Goal: Answer question/provide support: Share knowledge or assist other users

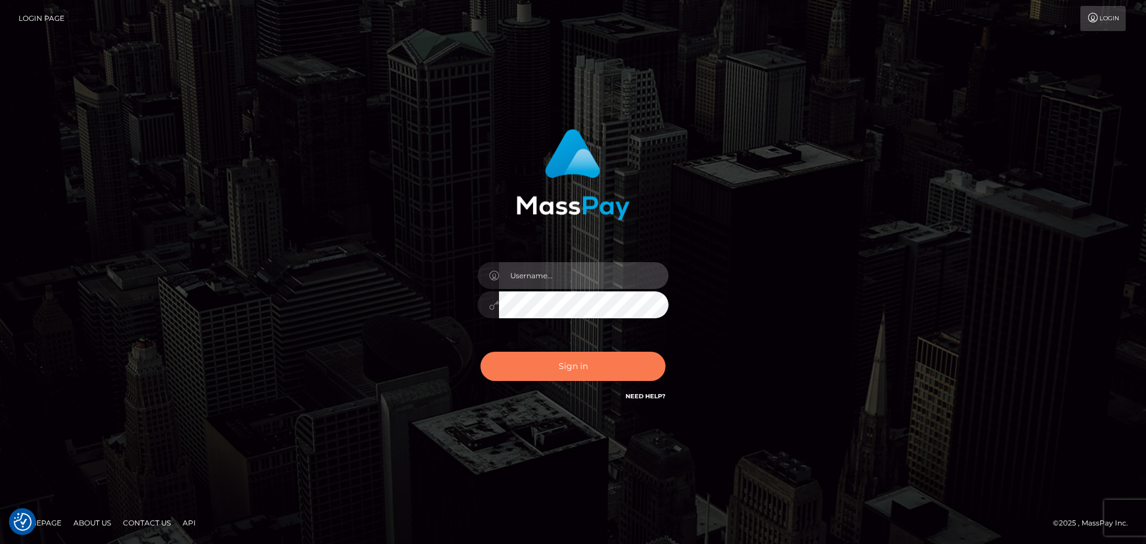
type input "constantin.mp"
click at [560, 374] on button "Sign in" at bounding box center [573, 366] width 185 height 29
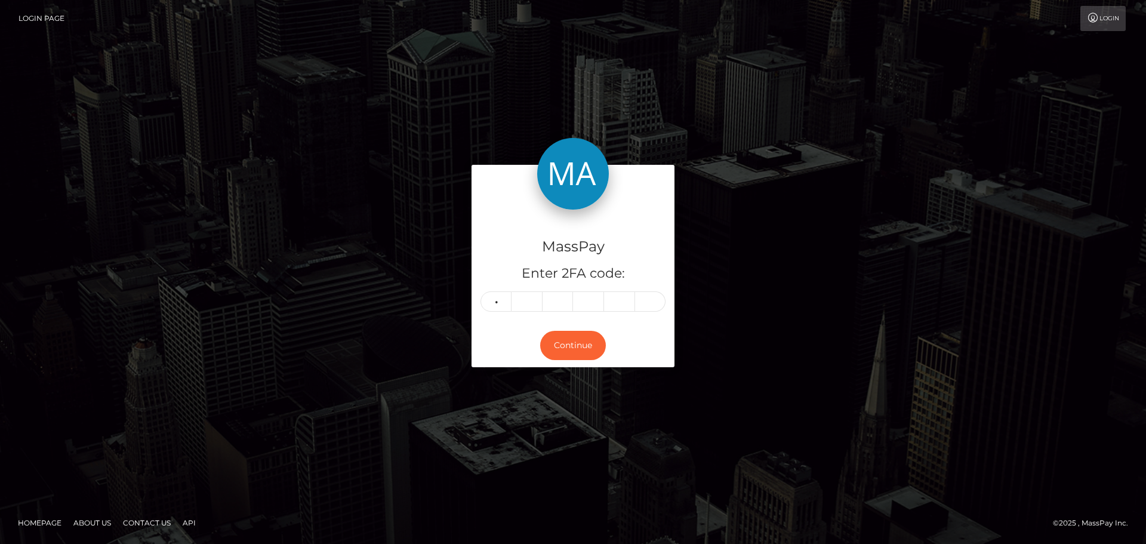
type input "5"
type input "4"
type input "7"
type input "9"
type input "5"
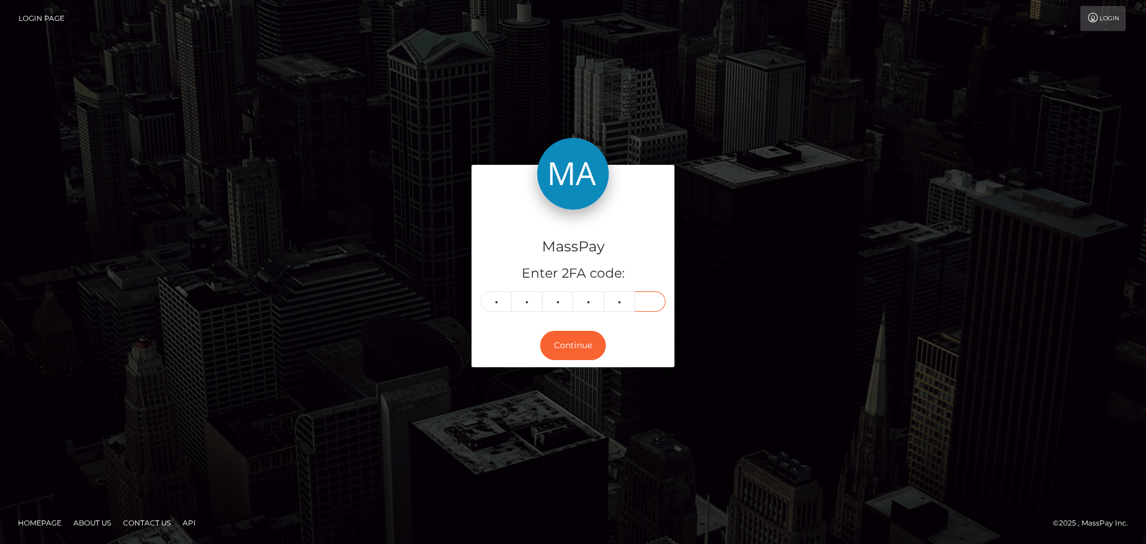
type input "7"
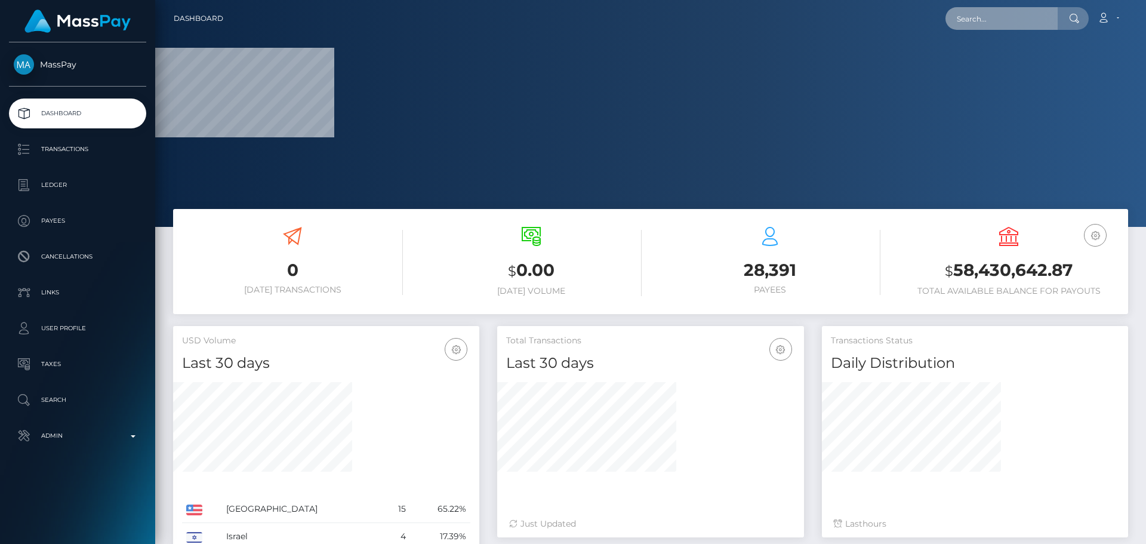
click at [990, 25] on input "text" at bounding box center [1002, 18] width 112 height 23
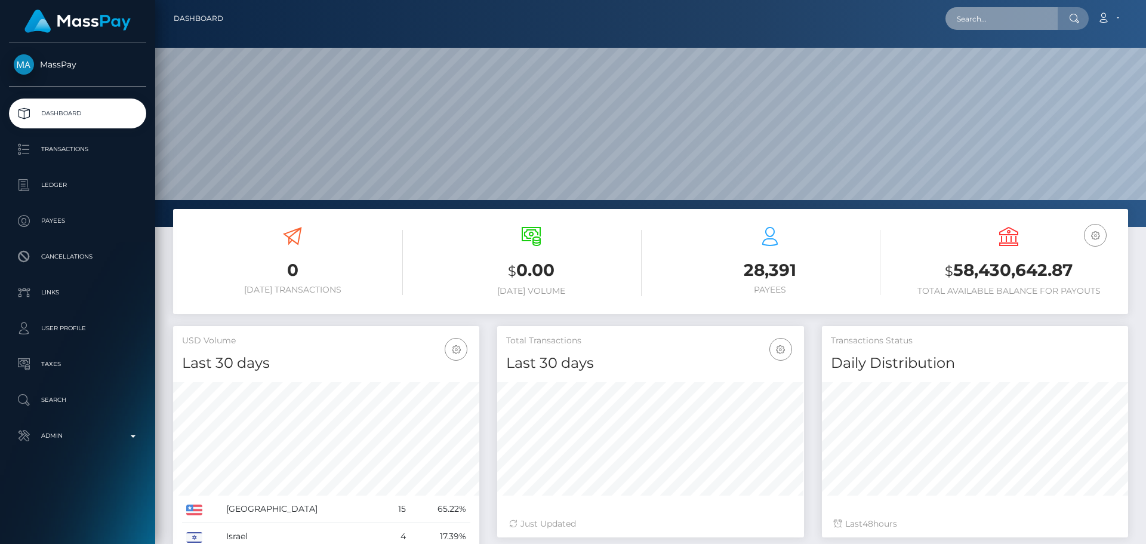
scroll to position [212, 307]
paste input "[EMAIL_ADDRESS][DOMAIN_NAME]"
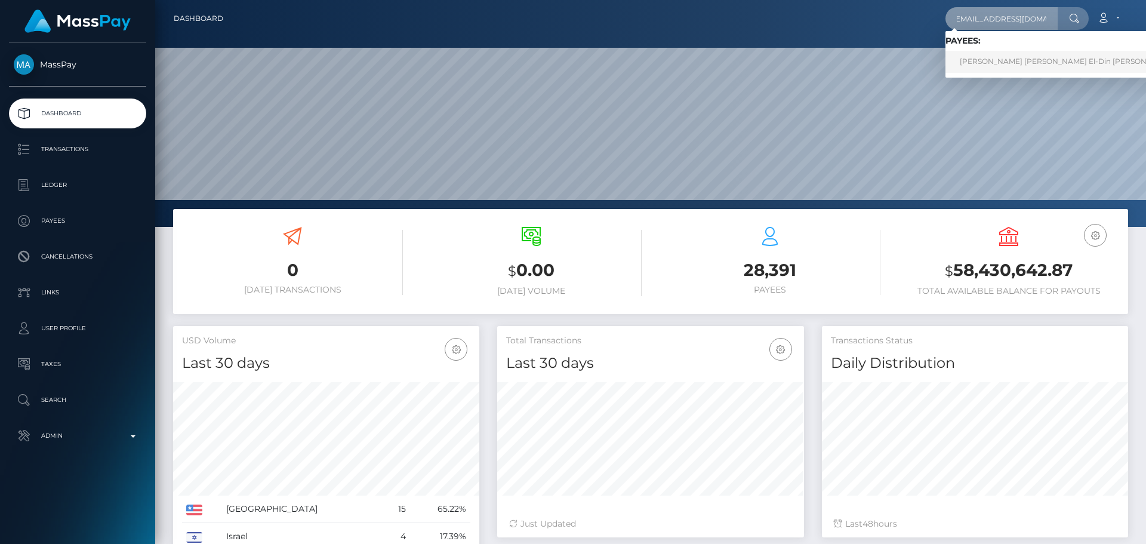
type input "[EMAIL_ADDRESS][DOMAIN_NAME]"
click at [996, 65] on link "Yusef Khaled Kamal El-Din Mohamed Shousha" at bounding box center [1068, 62] width 244 height 22
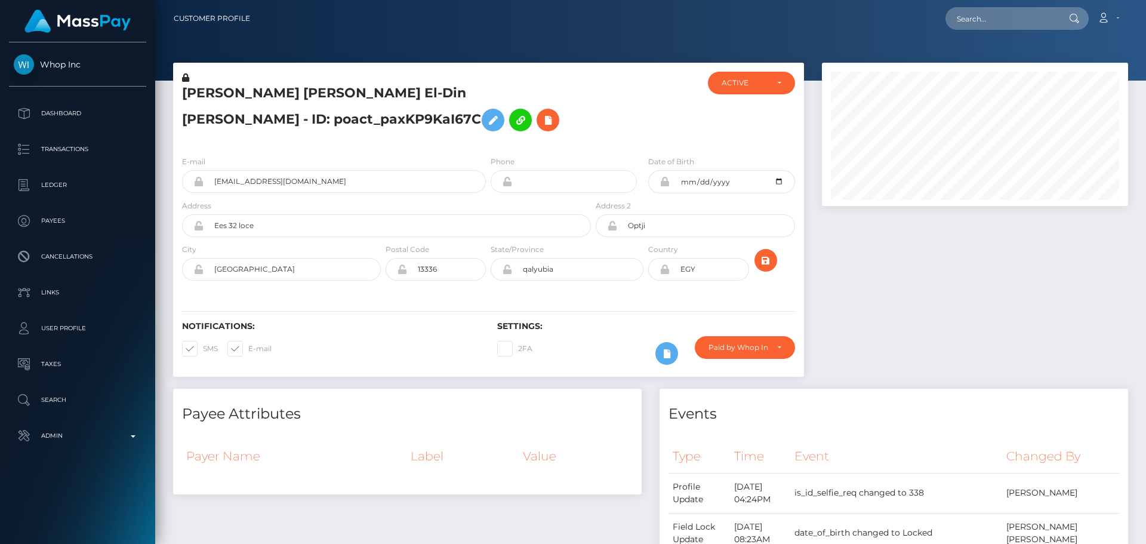
scroll to position [143, 307]
click at [524, 142] on div "[PERSON_NAME] [PERSON_NAME] El-Din [PERSON_NAME] - ID: poact_paxKP9KaI67C" at bounding box center [383, 109] width 420 height 75
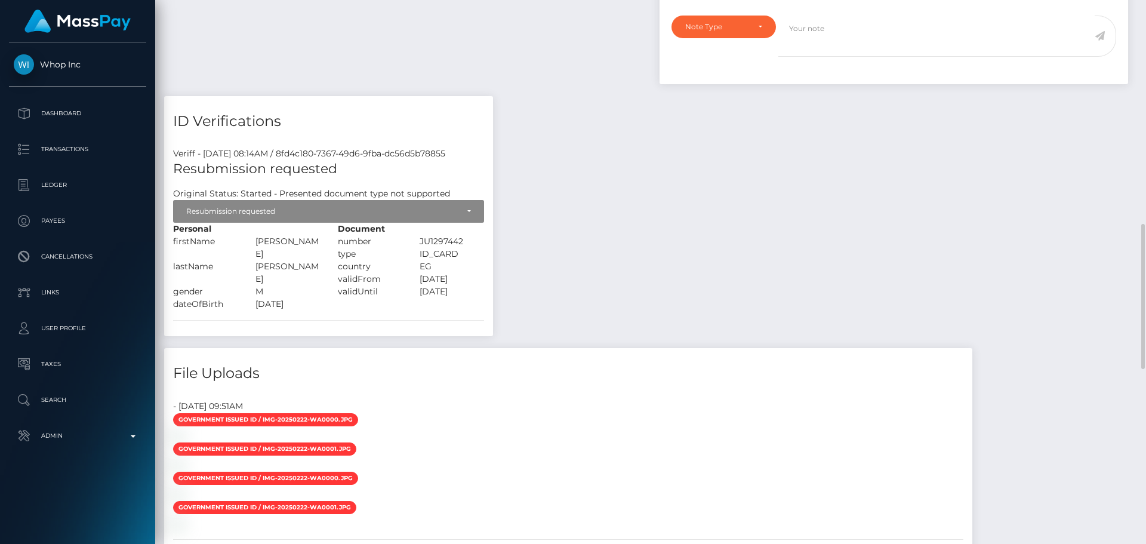
scroll to position [895, 0]
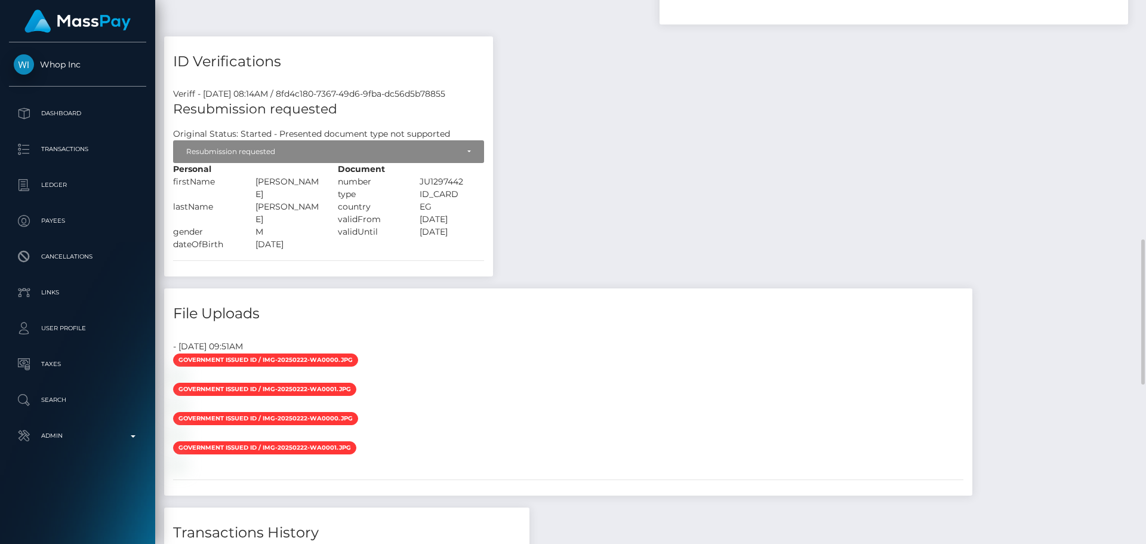
click at [530, 170] on div "Payee Attributes Payer Name Label Value Notes" at bounding box center [650, 79] width 973 height 1172
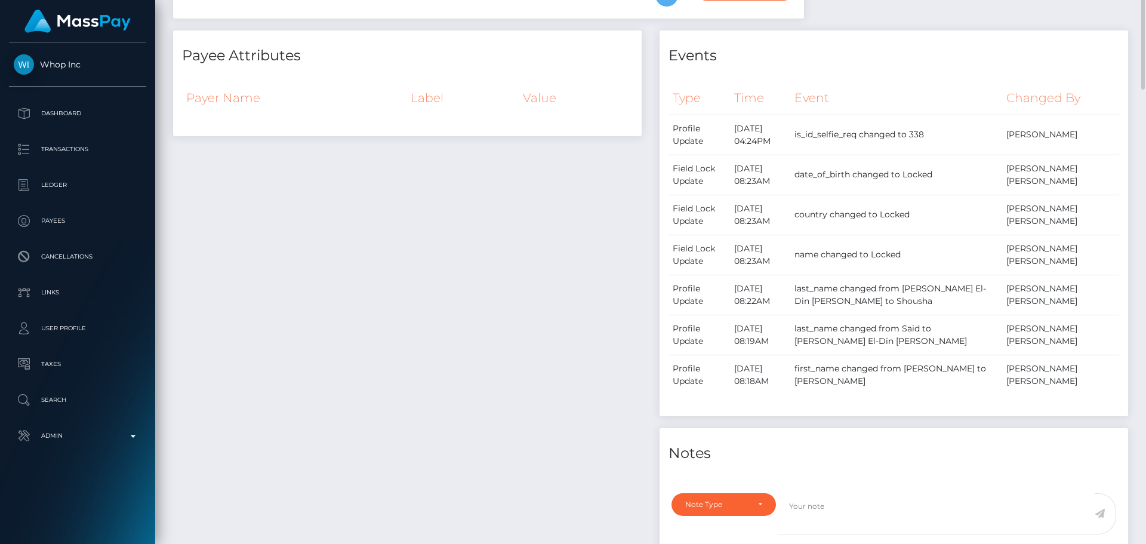
scroll to position [0, 0]
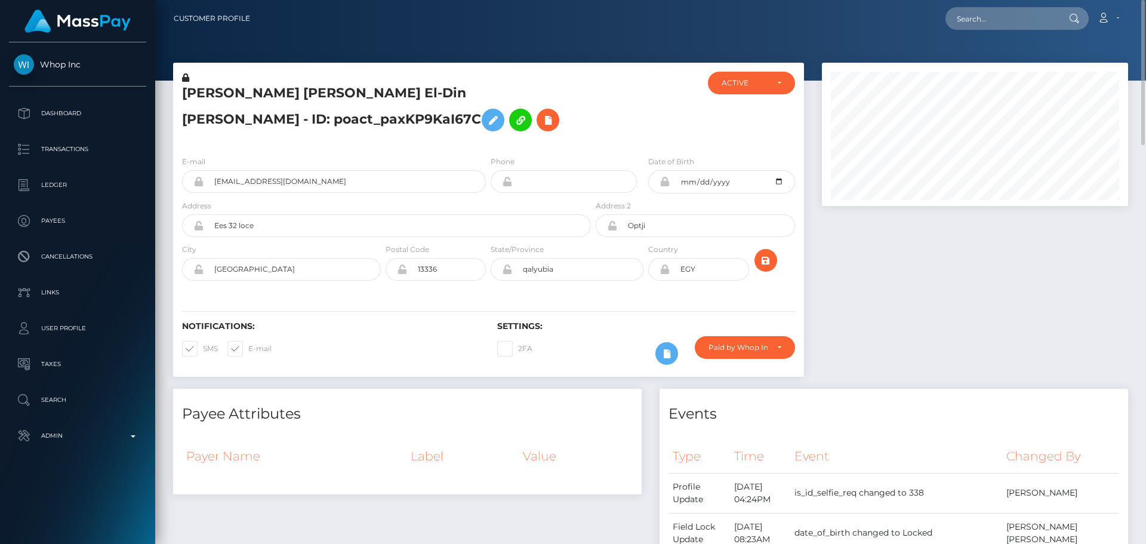
click at [526, 125] on h5 "Yusef Khaled Kamal El-Din Mohamed Shousha - ID: poact_paxKP9KaI67C" at bounding box center [383, 110] width 402 height 53
click at [547, 112] on h5 "Yusef Khaled Kamal El-Din Mohamed Shousha - ID: poact_paxKP9KaI67C" at bounding box center [383, 110] width 402 height 53
click at [997, 21] on input "text" at bounding box center [1002, 18] width 112 height 23
paste input "netzwerk-wilbefree@gmx.de"
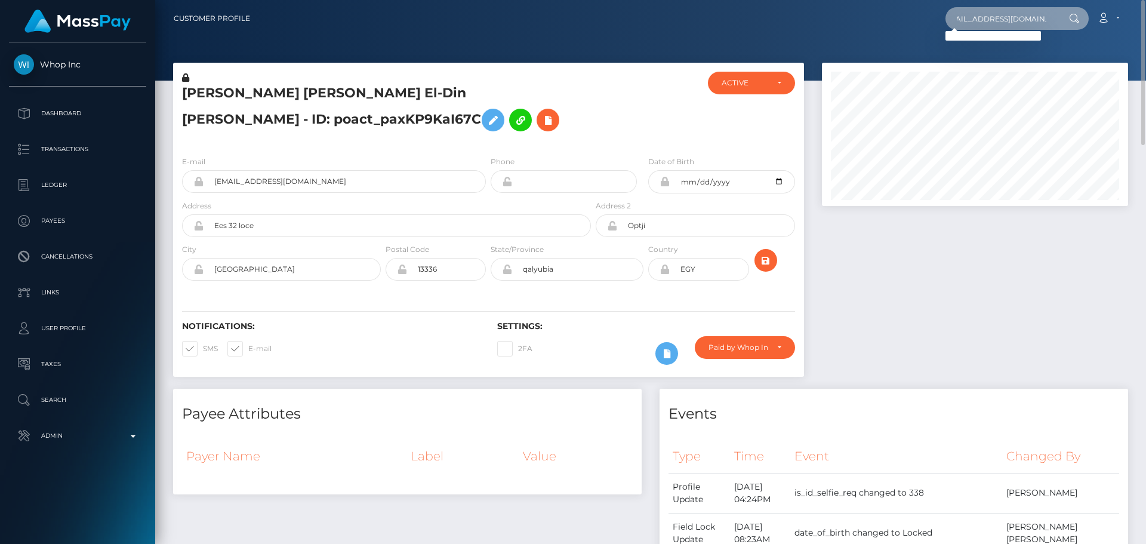
type input "netzwerk-wilbefree@gmx.de"
click at [1008, 22] on input "netzwerk-wilbefree@gmx.de" at bounding box center [1002, 18] width 112 height 23
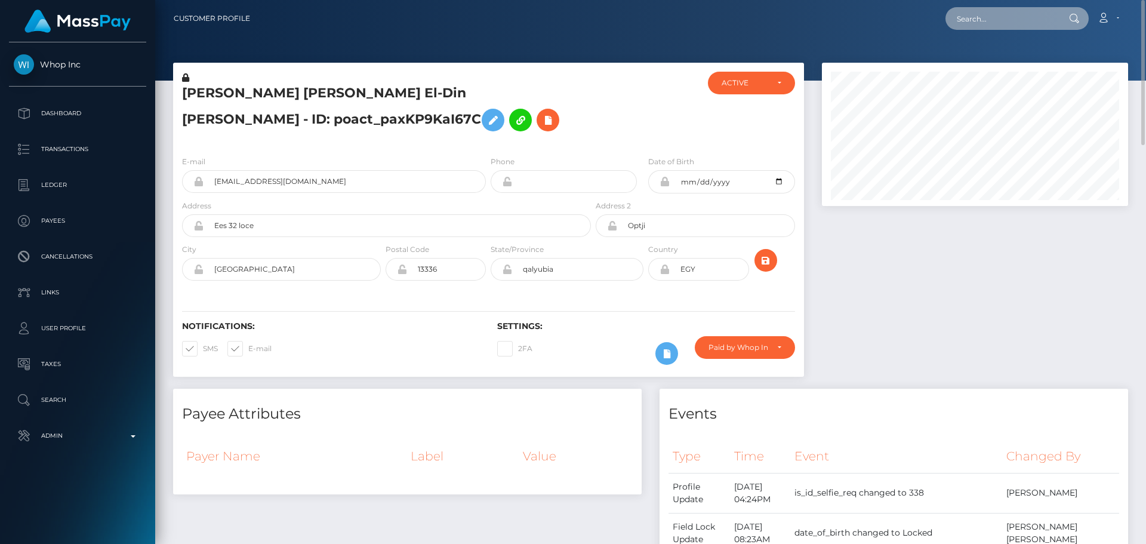
paste input "[EMAIL_ADDRESS][DOMAIN_NAME]"
type input "[EMAIL_ADDRESS][DOMAIN_NAME]"
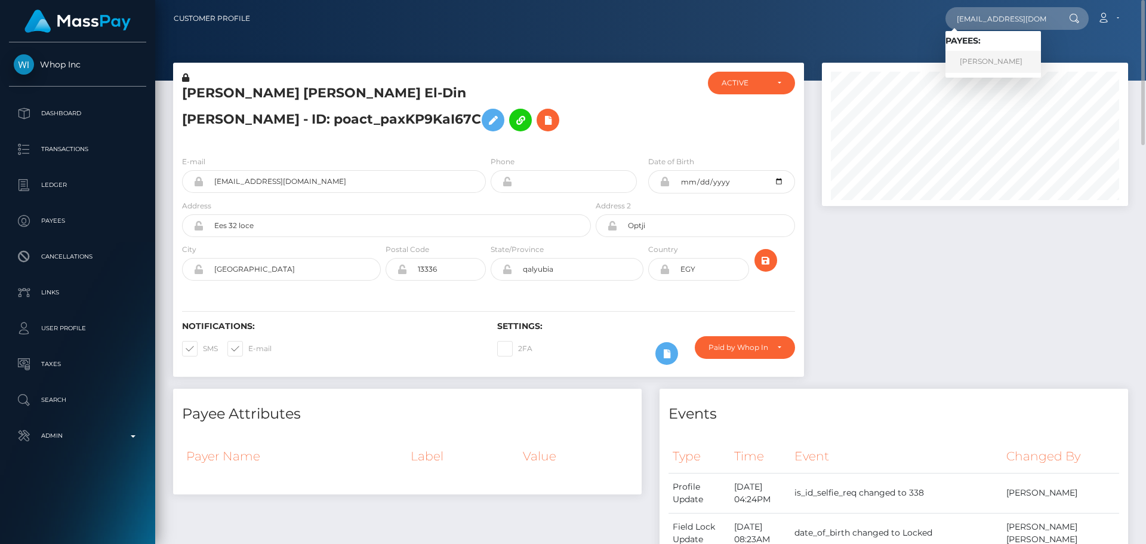
click at [999, 60] on link "Susanne Wilhoft" at bounding box center [994, 62] width 96 height 22
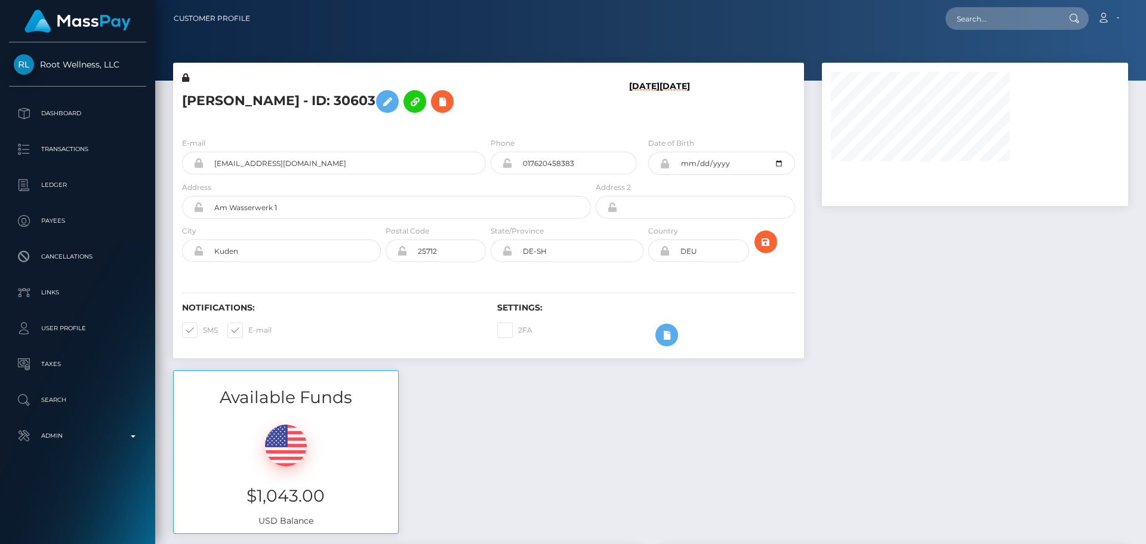
click at [509, 125] on div "[PERSON_NAME] - ID: 30603" at bounding box center [383, 100] width 420 height 56
click at [489, 124] on div "[PERSON_NAME] - ID: 30603" at bounding box center [383, 100] width 420 height 56
click at [491, 124] on div "[PERSON_NAME] - ID: 30603" at bounding box center [383, 100] width 420 height 56
click at [530, 119] on div "[PERSON_NAME] - ID: 30603" at bounding box center [383, 100] width 420 height 56
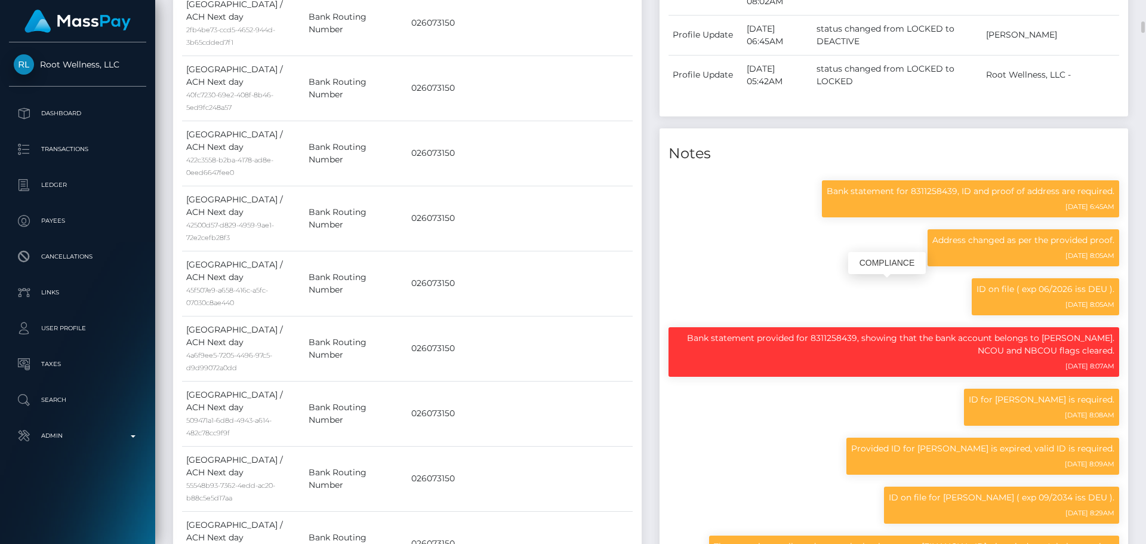
click at [698, 282] on div "ID on file ( exp 06/2026 iss DEU ). 06/02/25 8:05AM" at bounding box center [894, 302] width 469 height 49
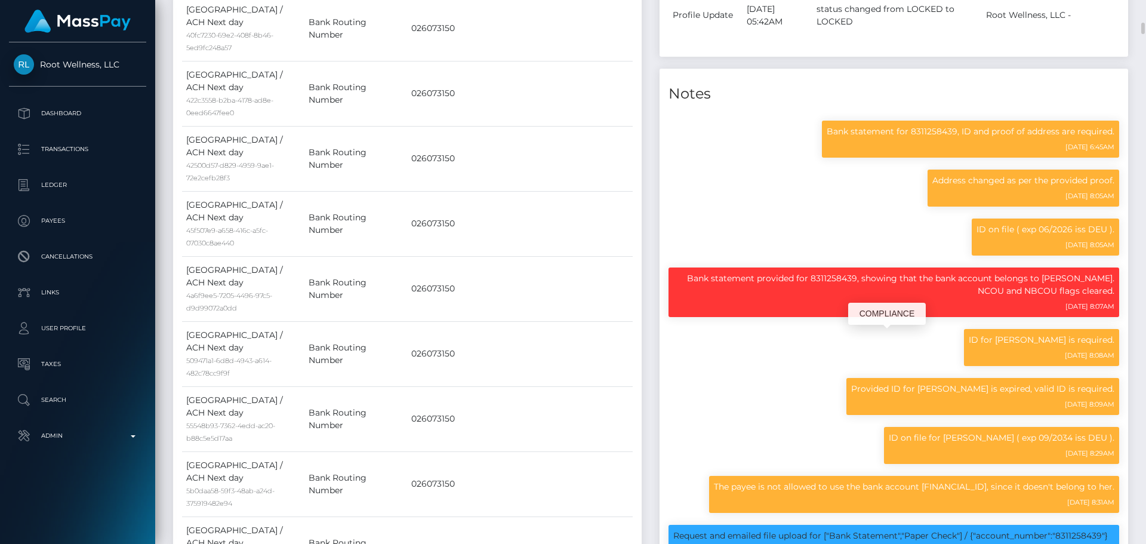
click at [709, 356] on div "ID for Andreas Wilhoft is required. 06/02/25 8:08AM" at bounding box center [894, 353] width 469 height 49
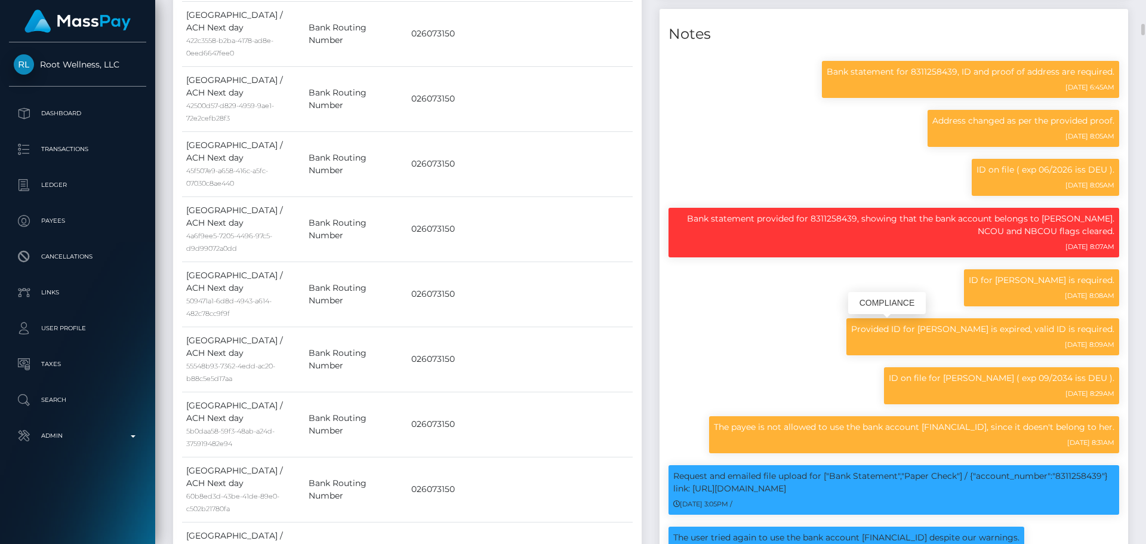
click at [687, 337] on div "Provided ID for Andreas Wilhoft is expired, valid ID is required. 06/02/25 8:09…" at bounding box center [894, 342] width 469 height 49
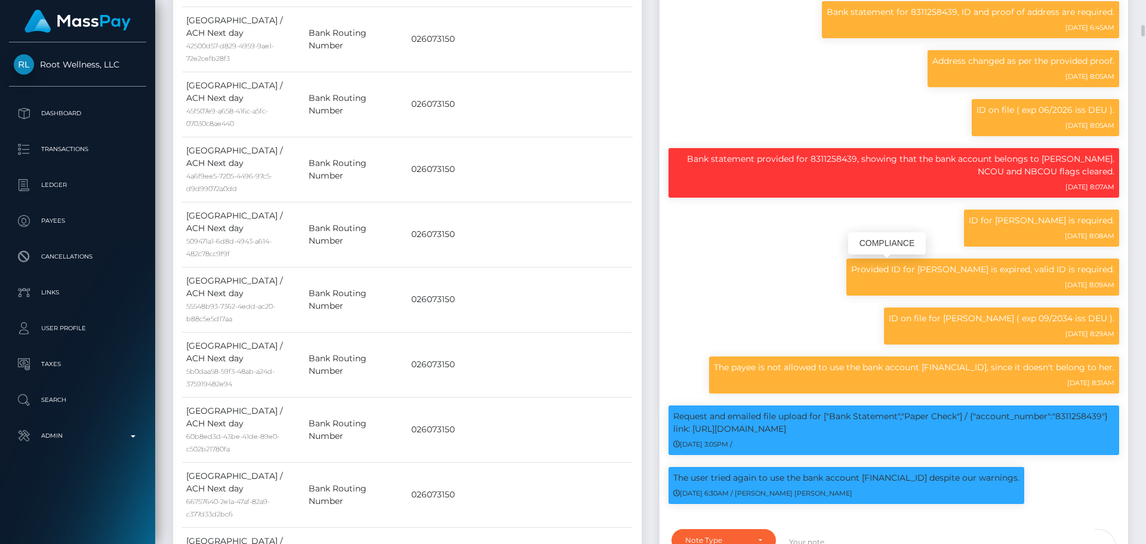
click at [689, 258] on div "Provided ID for Andreas Wilhoft is expired, valid ID is required. 06/02/25 8:09…" at bounding box center [894, 282] width 469 height 49
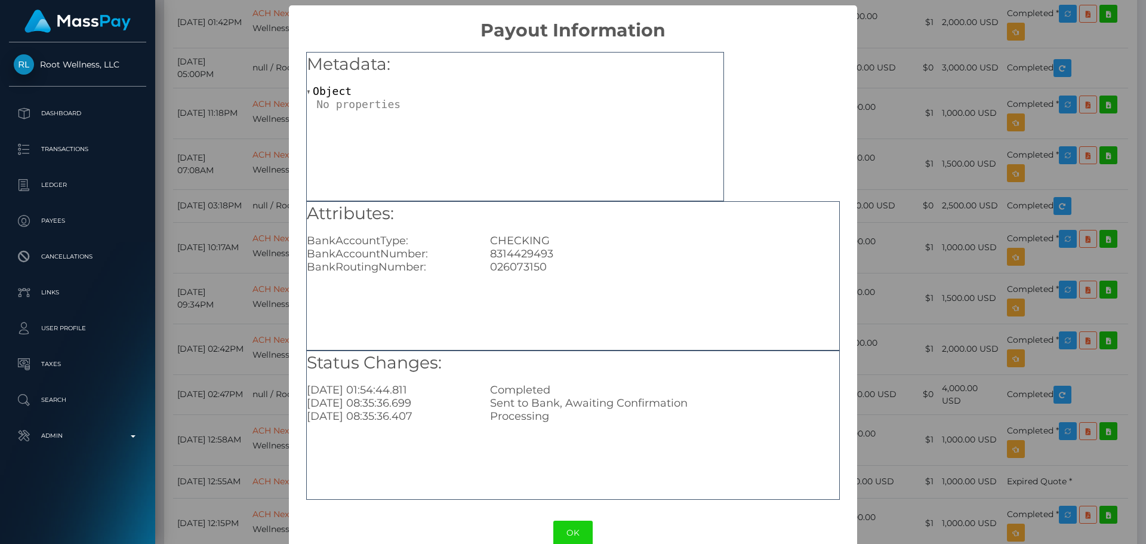
click at [527, 249] on div "8314429493" at bounding box center [664, 253] width 367 height 13
copy div "8314429493"
click at [566, 531] on button "OK" at bounding box center [572, 533] width 39 height 24
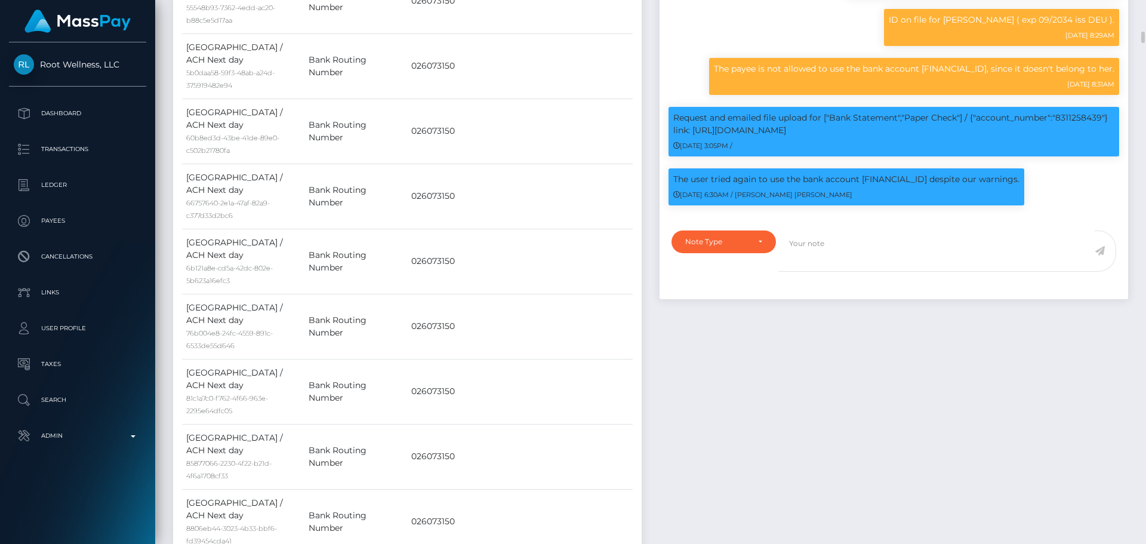
scroll to position [1433, 0]
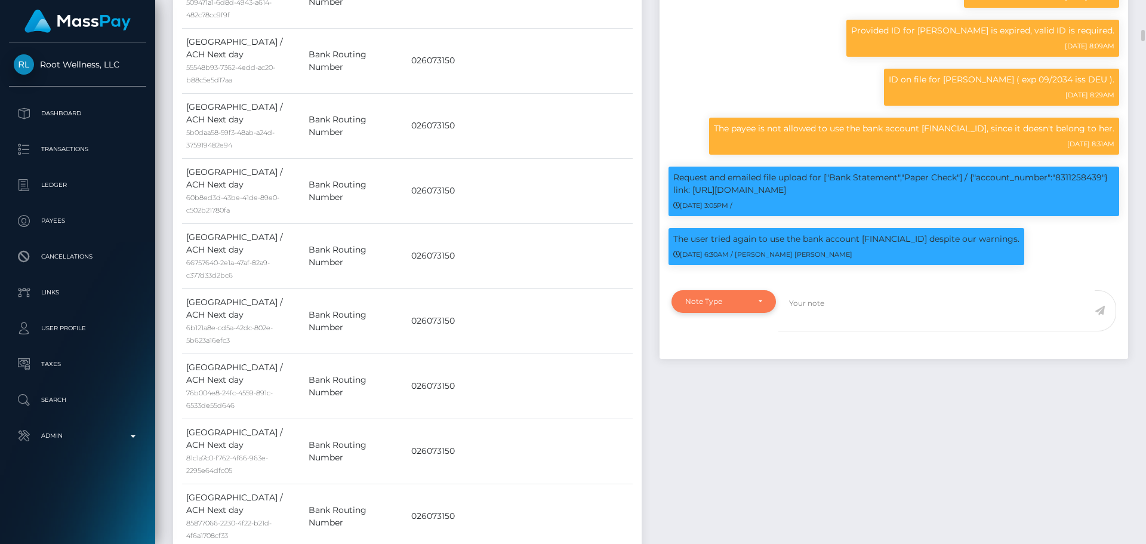
click at [750, 297] on div "Note Type" at bounding box center [723, 302] width 77 height 10
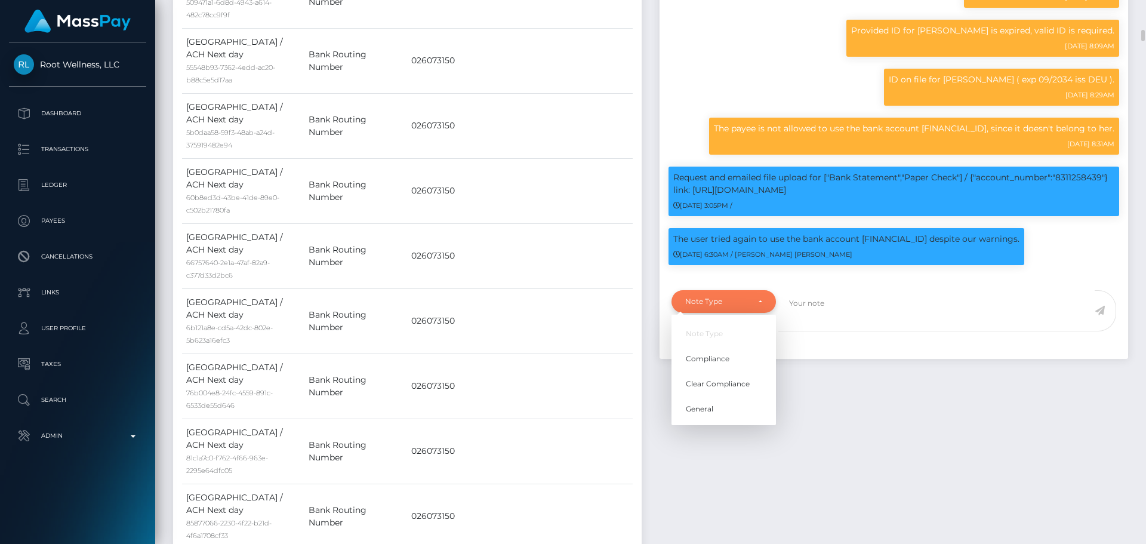
scroll to position [143, 307]
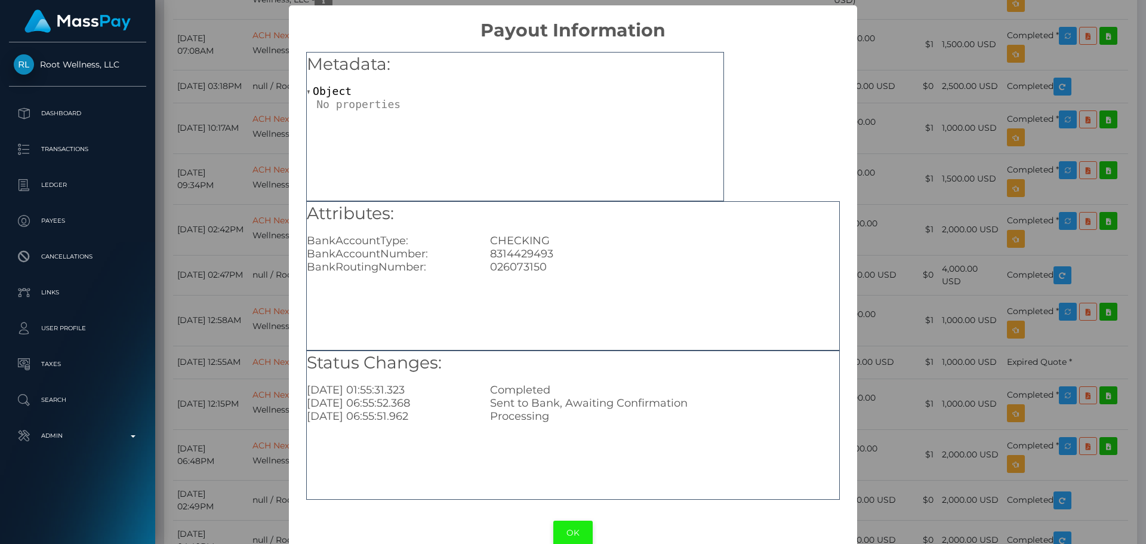
click at [557, 542] on button "OK" at bounding box center [572, 533] width 39 height 24
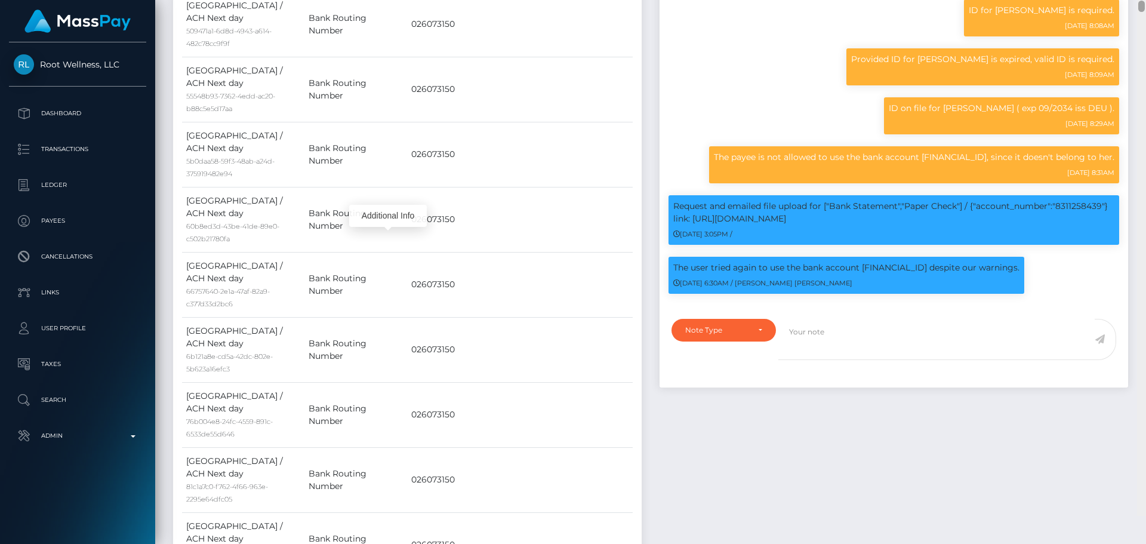
scroll to position [1376, 0]
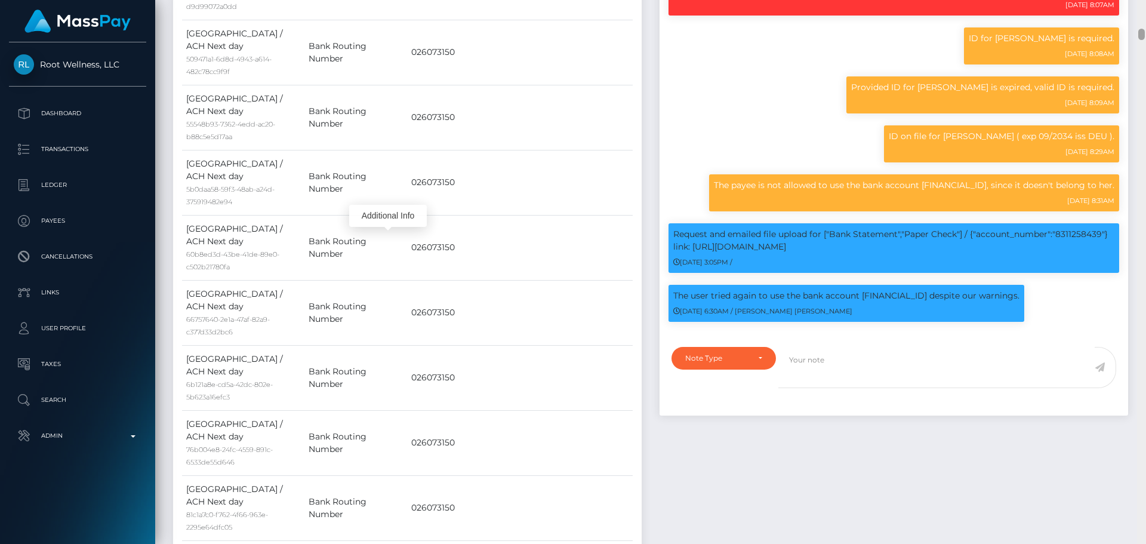
drag, startPoint x: 1142, startPoint y: 285, endPoint x: 1135, endPoint y: 33, distance: 252.0
click at [1135, 33] on div "Customer Profile Loading... Loading..." at bounding box center [650, 272] width 991 height 544
click at [741, 352] on div "Note Type" at bounding box center [724, 358] width 104 height 23
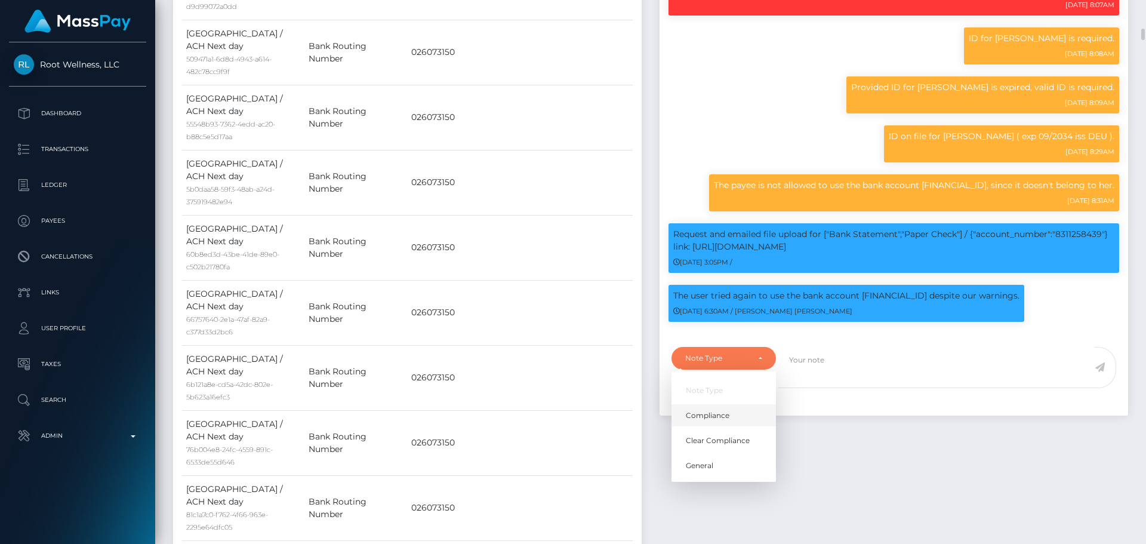
click at [709, 404] on link "Compliance" at bounding box center [724, 415] width 104 height 22
select select "COMPLIANCE"
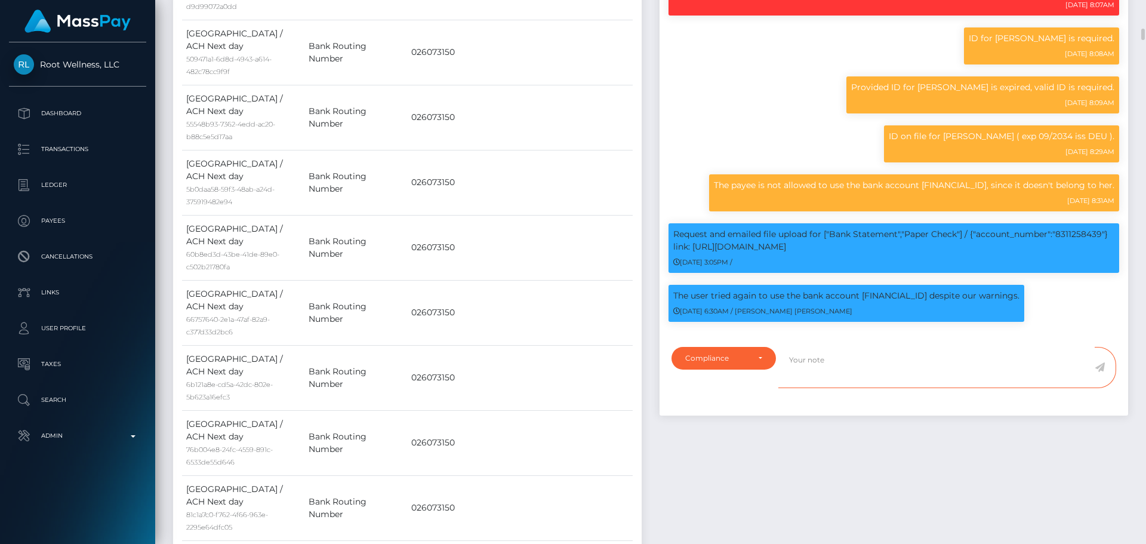
click at [823, 356] on textarea at bounding box center [936, 367] width 316 height 41
paste textarea "8314429493"
click at [895, 290] on p "The user tried again to use the bank account 8311258439 despite our warnings." at bounding box center [846, 296] width 346 height 13
copy p "8311258439"
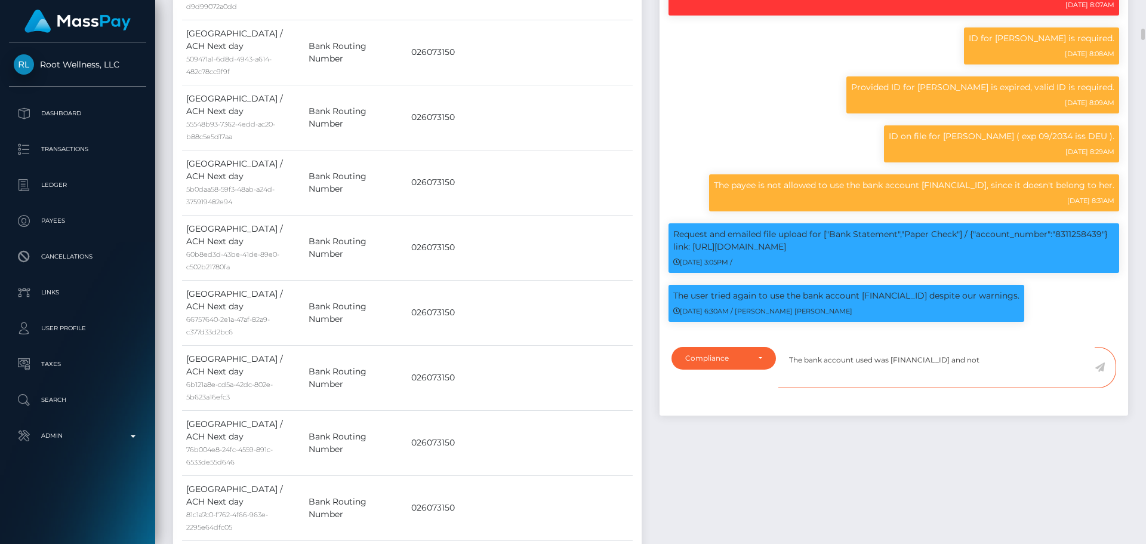
click at [984, 349] on textarea "The bank account used was 8314429493 and not" at bounding box center [936, 367] width 316 height 41
paste textarea "8311258439"
type textarea "The bank account used was 8314429493 and not 8311258439."
click at [1097, 362] on icon at bounding box center [1100, 367] width 10 height 10
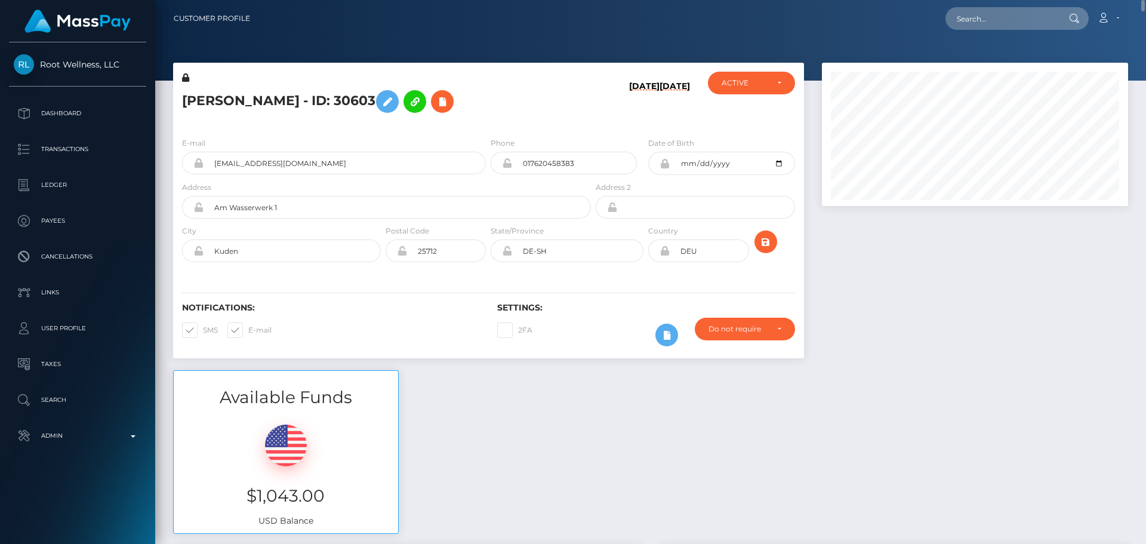
scroll to position [596779, 596616]
click at [764, 84] on div "ACTIVE" at bounding box center [745, 83] width 46 height 10
click at [629, 118] on h6 "[DATE]" at bounding box center [644, 102] width 30 height 42
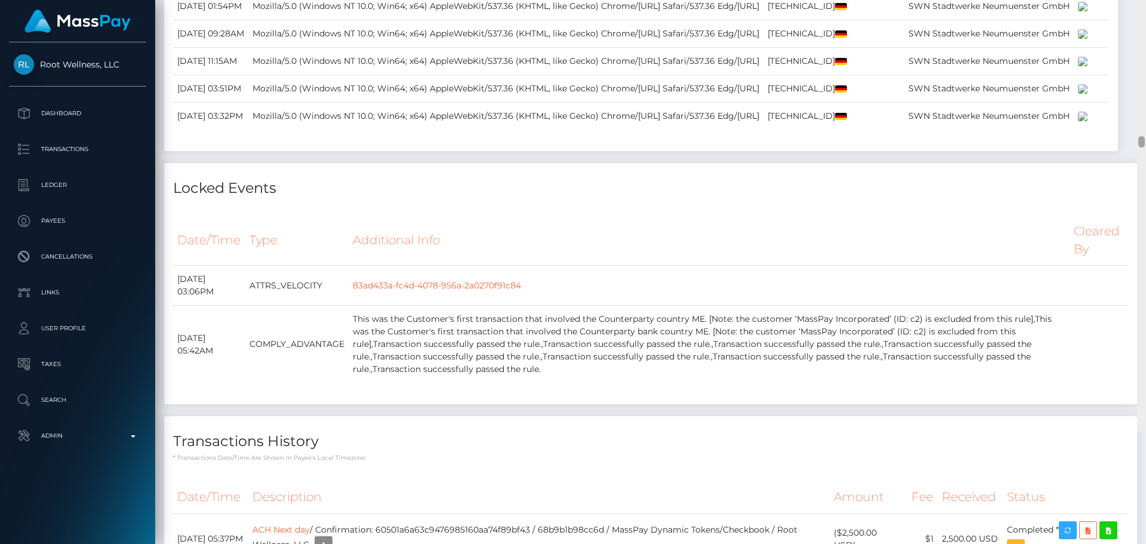
scroll to position [11904, 0]
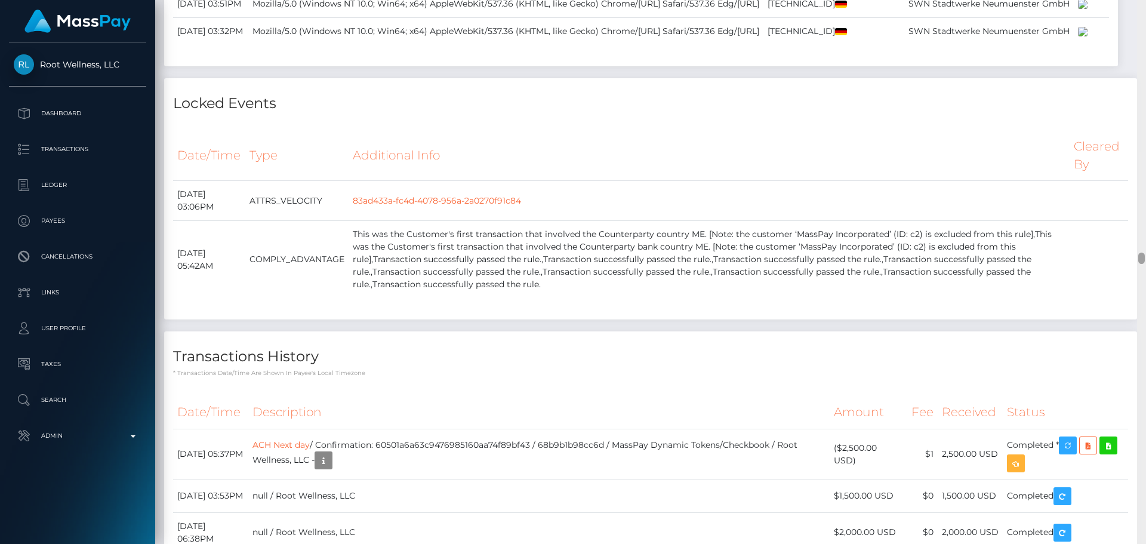
drag, startPoint x: 1139, startPoint y: 291, endPoint x: 1130, endPoint y: 261, distance: 31.2
click at [1130, 261] on div "Customer Profile Loading... Loading..." at bounding box center [650, 272] width 991 height 544
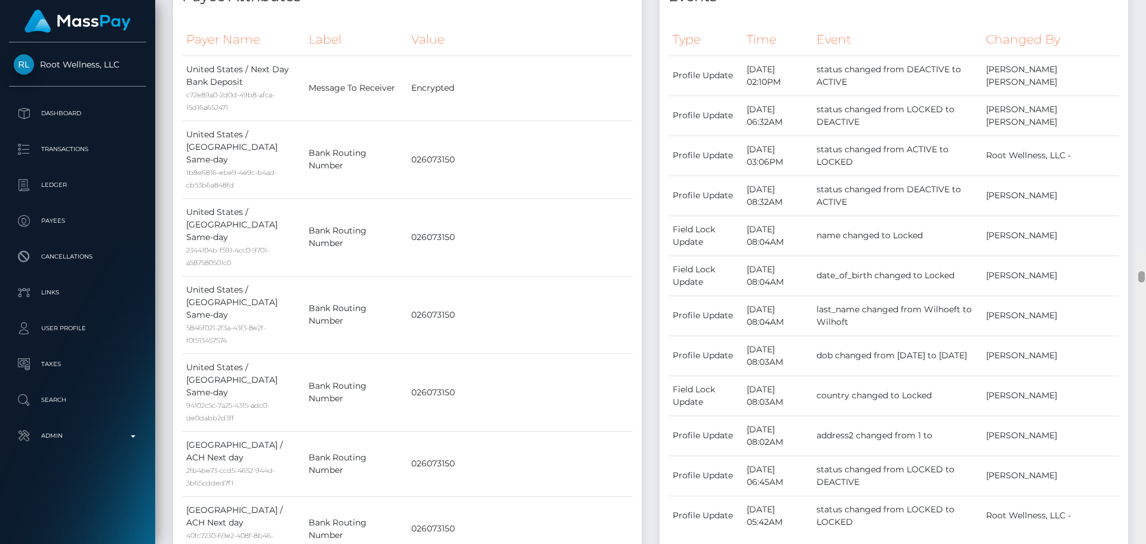
scroll to position [0, 0]
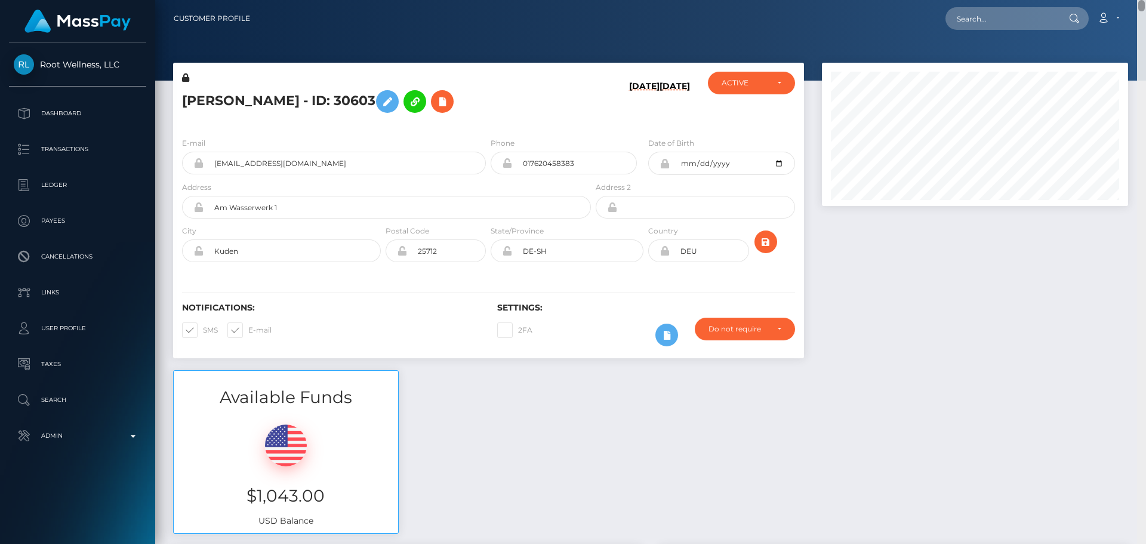
drag, startPoint x: 1141, startPoint y: 251, endPoint x: 1172, endPoint y: -30, distance: 282.9
click at [1145, 0] on html "Root Wellness, LLC Dashboard Transactions Ledger Payees Links" at bounding box center [573, 272] width 1146 height 544
click at [432, 105] on button at bounding box center [442, 101] width 23 height 23
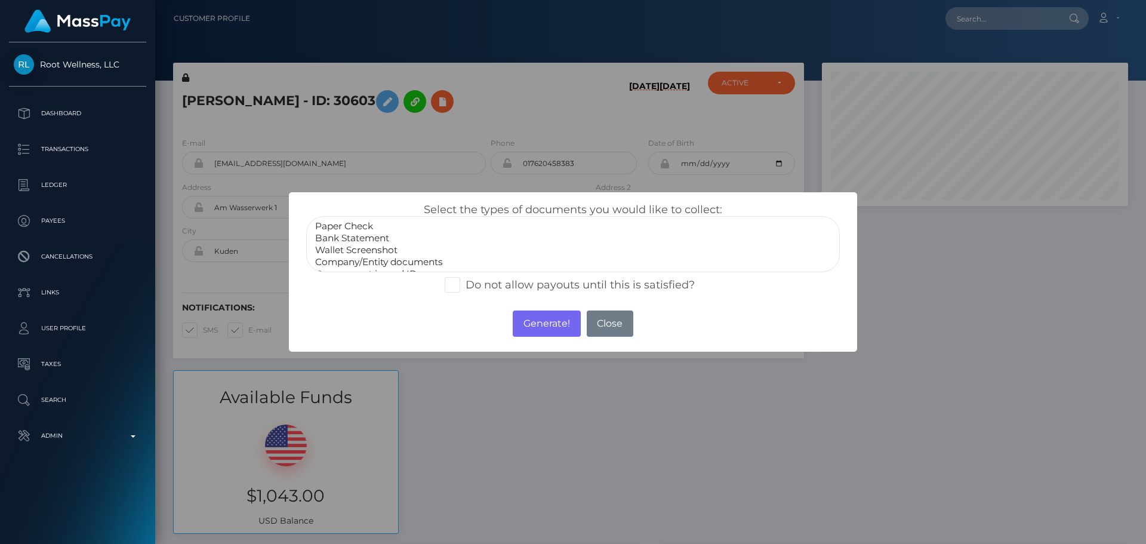
select select "Bank Statement"
click at [372, 239] on option "Bank Statement" at bounding box center [573, 238] width 518 height 12
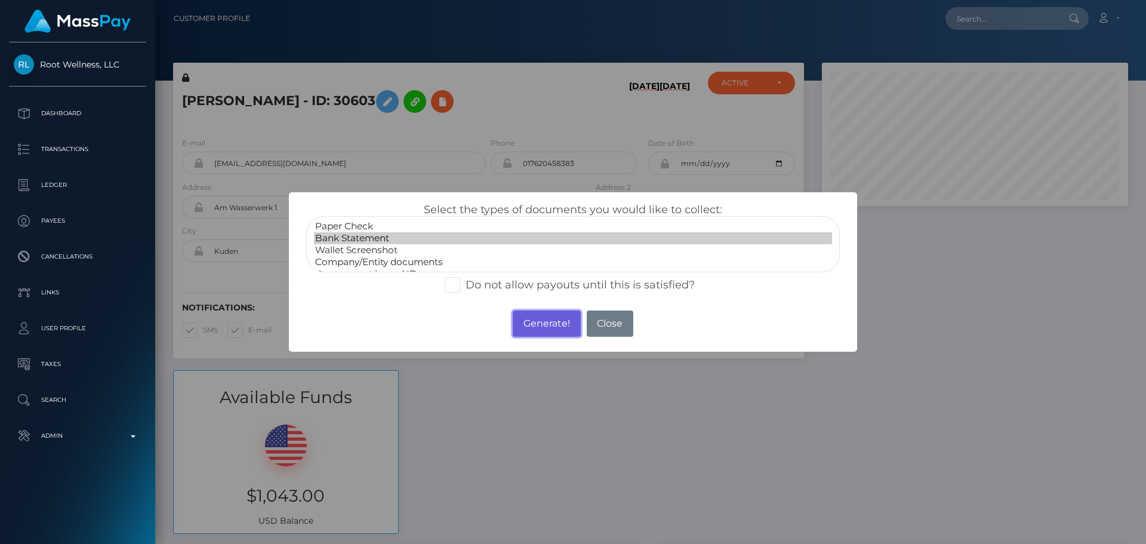
click at [531, 316] on button "Generate!" at bounding box center [546, 323] width 67 height 26
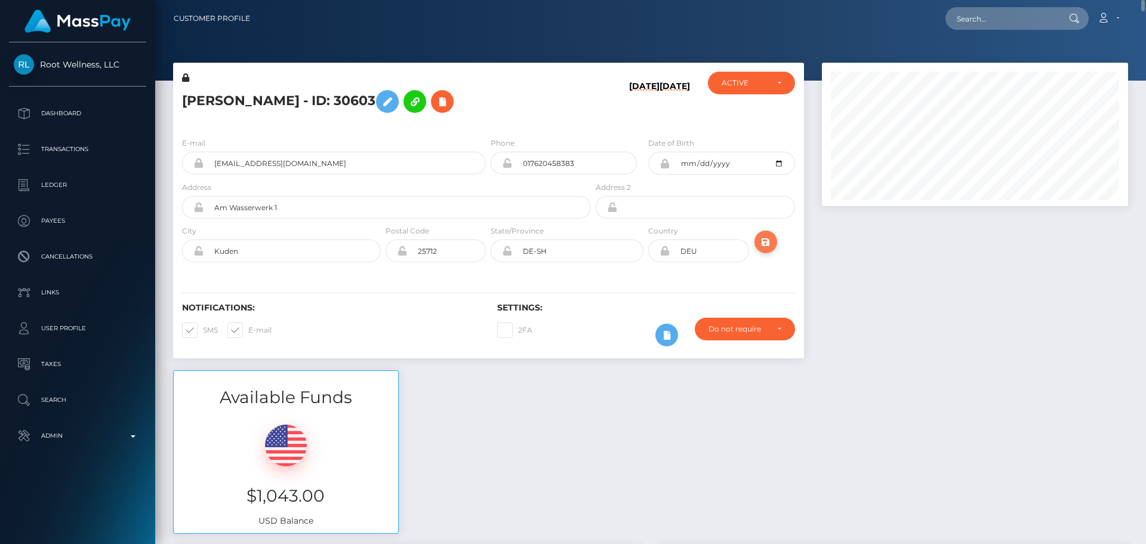
click at [769, 238] on icon "submit" at bounding box center [766, 242] width 14 height 15
click at [482, 94] on h5 "Susanne Wilhoft - ID: 30603" at bounding box center [383, 101] width 402 height 35
click at [487, 126] on div "Susanne Wilhoft - ID: 30603" at bounding box center [383, 100] width 420 height 56
click at [581, 275] on div "Notifications: SMS E-mail Settings: 2FA" at bounding box center [488, 316] width 631 height 84
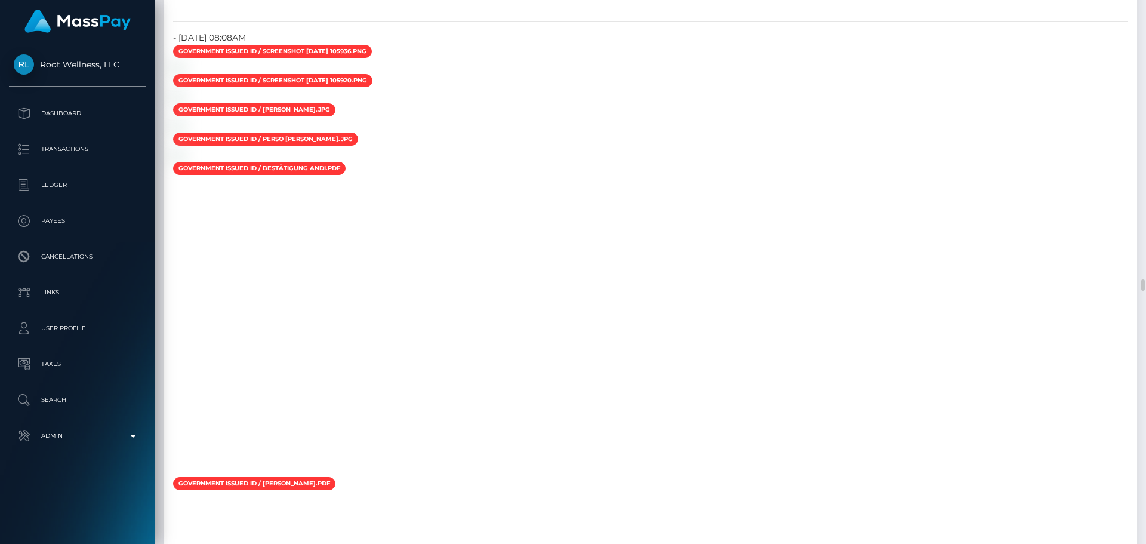
scroll to position [10506, 0]
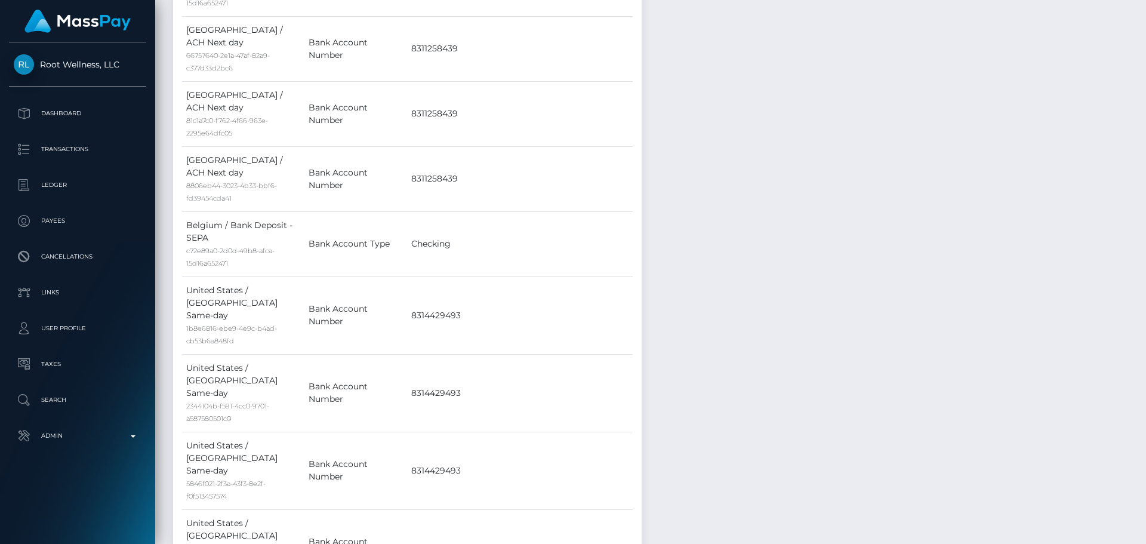
scroll to position [0, 0]
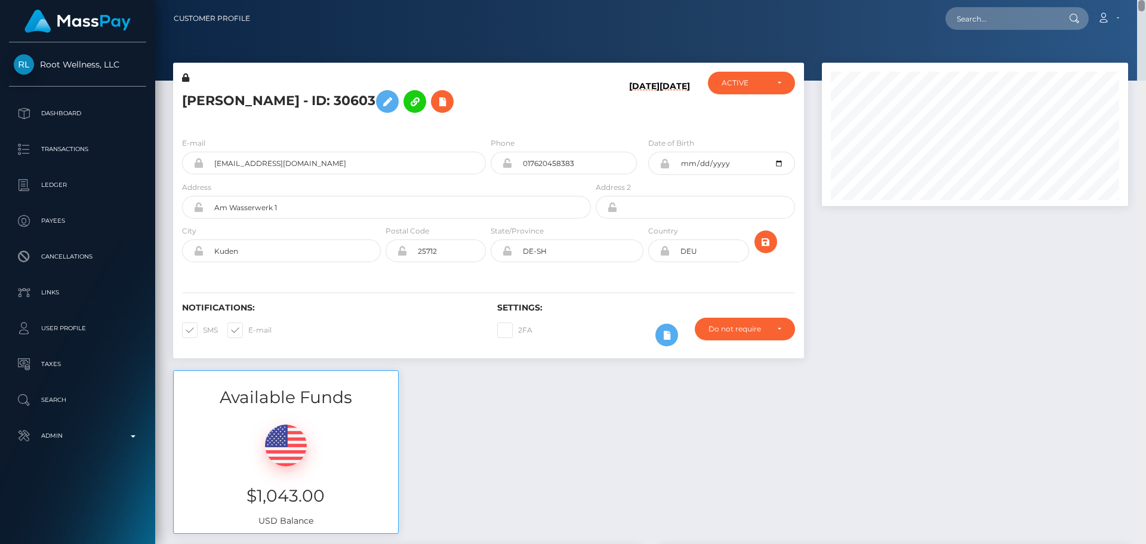
drag, startPoint x: 1141, startPoint y: 215, endPoint x: 1159, endPoint y: -36, distance: 251.9
click at [1145, 0] on html "Root Wellness, LLC Dashboard Transactions Ledger Payees Links" at bounding box center [573, 272] width 1146 height 544
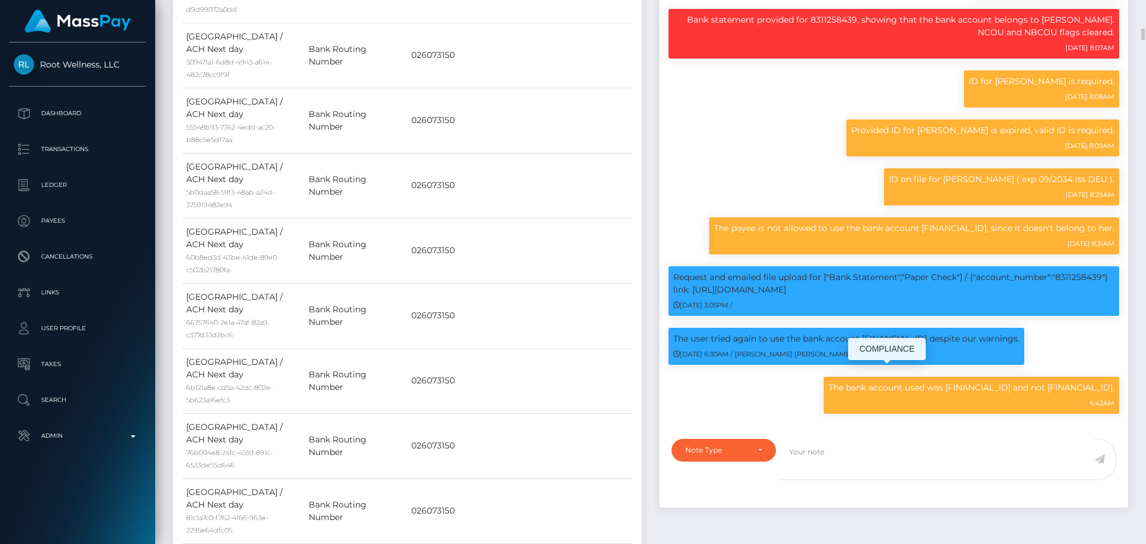
scroll to position [143, 307]
click at [997, 381] on p "The bank account used was 8314429493 and not 8311258439." at bounding box center [972, 387] width 286 height 13
copy p "8314429493"
click at [1079, 381] on p "The bank account used was 8314429493 and not 8311258439." at bounding box center [972, 387] width 286 height 13
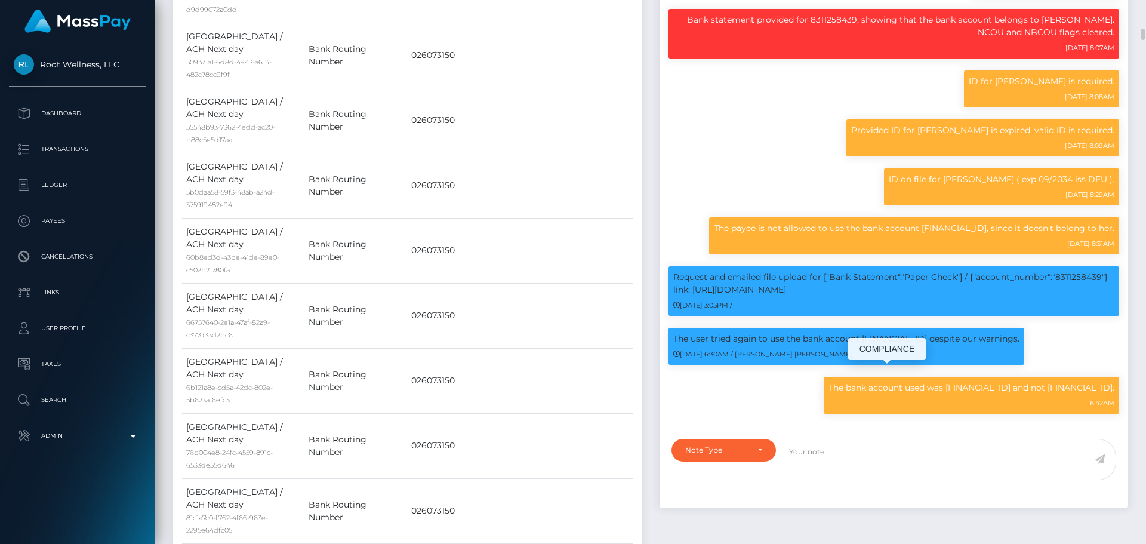
click at [1079, 381] on p "The bank account used was 8314429493 and not 8311258439." at bounding box center [972, 387] width 286 height 13
copy p "8311258439"
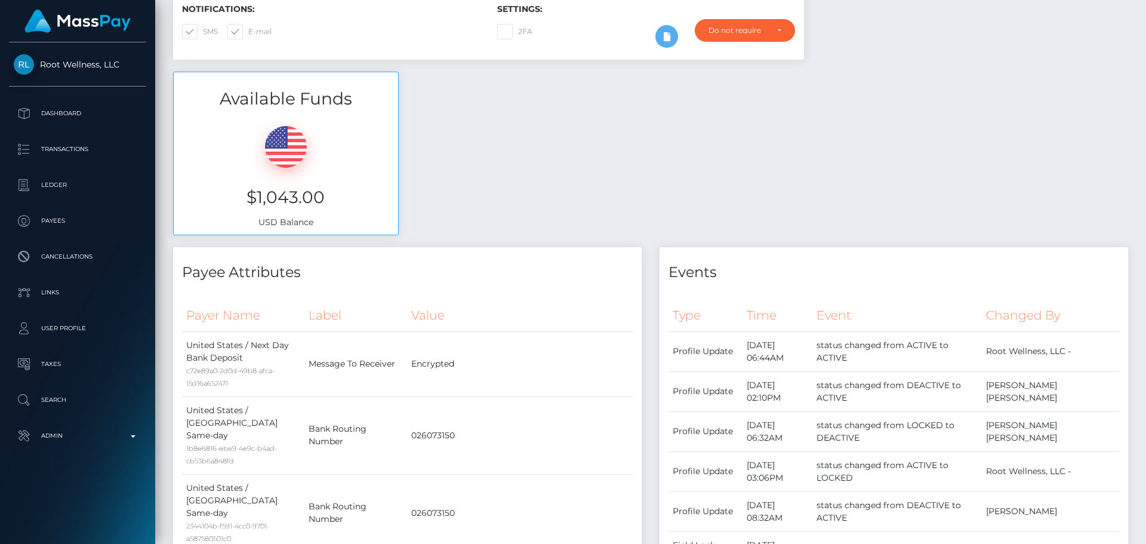
scroll to position [0, 0]
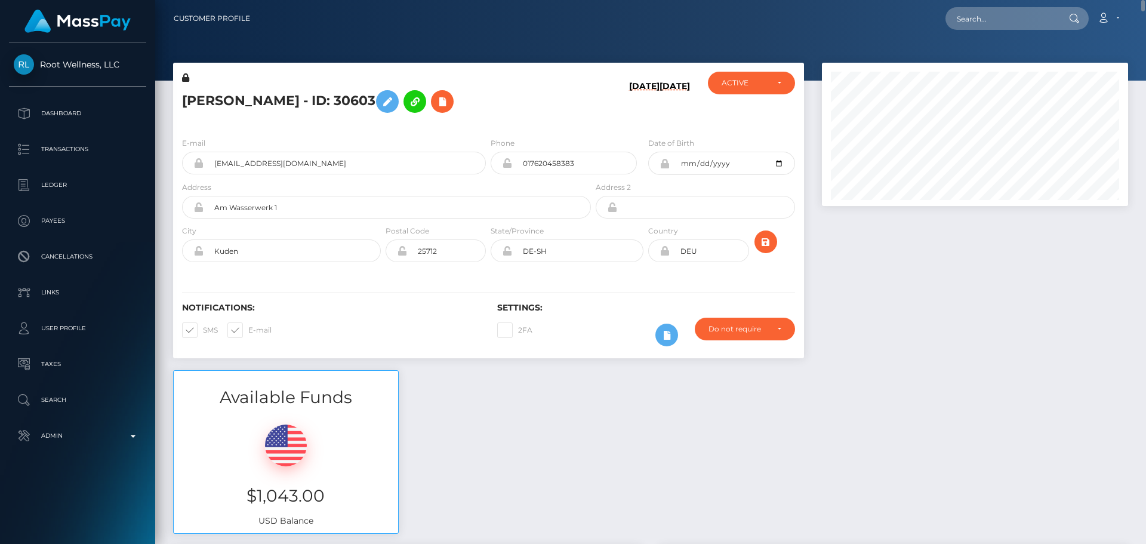
click at [321, 100] on h5 "Susanne Wilhoft - ID: 30603" at bounding box center [383, 101] width 402 height 35
copy h5 "Susanne Wilhoft - ID: 30603"
click at [1013, 21] on input "text" at bounding box center [1002, 18] width 112 height 23
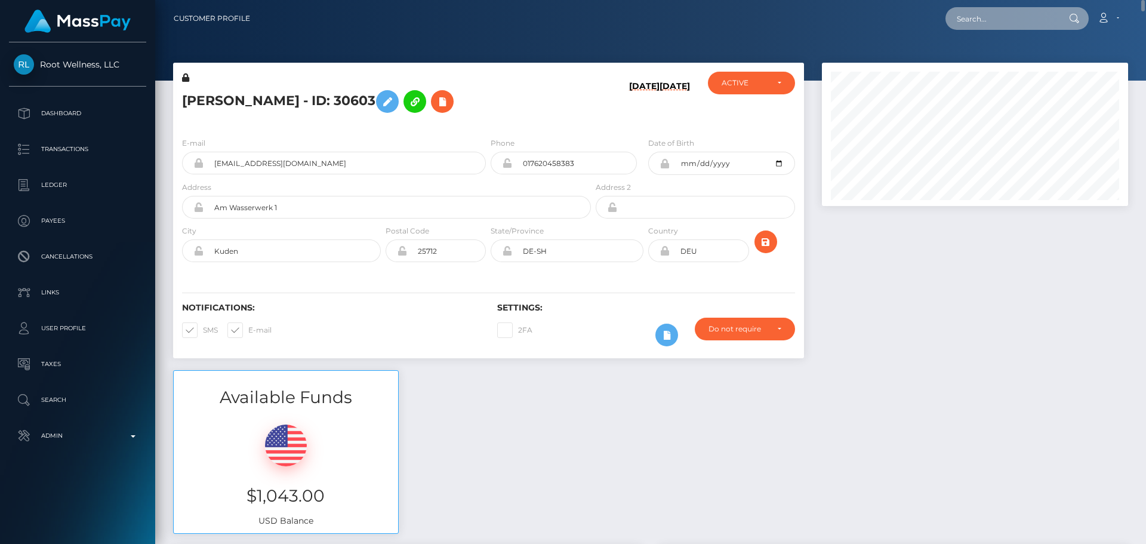
paste input "158039386"
type input "158039386"
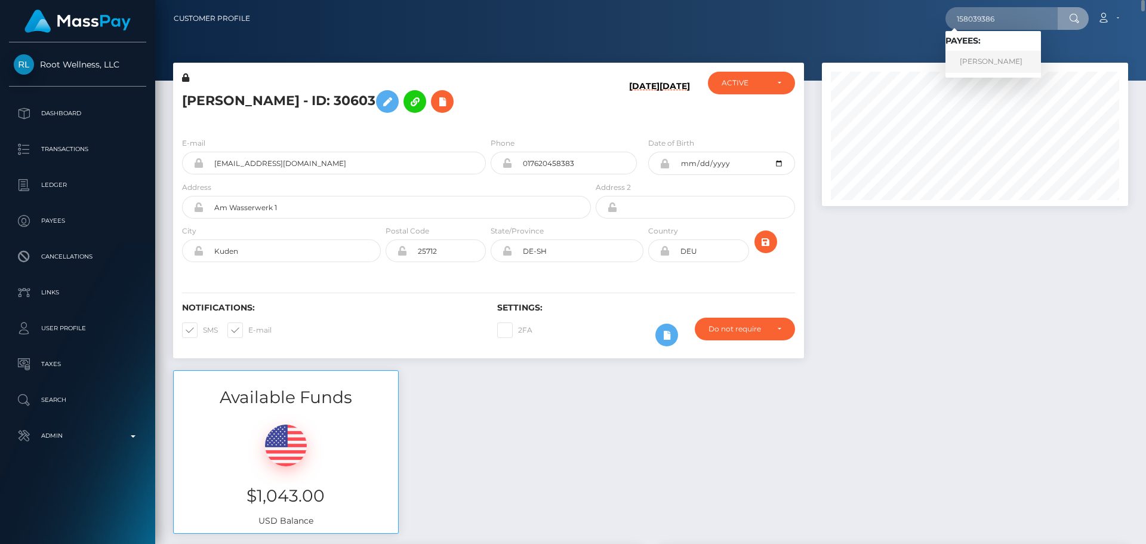
click link "TRINH KIEU LE NGUYEN"
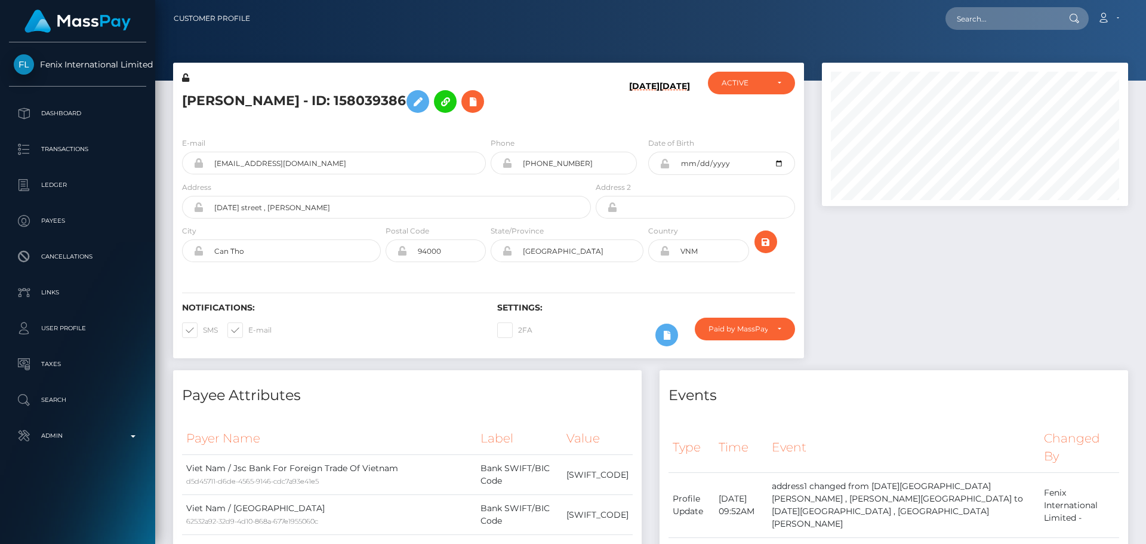
scroll to position [143, 307]
click at [555, 127] on div "[PERSON_NAME] - ID: 158039386" at bounding box center [383, 100] width 420 height 56
click at [562, 126] on div "[PERSON_NAME] - ID: 158039386" at bounding box center [383, 100] width 420 height 56
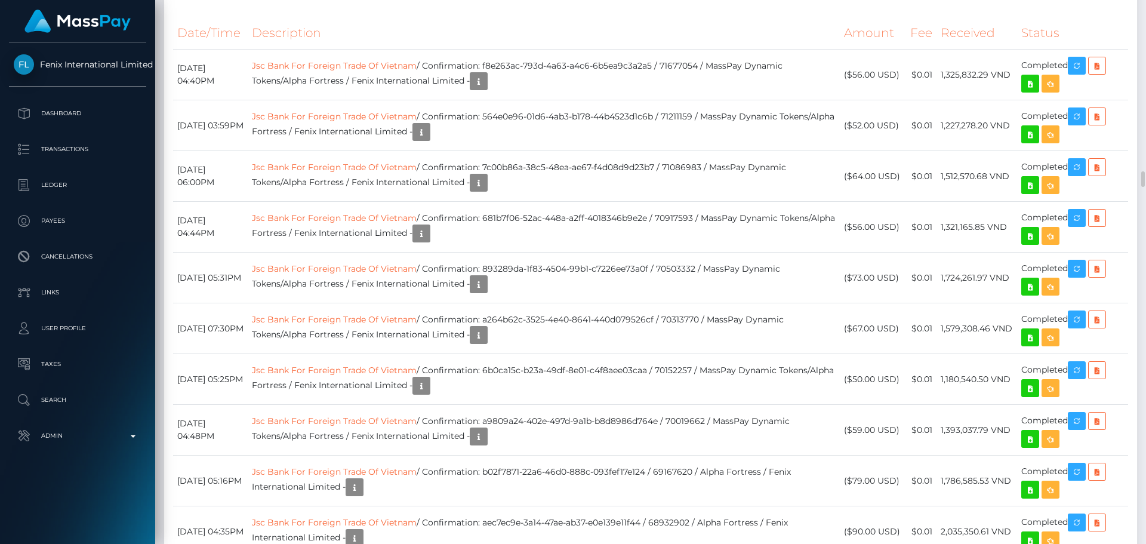
scroll to position [5492, 0]
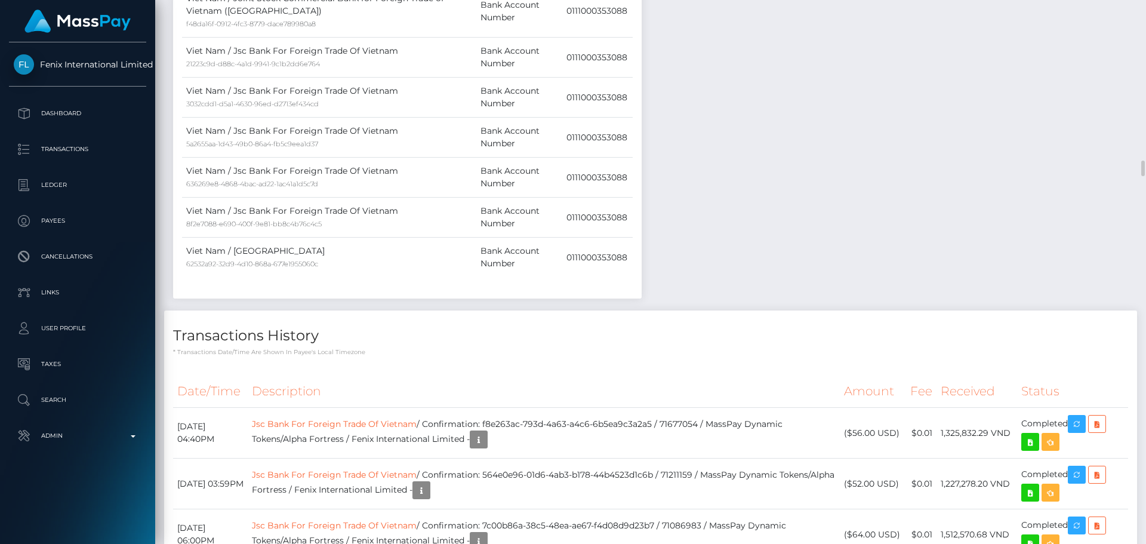
click at [536, 330] on h4 "Transactions History" at bounding box center [650, 335] width 955 height 21
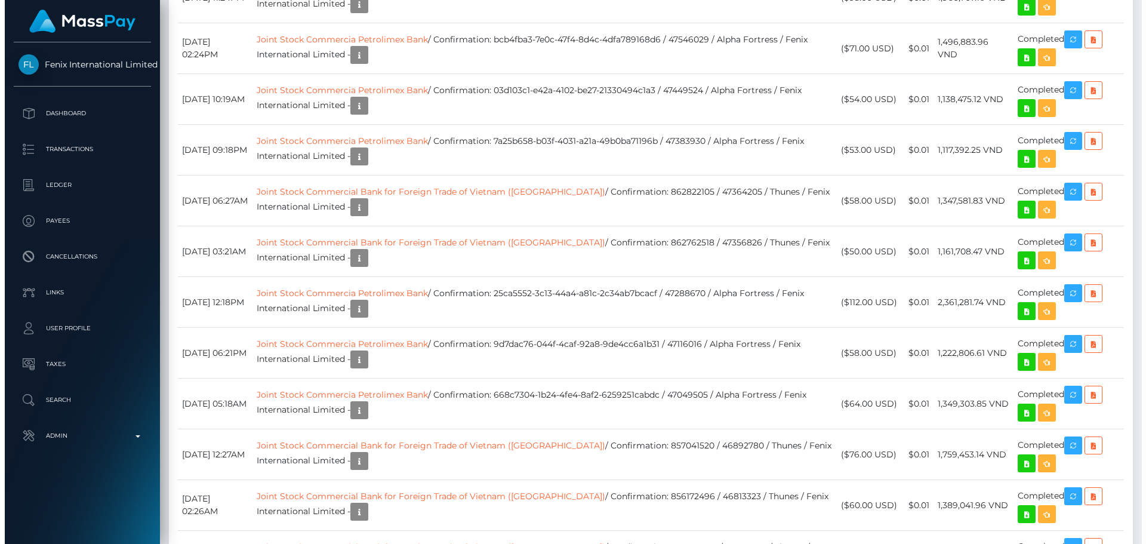
scroll to position [596779, 596616]
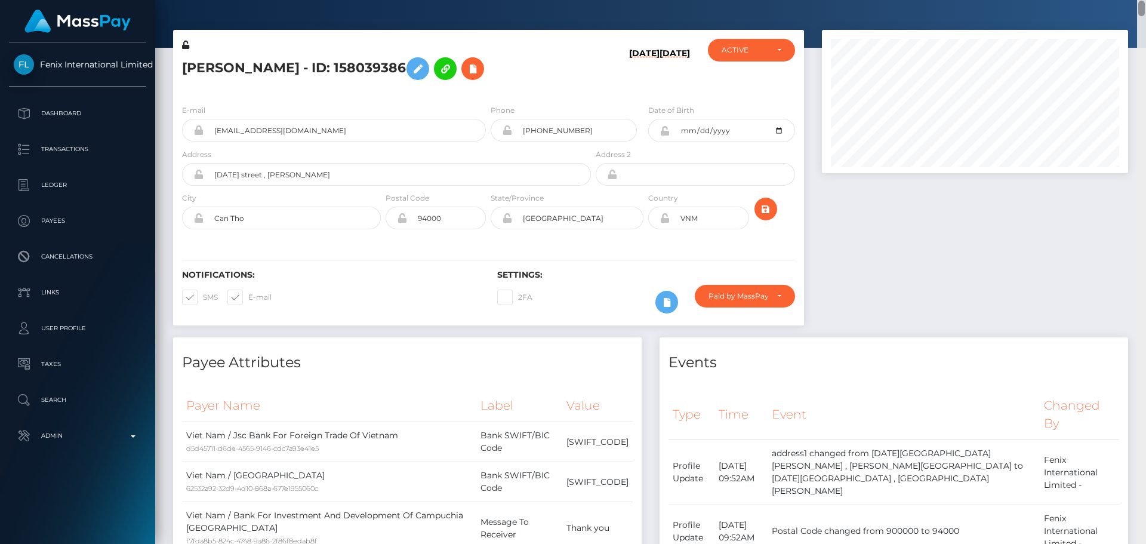
drag, startPoint x: 1141, startPoint y: 169, endPoint x: 1084, endPoint y: 7, distance: 171.6
click at [1084, 7] on div "Customer Profile Loading... Loading..." at bounding box center [650, 272] width 991 height 544
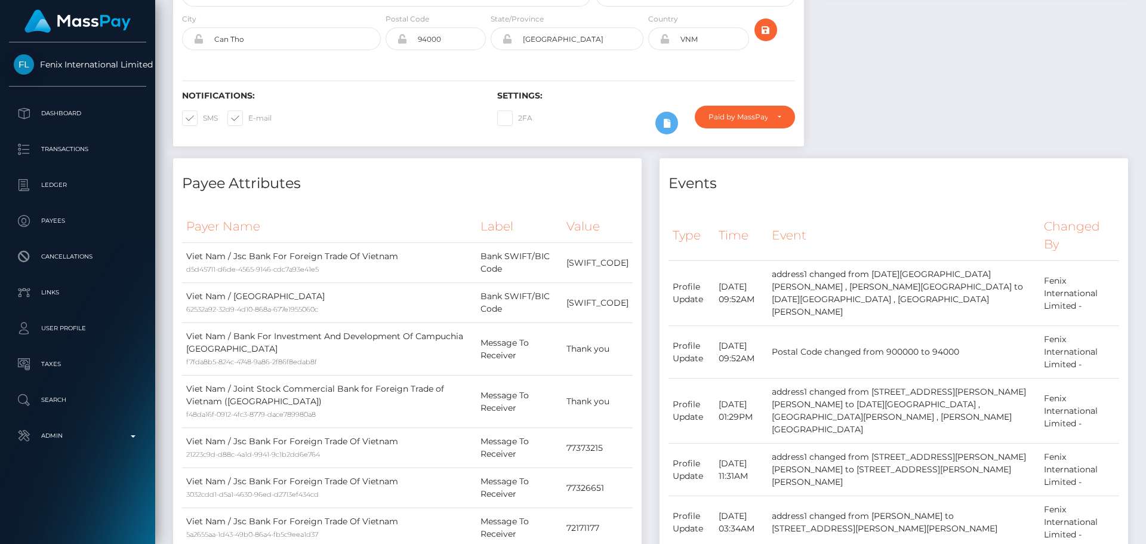
scroll to position [0, 0]
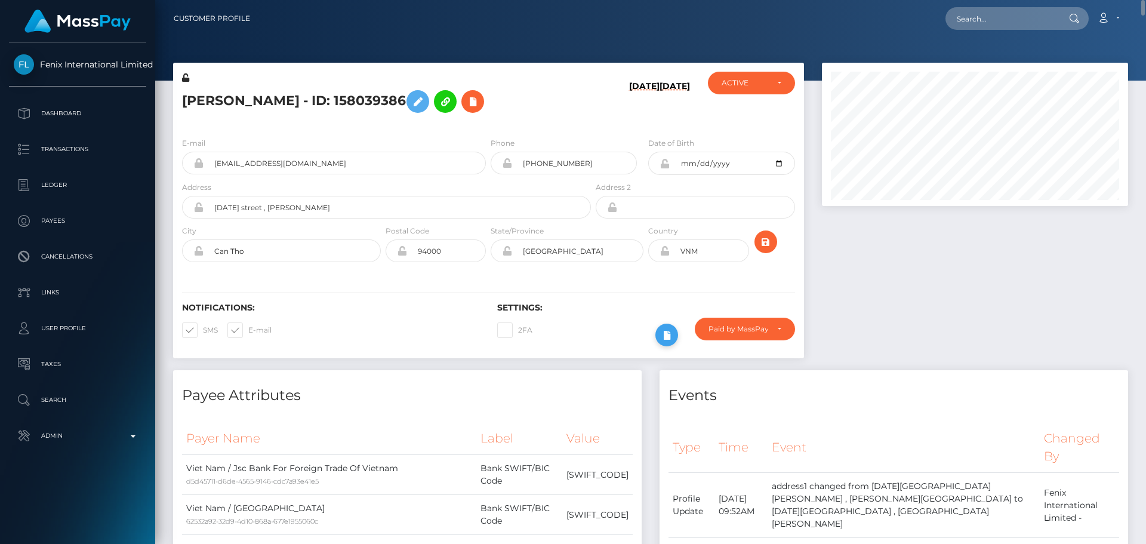
click at [673, 331] on icon at bounding box center [667, 335] width 14 height 15
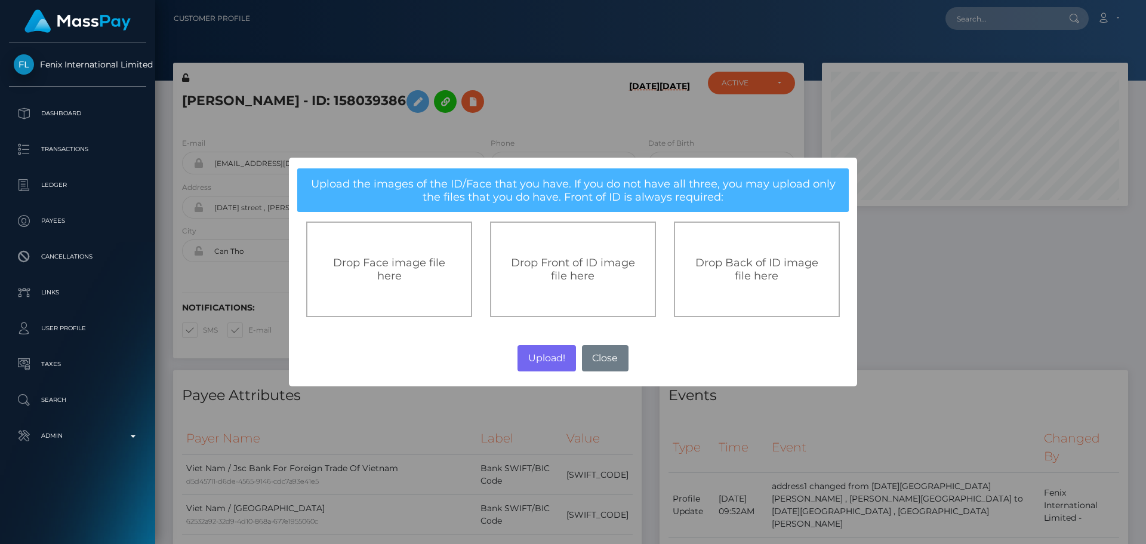
click at [561, 284] on div "Drop Front of ID image file here" at bounding box center [573, 269] width 166 height 96
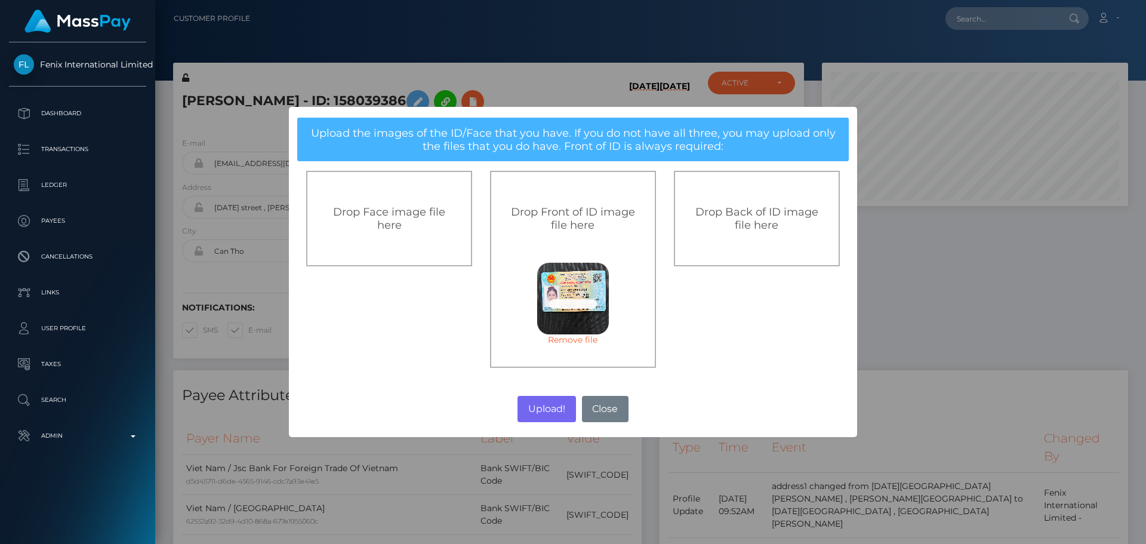
click at [727, 242] on div "Drop Back of ID image file here" at bounding box center [757, 219] width 166 height 96
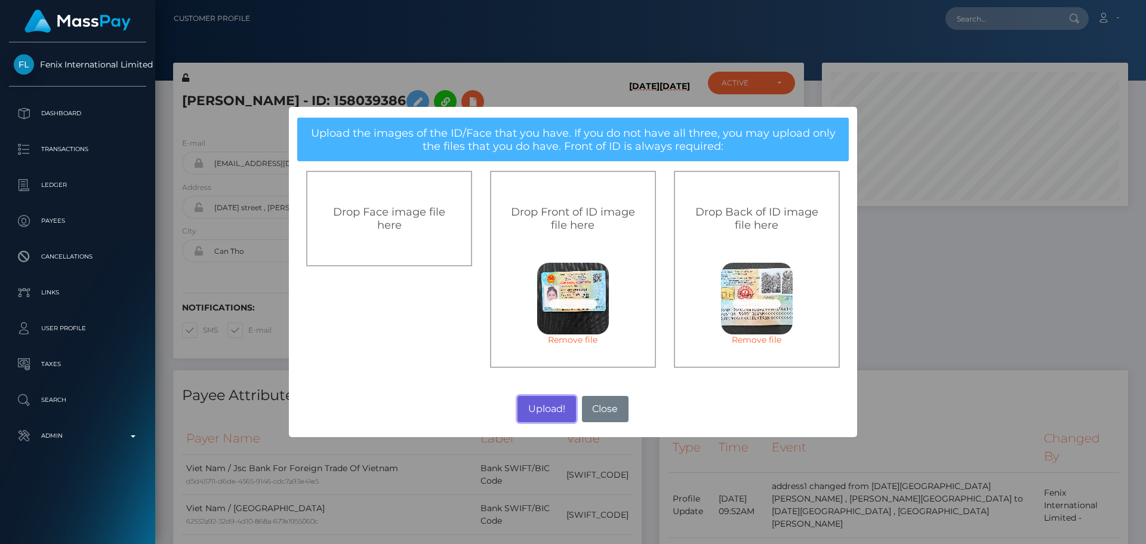
click at [546, 410] on button "Upload!" at bounding box center [547, 409] width 58 height 26
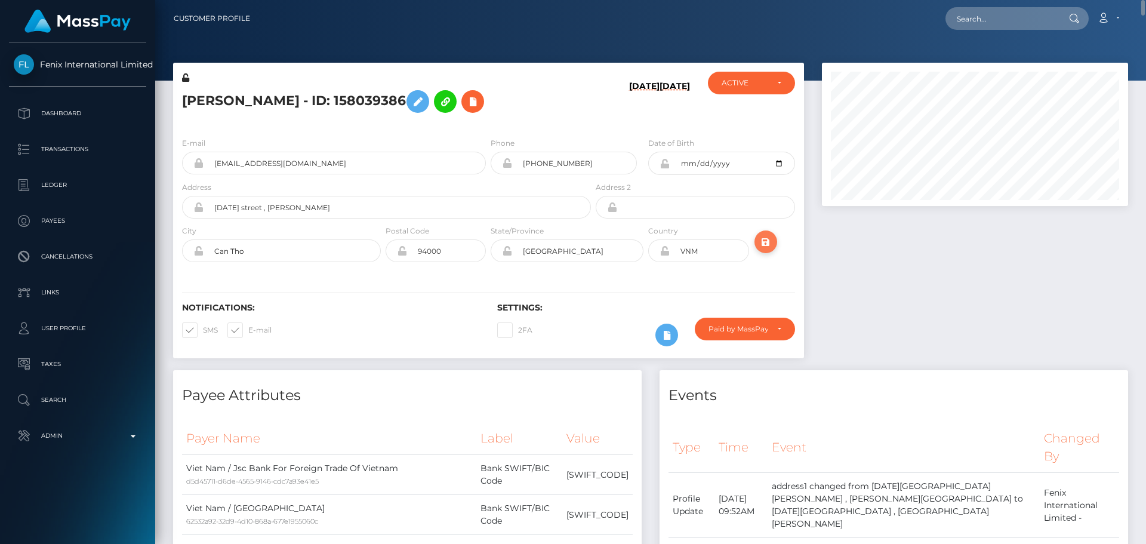
click at [769, 244] on icon "submit" at bounding box center [766, 242] width 14 height 15
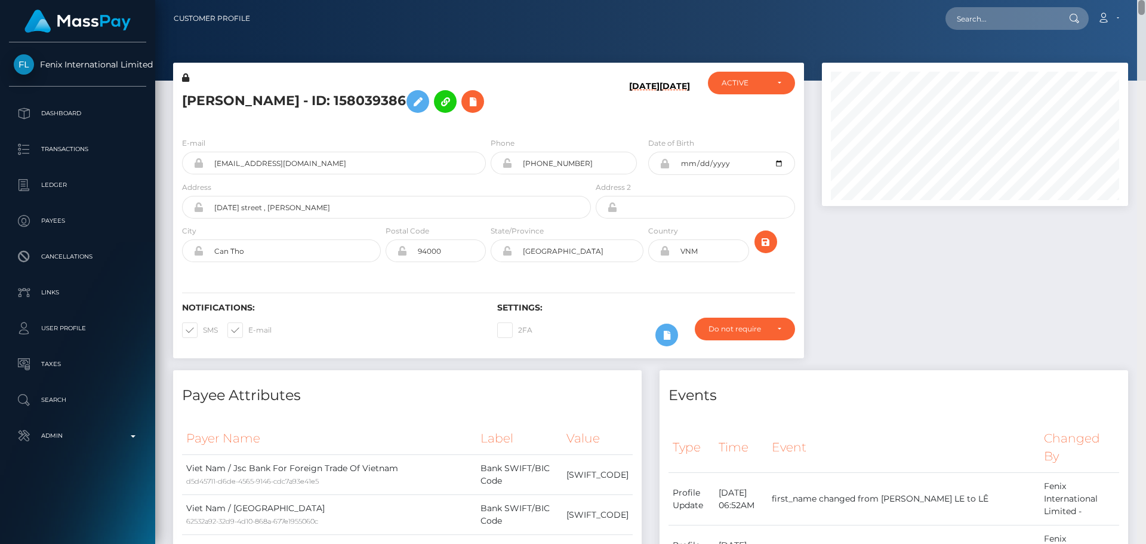
drag, startPoint x: 1143, startPoint y: 117, endPoint x: 1108, endPoint y: -9, distance: 130.5
click at [1108, 0] on html "Fenix International Limited Dashboard Transactions Ledger Payees" at bounding box center [573, 272] width 1146 height 544
click at [587, 123] on div "LÊ KIỀU TRINH NGUYỄN - ID: 158039386" at bounding box center [383, 100] width 420 height 56
click at [330, 127] on div "LÊ KIỀU TRINH NGUYỄN - ID: 158039386" at bounding box center [383, 100] width 420 height 56
click at [187, 77] on icon at bounding box center [185, 77] width 7 height 8
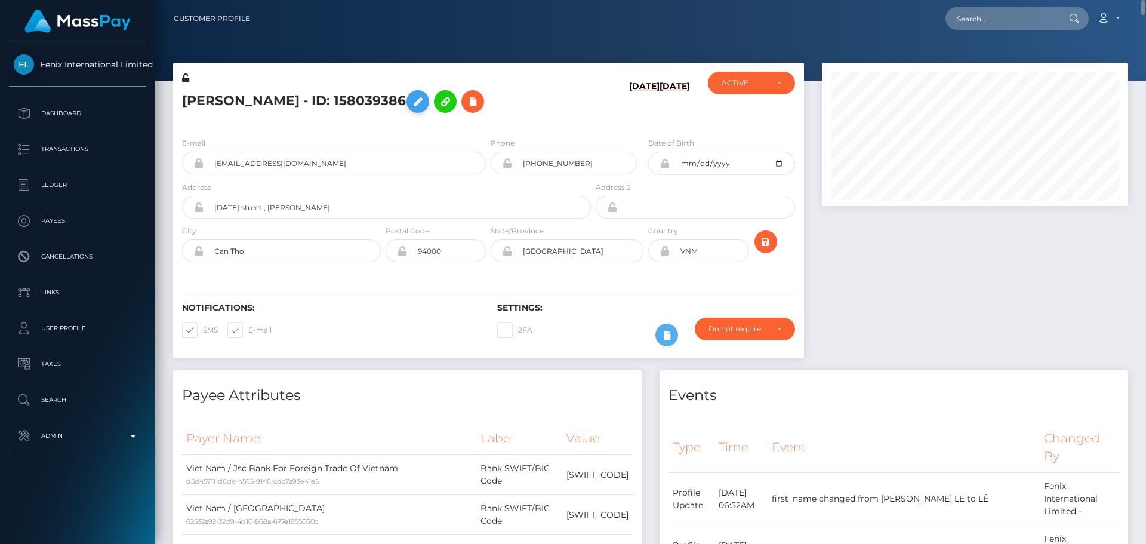
click at [425, 101] on icon at bounding box center [418, 101] width 14 height 15
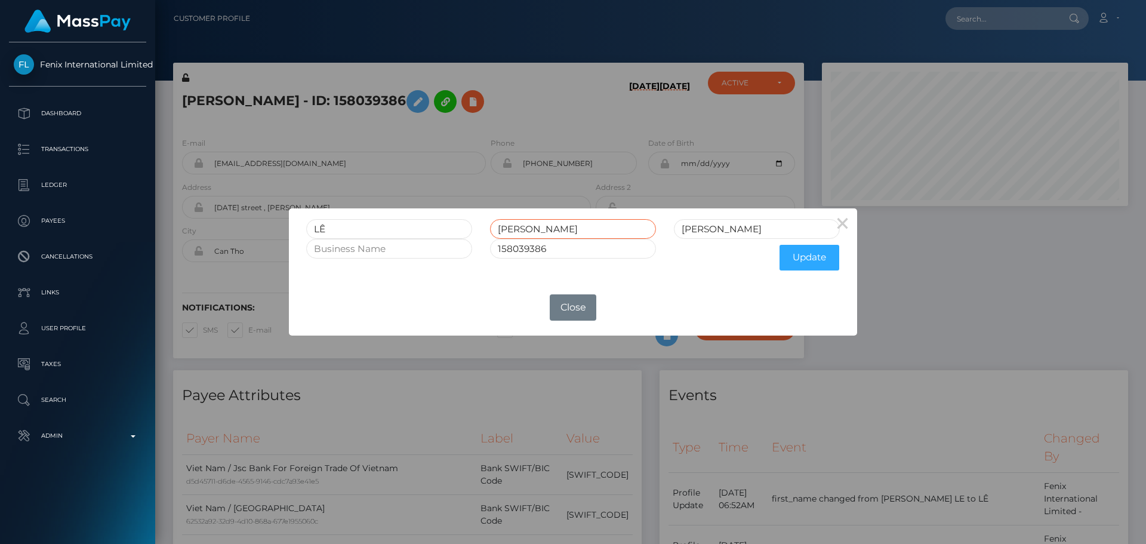
drag, startPoint x: 557, startPoint y: 229, endPoint x: 524, endPoint y: 230, distance: 33.4
click at [524, 230] on input "KIỀU TRINH" at bounding box center [573, 229] width 166 height 20
click at [367, 229] on input "LÊ" at bounding box center [389, 229] width 166 height 20
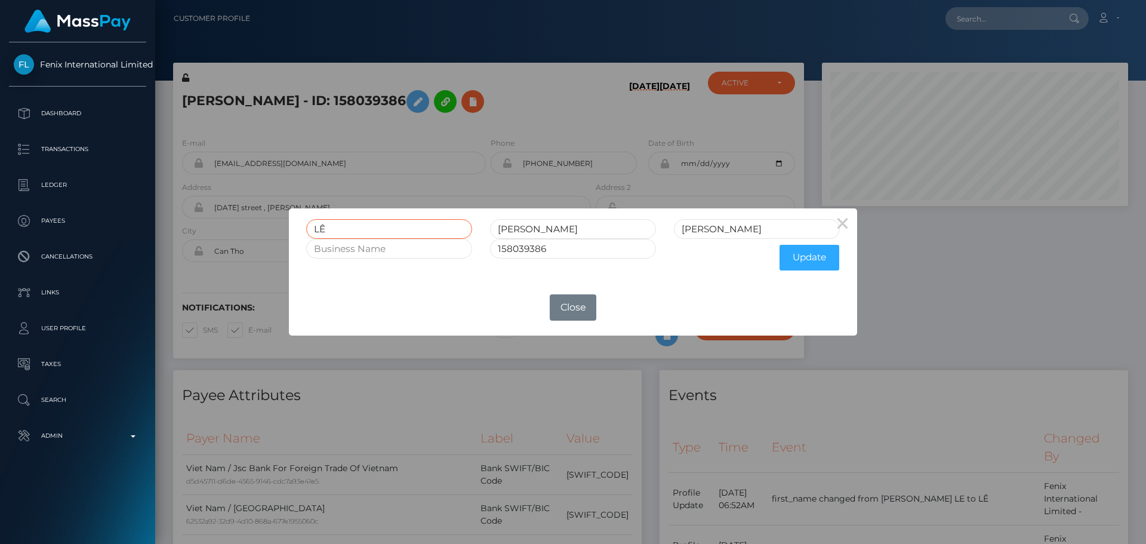
click at [398, 229] on input "LÊ" at bounding box center [389, 229] width 166 height 20
paste input "TRINH"
drag, startPoint x: 324, startPoint y: 229, endPoint x: 301, endPoint y: 230, distance: 22.1
click at [301, 230] on div "LÊ TRINH" at bounding box center [389, 229] width 184 height 20
type input "LÊ TRINH"
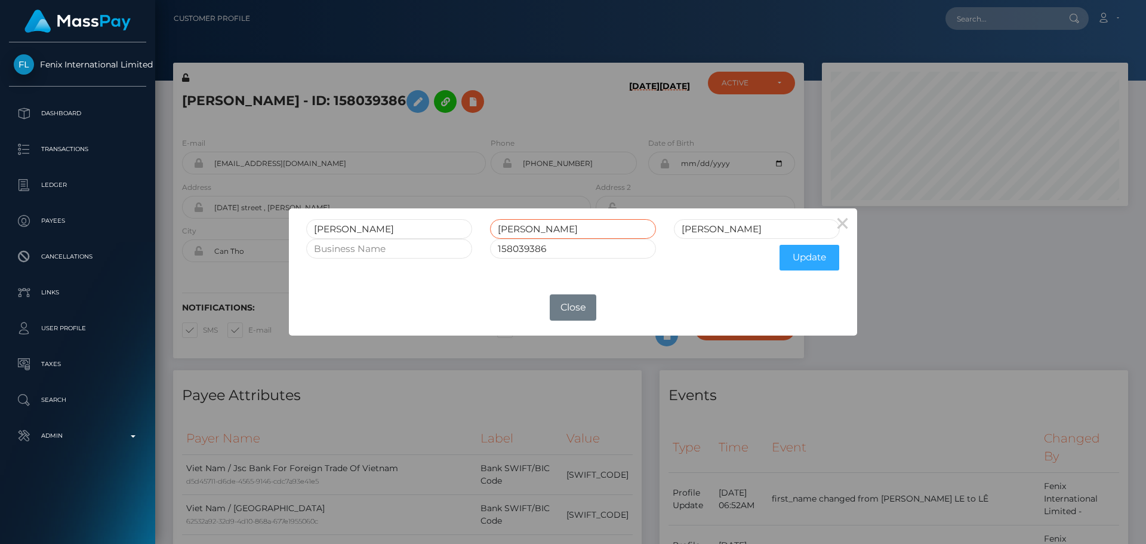
click at [497, 229] on input "KIỀU TRINH" at bounding box center [573, 229] width 166 height 20
paste input "LÊ"
drag, startPoint x: 575, startPoint y: 227, endPoint x: 535, endPoint y: 227, distance: 40.0
click at [535, 227] on input "[PERSON_NAME]" at bounding box center [573, 229] width 166 height 20
type input "LÊ KIỀU"
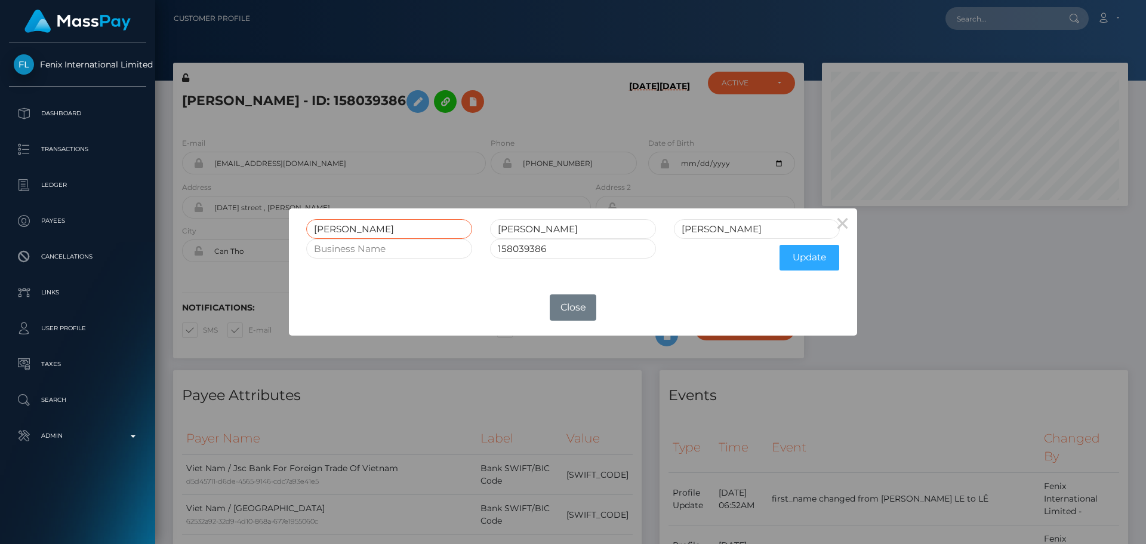
click at [371, 228] on input "LÊ TRINH" at bounding box center [389, 229] width 166 height 20
click at [329, 230] on input "LÊ TRINH" at bounding box center [389, 229] width 166 height 20
type input "TRINH"
click at [509, 230] on input "LÊ KIỀU" at bounding box center [573, 229] width 166 height 20
type input "LE KIEU"
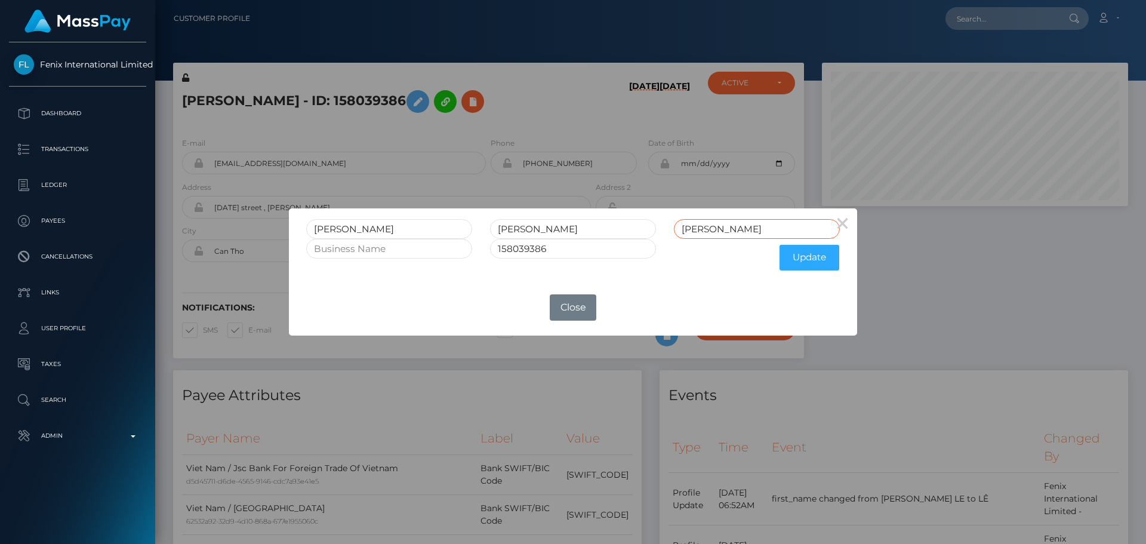
click at [714, 229] on input "[PERSON_NAME]" at bounding box center [757, 229] width 166 height 20
type input "NGUYEN"
click at [800, 261] on button "Update" at bounding box center [810, 258] width 60 height 26
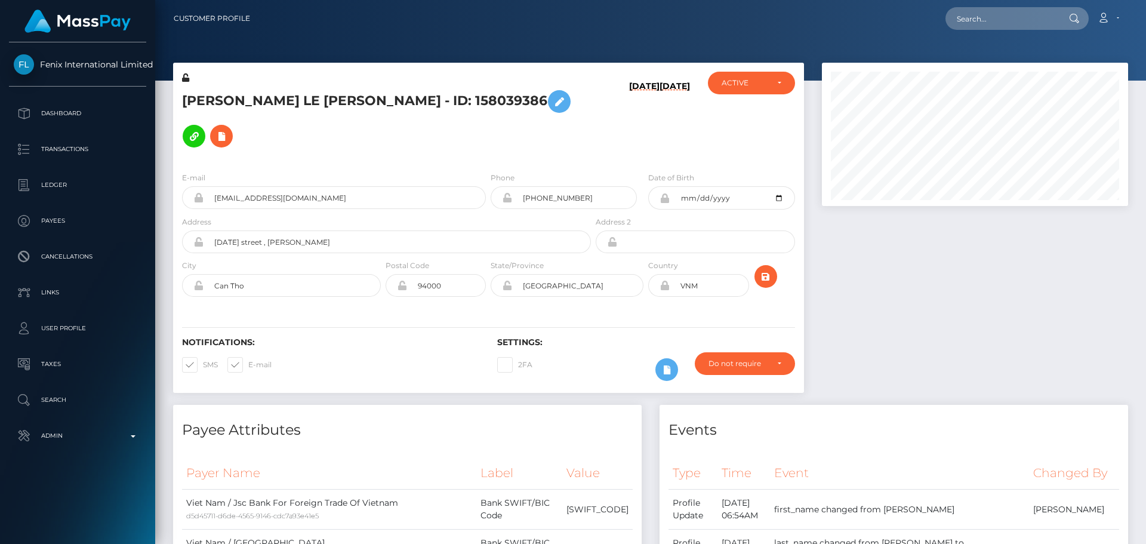
scroll to position [143, 307]
click at [607, 115] on div "[DATE] [DATE]" at bounding box center [645, 117] width 105 height 91
drag, startPoint x: 187, startPoint y: 79, endPoint x: 435, endPoint y: 118, distance: 250.2
click at [187, 79] on icon at bounding box center [185, 77] width 7 height 8
click at [760, 269] on icon "submit" at bounding box center [766, 276] width 14 height 15
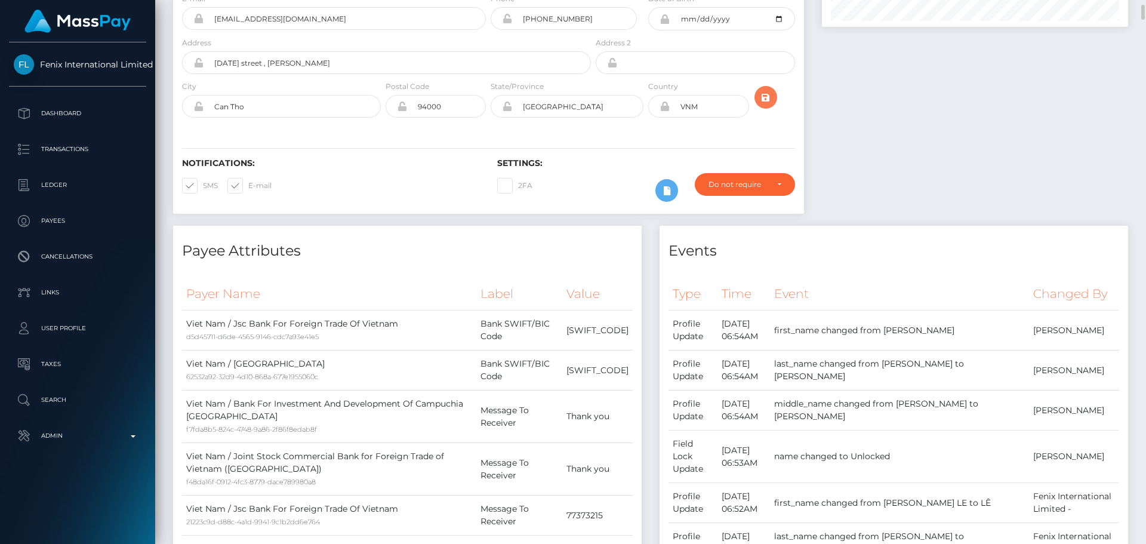
scroll to position [239, 0]
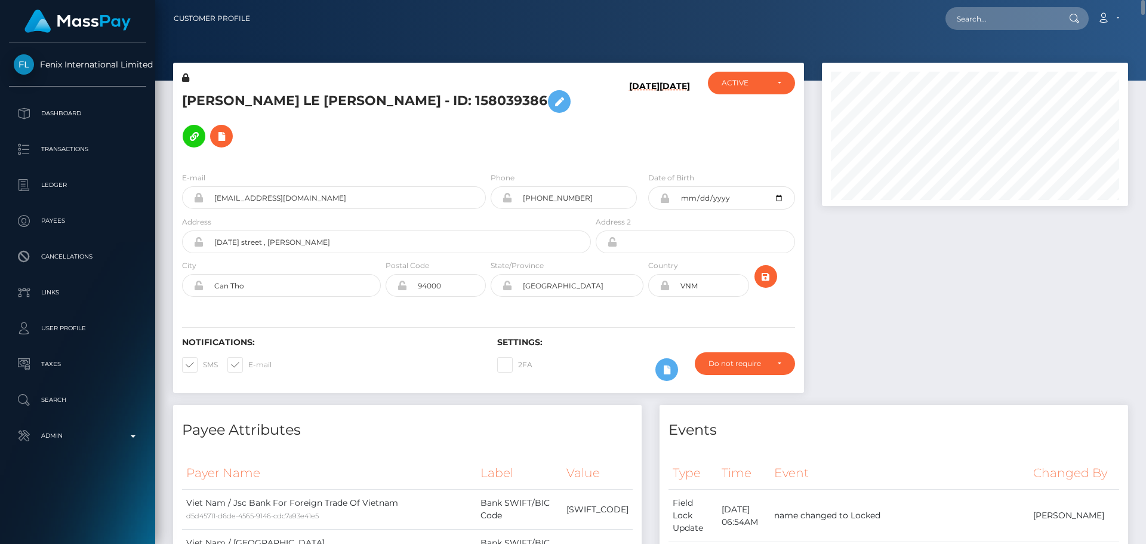
click at [578, 124] on div "[PERSON_NAME] LE [PERSON_NAME] - ID: 158039386" at bounding box center [383, 117] width 420 height 91
click at [765, 269] on icon "submit" at bounding box center [766, 276] width 14 height 15
click at [579, 122] on div "[PERSON_NAME] LE [PERSON_NAME] - ID: 158039386" at bounding box center [383, 117] width 420 height 91
click at [770, 269] on icon "submit" at bounding box center [766, 276] width 14 height 15
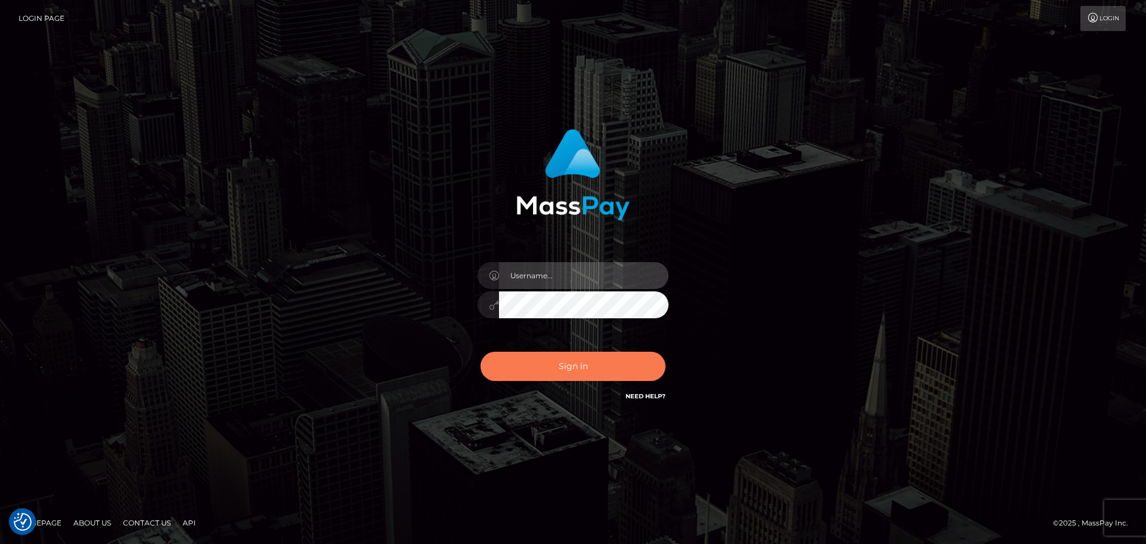
type input "constantin.mp"
click at [510, 363] on button "Sign in" at bounding box center [573, 366] width 185 height 29
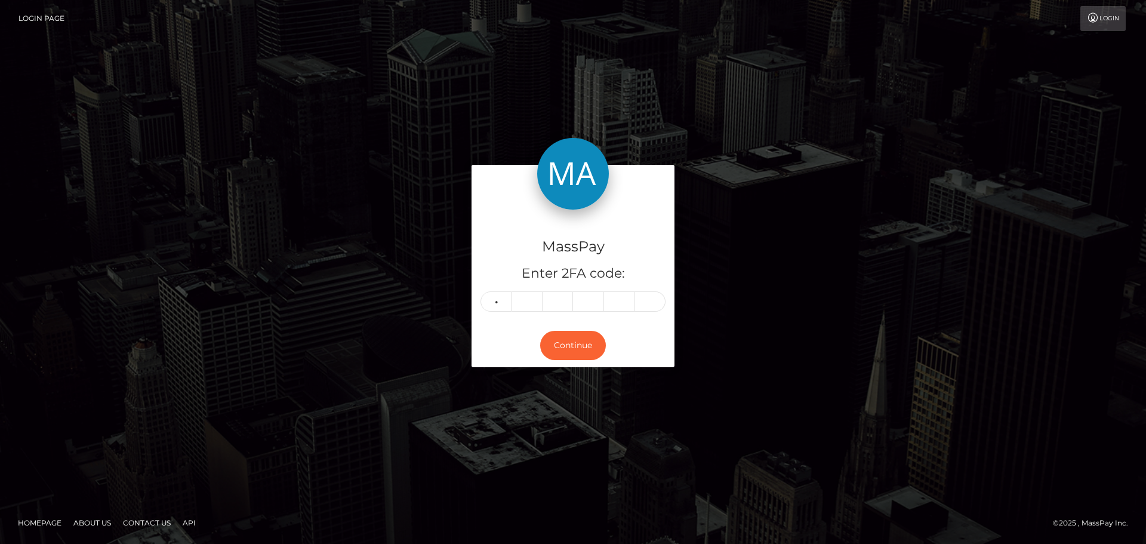
type input "2"
type input "1"
type input "0"
type input "6"
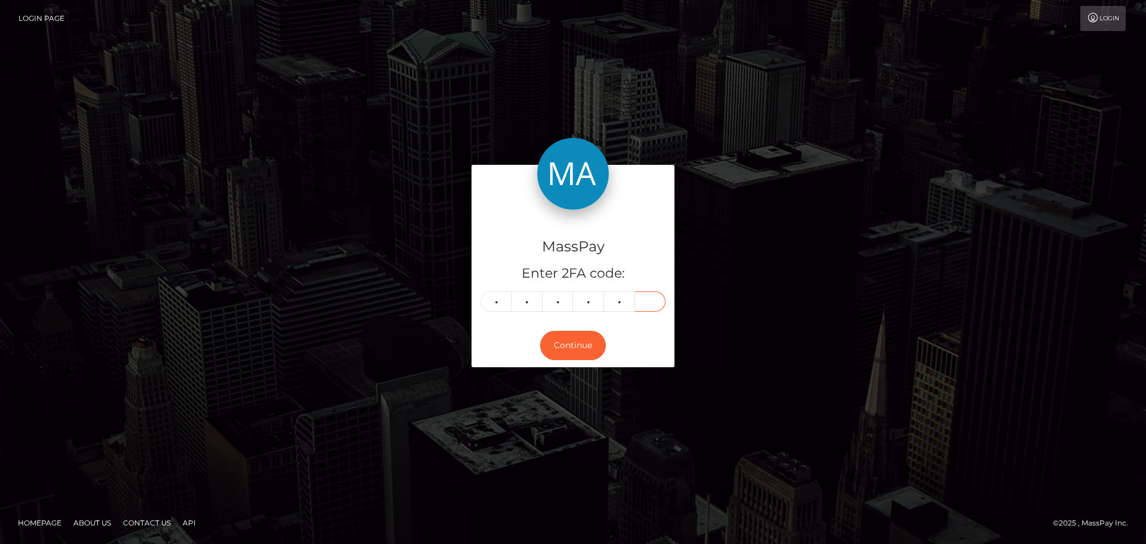
type input "4"
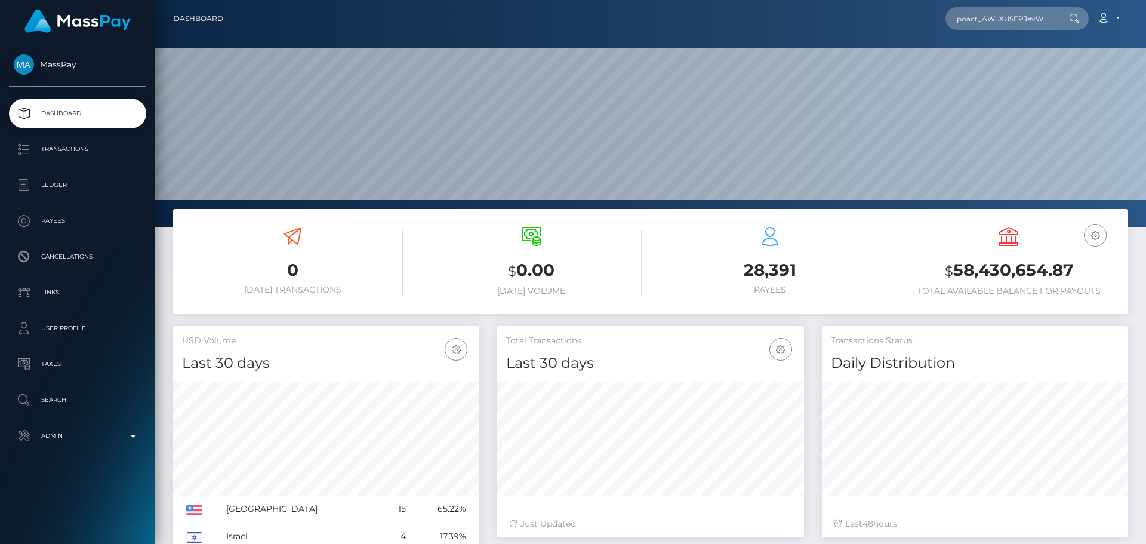
scroll to position [212, 307]
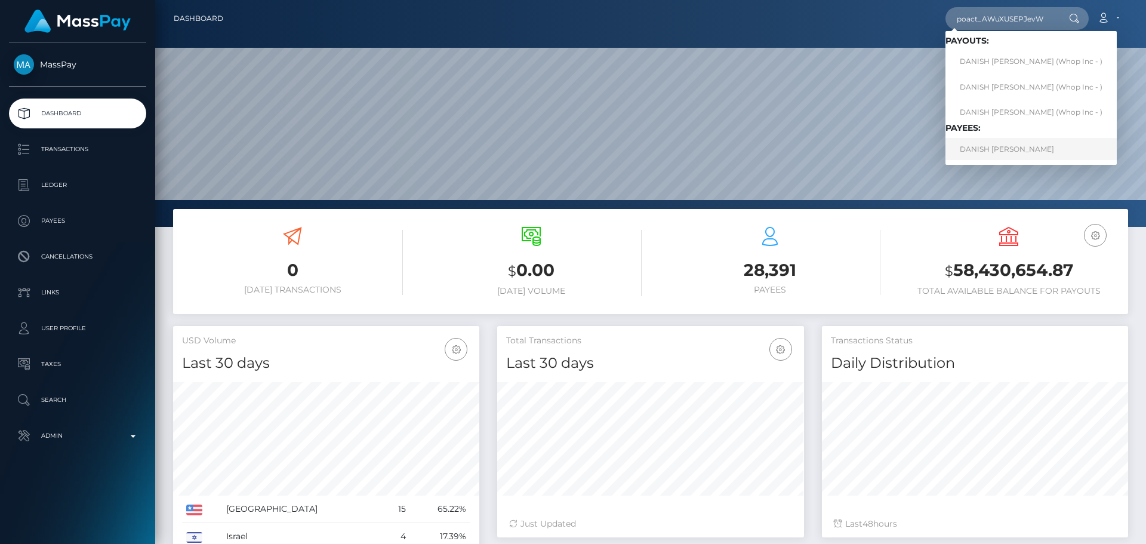
type input "poact_AWuXUSEPJevW"
click at [1017, 148] on link "DANISH [PERSON_NAME]" at bounding box center [1031, 149] width 171 height 22
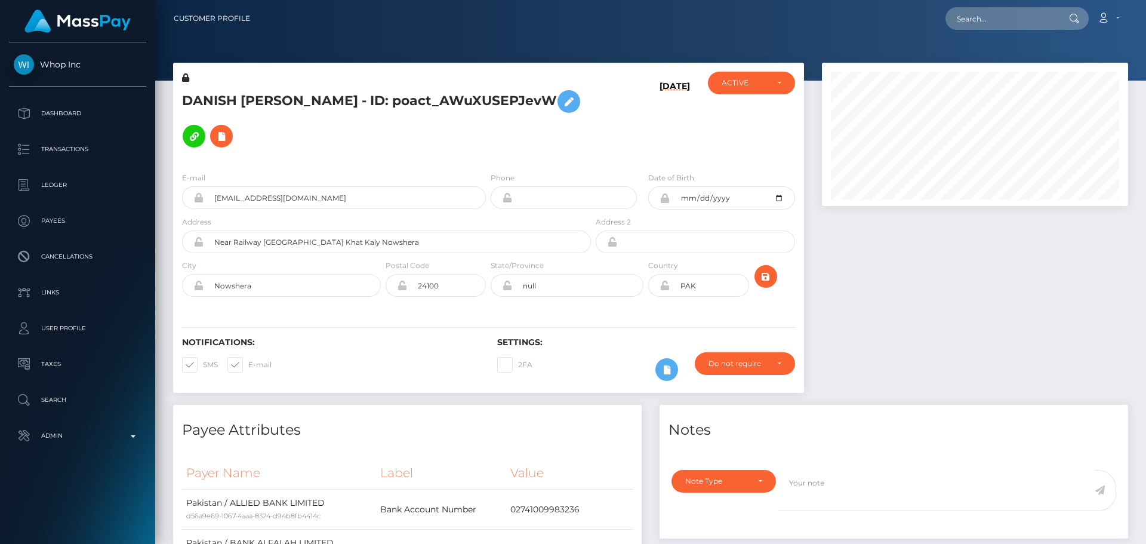
scroll to position [143, 307]
click at [505, 131] on h5 "DANISH RAFIQUE RAFIQUE - ID: poact_AWuXUSEPJevW" at bounding box center [383, 118] width 402 height 69
click at [503, 131] on h5 "DANISH RAFIQUE RAFIQUE - ID: poact_AWuXUSEPJevW" at bounding box center [383, 118] width 402 height 69
click at [498, 129] on h5 "DANISH RAFIQUE RAFIQUE - ID: poact_AWuXUSEPJevW" at bounding box center [383, 118] width 402 height 69
click at [492, 131] on h5 "DANISH RAFIQUE RAFIQUE - ID: poact_AWuXUSEPJevW" at bounding box center [383, 118] width 402 height 69
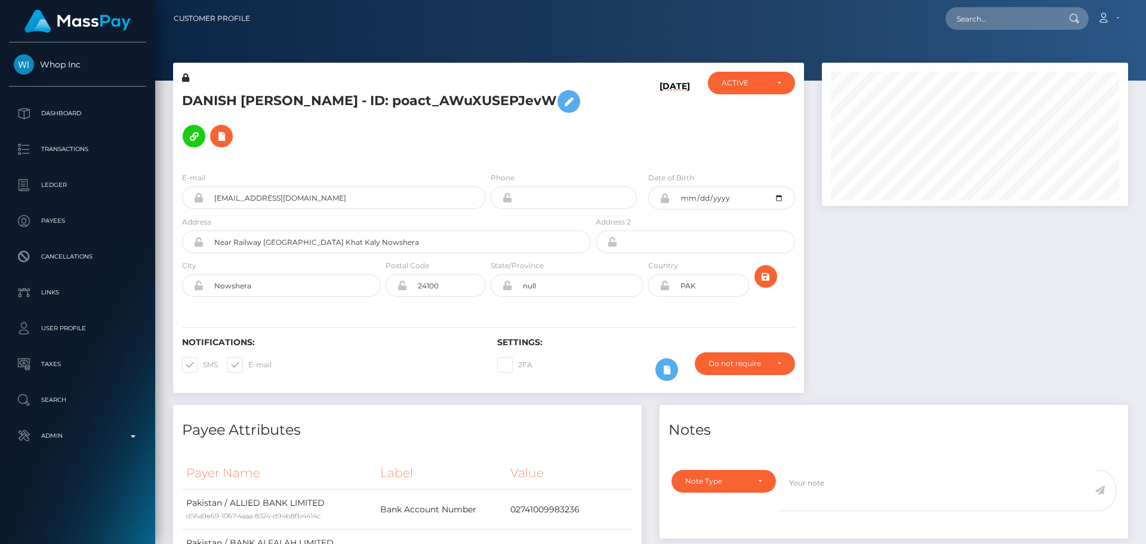
click at [489, 131] on h5 "DANISH RAFIQUE RAFIQUE - ID: poact_AWuXUSEPJevW" at bounding box center [383, 118] width 402 height 69
click at [488, 131] on h5 "DANISH RAFIQUE RAFIQUE - ID: poact_AWuXUSEPJevW" at bounding box center [383, 118] width 402 height 69
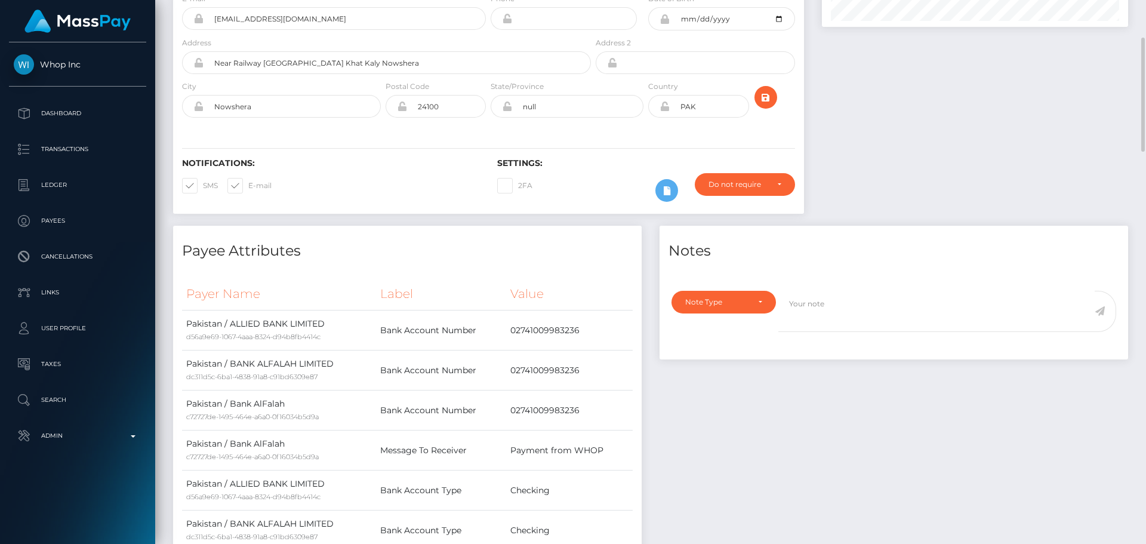
scroll to position [0, 0]
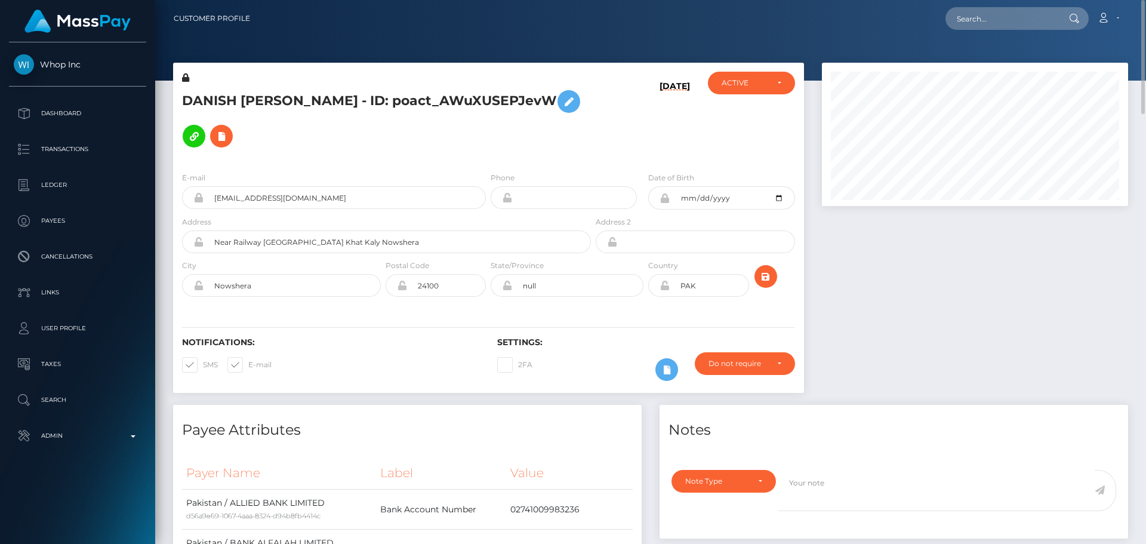
click at [412, 137] on div "DANISH RAFIQUE RAFIQUE - ID: poact_AWuXUSEPJevW" at bounding box center [383, 117] width 420 height 91
click at [186, 81] on icon at bounding box center [185, 77] width 7 height 8
click at [562, 109] on icon at bounding box center [569, 101] width 14 height 15
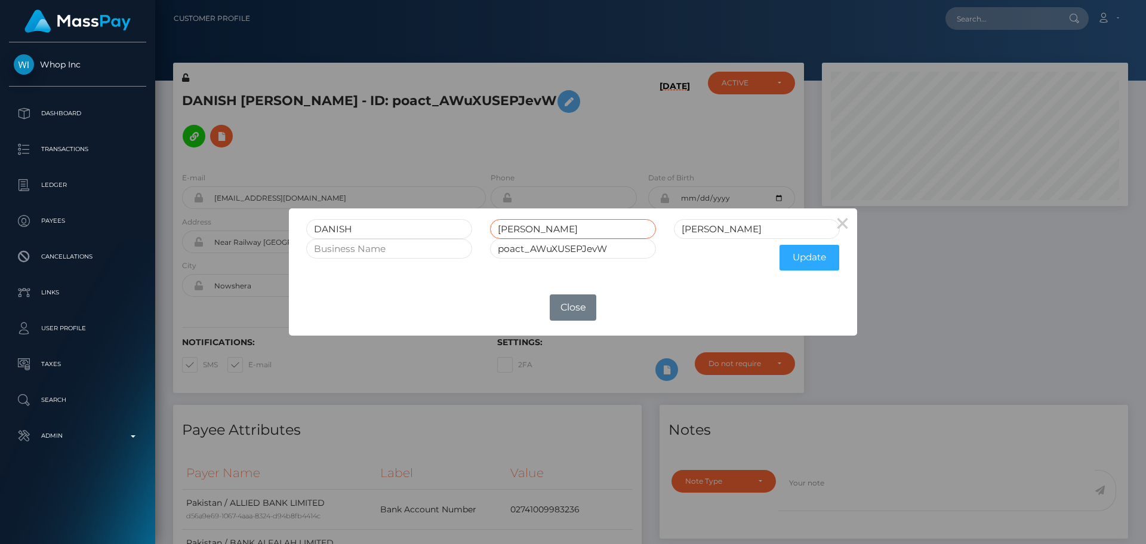
drag, startPoint x: 492, startPoint y: 230, endPoint x: 455, endPoint y: 229, distance: 37.0
click at [457, 229] on div "DANISH RAFIQUE RAFIQUE" at bounding box center [573, 229] width 552 height 20
click at [796, 256] on button "Update" at bounding box center [810, 258] width 60 height 26
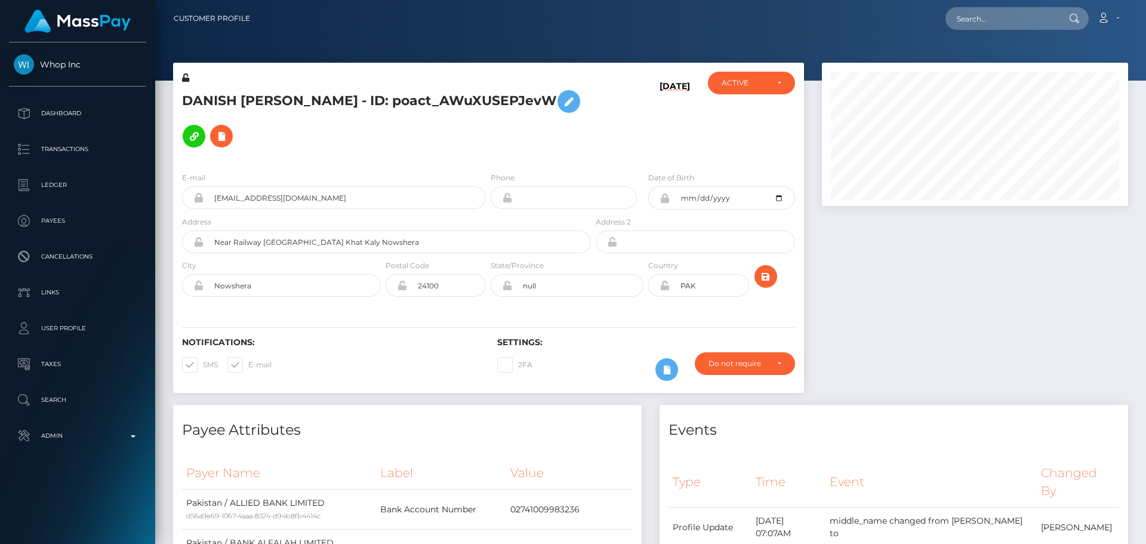
scroll to position [143, 307]
click at [184, 78] on icon at bounding box center [185, 77] width 7 height 8
click at [663, 285] on icon at bounding box center [665, 286] width 10 height 10
click at [576, 130] on h5 "DANISH RAFIQUE - ID: poact_AWuXUSEPJevW" at bounding box center [383, 118] width 402 height 69
click at [771, 277] on icon "submit" at bounding box center [766, 276] width 14 height 15
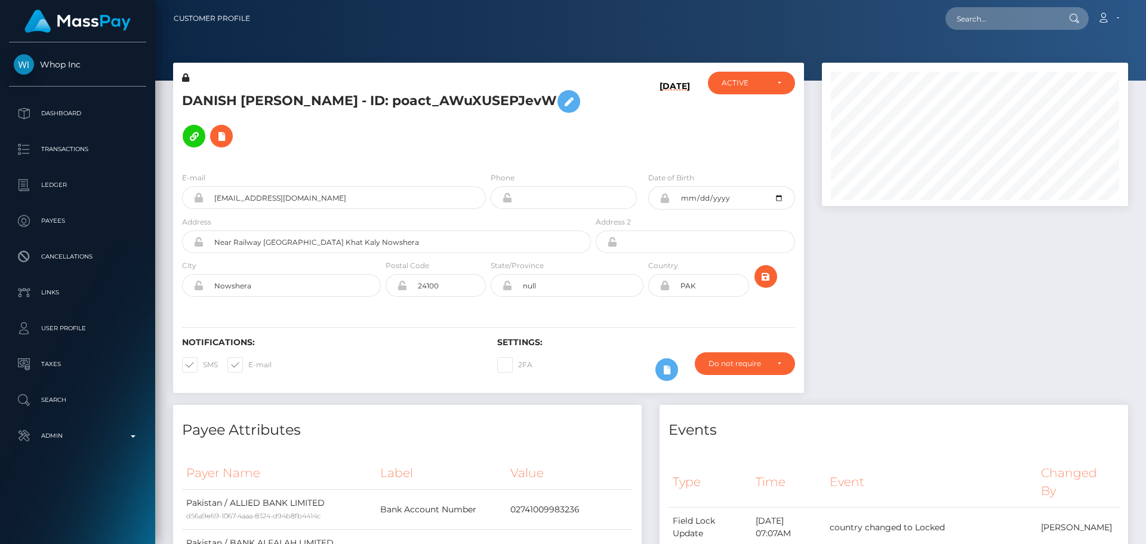
scroll to position [143, 307]
click at [345, 97] on h5 "DANISH [PERSON_NAME] - ID: poact_AWuXUSEPJevW" at bounding box center [383, 118] width 402 height 69
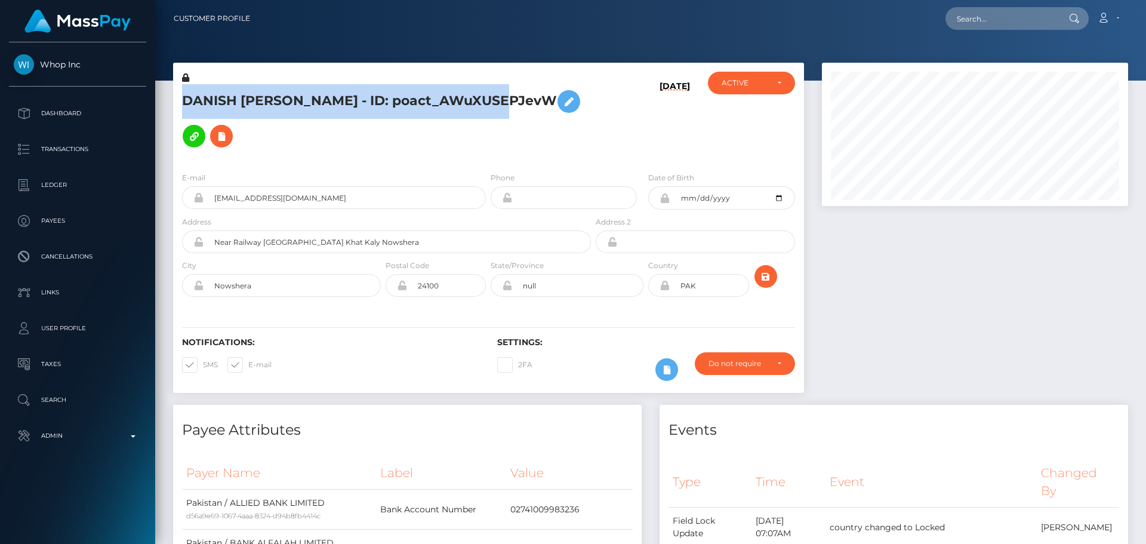
click at [345, 97] on h5 "DANISH [PERSON_NAME] - ID: poact_AWuXUSEPJevW" at bounding box center [383, 118] width 402 height 69
copy h5 "DANISH [PERSON_NAME] - ID: poact_AWuXUSEPJevW"
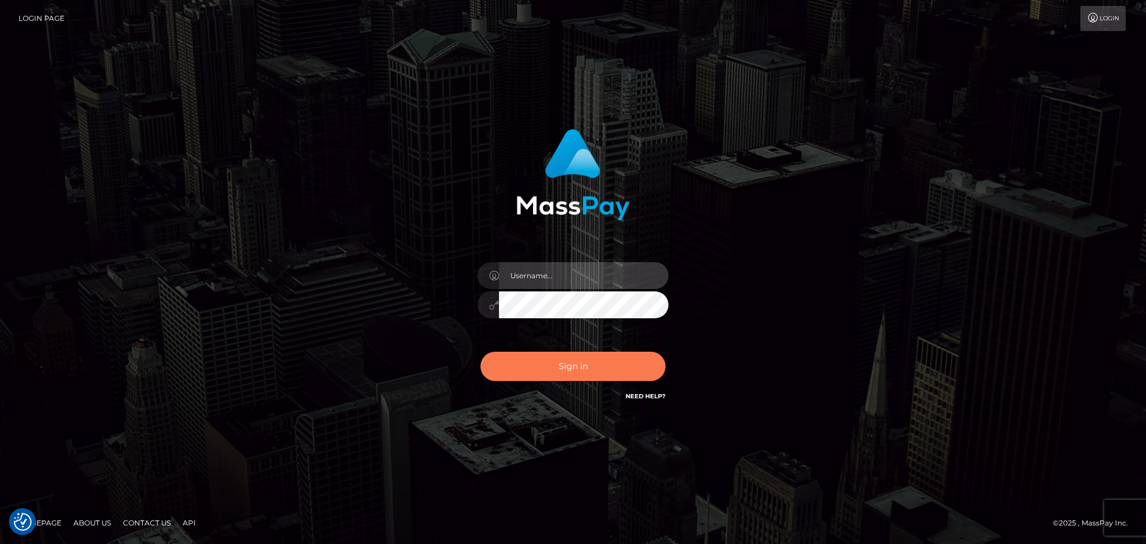
type input "constantin.mp"
click at [586, 373] on button "Sign in" at bounding box center [573, 366] width 185 height 29
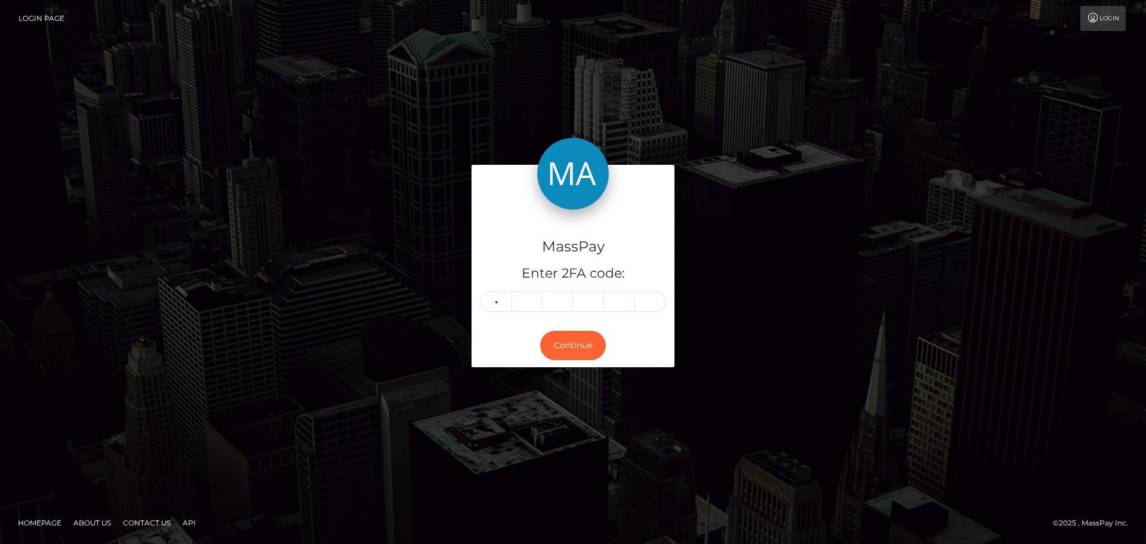
type input "1"
type input "2"
type input "1"
type input "8"
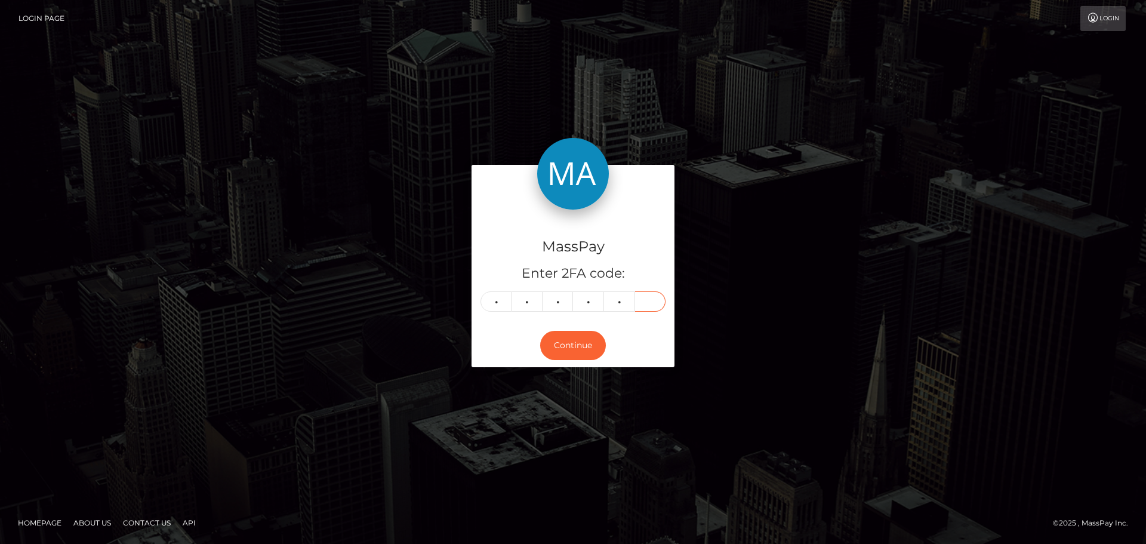
type input "0"
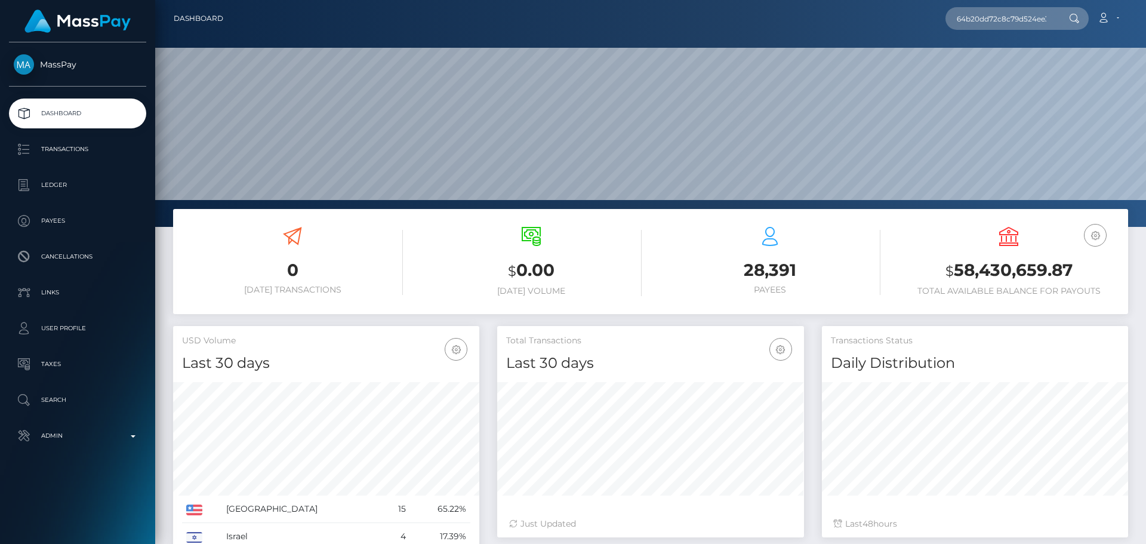
scroll to position [0, 19]
type input "64b20dd72c8c79d524ee3e67"
click at [990, 60] on link "[PERSON_NAME]" at bounding box center [994, 62] width 96 height 22
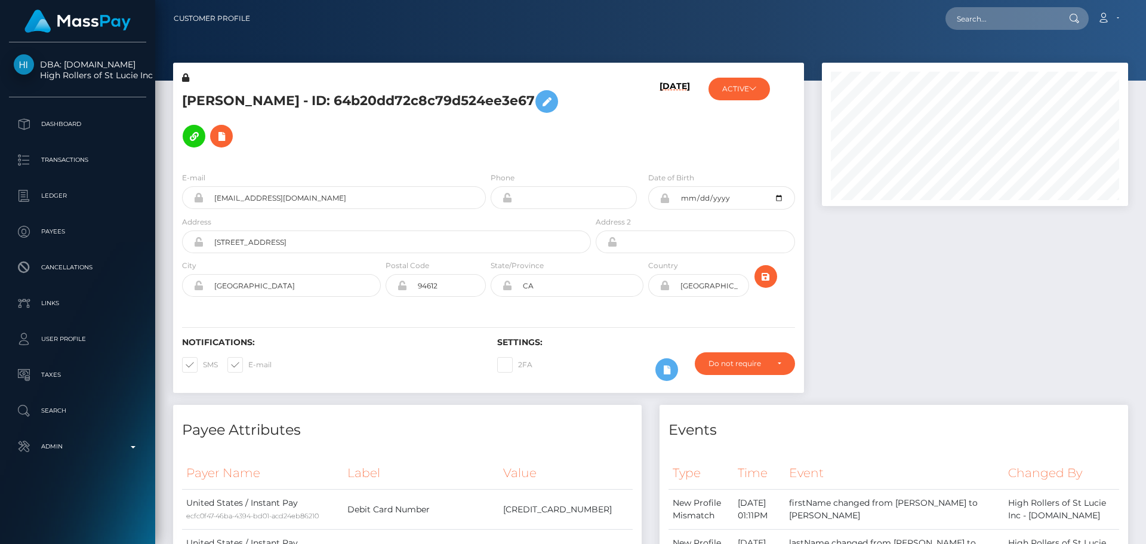
scroll to position [143, 307]
click at [492, 128] on h5 "[PERSON_NAME] - ID: 64b20dd72c8c79d524ee3e67" at bounding box center [383, 118] width 402 height 69
click at [531, 112] on h5 "CHRISTINA JOANN SEXTON - ID: 64b20dd72c8c79d524ee3e67" at bounding box center [383, 118] width 402 height 69
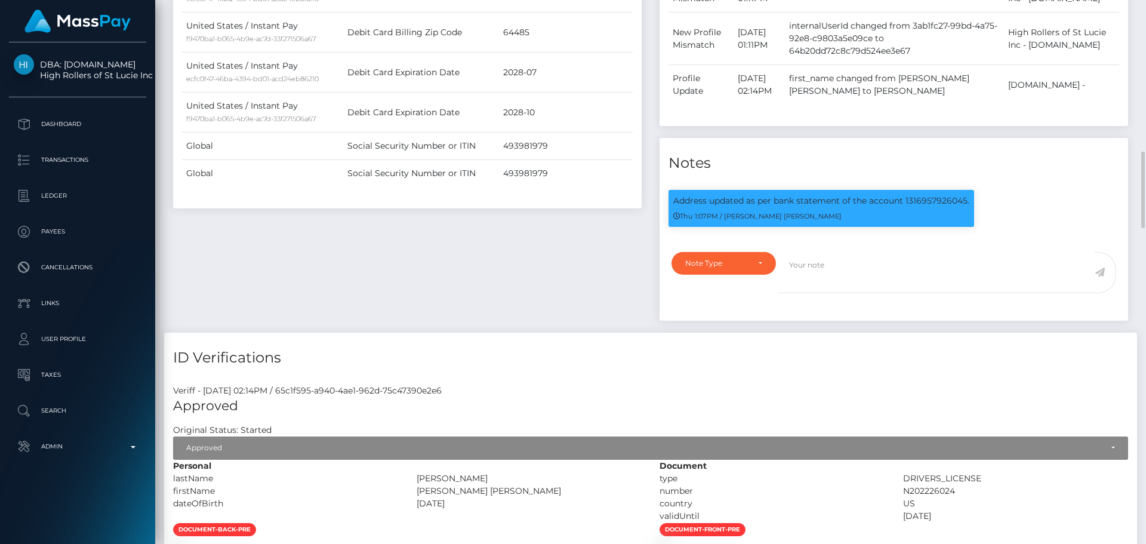
scroll to position [657, 0]
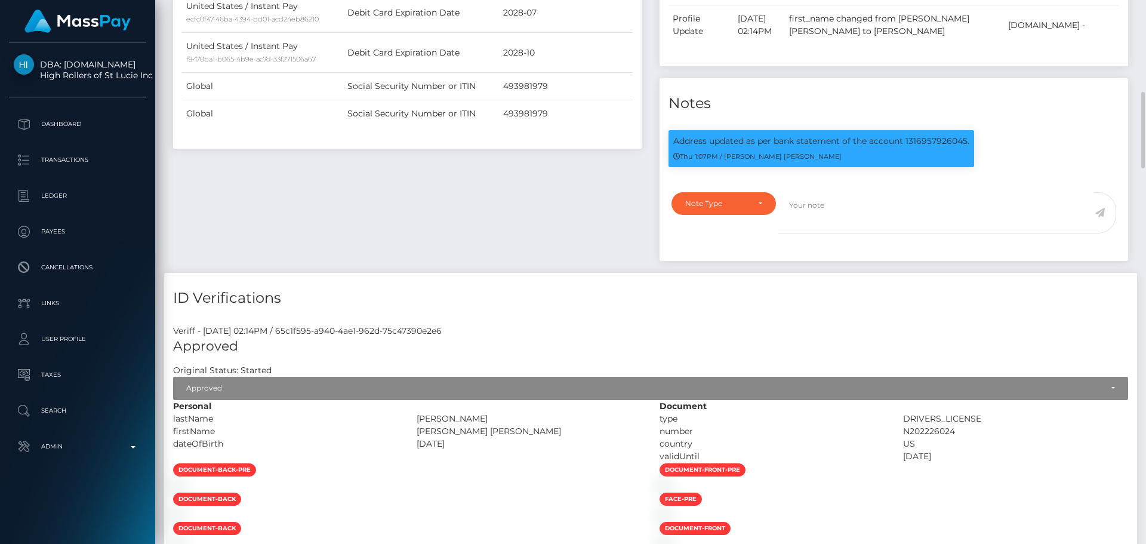
click at [592, 171] on div "Payee Attributes Payer Name Label Value United States / Instant Pay ecfc0f47-46…" at bounding box center [407, 10] width 486 height 525
click at [581, 171] on div "Payee Attributes Payer Name Label Value United States / Instant Pay ecfc0f47-46…" at bounding box center [407, 10] width 486 height 525
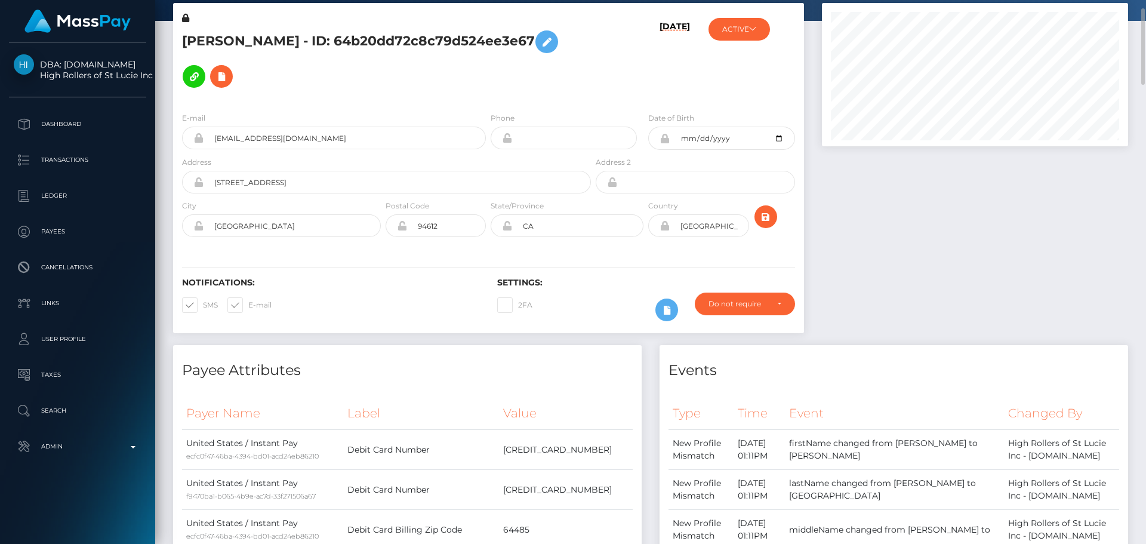
scroll to position [0, 0]
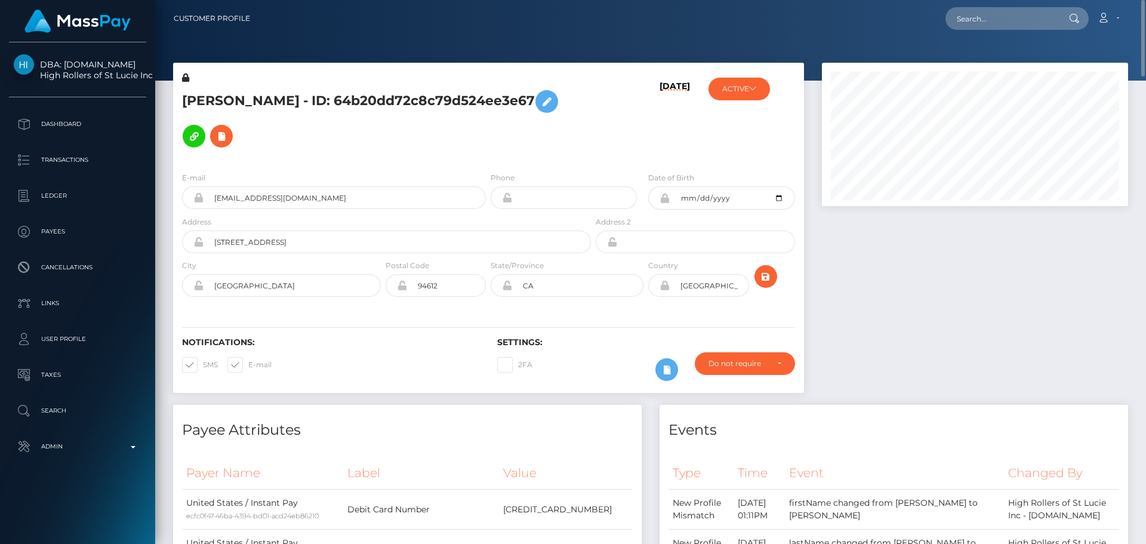
click at [571, 134] on h5 "CHRISTINA JOANN SEXTON - ID: 64b20dd72c8c79d524ee3e67" at bounding box center [383, 118] width 402 height 69
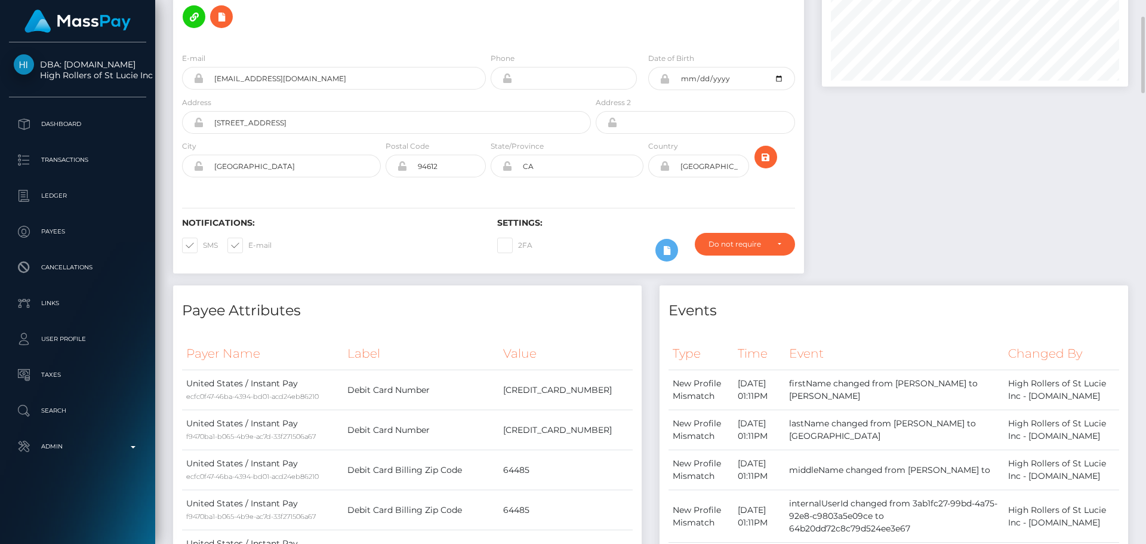
click at [577, 195] on div "Notifications: SMS E-mail Settings: 2FA" at bounding box center [488, 231] width 631 height 84
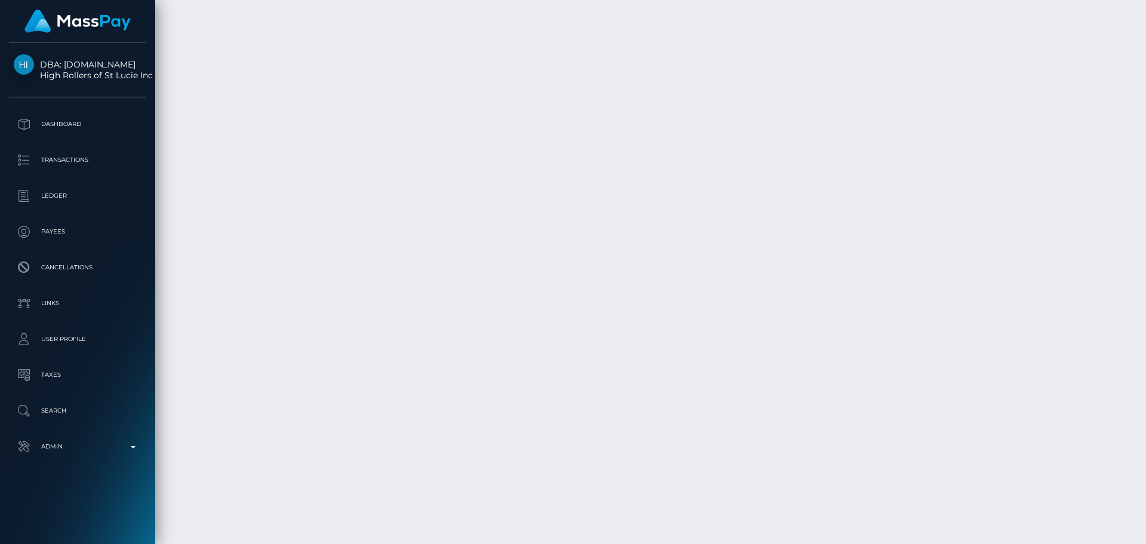
scroll to position [3324, 0]
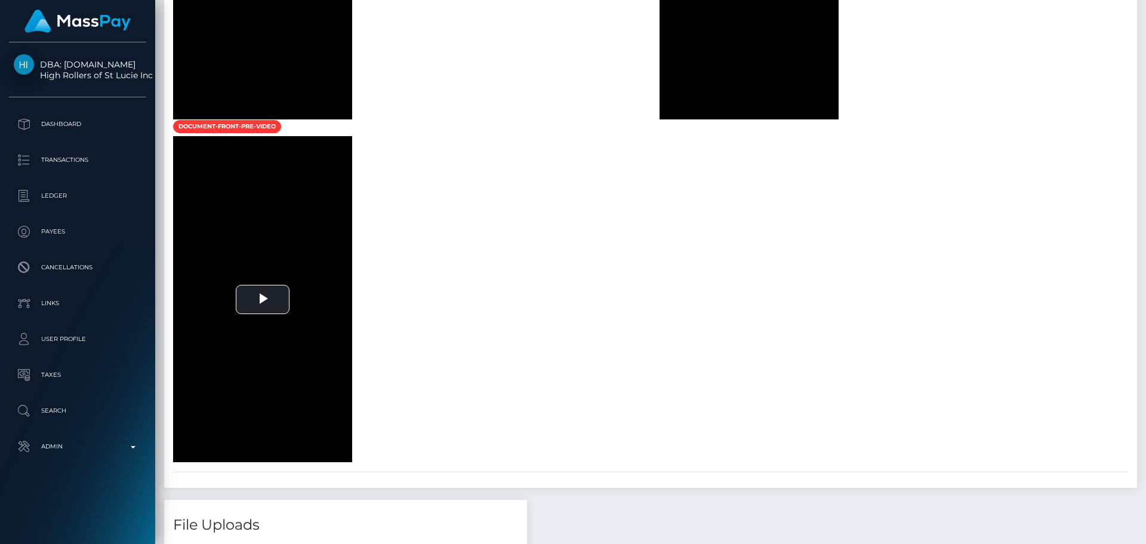
scroll to position [1414, 0]
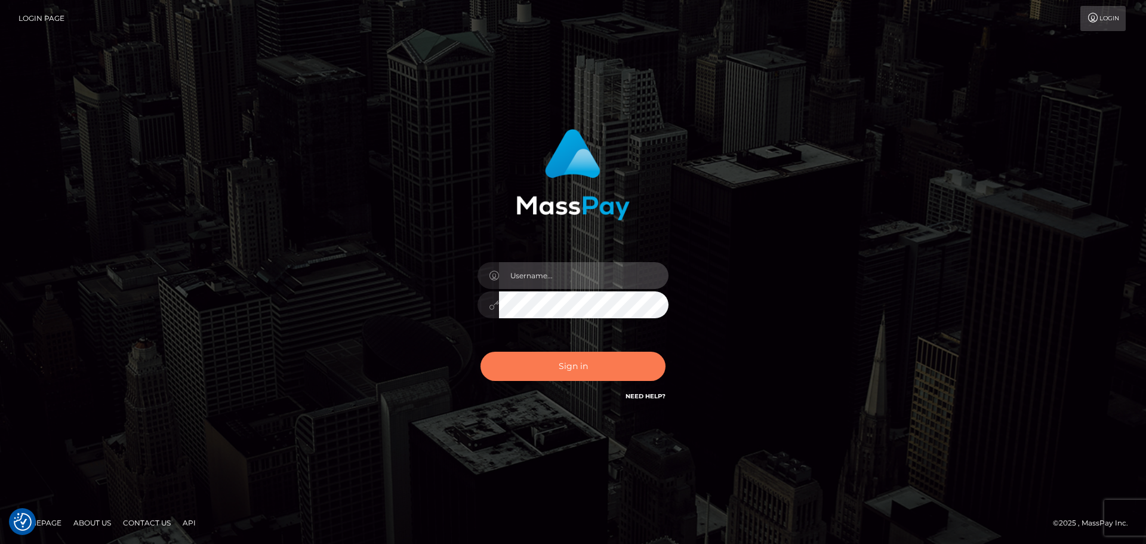
type input "[DOMAIN_NAME]"
click at [586, 363] on button "Sign in" at bounding box center [573, 366] width 185 height 29
type input "[DOMAIN_NAME]"
click at [551, 359] on button "Sign in" at bounding box center [573, 366] width 185 height 29
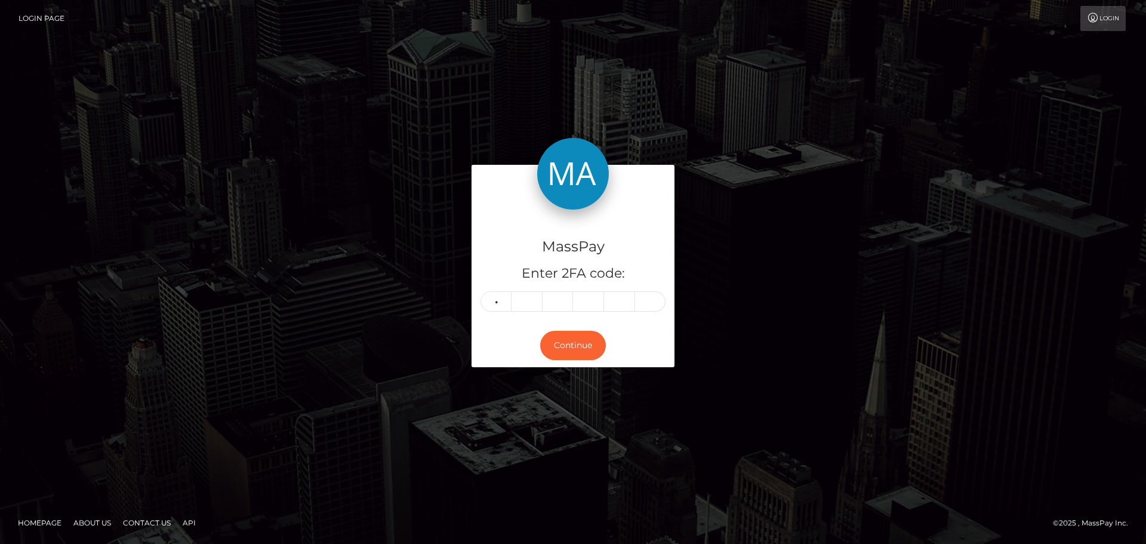
type input "8"
type input "9"
type input "7"
type input "5"
type input "9"
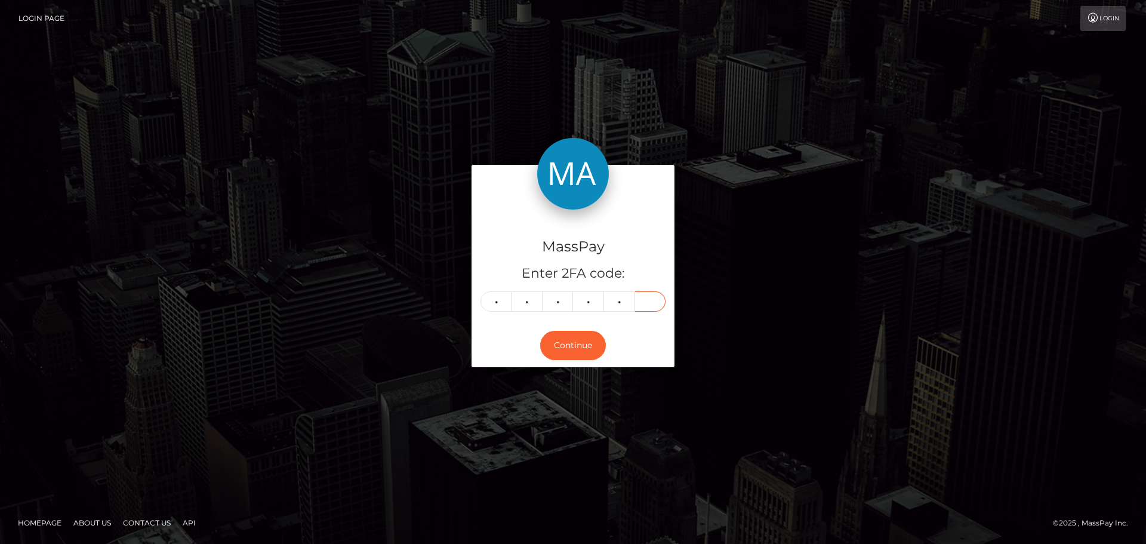
type input "7"
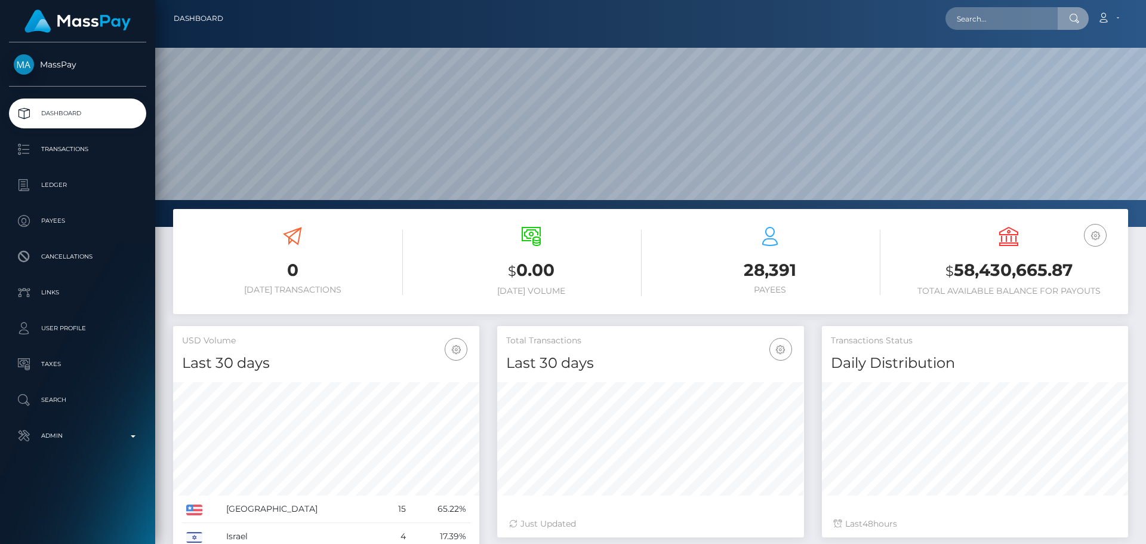
click at [983, 24] on input "text" at bounding box center [1002, 18] width 112 height 23
type input "792585323690340352"
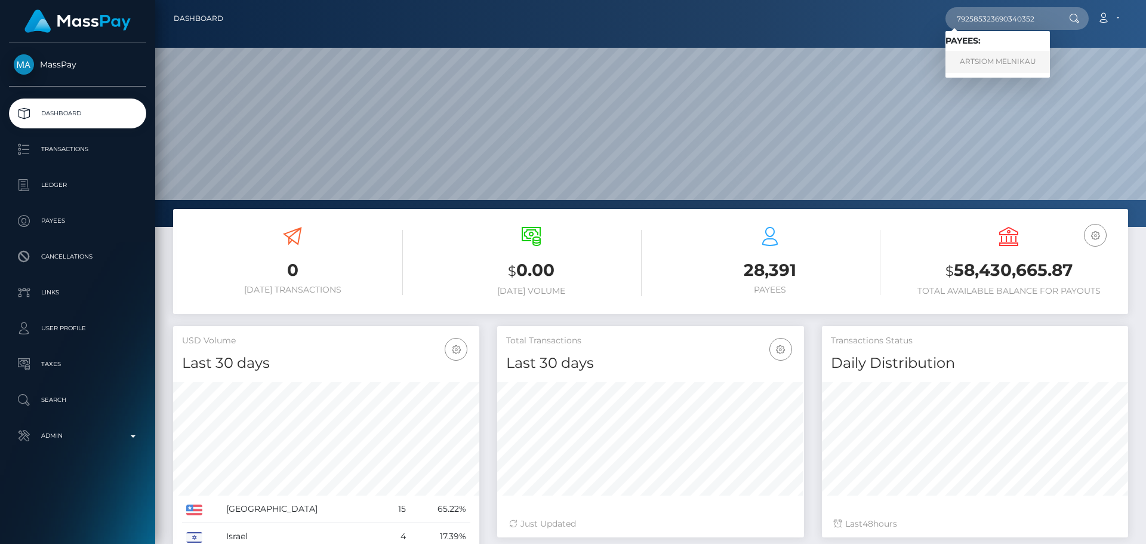
click at [981, 63] on link "ARTSIOM MELNIKAU" at bounding box center [998, 62] width 104 height 22
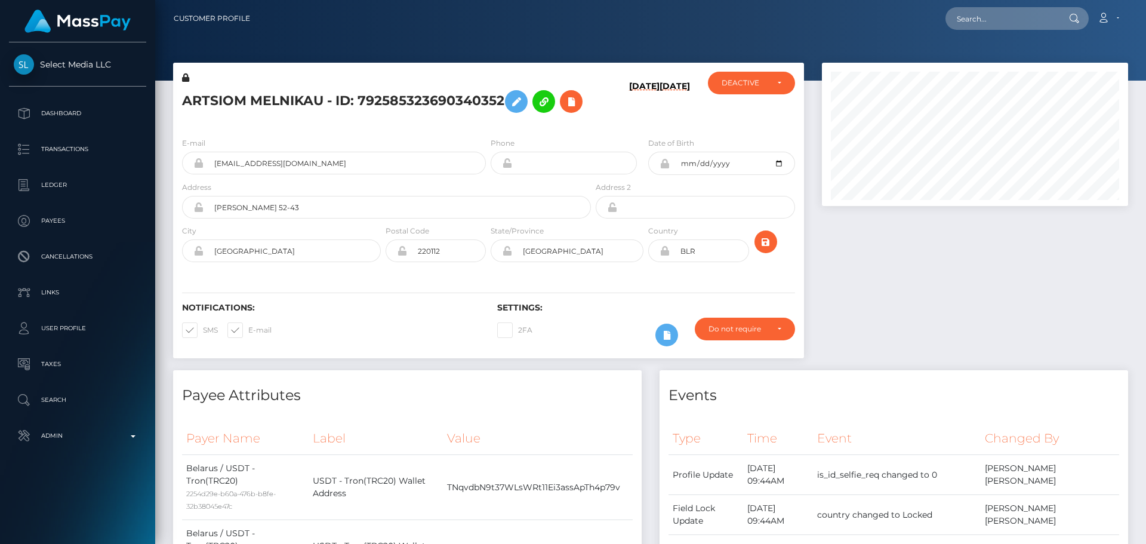
scroll to position [143, 307]
drag, startPoint x: 469, startPoint y: 147, endPoint x: 491, endPoint y: 155, distance: 23.4
click at [473, 119] on h5 "ARTSIOM MELNIKAU - ID: 792585323690340352" at bounding box center [383, 101] width 402 height 35
click at [486, 128] on div "ARTSIOM MELNIKAU - ID: 792585323690340352" at bounding box center [383, 100] width 420 height 56
click at [765, 250] on icon "submit" at bounding box center [766, 242] width 14 height 15
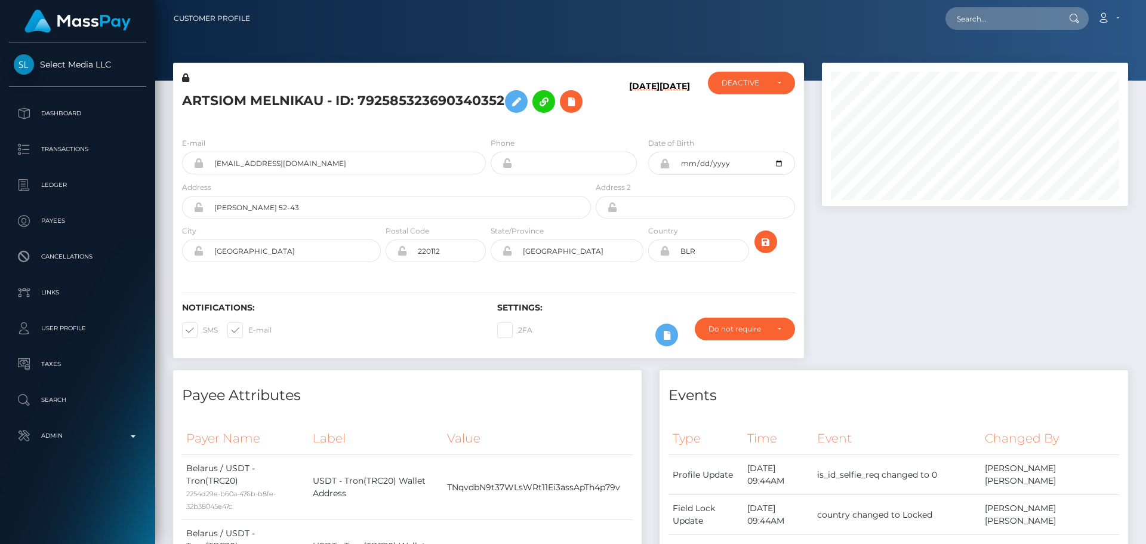
click at [487, 128] on div "ARTSIOM MELNIKAU - ID: 792585323690340352" at bounding box center [383, 100] width 420 height 56
drag, startPoint x: 666, startPoint y: 114, endPoint x: 663, endPoint y: 128, distance: 14.8
click at [667, 123] on h6 "[DATE]" at bounding box center [675, 102] width 30 height 42
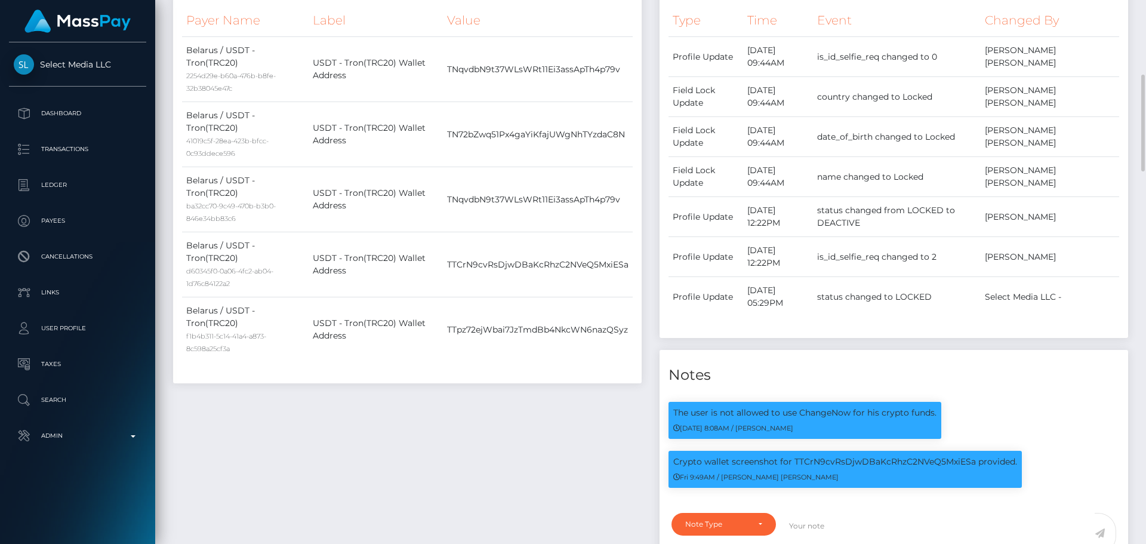
scroll to position [716, 0]
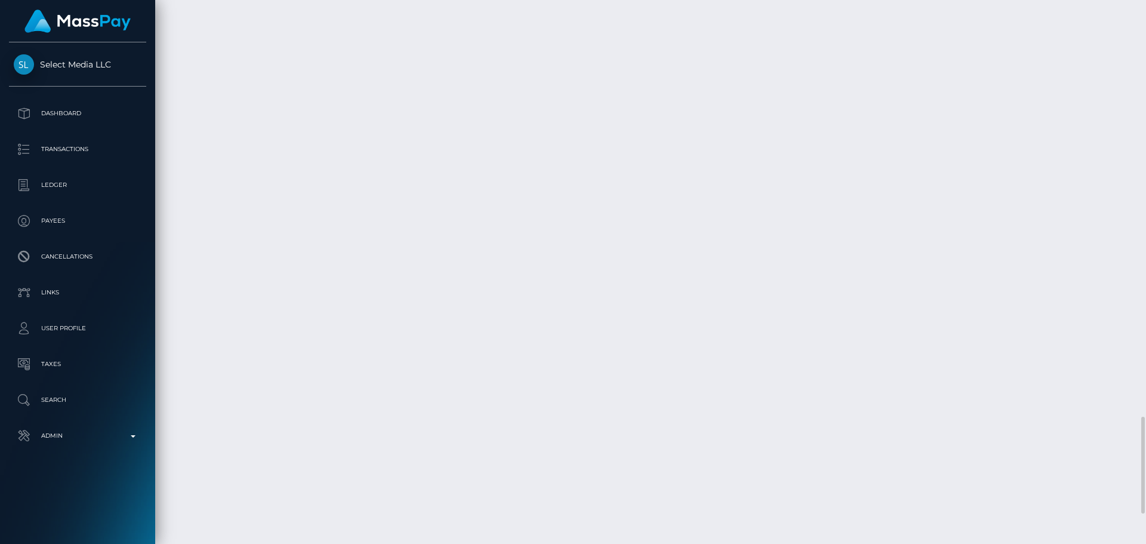
scroll to position [2497, 0]
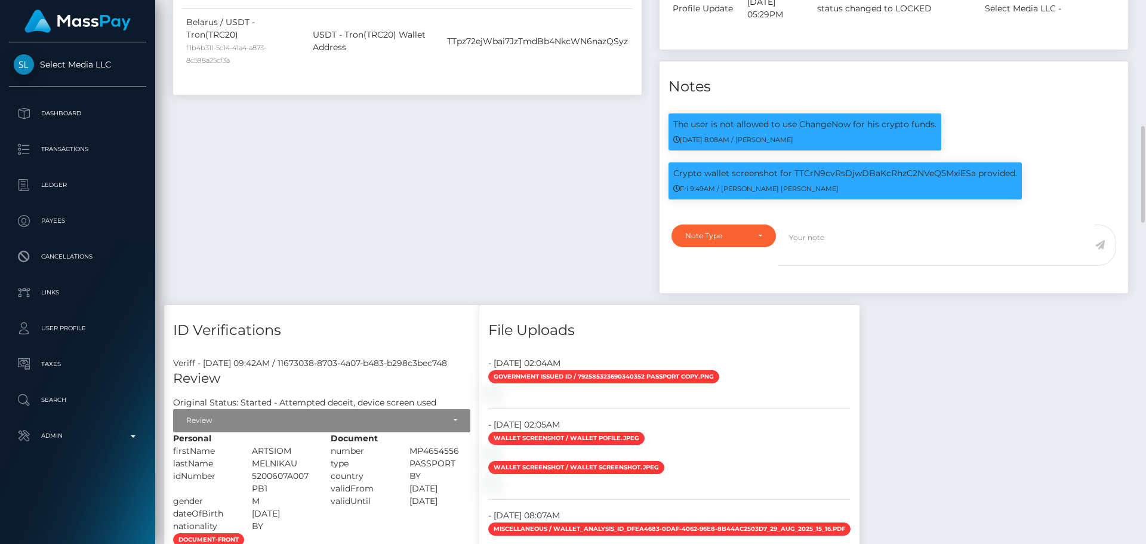
scroll to position [646, 0]
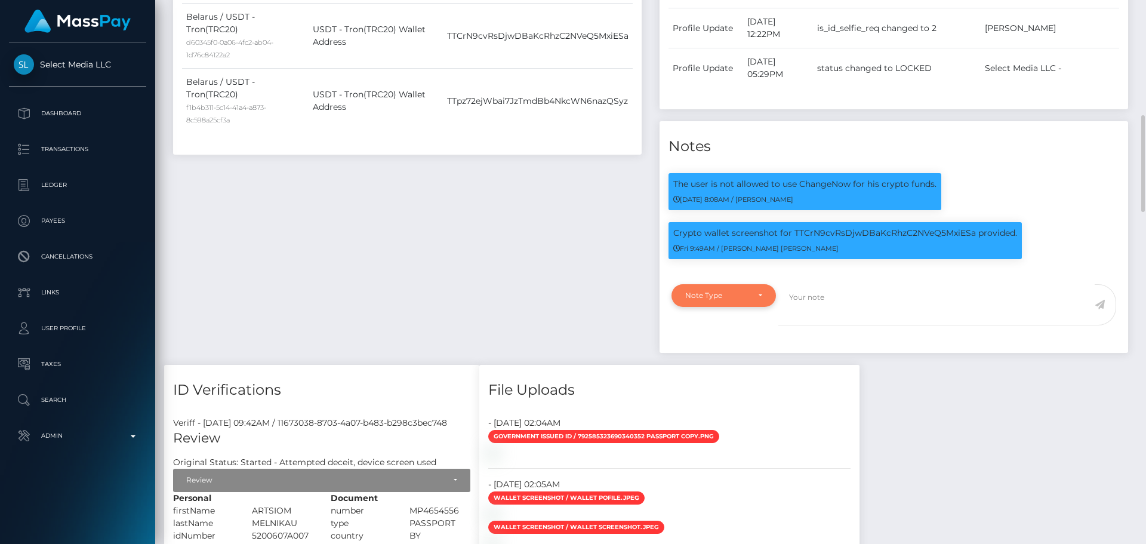
click at [761, 300] on div "Note Type" at bounding box center [723, 296] width 77 height 10
click at [738, 364] on link "Compliance" at bounding box center [724, 352] width 104 height 22
select select "COMPLIANCE"
click at [830, 325] on textarea at bounding box center [936, 304] width 316 height 41
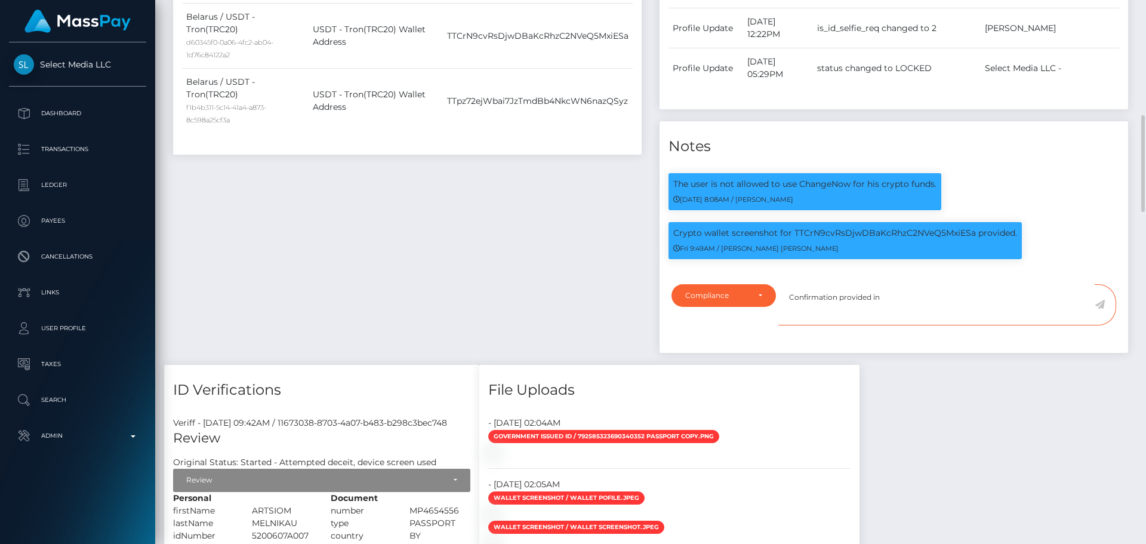
paste textarea "Ticket #128427"
type textarea "Confirmation provided in Ticket #128427."
click at [1101, 309] on icon at bounding box center [1100, 305] width 10 height 10
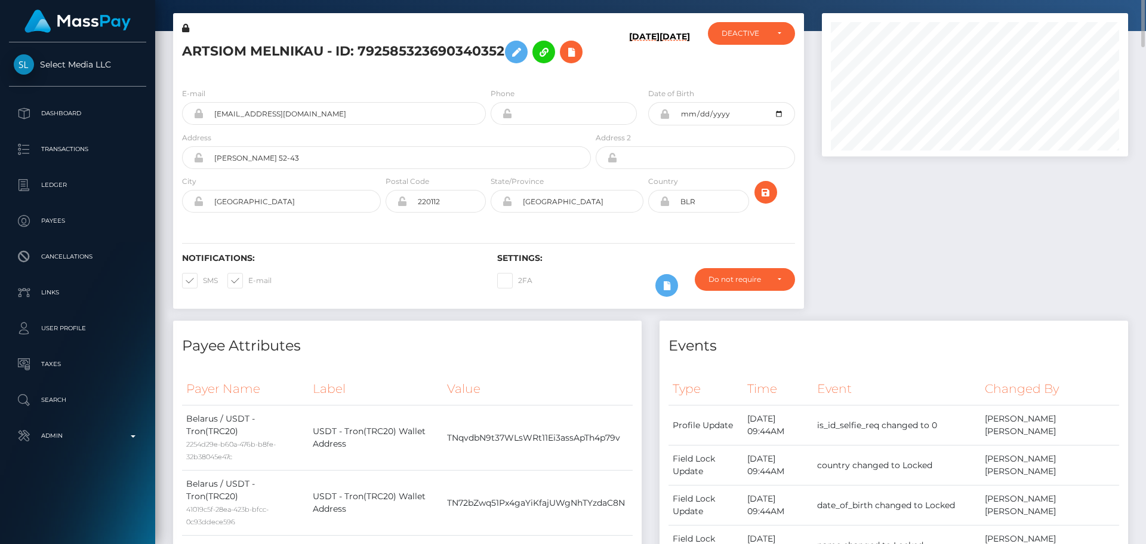
scroll to position [0, 0]
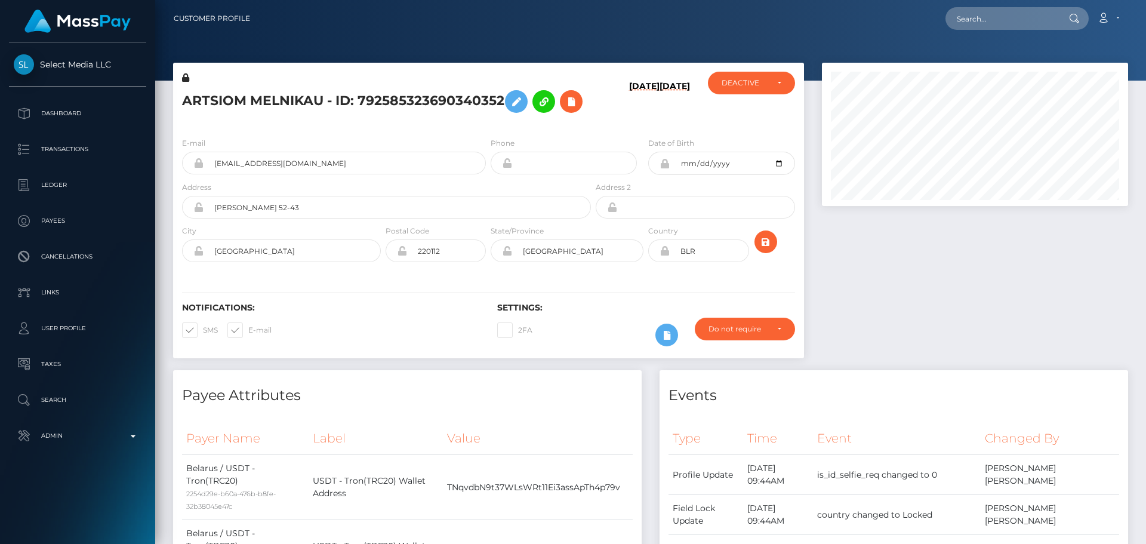
scroll to position [143, 307]
click at [479, 119] on h5 "ARTSIOM MELNIKAU - ID: 792585323690340352" at bounding box center [383, 101] width 402 height 35
click at [767, 87] on div "DEACTIVE" at bounding box center [745, 83] width 46 height 10
click at [740, 115] on span "ACTIVE" at bounding box center [735, 115] width 27 height 11
select select "ACTIVE"
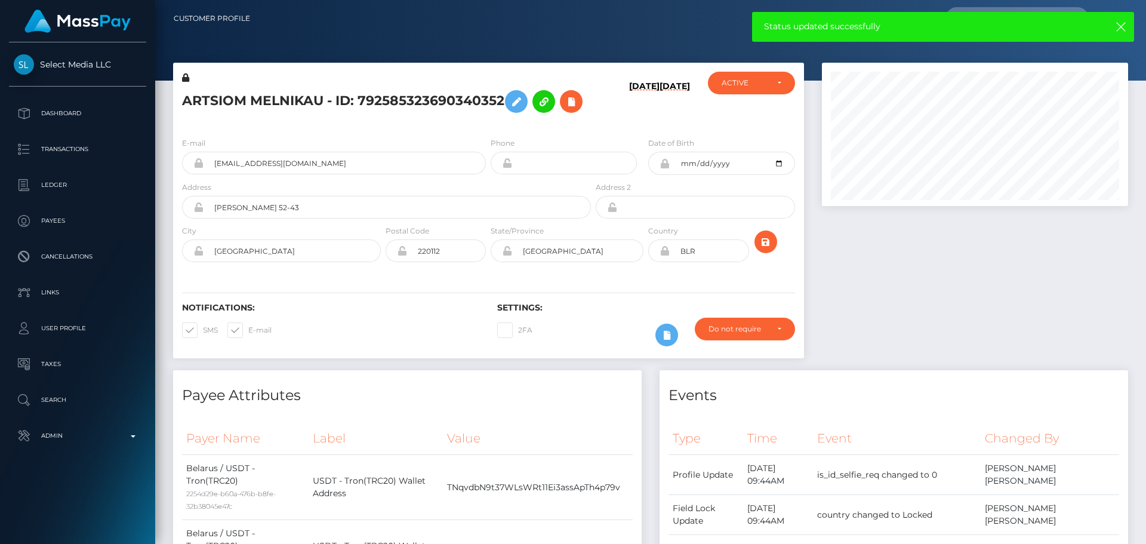
click at [629, 123] on h6 "[DATE]" at bounding box center [644, 102] width 30 height 42
click at [765, 250] on icon "submit" at bounding box center [766, 242] width 14 height 15
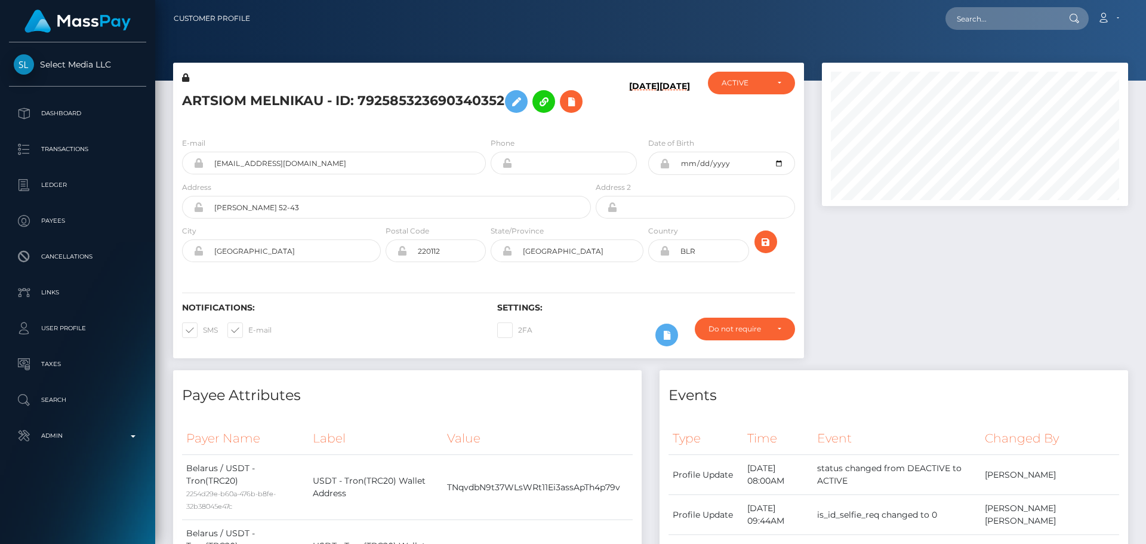
click at [488, 128] on div "ARTSIOM MELNIKAU - ID: 792585323690340352" at bounding box center [383, 100] width 420 height 56
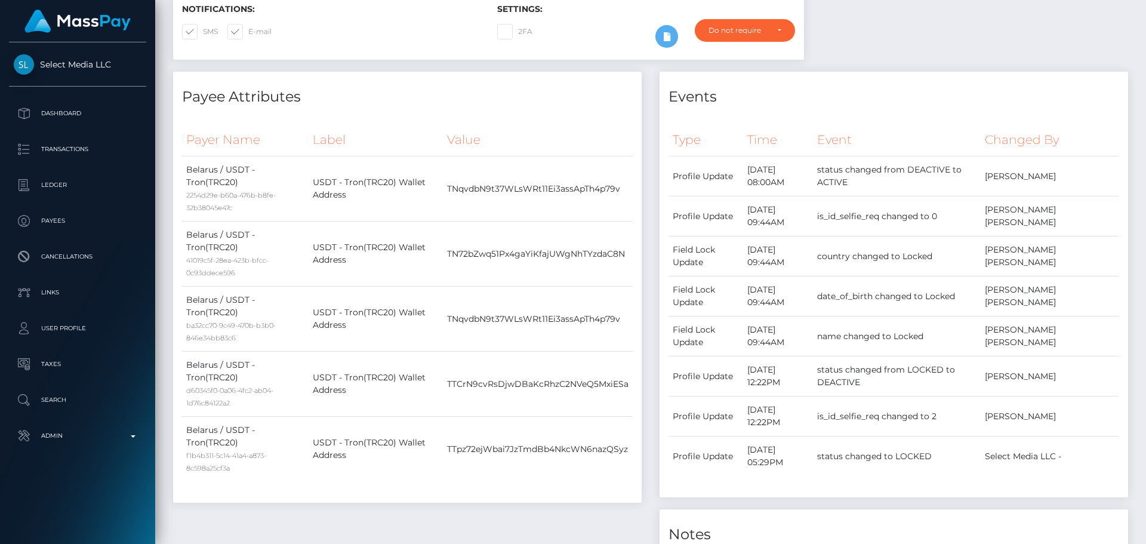
scroll to position [0, 0]
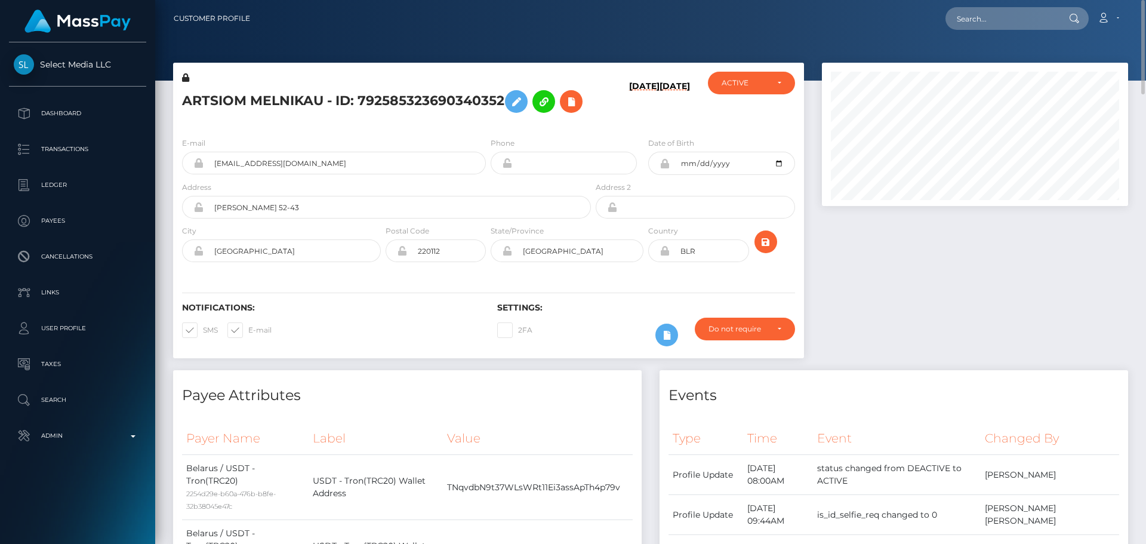
click at [395, 119] on h5 "ARTSIOM MELNIKAU - ID: 792585323690340352" at bounding box center [383, 101] width 402 height 35
click at [765, 250] on icon "submit" at bounding box center [766, 242] width 14 height 15
click at [354, 98] on h5 "ARTSIOM MELNIKAU - ID: 792585323690340352" at bounding box center [383, 101] width 402 height 35
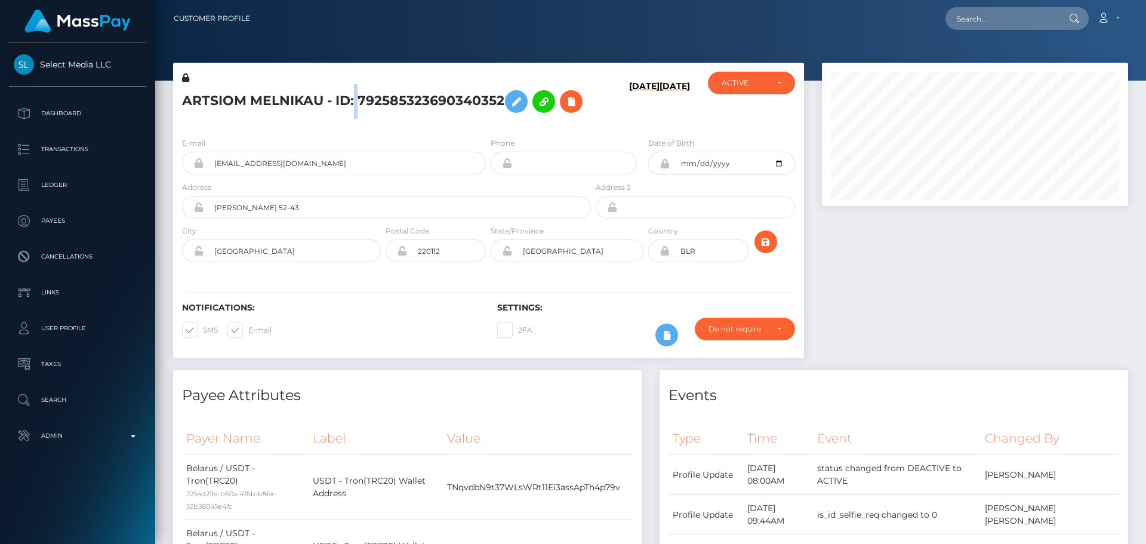
click at [354, 98] on h5 "ARTSIOM MELNIKAU - ID: 792585323690340352" at bounding box center [383, 101] width 402 height 35
copy h5 "ARTSIOM MELNIKAU - ID: 792585323690340352"
click at [595, 128] on div "08/26/25 08/26/25" at bounding box center [645, 100] width 105 height 56
click at [1002, 20] on input "text" at bounding box center [1002, 18] width 112 height 23
paste input "[EMAIL_ADDRESS][DOMAIN_NAME]"
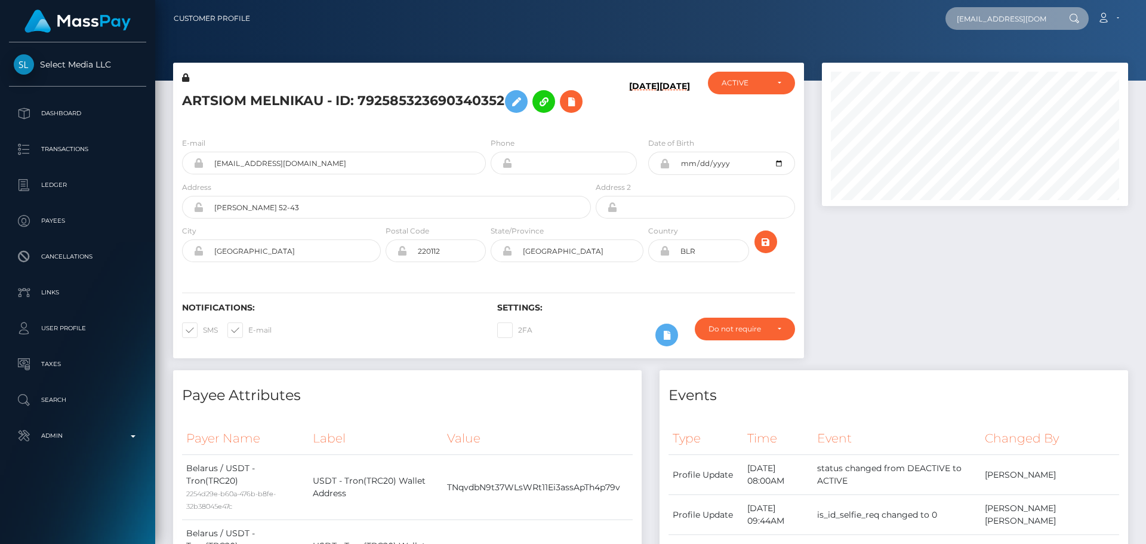
scroll to position [0, 1]
type input "[EMAIL_ADDRESS][DOMAIN_NAME]"
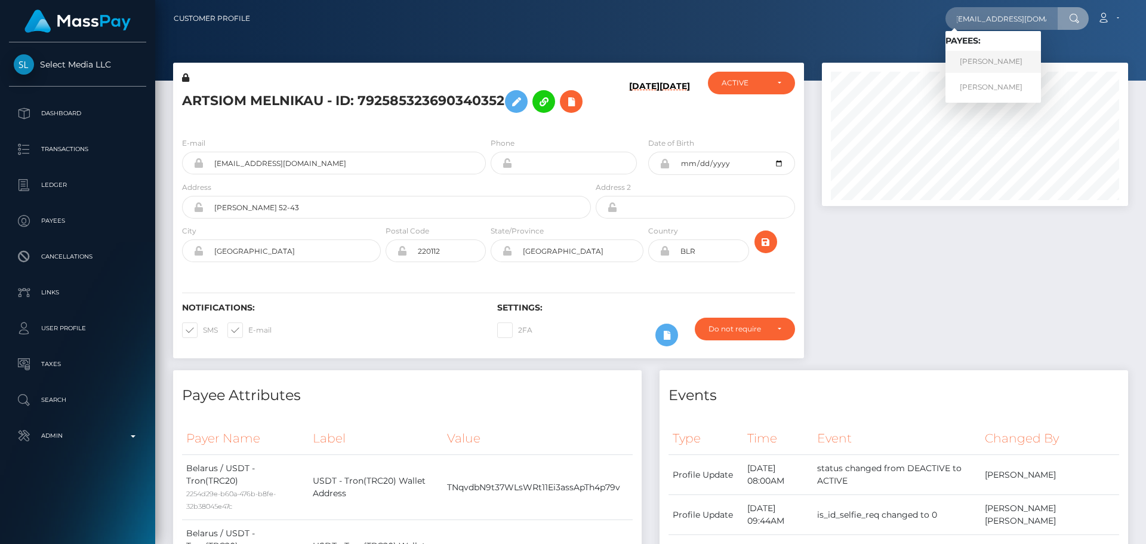
scroll to position [0, 0]
click at [1000, 60] on link "[PERSON_NAME]" at bounding box center [994, 62] width 96 height 22
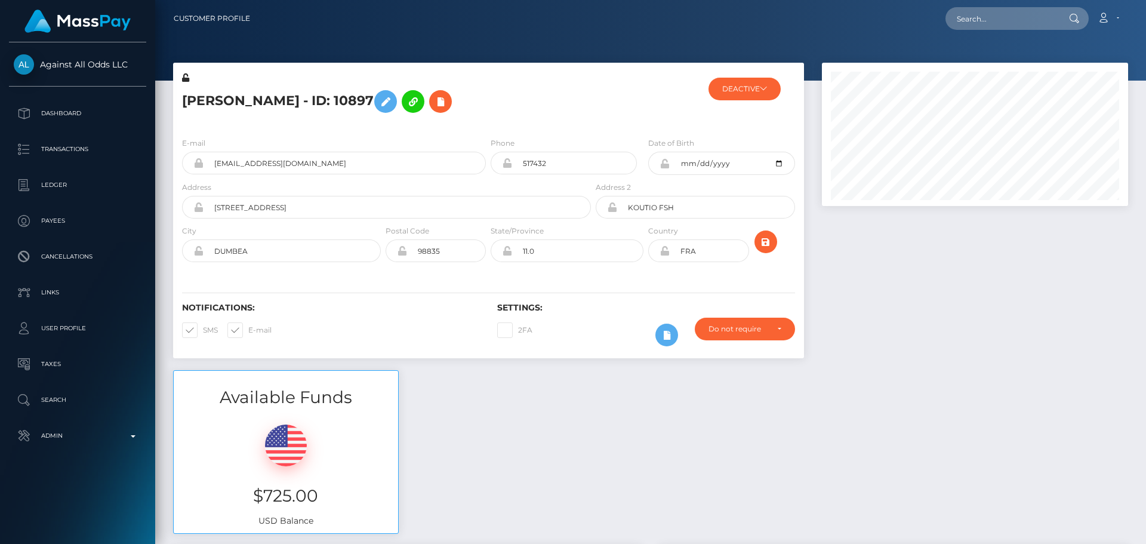
scroll to position [143, 307]
click at [492, 106] on h5 "[PERSON_NAME] - ID: 10897" at bounding box center [383, 101] width 402 height 35
click at [492, 106] on h5 "Michel LUAKI - ID: 10897" at bounding box center [383, 101] width 402 height 35
click at [771, 90] on button "DEACTIVE" at bounding box center [745, 89] width 72 height 23
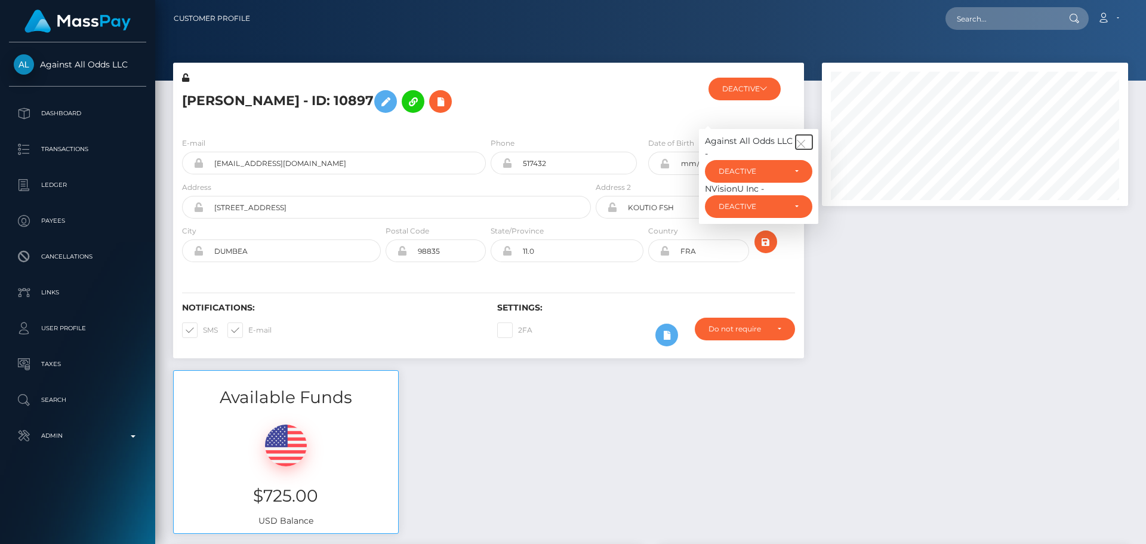
click at [804, 143] on icon "button" at bounding box center [801, 143] width 11 height 11
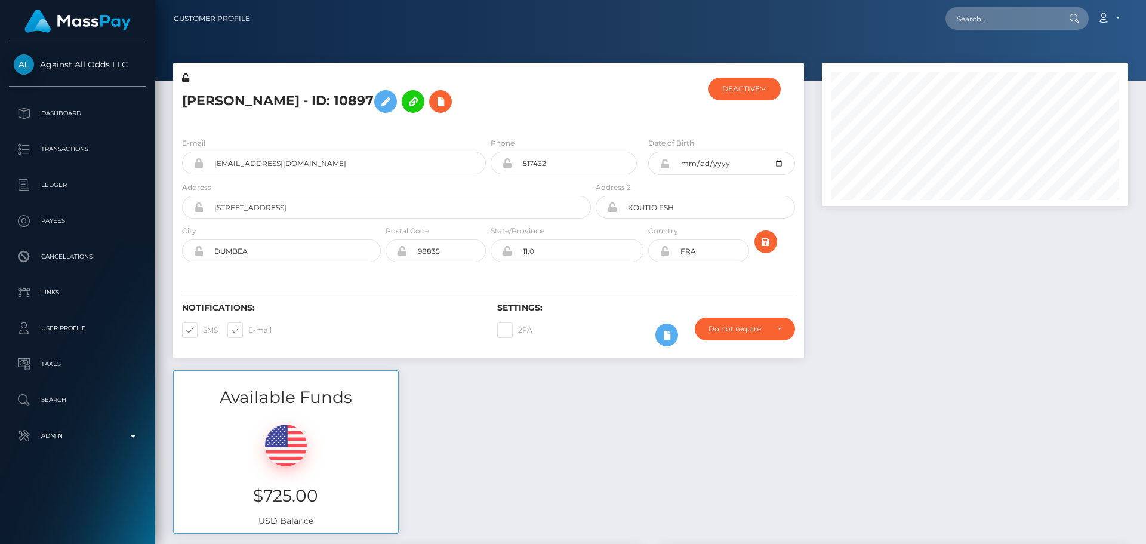
click at [541, 100] on h5 "Michel LUAKI - ID: 10897" at bounding box center [383, 101] width 402 height 35
click at [986, 14] on input "text" at bounding box center [1002, 18] width 112 height 23
paste input "1101094"
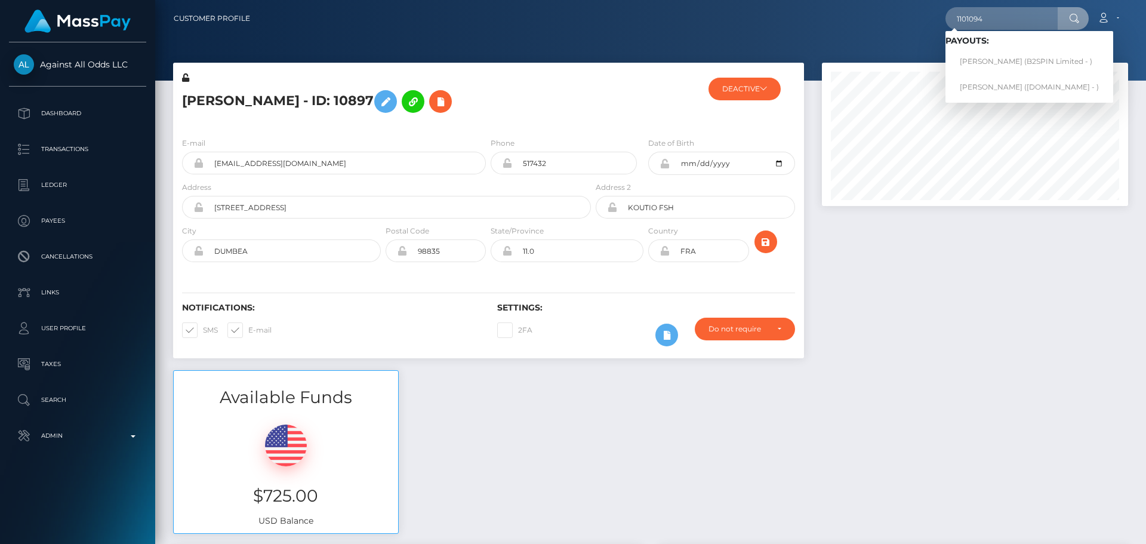
click at [697, 33] on nav "Customer Profile 1101094 Loading... Loading... Payouts: SERGIO LEE MIRAGLIOTTA …" at bounding box center [650, 18] width 991 height 37
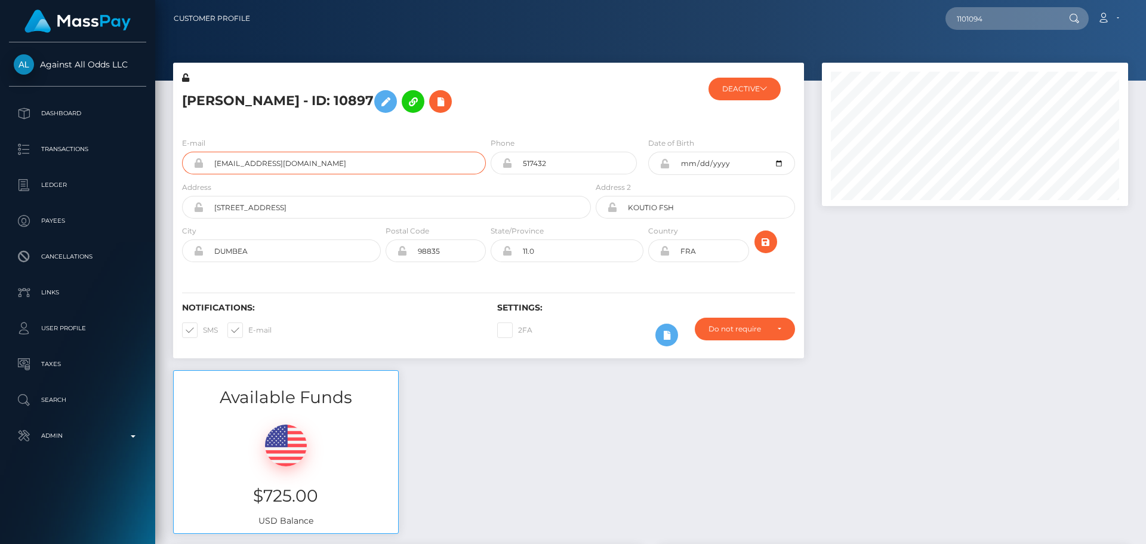
drag, startPoint x: 325, startPoint y: 156, endPoint x: 158, endPoint y: 161, distance: 167.2
click at [995, 16] on input "1101094" at bounding box center [1002, 18] width 112 height 23
paste input "[EMAIL_ADDRESS][DOMAIN_NAME]"
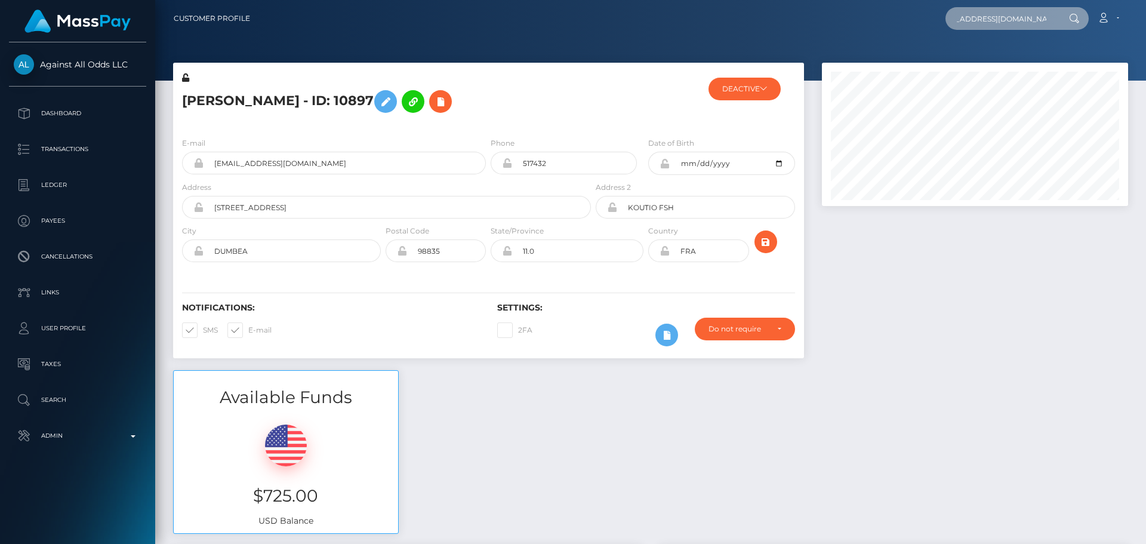
click at [995, 16] on input "1101094westurbol22@gmail.com" at bounding box center [1002, 18] width 112 height 23
click at [1001, 19] on input "1101094westurbol22@gmail.com" at bounding box center [1002, 18] width 112 height 23
paste input "text"
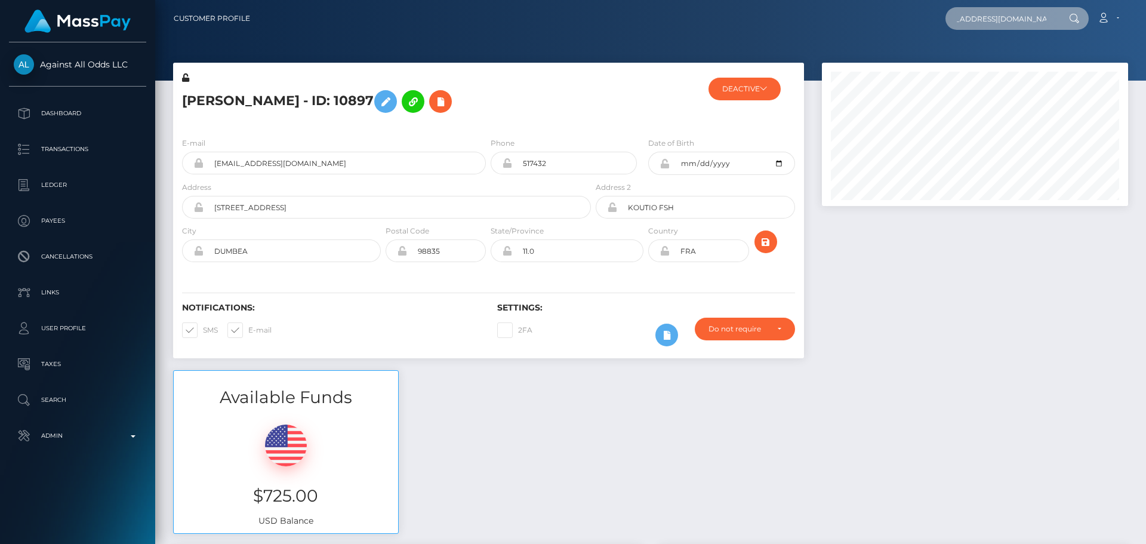
scroll to position [0, 2]
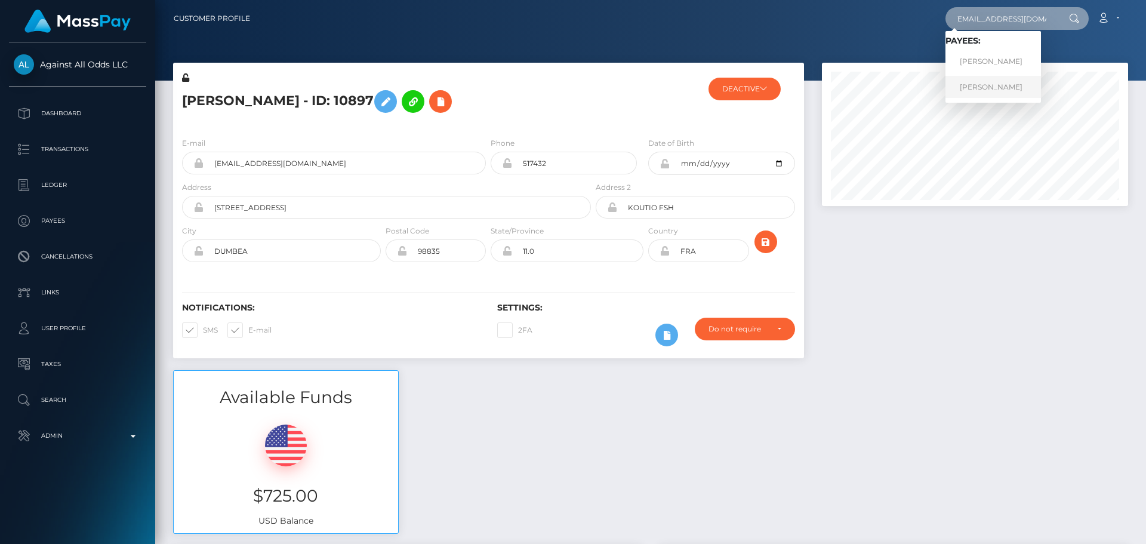
type input "[EMAIL_ADDRESS][DOMAIN_NAME]"
click at [991, 88] on link "Michel LUAKI" at bounding box center [994, 87] width 96 height 22
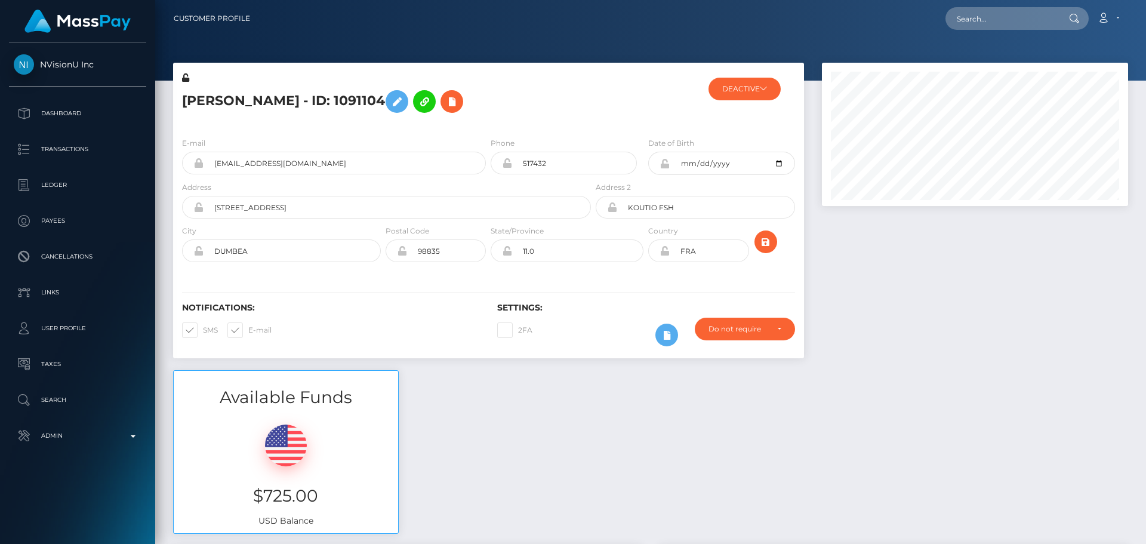
scroll to position [143, 307]
click at [529, 124] on div "[PERSON_NAME] - ID: 1091104" at bounding box center [383, 100] width 420 height 56
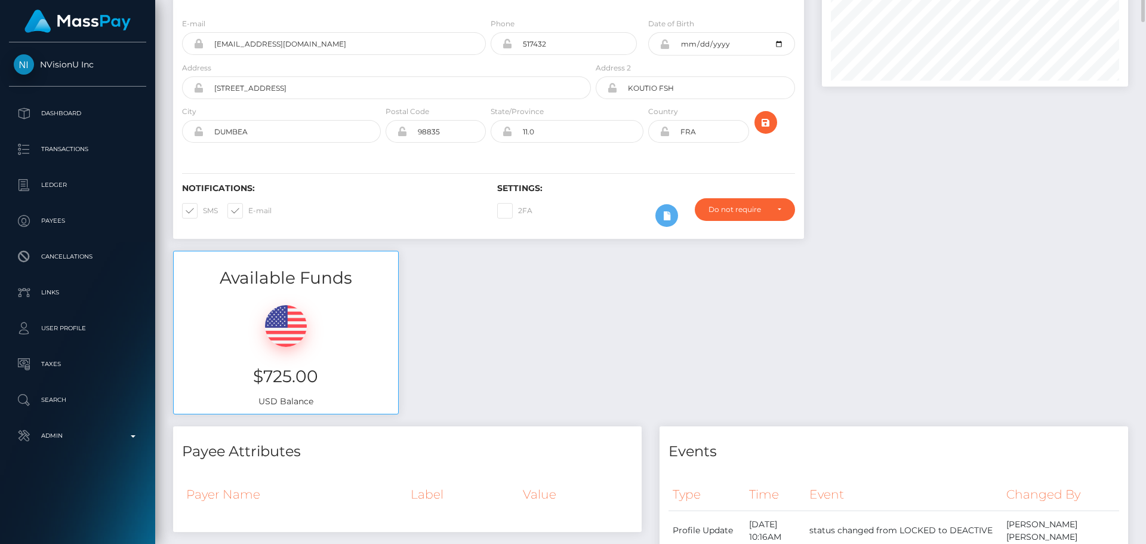
scroll to position [0, 0]
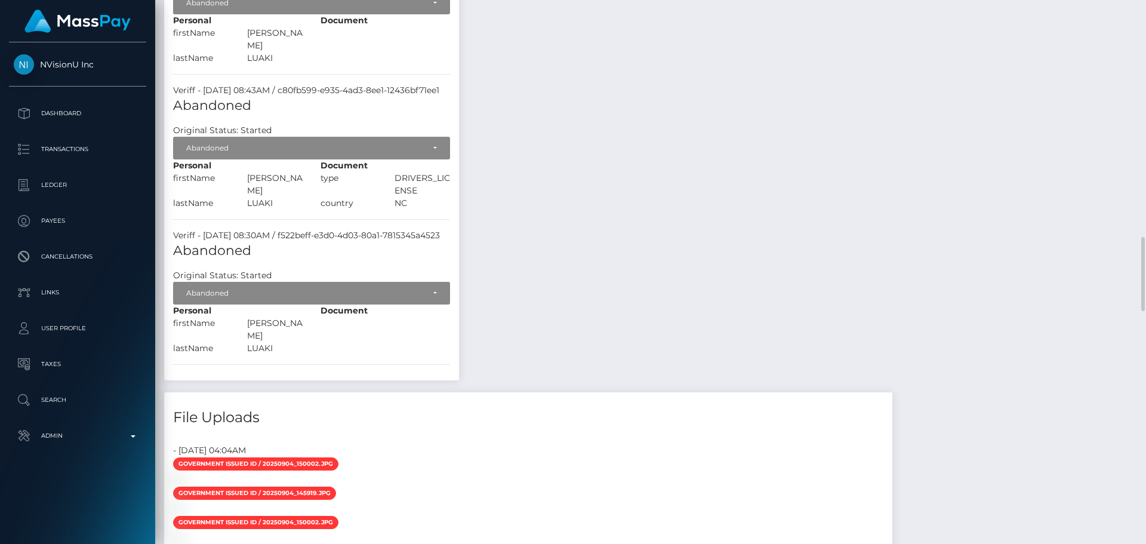
click at [546, 129] on div "Payee Attributes Payer Name Label Value Notes" at bounding box center [650, 24] width 973 height 2418
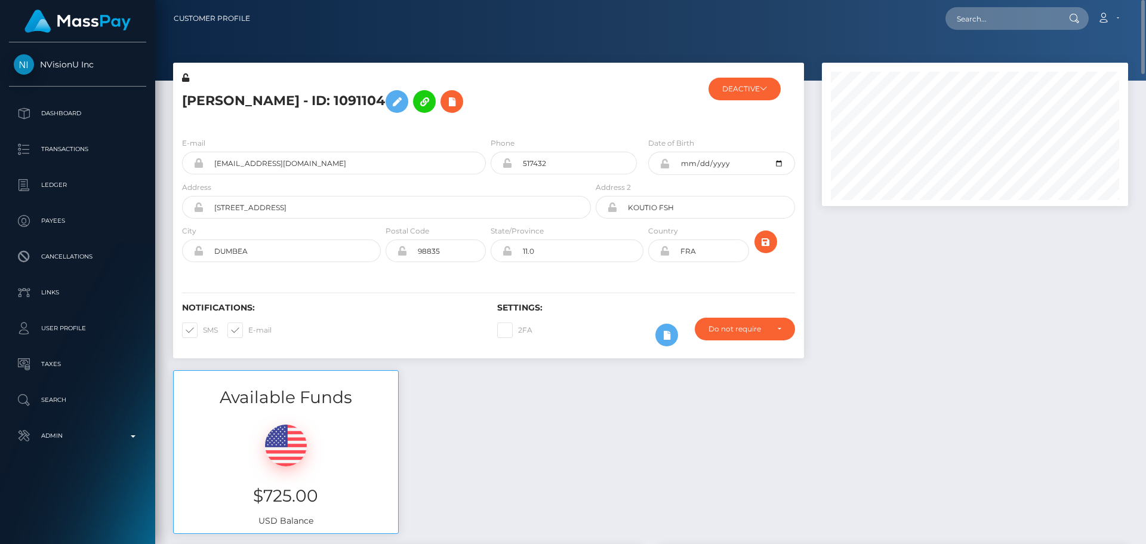
click at [529, 116] on h5 "Michel LUAKI - ID: 1091104" at bounding box center [383, 101] width 402 height 35
click at [547, 91] on h5 "Michel LUAKI - ID: 1091104" at bounding box center [383, 101] width 402 height 35
click at [519, 118] on h5 "Michel LUAKI - ID: 1091104" at bounding box center [383, 101] width 402 height 35
click at [488, 123] on div "Michel LUAKI - ID: 1091104" at bounding box center [383, 100] width 420 height 56
click at [487, 127] on div "Michel LUAKI - ID: 1091104" at bounding box center [383, 100] width 420 height 56
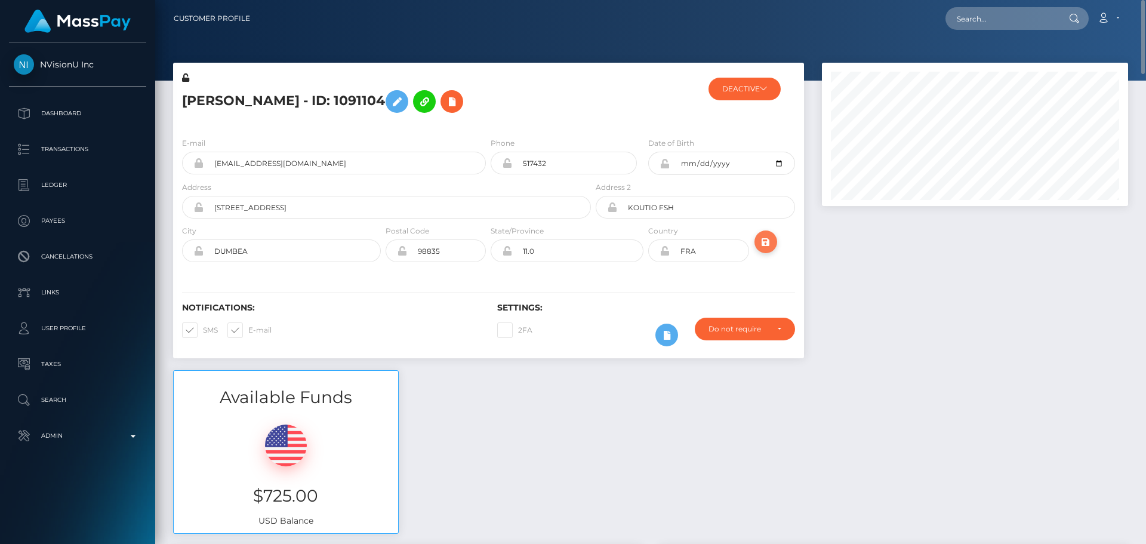
click at [762, 245] on icon "submit" at bounding box center [766, 242] width 14 height 15
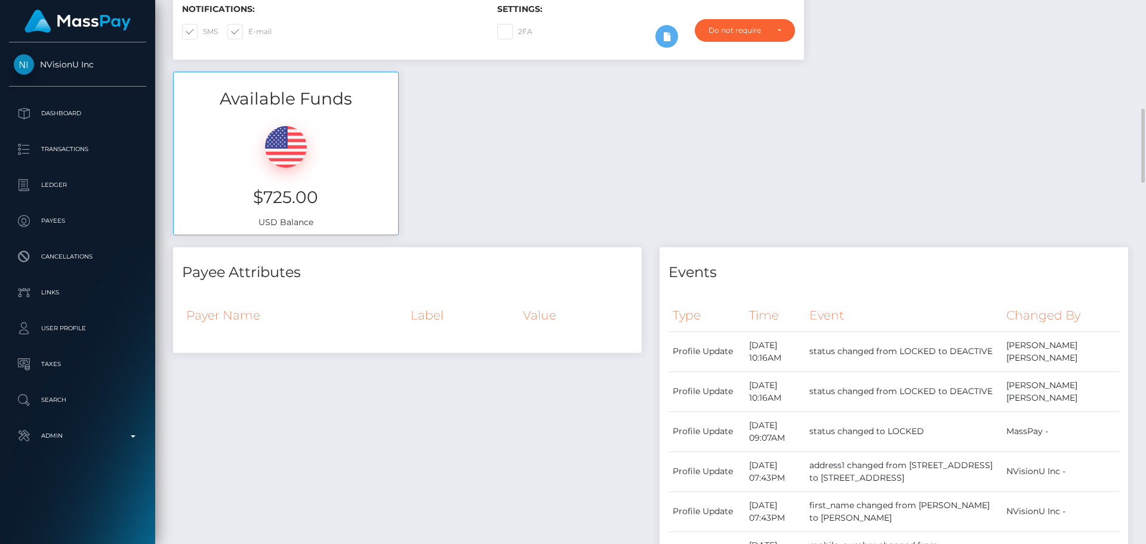
scroll to position [418, 0]
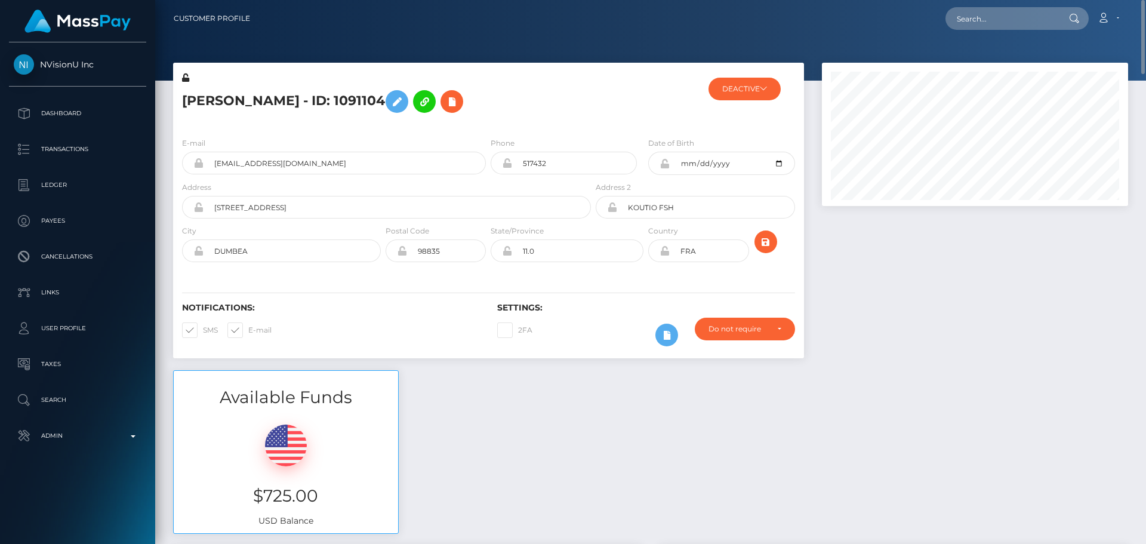
click at [599, 274] on div "Notifications: SMS E-mail Settings: 2FA" at bounding box center [488, 316] width 631 height 84
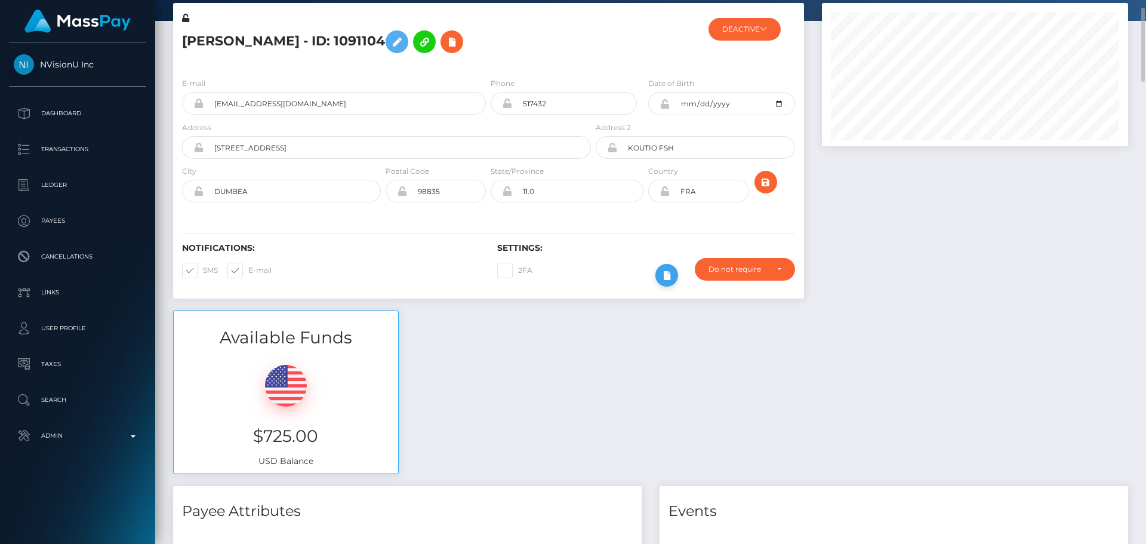
click at [663, 272] on icon at bounding box center [667, 275] width 14 height 15
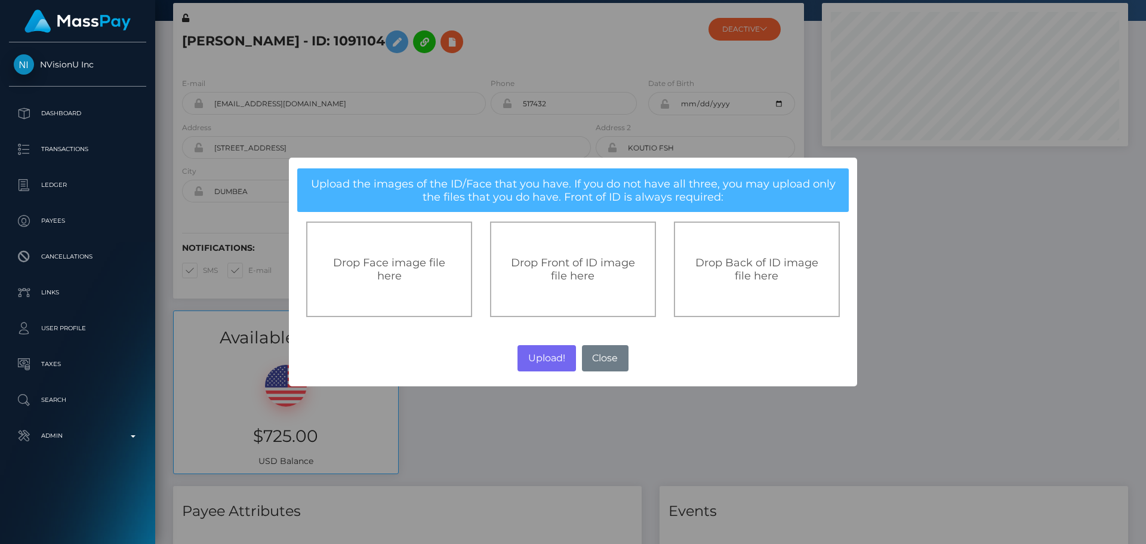
click at [559, 261] on span "Drop Front of ID image file here" at bounding box center [573, 269] width 124 height 26
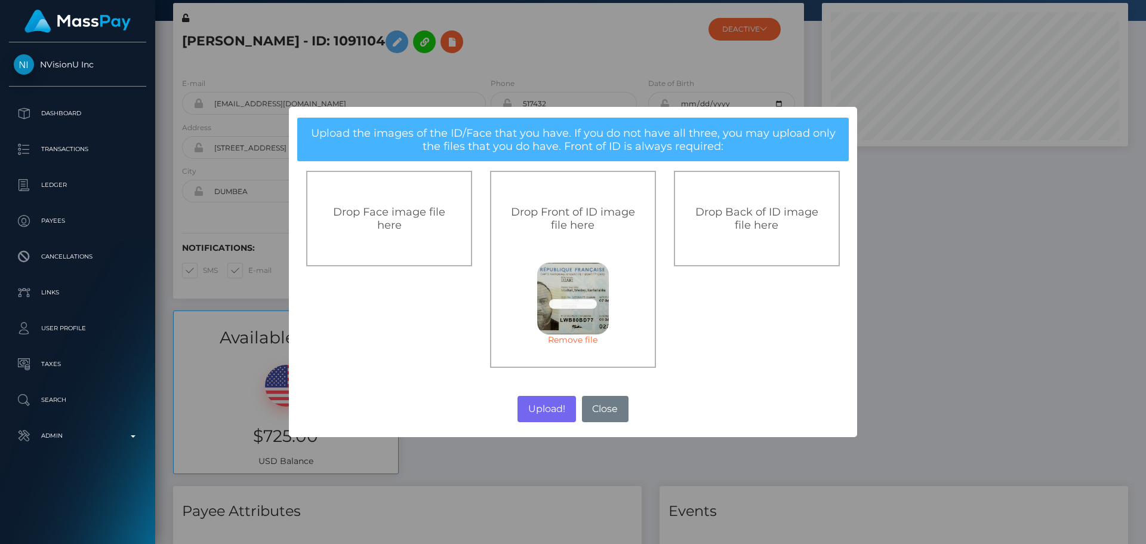
click at [774, 238] on div "Drop Back of ID image file here" at bounding box center [757, 219] width 166 height 96
click at [547, 408] on button "Upload!" at bounding box center [547, 409] width 58 height 26
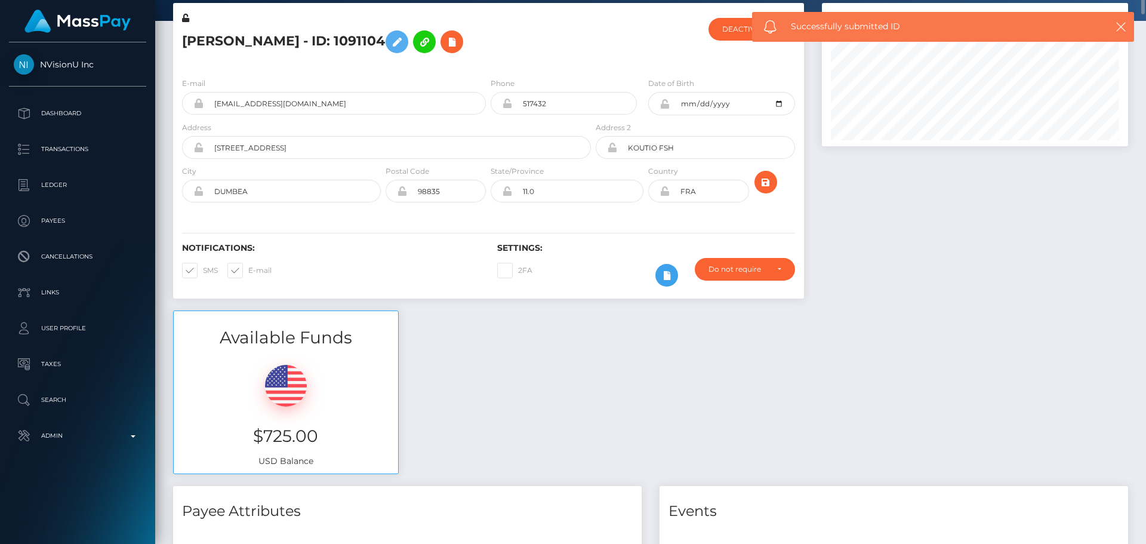
scroll to position [0, 0]
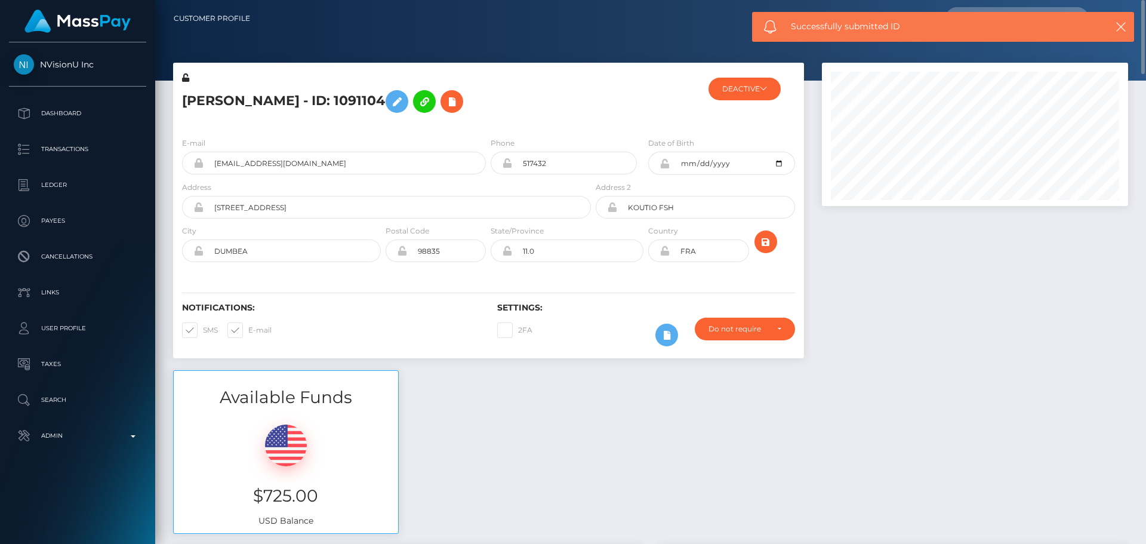
click at [567, 384] on div "Available Funds $725.00 USD Balance" at bounding box center [650, 457] width 973 height 175
click at [565, 384] on div "Available Funds $725.00 USD Balance" at bounding box center [650, 457] width 973 height 175
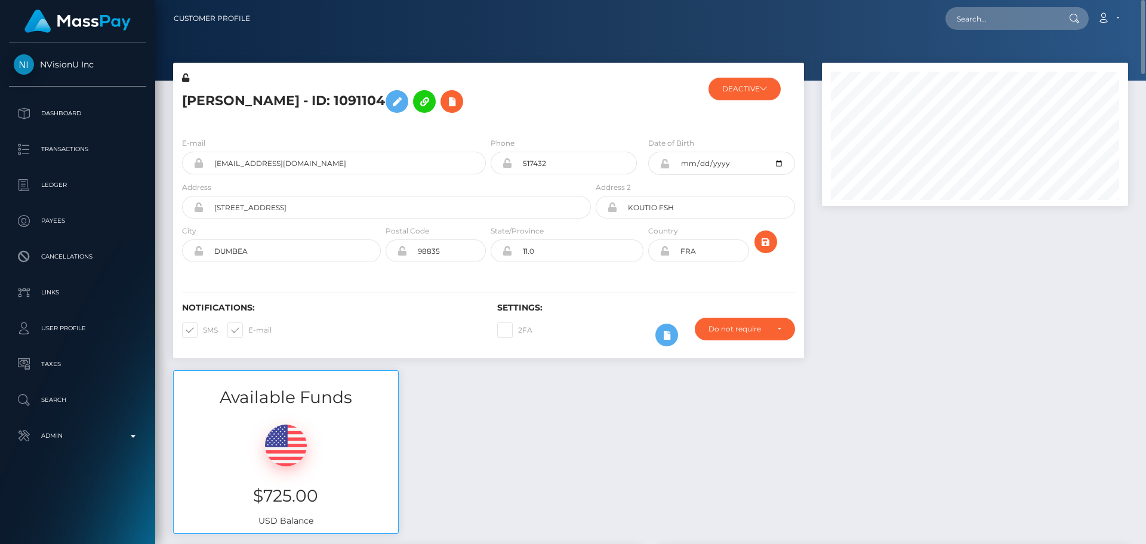
click at [565, 384] on div "Available Funds $725.00 USD Balance" at bounding box center [650, 457] width 973 height 175
click at [766, 244] on icon "submit" at bounding box center [766, 242] width 14 height 15
click at [404, 104] on icon at bounding box center [397, 101] width 14 height 15
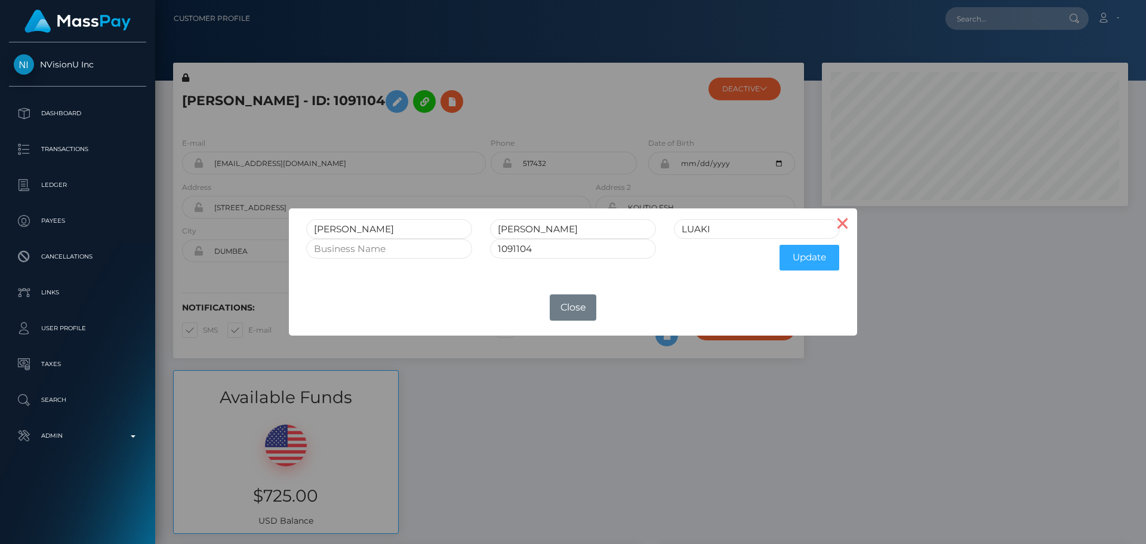
click at [840, 217] on button "×" at bounding box center [843, 222] width 29 height 29
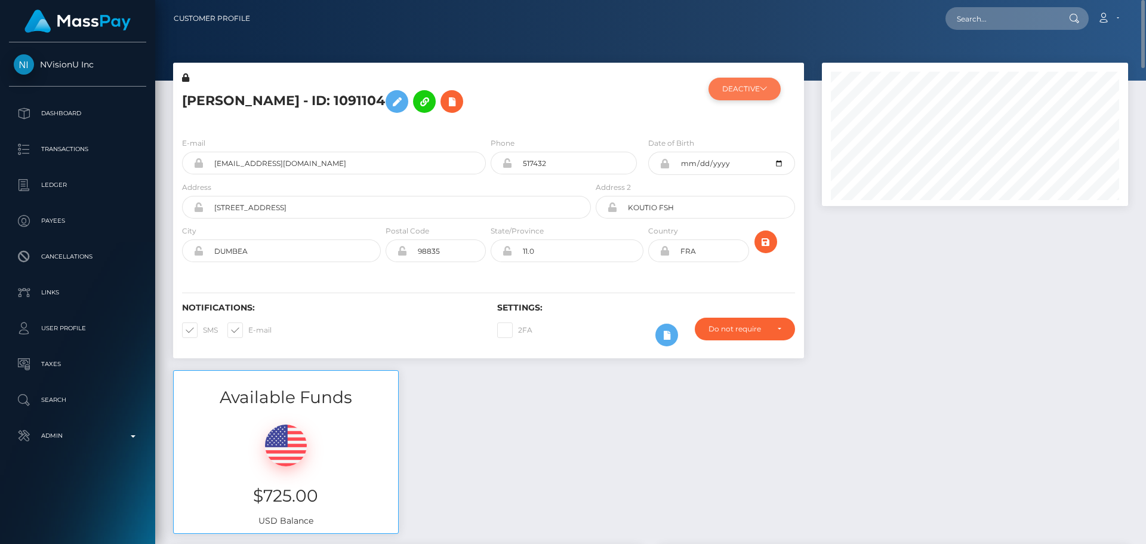
click at [755, 95] on button "DEACTIVE" at bounding box center [745, 89] width 72 height 23
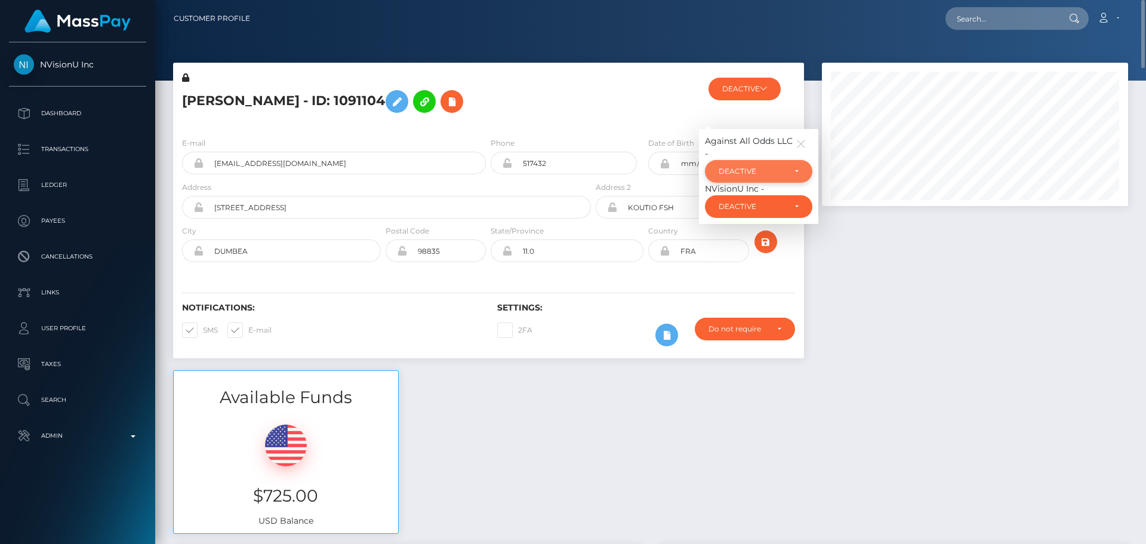
click at [744, 183] on div "DEACTIVE" at bounding box center [758, 171] width 107 height 23
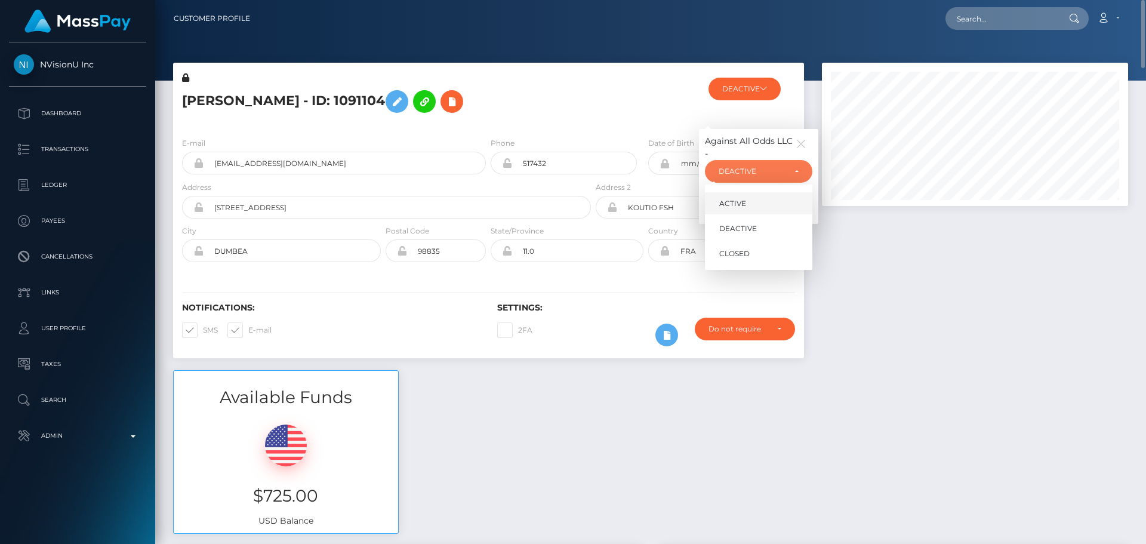
click at [743, 209] on span "ACTIVE" at bounding box center [732, 203] width 27 height 11
select select "ACTIVE"
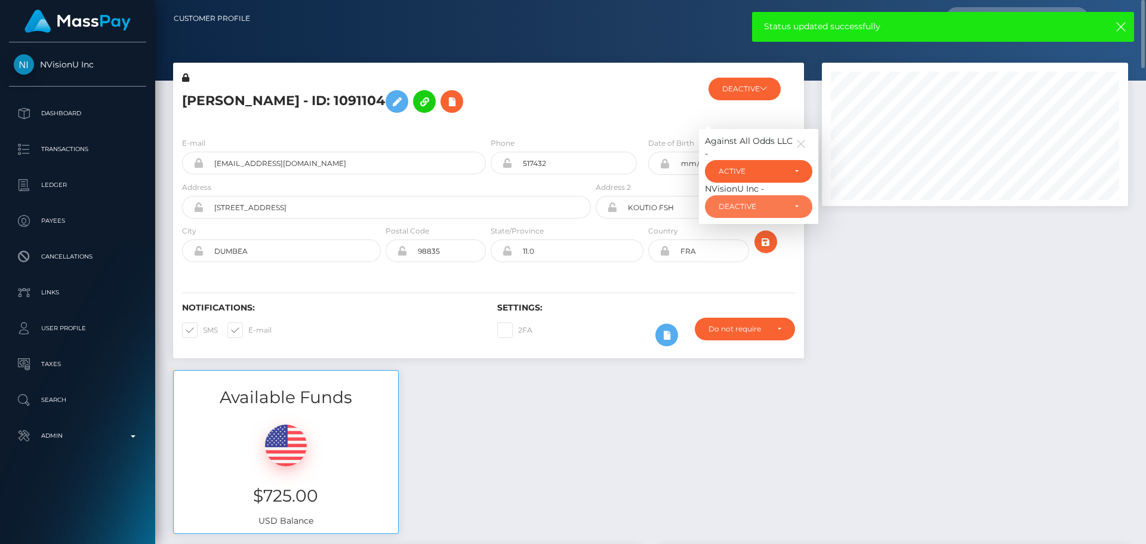
click at [759, 211] on div "DEACTIVE" at bounding box center [752, 207] width 66 height 10
click at [748, 250] on link "ACTIVE" at bounding box center [758, 238] width 107 height 22
select select "ACTIVE"
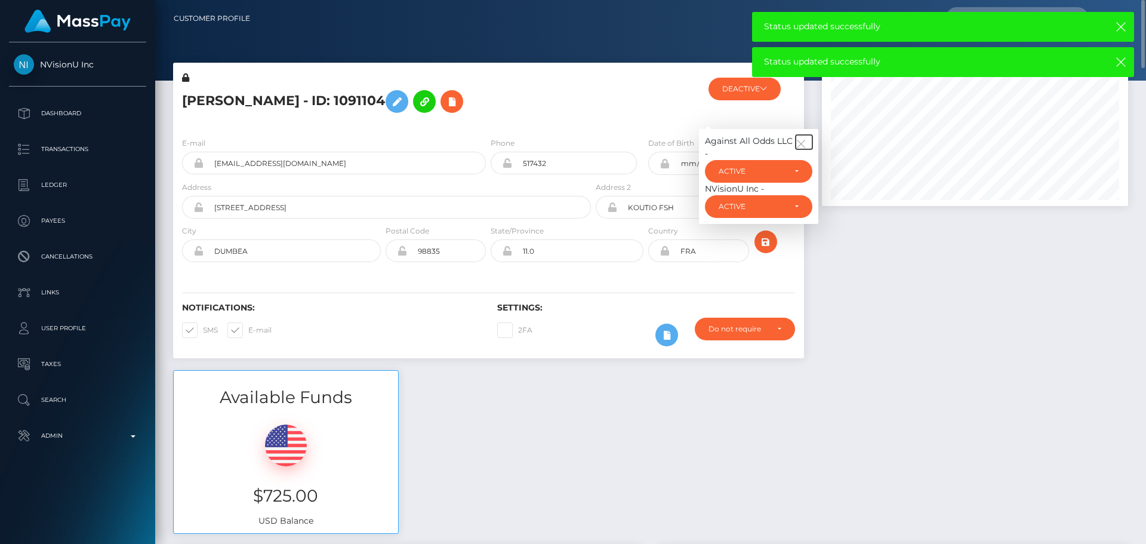
click at [802, 149] on icon "button" at bounding box center [801, 143] width 11 height 11
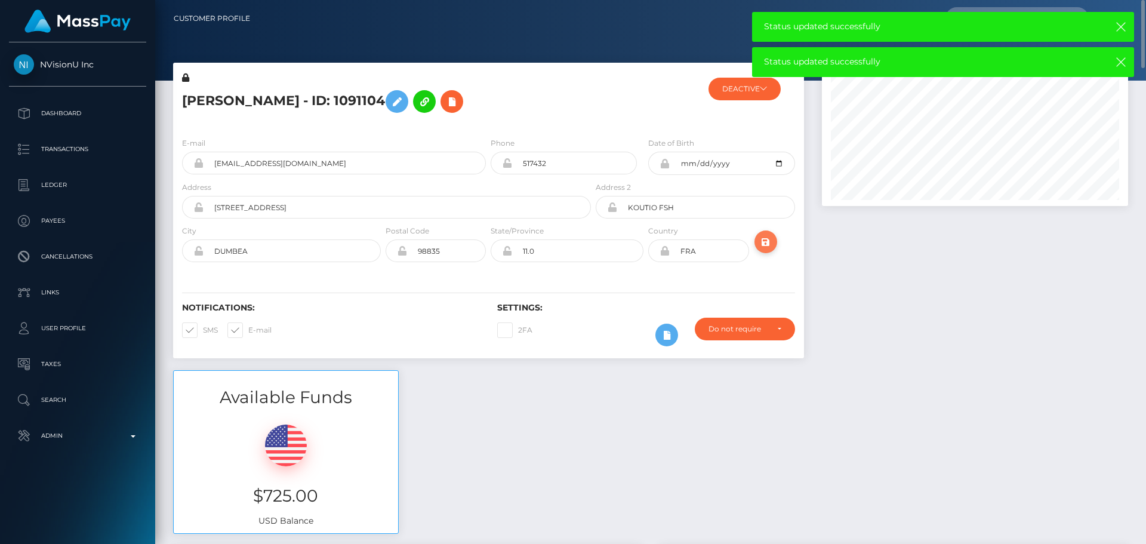
click at [768, 250] on icon "submit" at bounding box center [766, 242] width 14 height 15
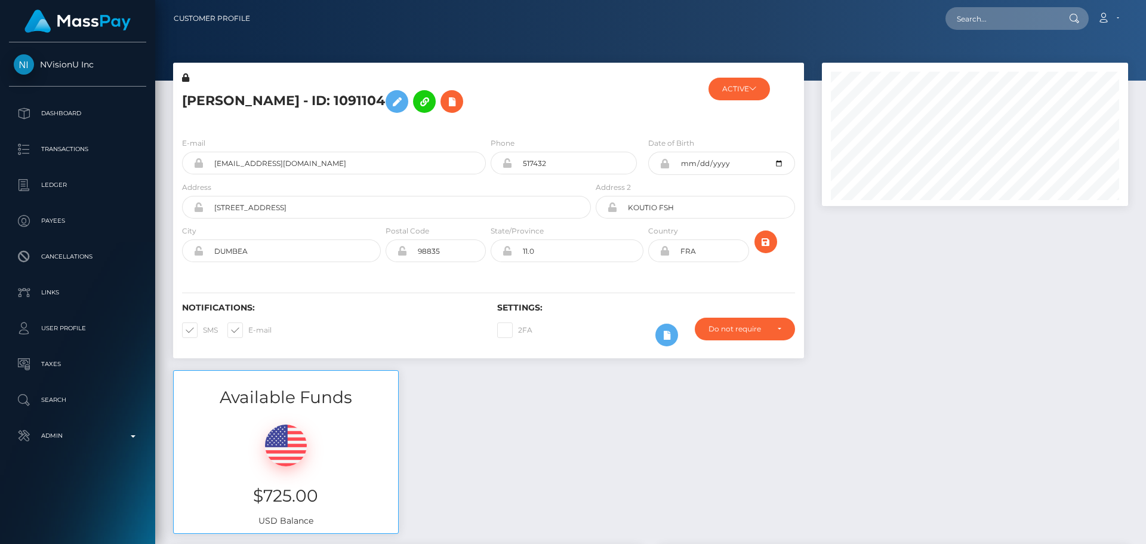
scroll to position [143, 307]
click at [752, 88] on icon at bounding box center [752, 88] width 7 height 7
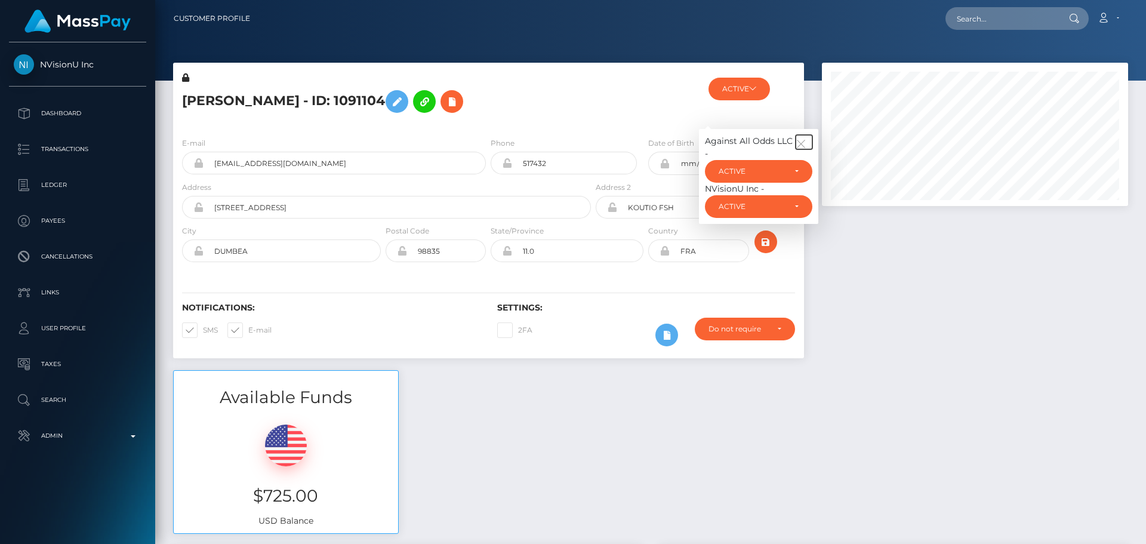
click at [800, 149] on icon "button" at bounding box center [801, 143] width 11 height 11
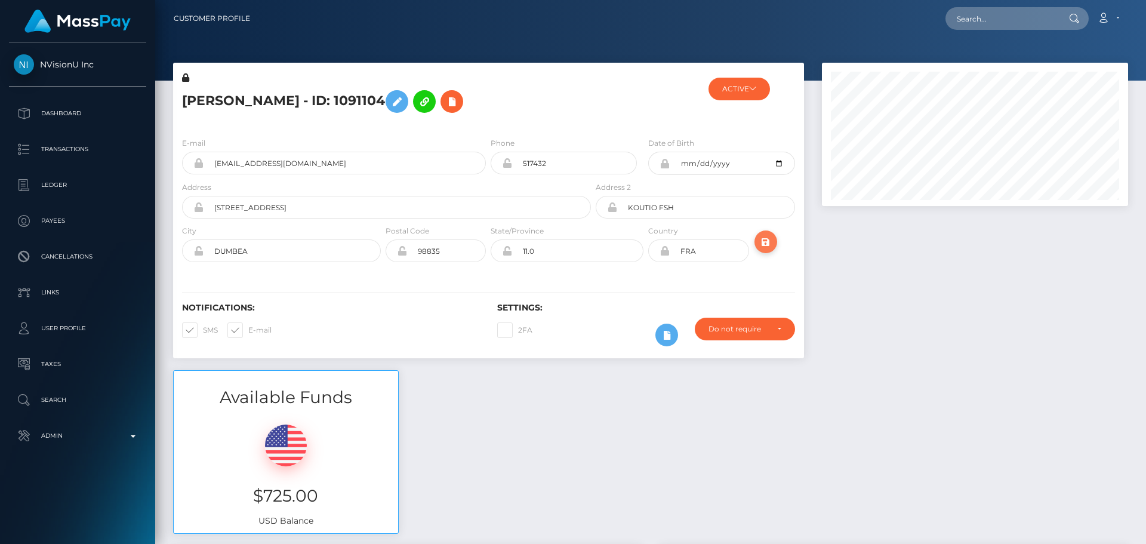
click at [766, 250] on icon "submit" at bounding box center [766, 242] width 14 height 15
click at [582, 119] on h5 "[PERSON_NAME] - ID: 1091104" at bounding box center [383, 101] width 402 height 35
click at [766, 250] on icon "submit" at bounding box center [766, 242] width 14 height 15
click at [629, 128] on div at bounding box center [645, 100] width 105 height 56
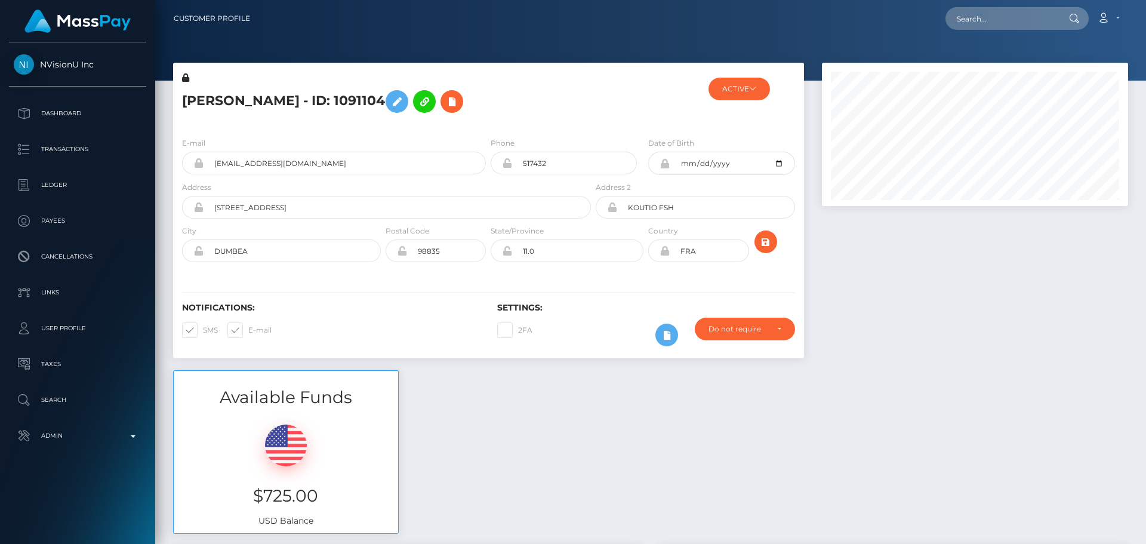
scroll to position [143, 307]
click at [358, 104] on h5 "MICHEL WESLEY KARFAITALIKA LUAKI - ID: 1091104" at bounding box center [383, 101] width 402 height 35
copy h5 "MICHEL WESLEY KARFAITALIKA LUAKI - ID: 1091104"
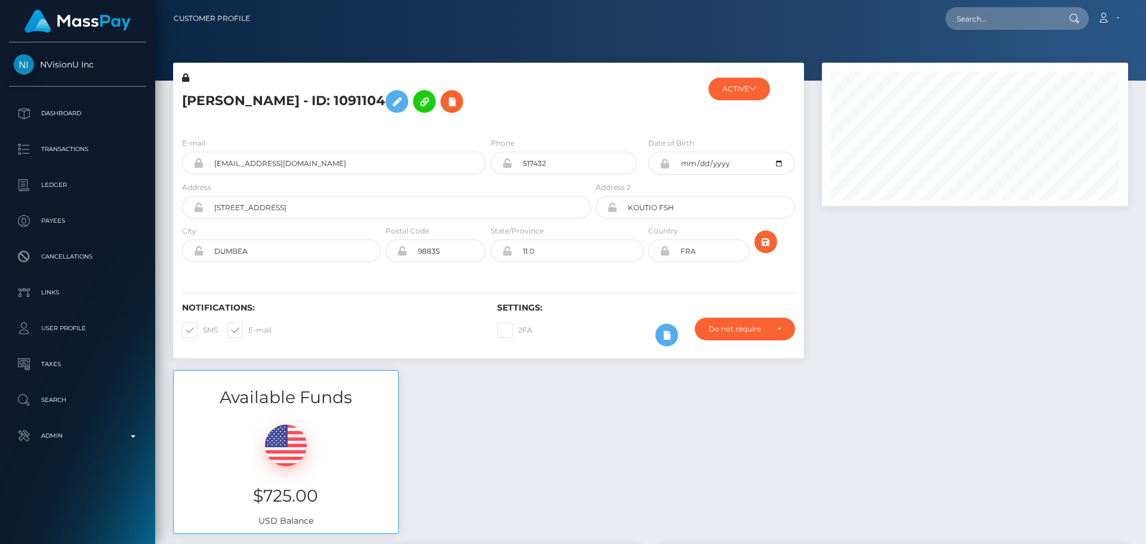
click at [634, 126] on div at bounding box center [645, 100] width 105 height 56
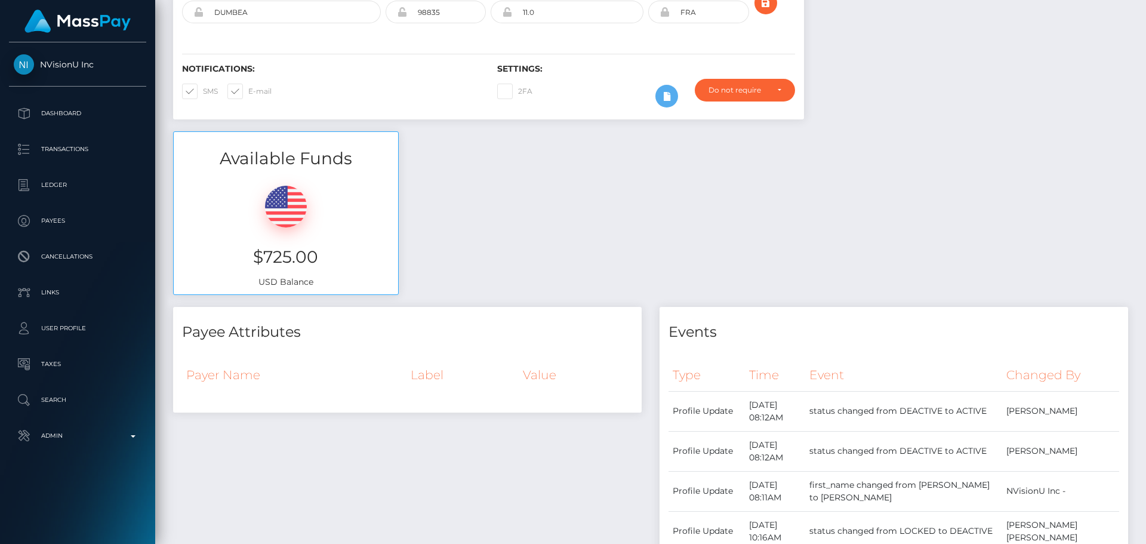
scroll to position [0, 0]
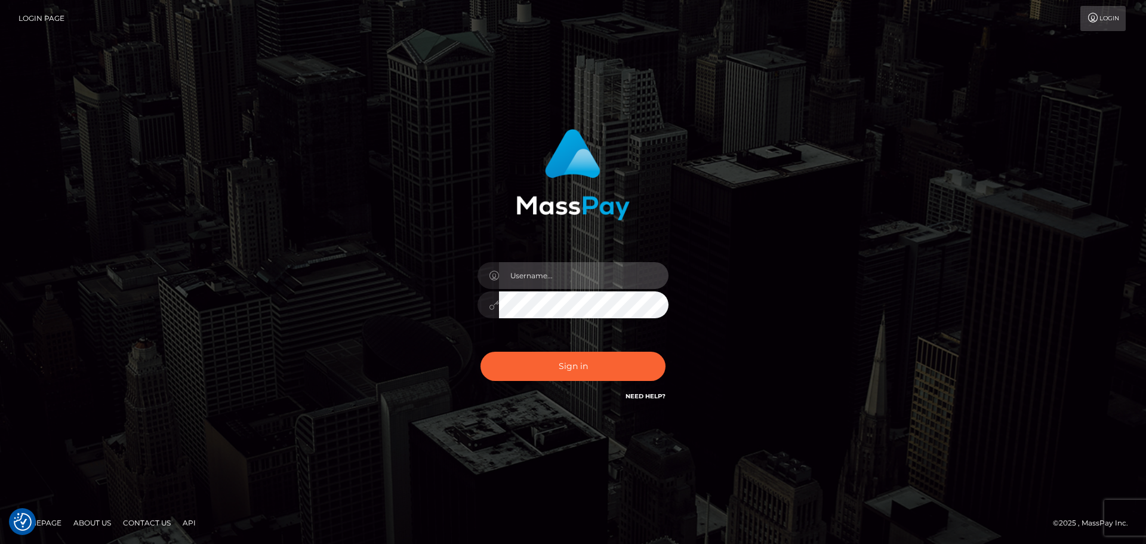
type input "[DOMAIN_NAME]"
click at [573, 383] on div "Sign in Need Help?" at bounding box center [573, 370] width 209 height 53
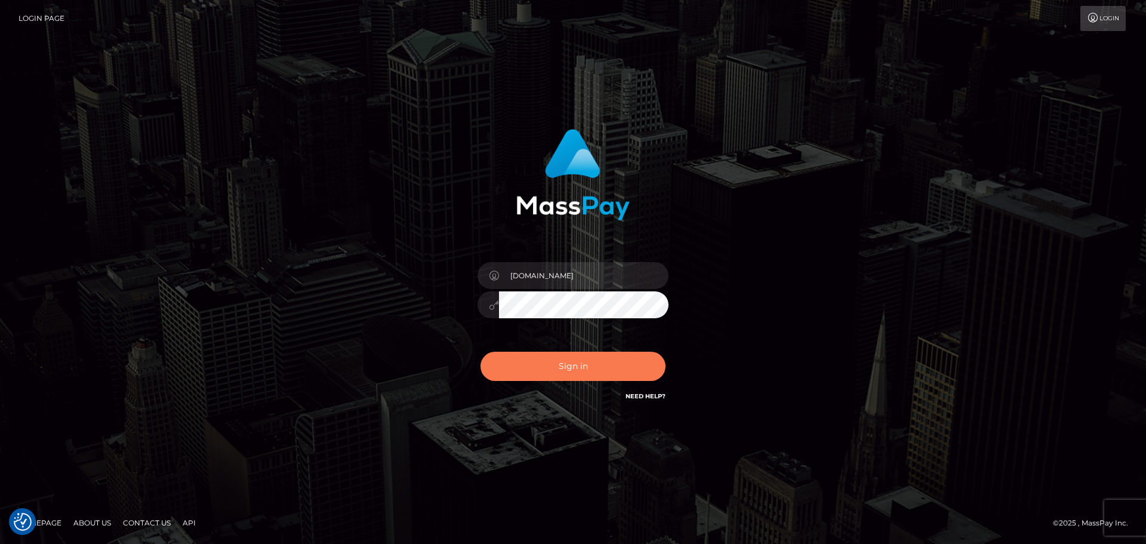
click at [577, 374] on button "Sign in" at bounding box center [573, 366] width 185 height 29
type input "[DOMAIN_NAME]"
click at [570, 378] on button "Sign in" at bounding box center [573, 366] width 185 height 29
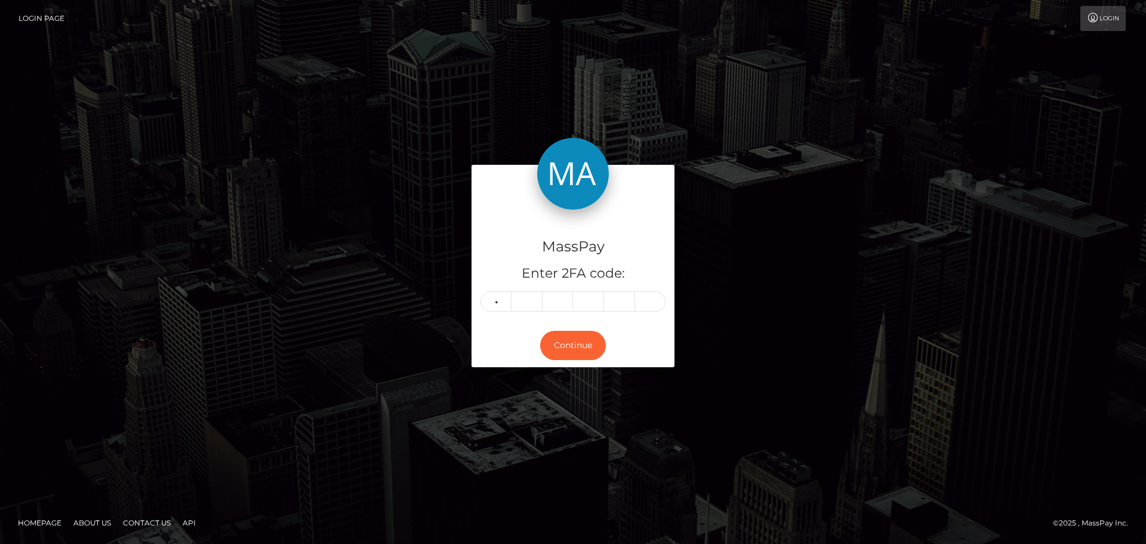
type input "2"
type input "0"
type input "4"
type input "5"
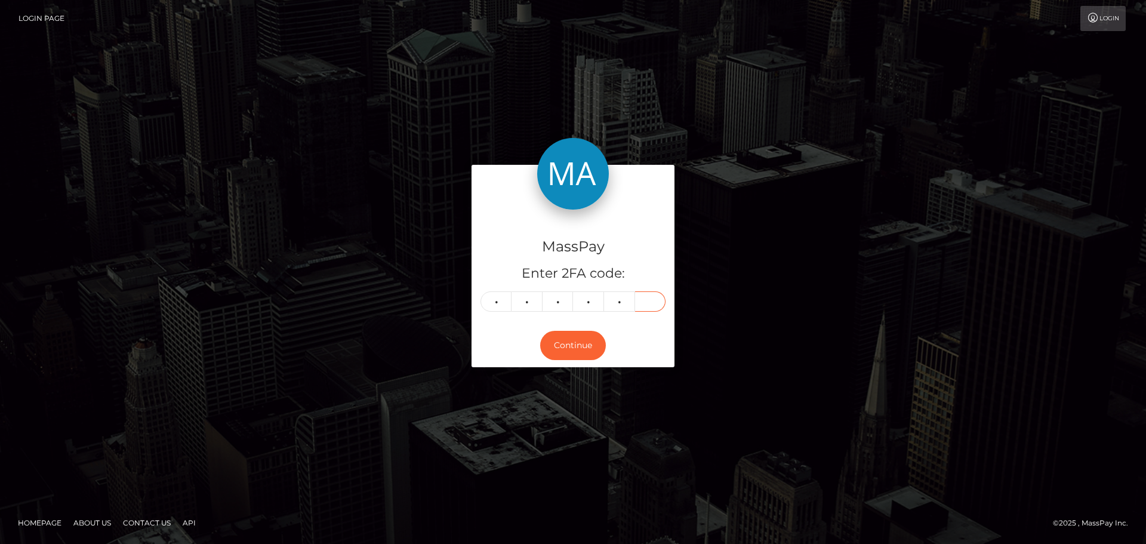
type input "6"
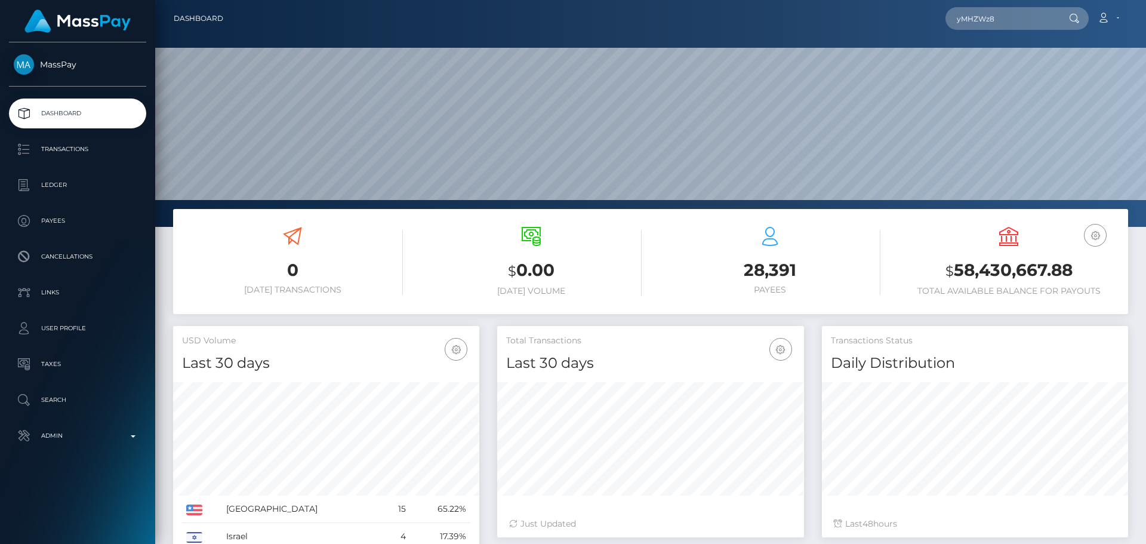
scroll to position [212, 307]
type input "yMHZWz8"
click at [1000, 58] on link "Aachal Chhetri" at bounding box center [994, 62] width 96 height 22
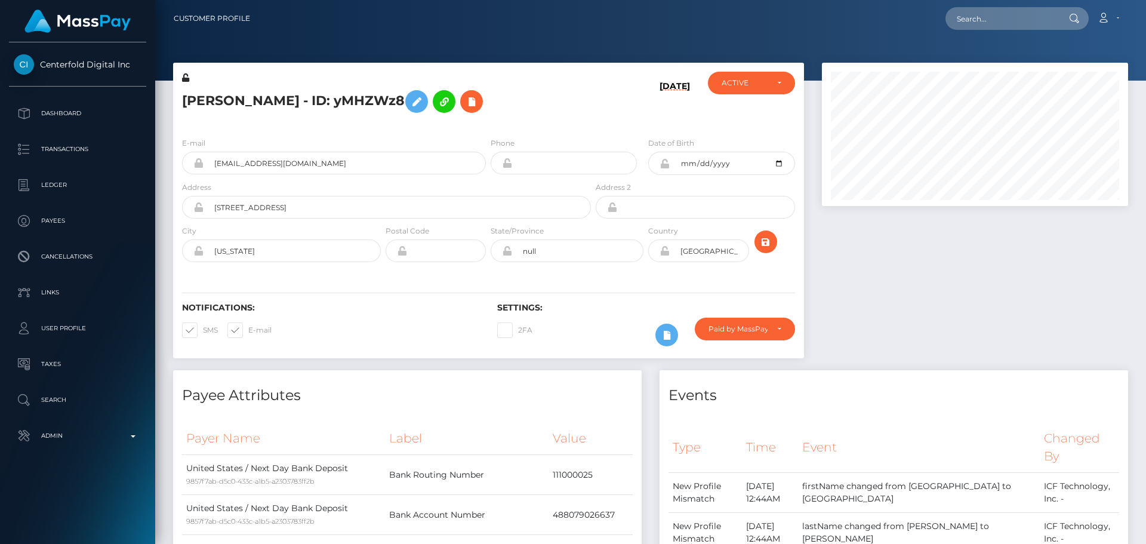
scroll to position [143, 307]
click at [537, 101] on h5 "[PERSON_NAME] - ID: yMHZWz8" at bounding box center [383, 101] width 402 height 35
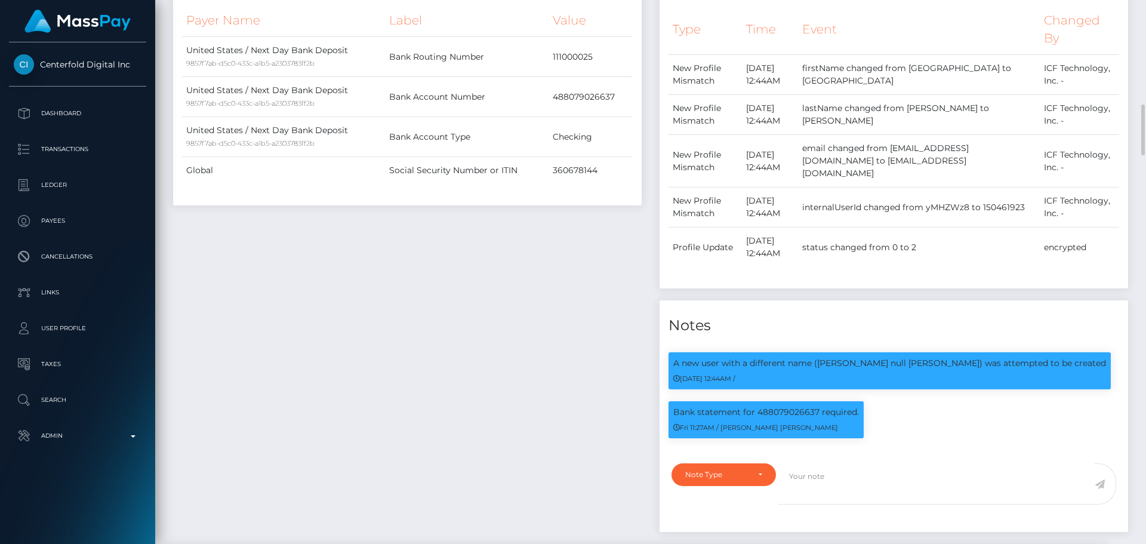
scroll to position [657, 0]
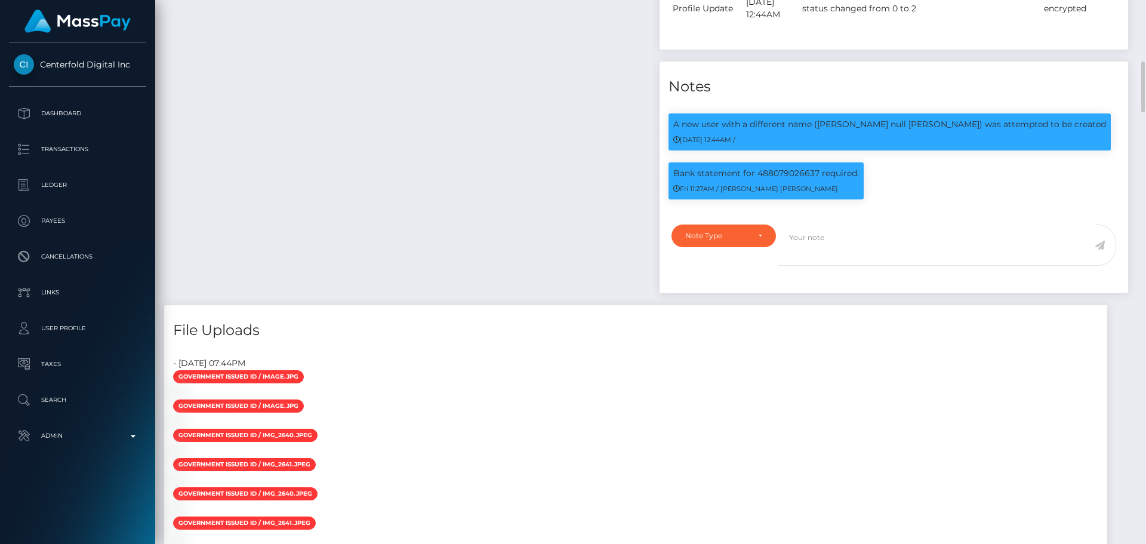
click at [495, 232] on div "Payee Attributes Payer Name Label Value [GEOGRAPHIC_DATA] / Next Day Bank Depos…" at bounding box center [407, 9] width 486 height 592
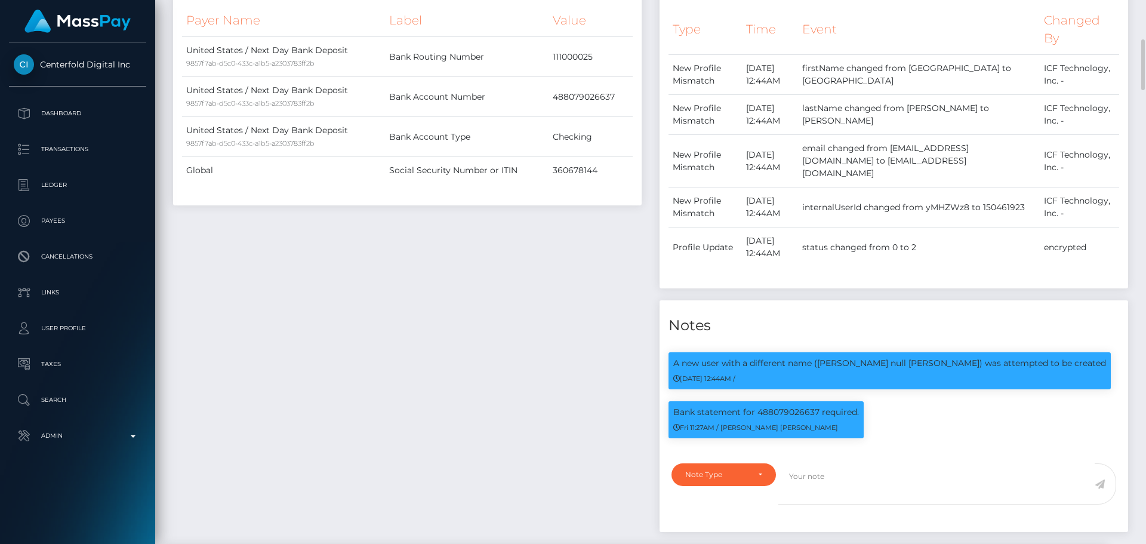
click at [596, 266] on div "Payee Attributes Payer Name Label Value [GEOGRAPHIC_DATA] / Next Day Bank Depos…" at bounding box center [407, 248] width 486 height 592
click at [573, 284] on div "Payee Attributes Payer Name Label Value [GEOGRAPHIC_DATA] / Next Day Bank Depos…" at bounding box center [407, 248] width 486 height 592
click at [560, 281] on div "Payee Attributes Payer Name Label Value [GEOGRAPHIC_DATA] / Next Day Bank Depos…" at bounding box center [407, 248] width 486 height 592
click at [547, 275] on div "Payee Attributes Payer Name Label Value [GEOGRAPHIC_DATA] / Next Day Bank Depos…" at bounding box center [407, 248] width 486 height 592
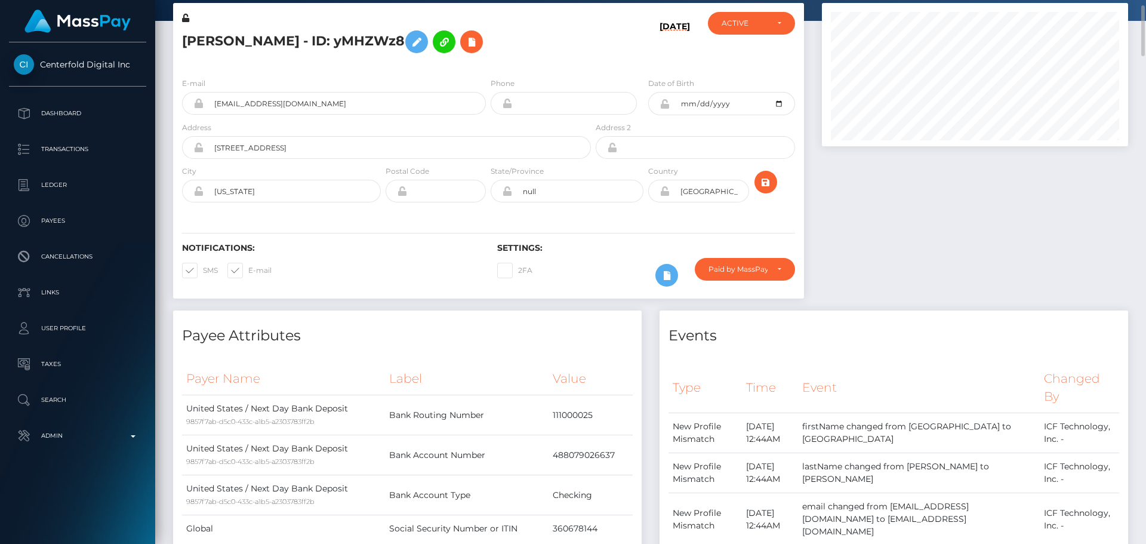
scroll to position [0, 0]
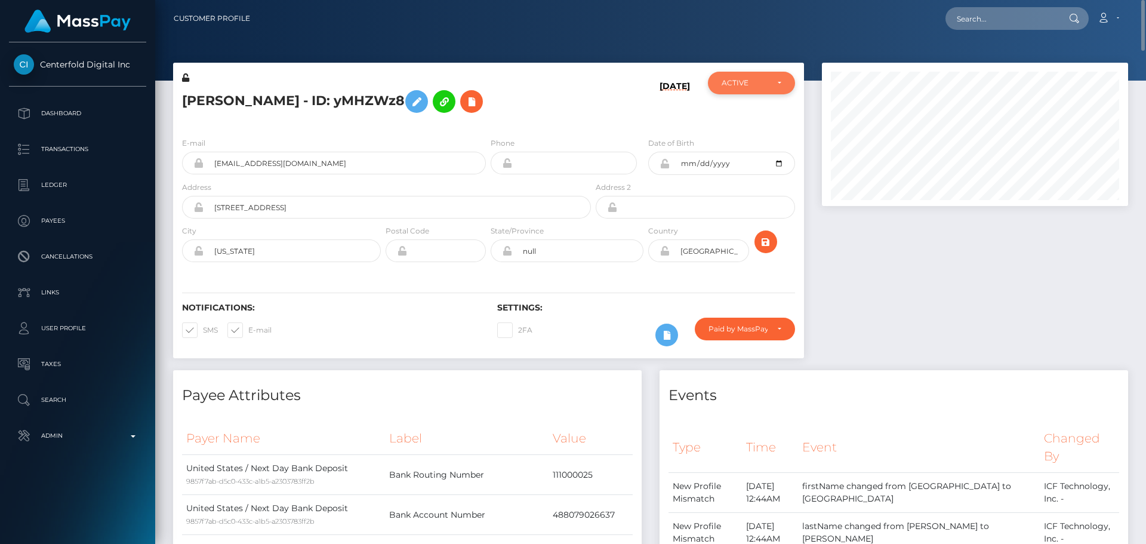
click at [784, 93] on div "ACTIVE" at bounding box center [751, 83] width 87 height 23
click at [585, 110] on div "[PERSON_NAME] - ID: yMHZWz8" at bounding box center [383, 100] width 420 height 56
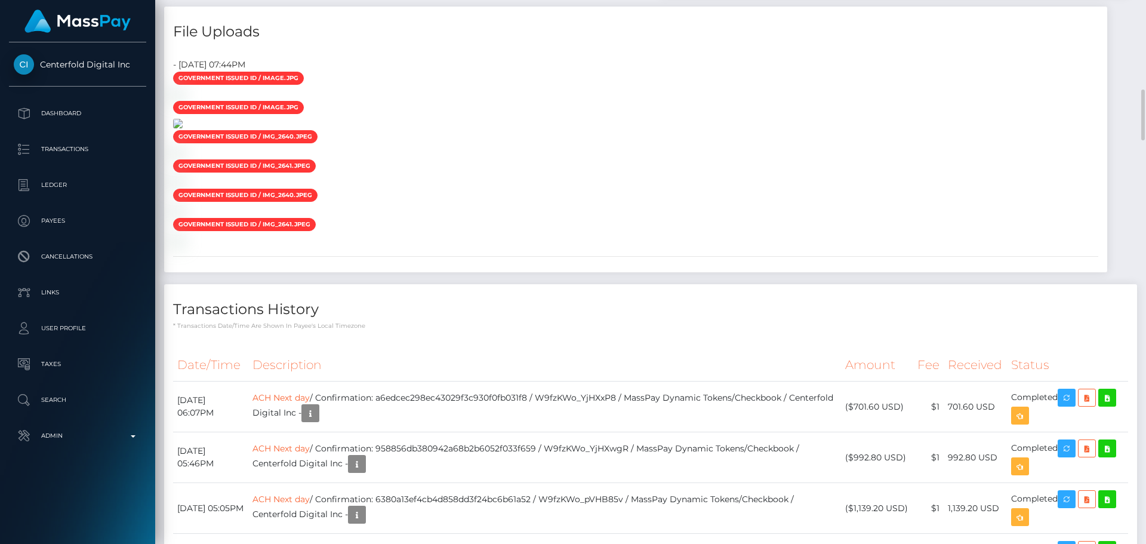
scroll to position [1134, 0]
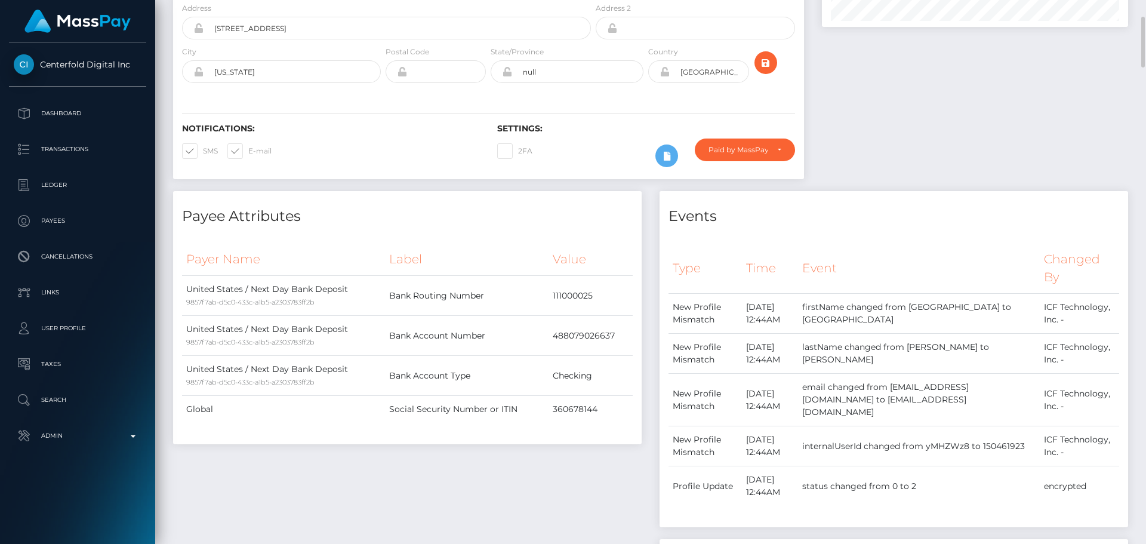
scroll to position [60, 0]
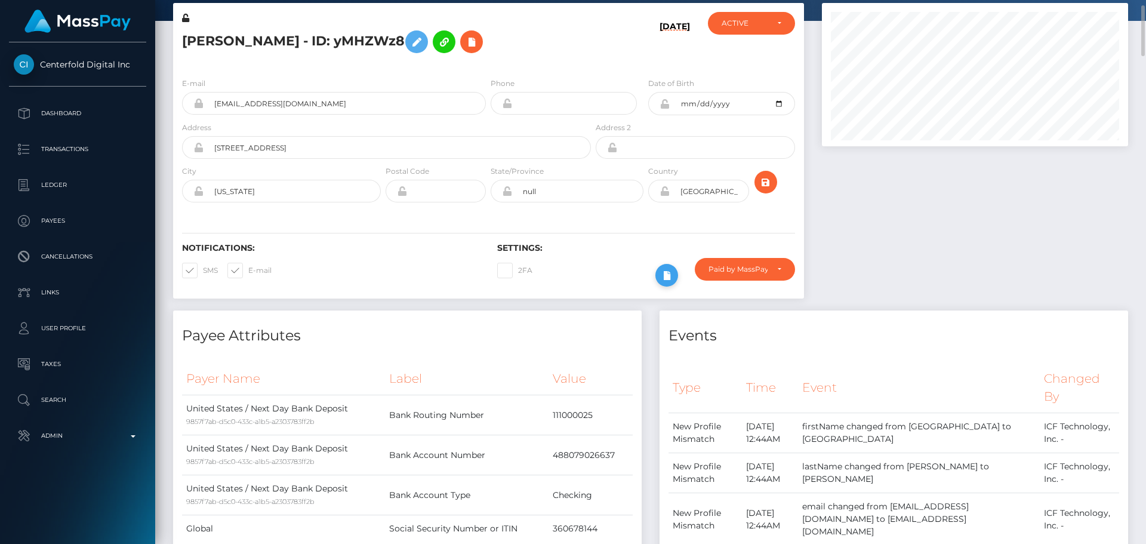
click at [676, 275] on button at bounding box center [666, 275] width 23 height 23
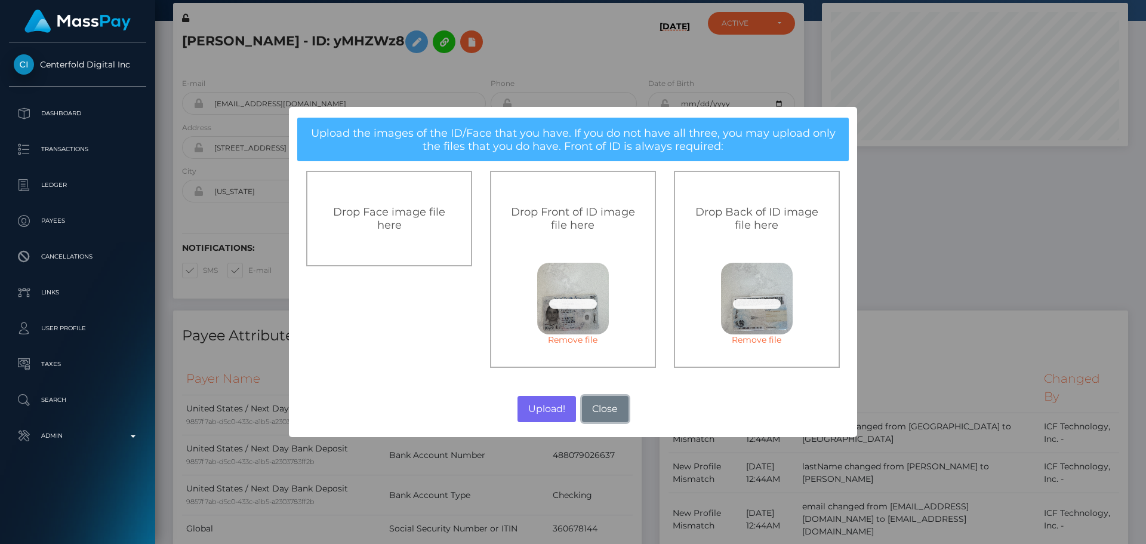
drag, startPoint x: 608, startPoint y: 407, endPoint x: 623, endPoint y: 390, distance: 22.0
click at [608, 407] on button "Close" at bounding box center [605, 409] width 47 height 26
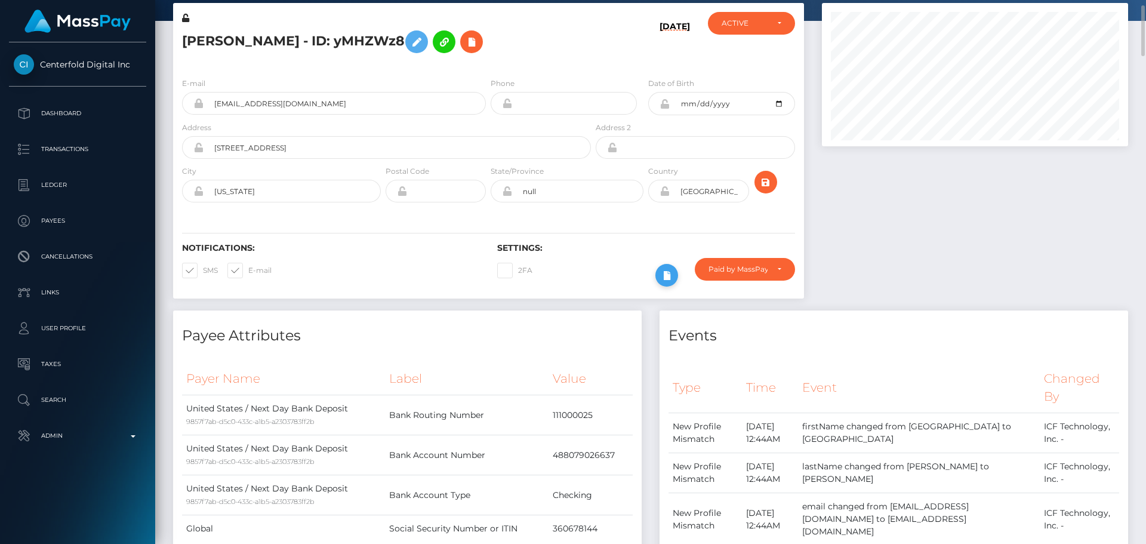
click at [669, 283] on button at bounding box center [666, 275] width 23 height 23
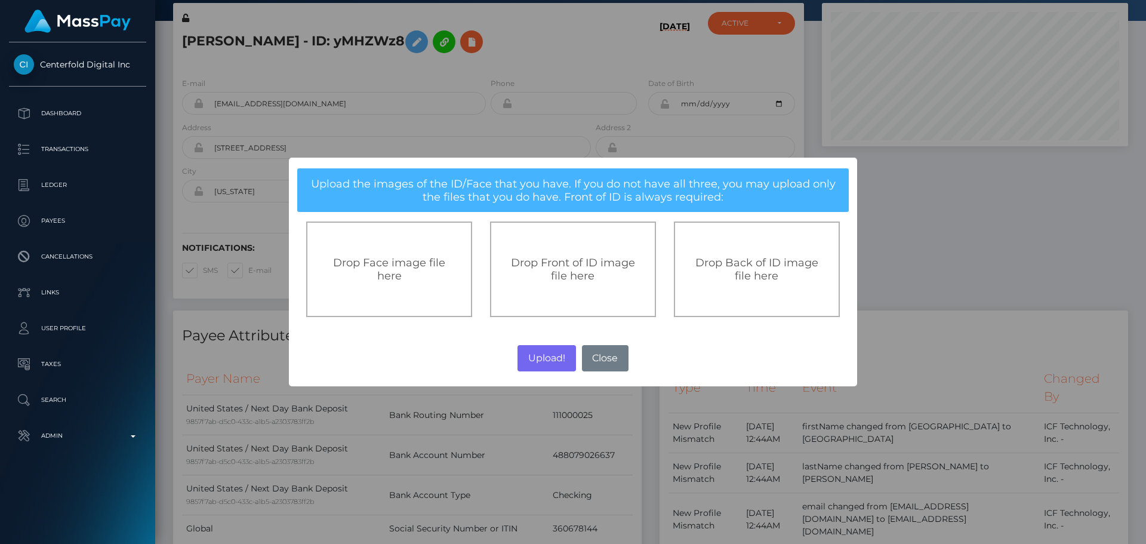
click at [550, 267] on span "Drop Front of ID image file here" at bounding box center [573, 269] width 124 height 26
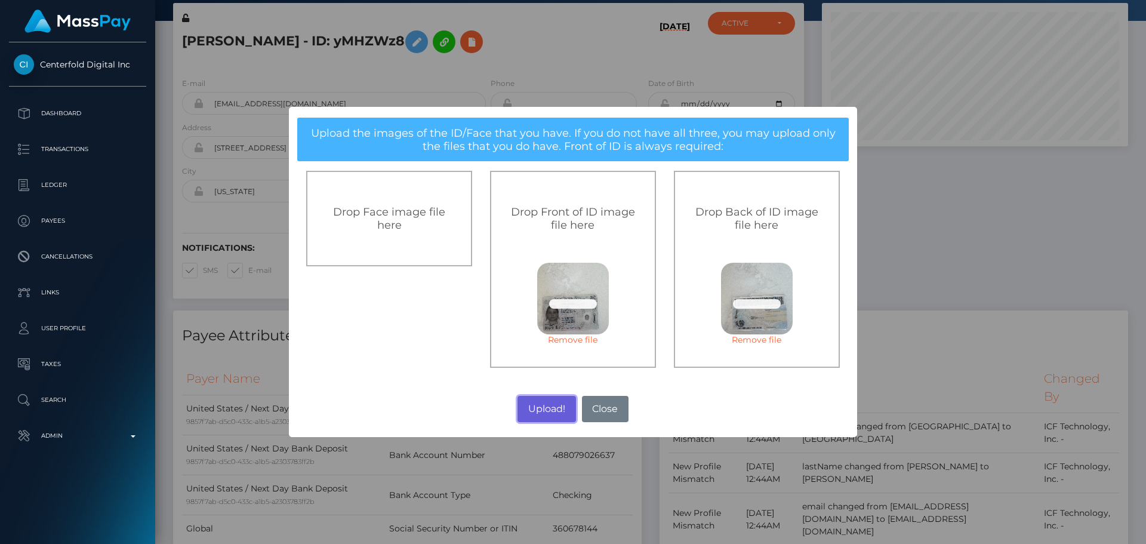
click at [546, 410] on button "Upload!" at bounding box center [547, 409] width 58 height 26
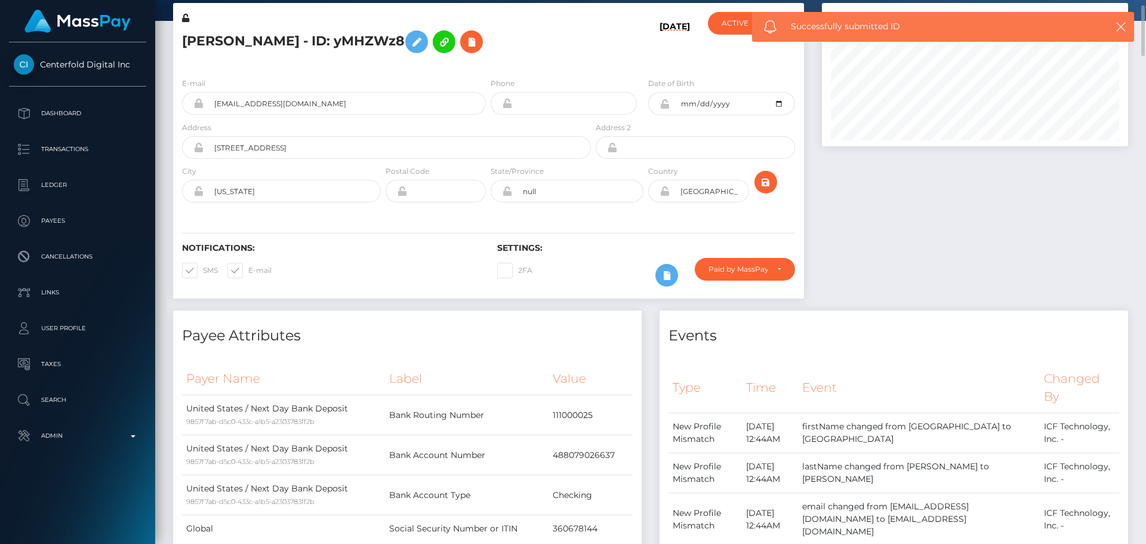
click at [489, 215] on div "Notifications: SMS E-mail Settings: 2FA" at bounding box center [488, 256] width 631 height 84
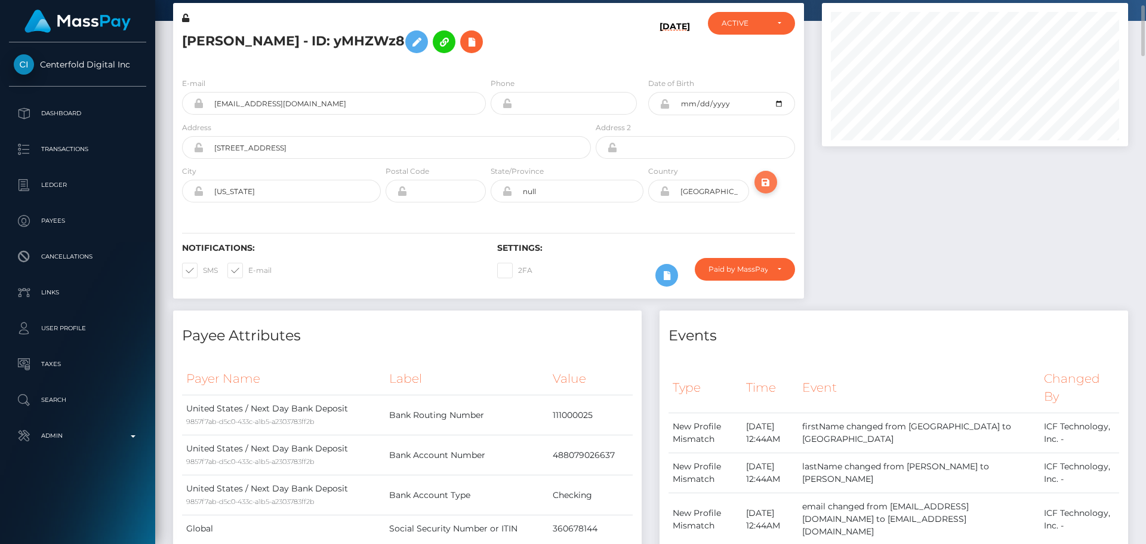
click at [765, 183] on icon "submit" at bounding box center [766, 182] width 14 height 15
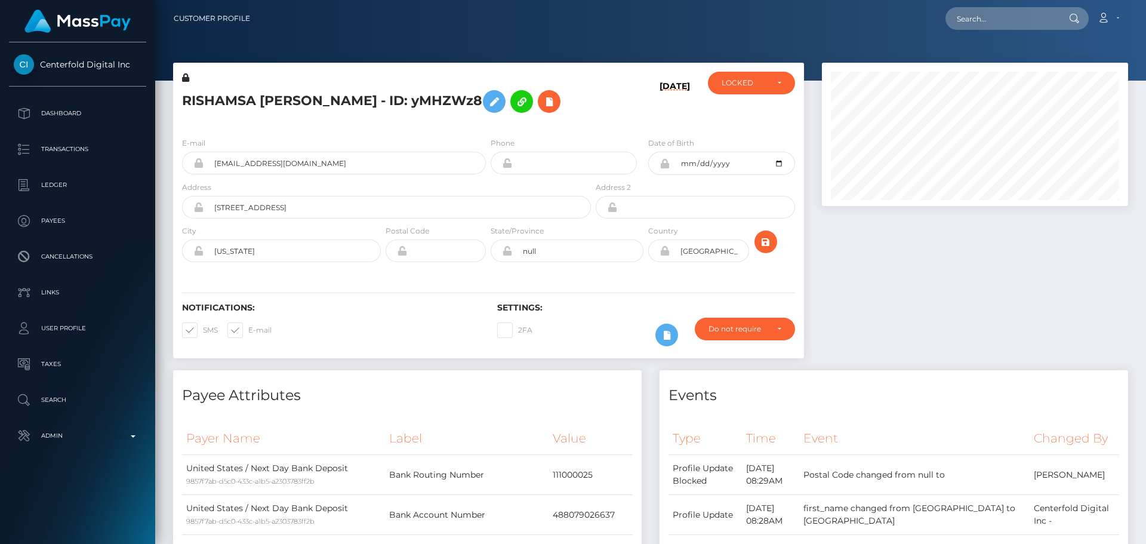
scroll to position [143, 307]
click at [556, 112] on h5 "RISHAMSA [PERSON_NAME] - ID: yMHZWz8" at bounding box center [383, 101] width 402 height 35
click at [549, 106] on h5 "RISHAMSA [PERSON_NAME] - ID: yMHZWz8" at bounding box center [383, 101] width 402 height 35
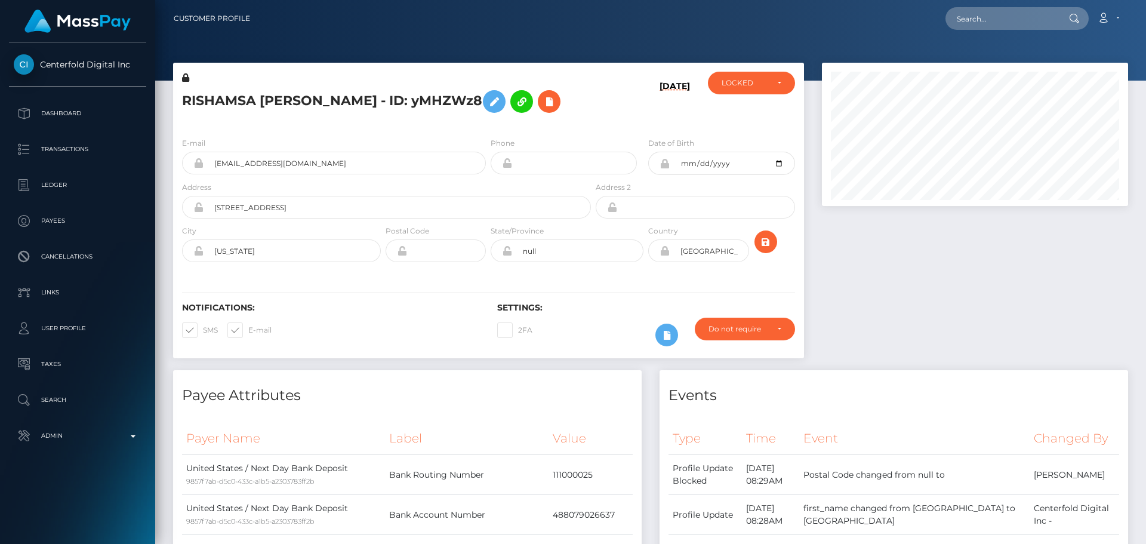
click at [543, 106] on h5 "RISHAMSA [PERSON_NAME] - ID: yMHZWz8" at bounding box center [383, 101] width 402 height 35
click at [543, 107] on h5 "RISHAMSA [PERSON_NAME] - ID: yMHZWz8" at bounding box center [383, 101] width 402 height 35
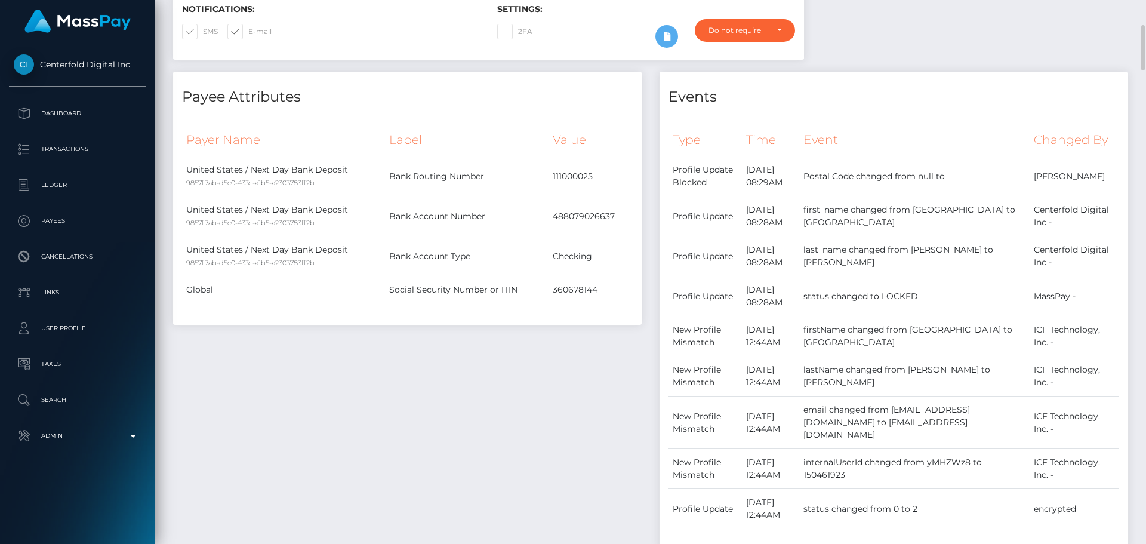
scroll to position [0, 0]
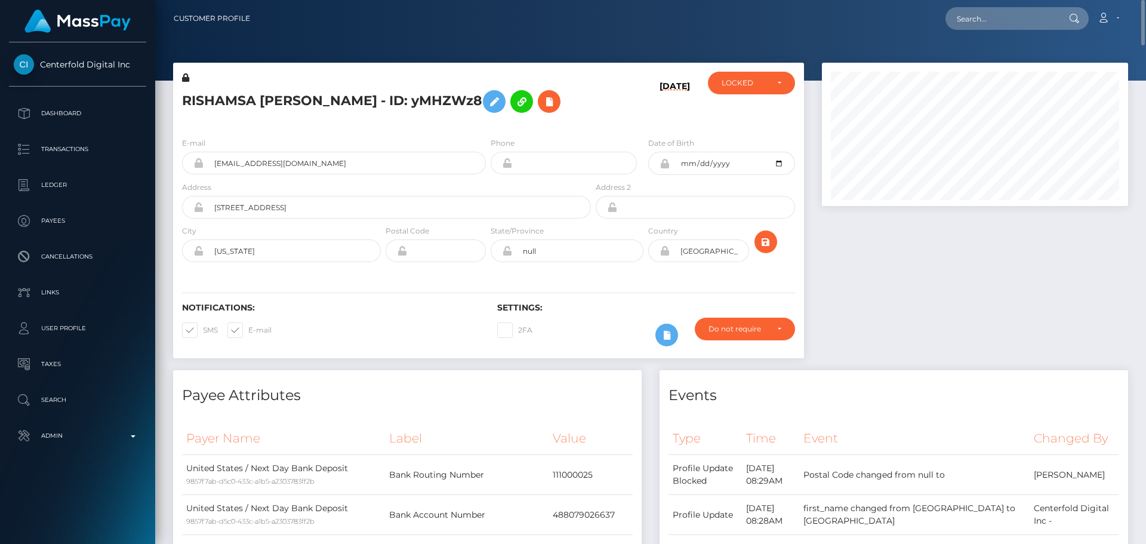
click at [590, 127] on div "RISHAMSA [PERSON_NAME] - ID: yMHZWz8" at bounding box center [383, 100] width 420 height 56
click at [487, 97] on icon at bounding box center [494, 101] width 14 height 15
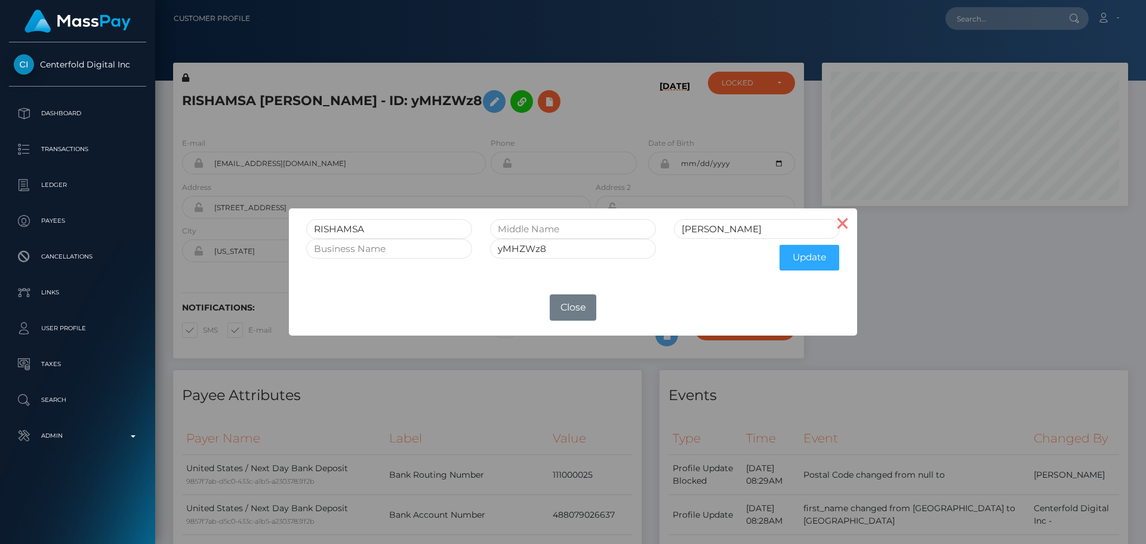
click at [848, 224] on button "×" at bounding box center [843, 222] width 29 height 29
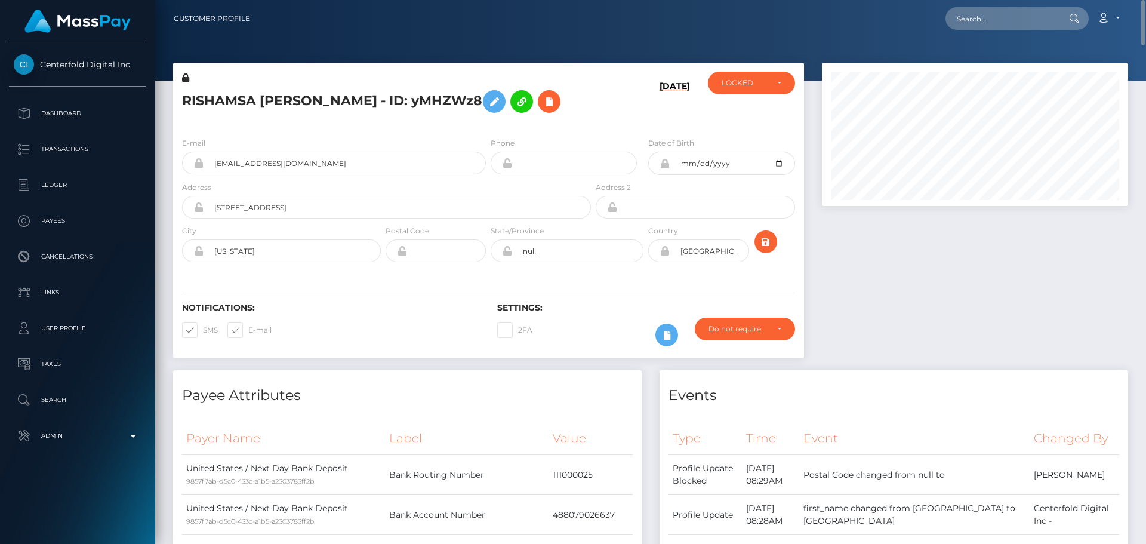
click at [601, 121] on div "[DATE]" at bounding box center [645, 100] width 105 height 56
click at [893, 258] on div at bounding box center [975, 216] width 324 height 307
click at [895, 255] on div at bounding box center [975, 216] width 324 height 307
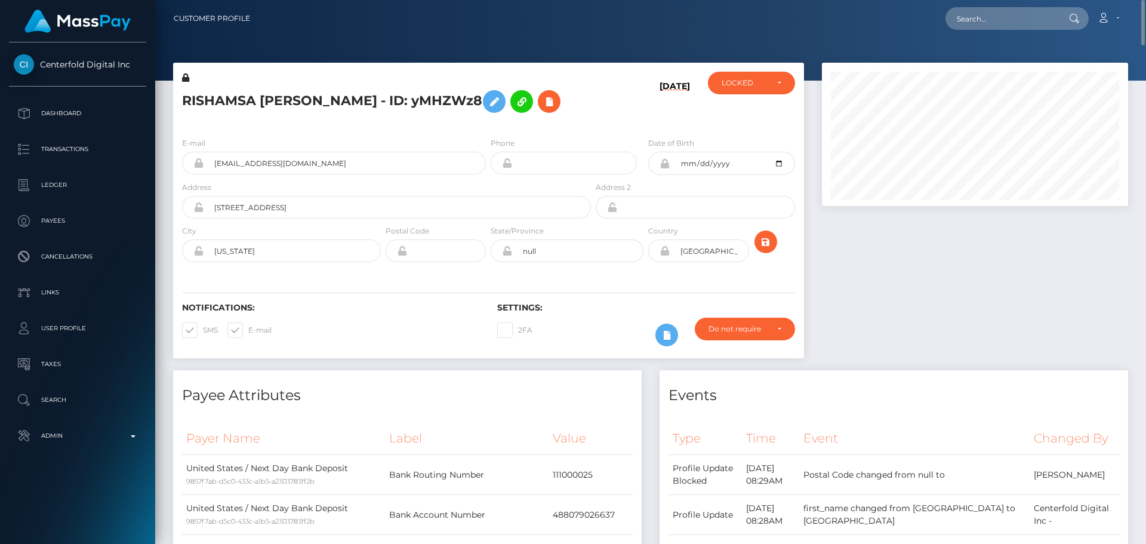
click at [895, 255] on div at bounding box center [975, 216] width 324 height 307
click at [569, 101] on h5 "RISHAMSA [PERSON_NAME] - ID: yMHZWz8" at bounding box center [383, 101] width 402 height 35
click at [555, 117] on h5 "RISHAMSA [PERSON_NAME] - ID: yMHZWz8" at bounding box center [383, 101] width 402 height 35
click at [555, 116] on h5 "RISHAMSA [PERSON_NAME] - ID: yMHZWz8" at bounding box center [383, 101] width 402 height 35
click at [558, 116] on h5 "RISHAMSA [PERSON_NAME] - ID: yMHZWz8" at bounding box center [383, 101] width 402 height 35
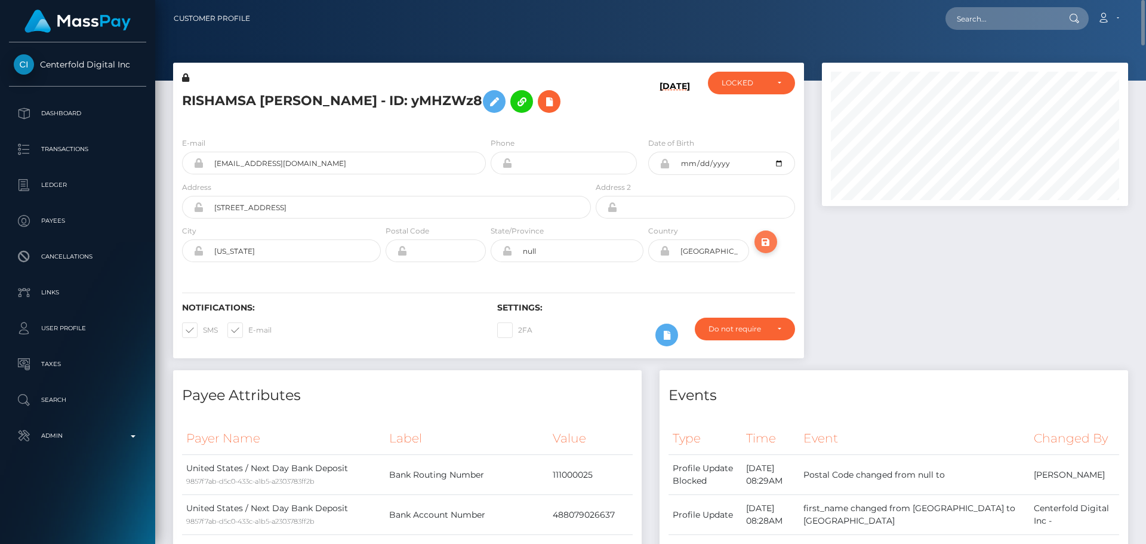
click at [763, 235] on icon "submit" at bounding box center [766, 242] width 14 height 15
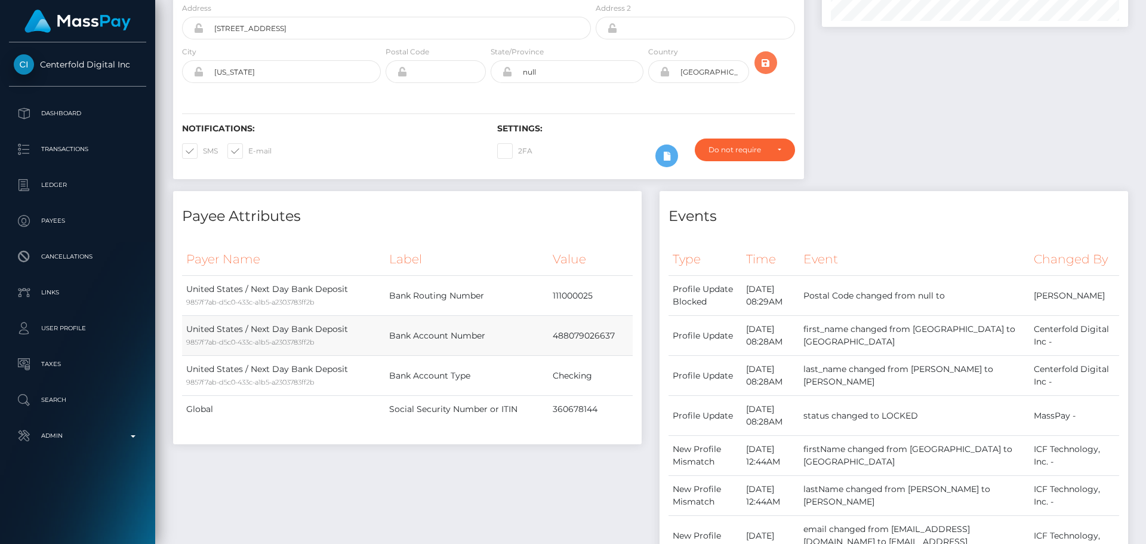
scroll to position [298, 0]
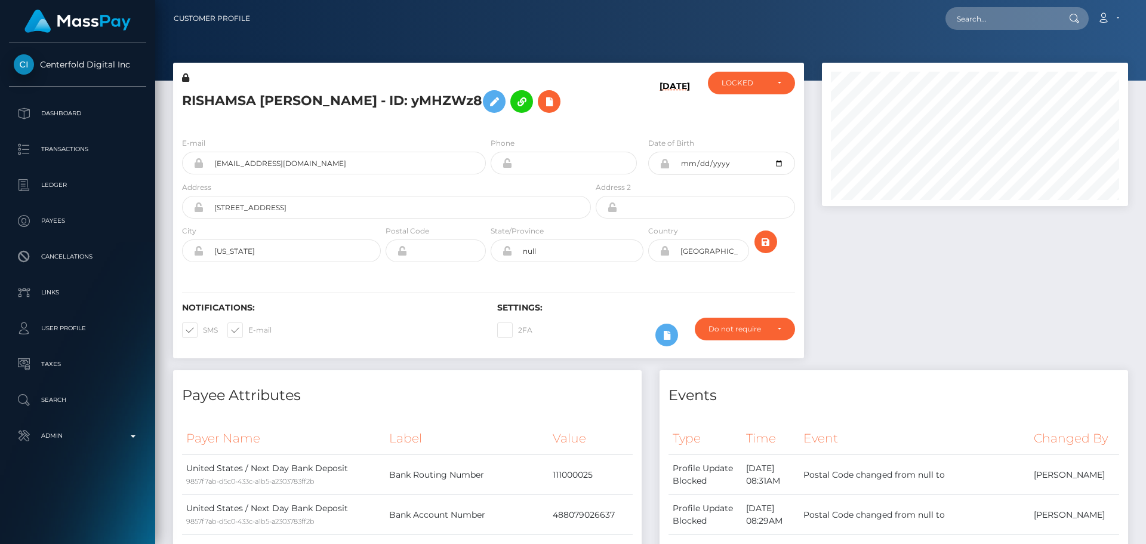
scroll to position [143, 307]
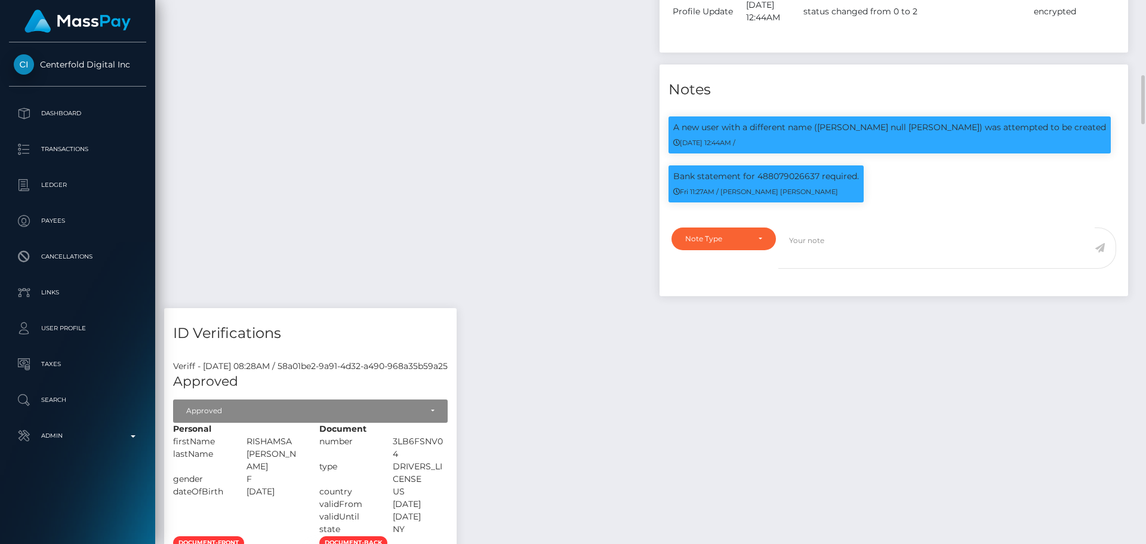
click at [849, 244] on textarea at bounding box center [936, 247] width 316 height 41
paste textarea "Bank statement provided for showing that the bank account belongs to Heather Ni…"
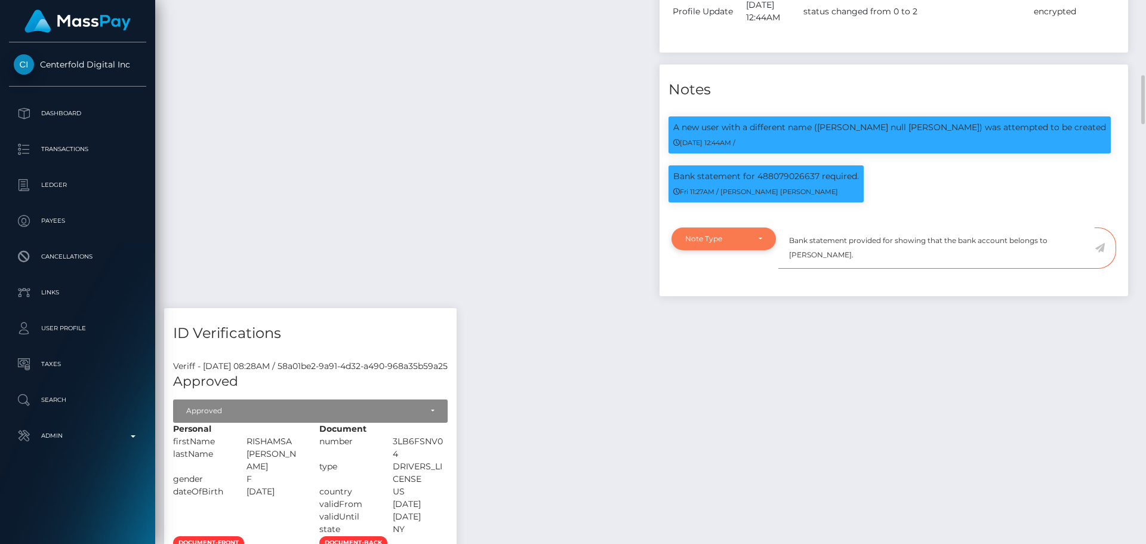
type textarea "Bank statement provided for showing that the bank account belongs to Heather Ni…"
click at [742, 234] on div "Note Type" at bounding box center [716, 239] width 63 height 10
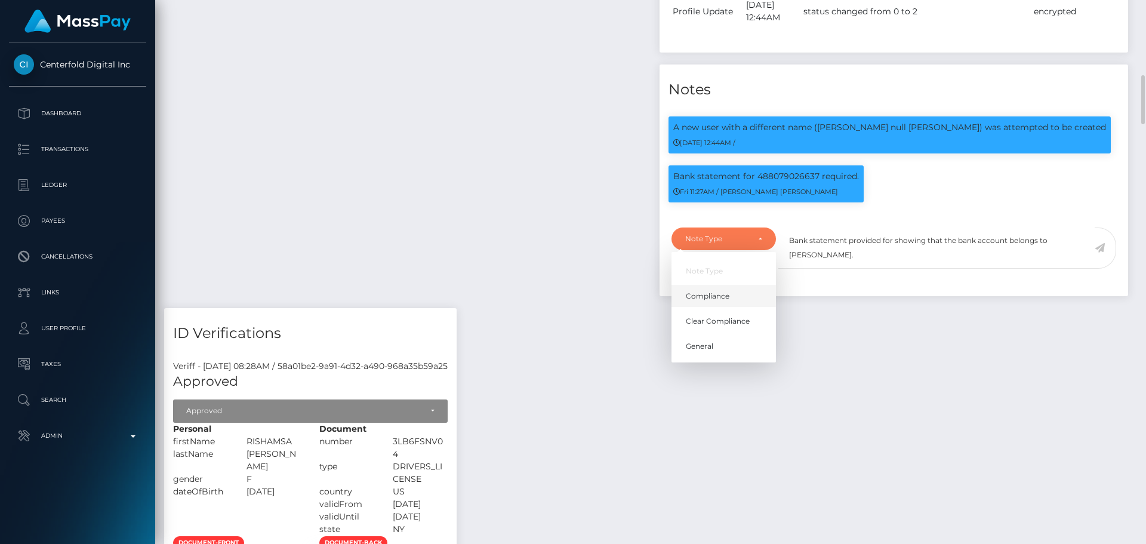
click at [717, 285] on link "Compliance" at bounding box center [724, 296] width 104 height 22
select select "COMPLIANCE"
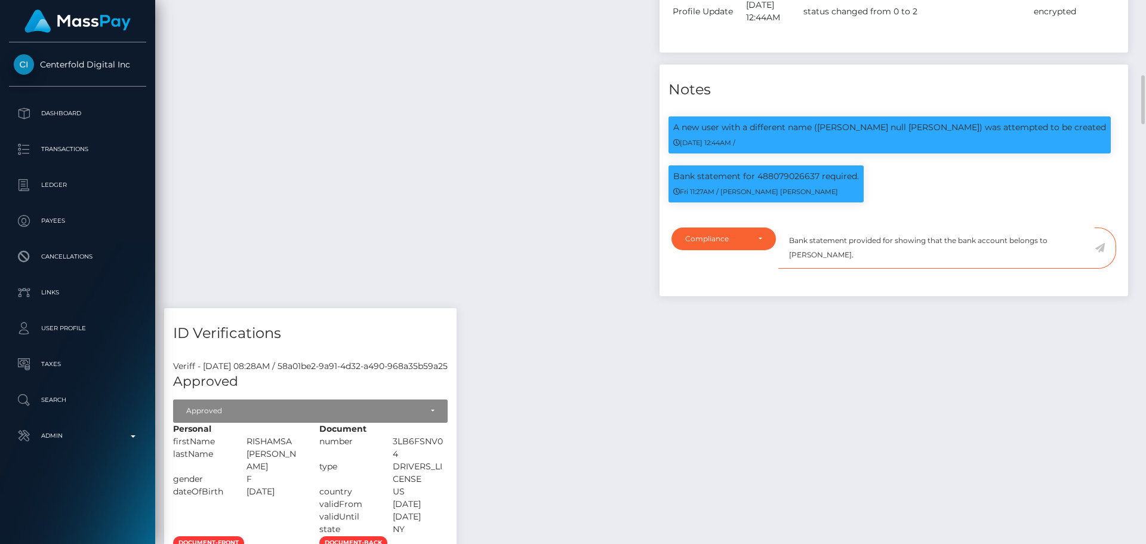
click at [866, 248] on textarea "Bank statement provided for showing that the bank account belongs to Heather Ni…" at bounding box center [936, 247] width 316 height 41
click at [789, 170] on p "Bank statement for 488079026637 required." at bounding box center [766, 176] width 186 height 13
copy p "488079026637"
click at [892, 229] on textarea "Bank statement provided for showing that the bank account belongs to Heather Ni…" at bounding box center [936, 247] width 316 height 41
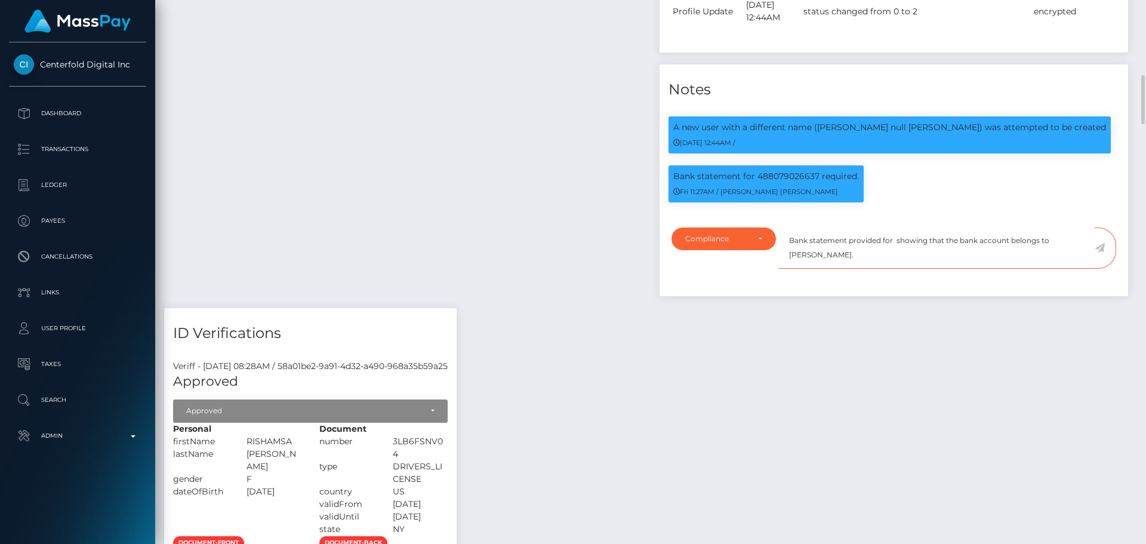
paste textarea "488079026637"
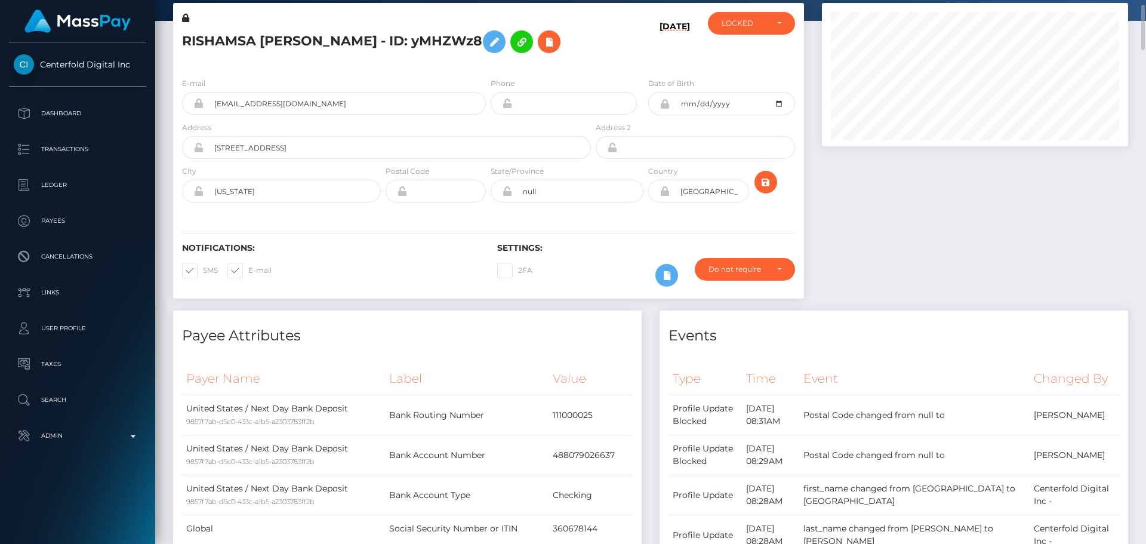
scroll to position [0, 0]
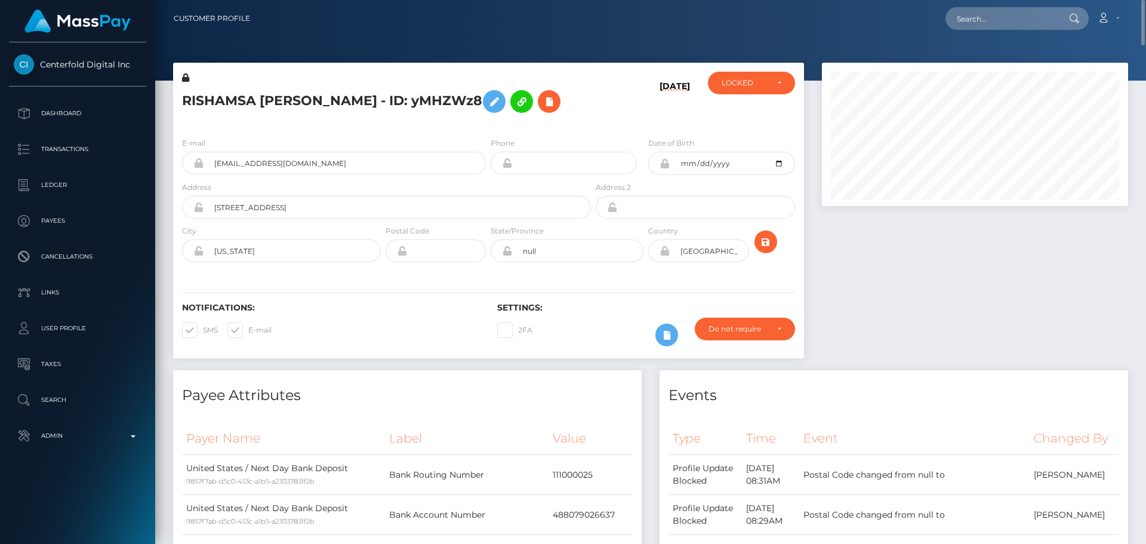
click at [223, 101] on h5 "RISHAMSA PYAKUREL - ID: yMHZWz8" at bounding box center [383, 101] width 402 height 35
drag, startPoint x: 223, startPoint y: 101, endPoint x: 284, endPoint y: 103, distance: 60.3
click at [284, 103] on h5 "RISHAMSA PYAKUREL - ID: yMHZWz8" at bounding box center [383, 101] width 402 height 35
copy h5 "RISHAMSA PYAKUREL"
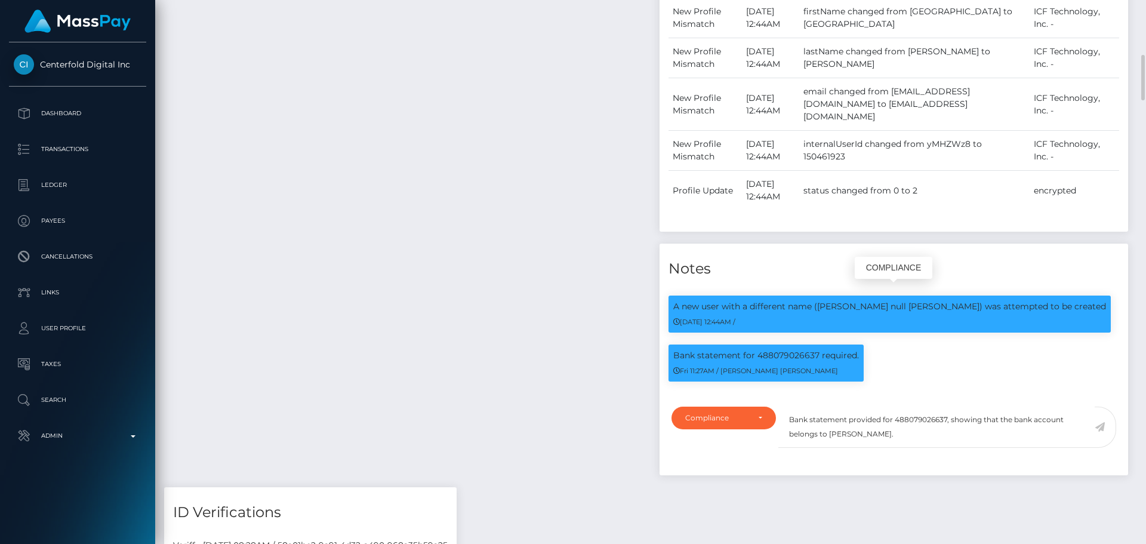
scroll to position [143, 307]
click at [836, 426] on textarea "Bank statement provided for 488079026637, showing that the bank account belongs…" at bounding box center [936, 427] width 316 height 41
drag, startPoint x: 836, startPoint y: 426, endPoint x: 898, endPoint y: 426, distance: 62.7
click at [898, 426] on textarea "Bank statement provided for 488079026637, showing that the bank account belongs…" at bounding box center [936, 427] width 316 height 41
paste textarea "RISHAMSA PYAKUREL"
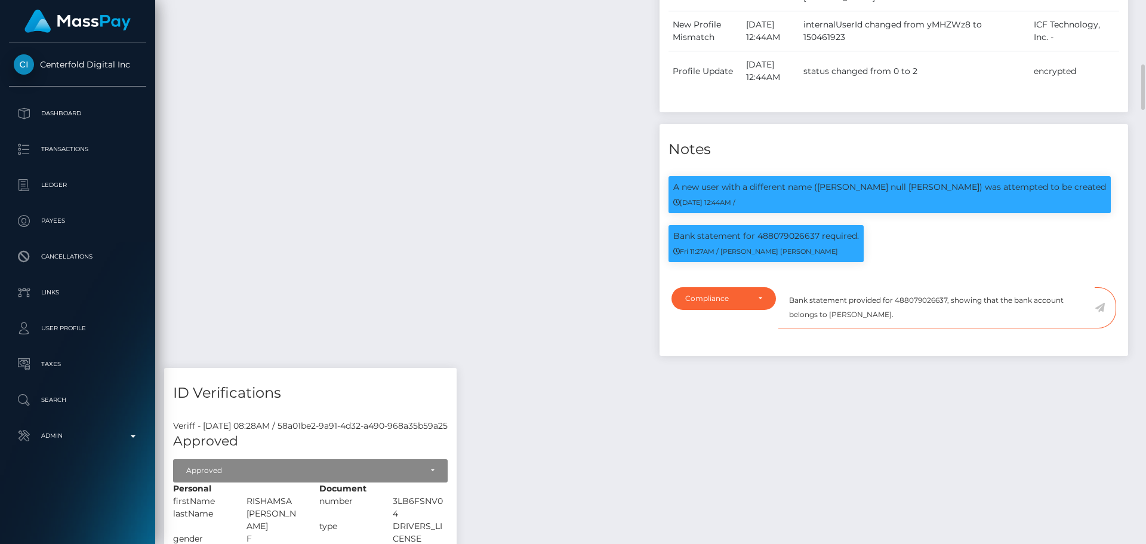
click at [931, 302] on textarea "Bank statement provided for 488079026637, showing that the bank account belongs…" at bounding box center [936, 307] width 316 height 41
type textarea "Bank statement provided for 488079026637, showing that the bank account belongs…"
click at [1101, 303] on icon at bounding box center [1100, 308] width 10 height 10
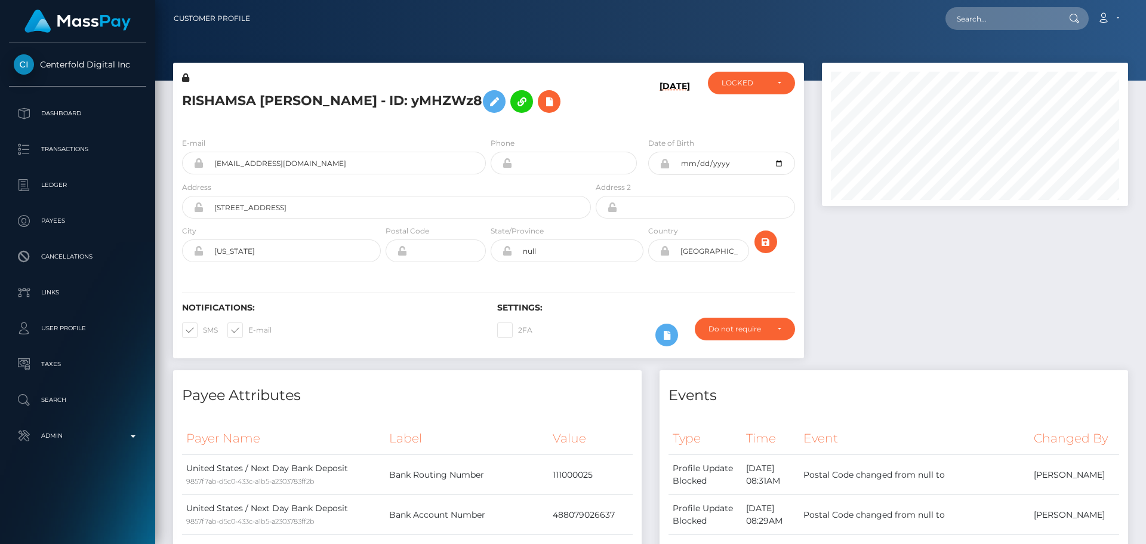
scroll to position [596779, 596616]
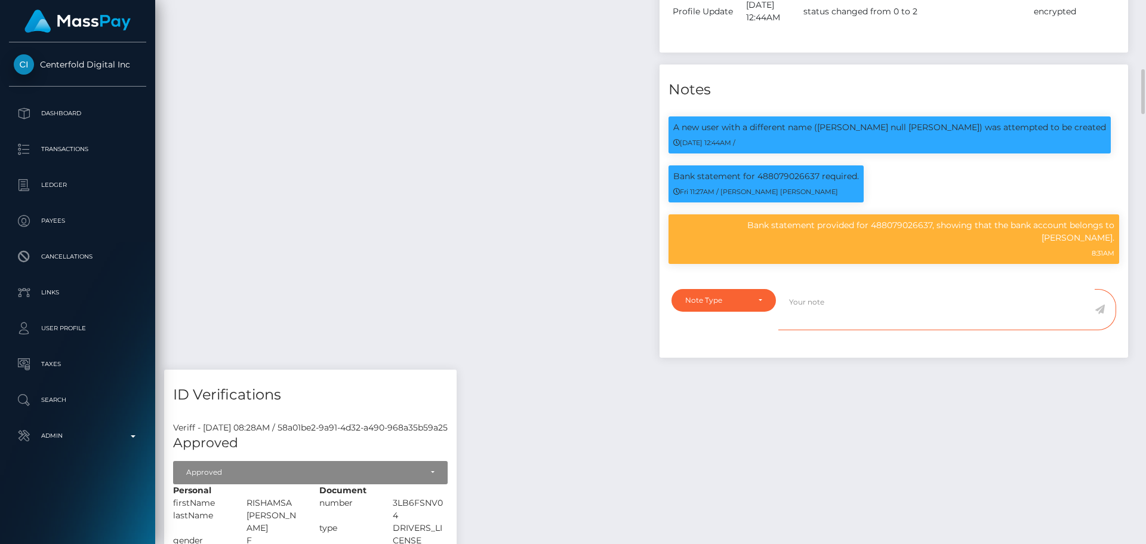
click at [818, 294] on textarea at bounding box center [936, 309] width 316 height 41
click at [752, 295] on div "Note Type" at bounding box center [723, 300] width 77 height 10
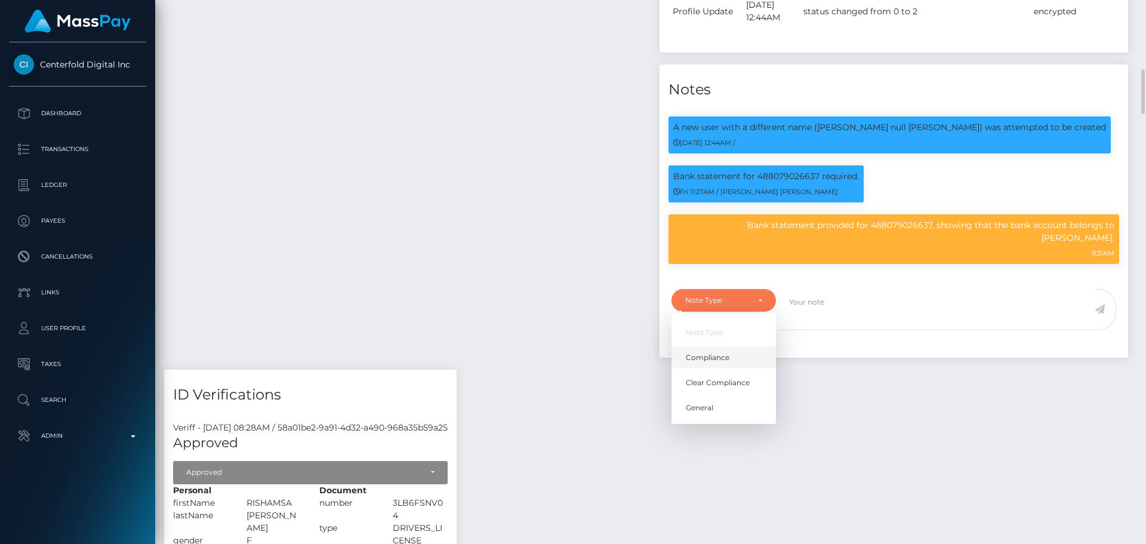
click at [718, 352] on span "Compliance" at bounding box center [708, 357] width 44 height 11
select select "COMPLIANCE"
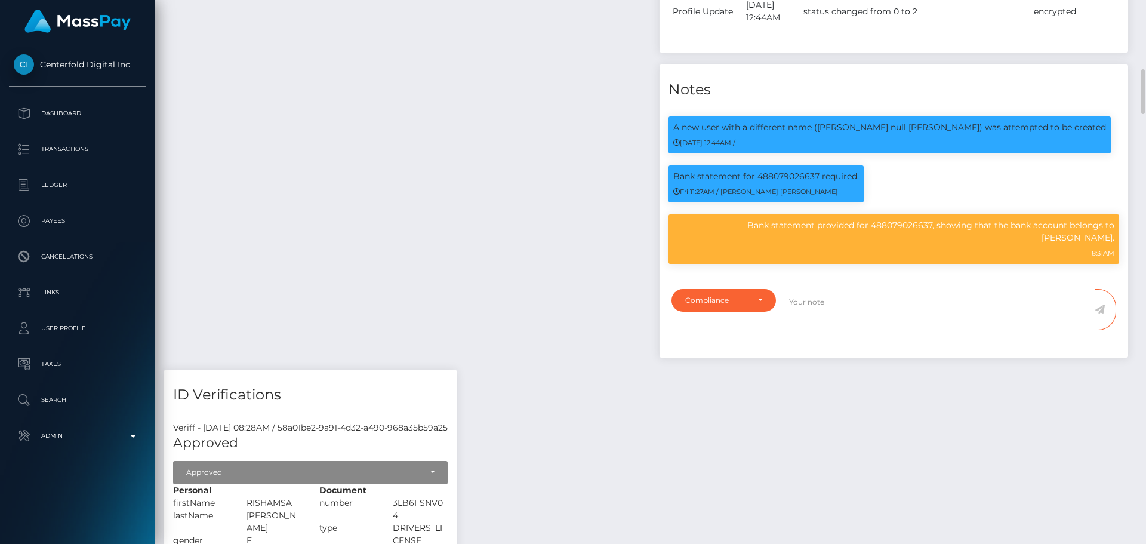
click at [814, 307] on textarea at bounding box center [936, 309] width 316 height 41
paste textarea "Ticket #127940"
click at [1087, 219] on p "Bank statement provided for 488079026637, showing that the bank account belongs…" at bounding box center [893, 231] width 441 height 25
drag, startPoint x: 1087, startPoint y: 211, endPoint x: 1091, endPoint y: 220, distance: 9.9
click at [1091, 220] on p "Bank statement provided for 488079026637, showing that the bank account belongs…" at bounding box center [893, 231] width 441 height 25
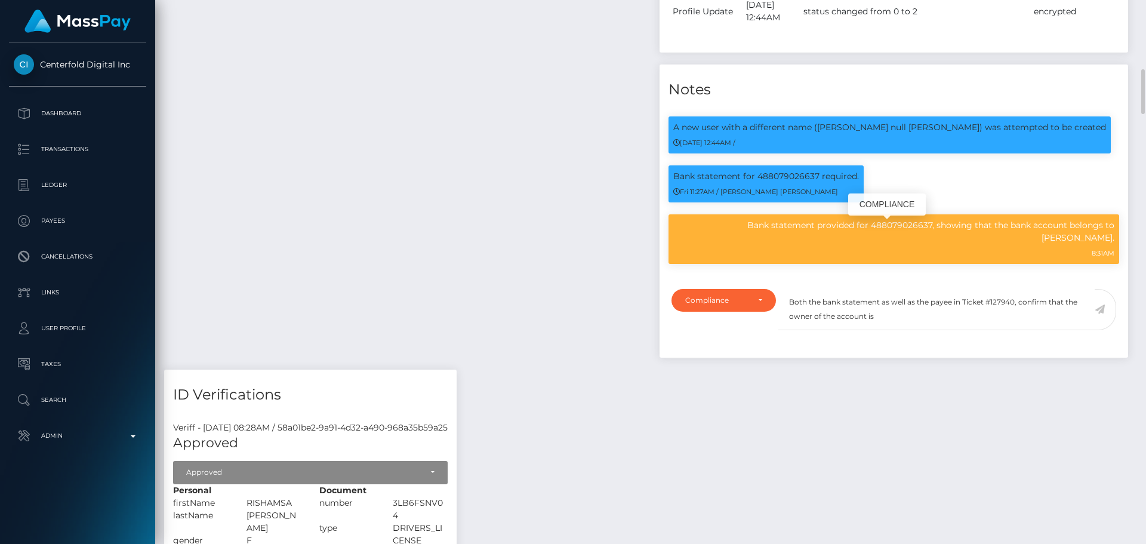
copy p "RISHAMSA PYAKUREL"
click at [912, 303] on textarea "Both the bank statement as well as the payee in Ticket #127940, confirm that th…" at bounding box center [936, 309] width 316 height 41
paste textarea "RISHAMSA PYAKUREL"
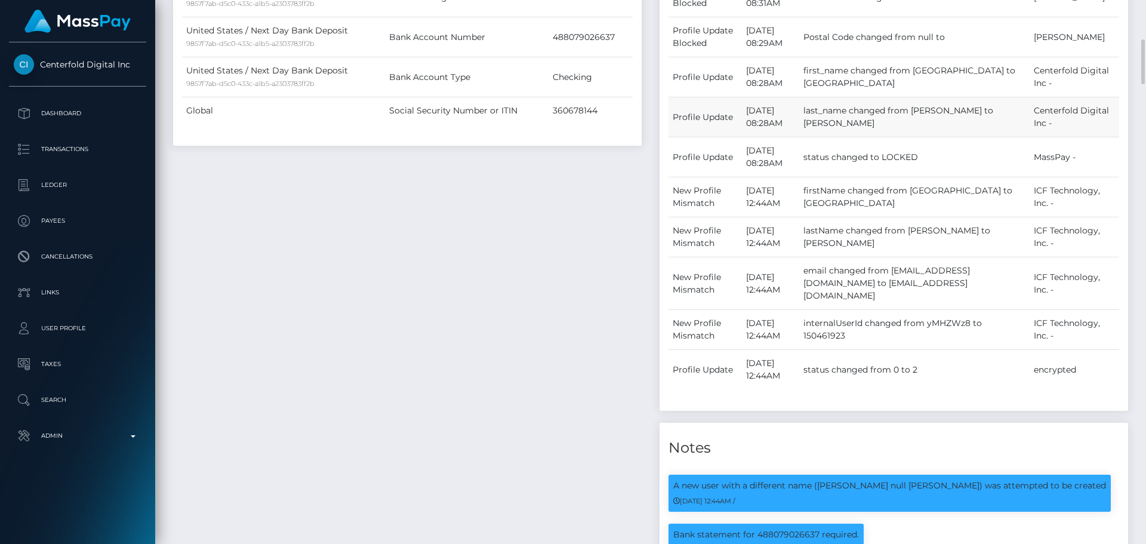
scroll to position [418, 0]
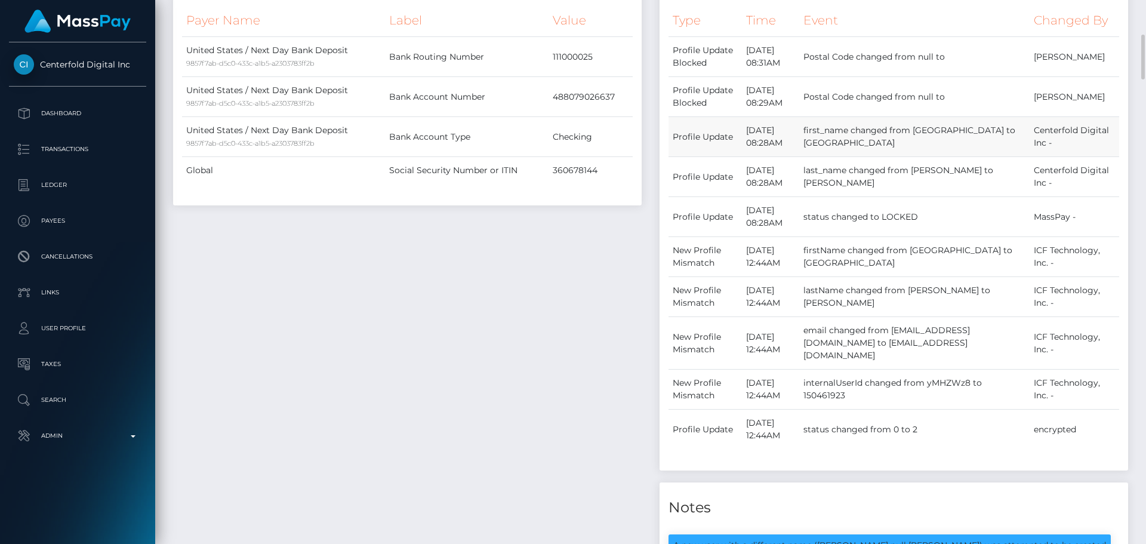
click at [961, 130] on td "first_name changed from [GEOGRAPHIC_DATA] to [GEOGRAPHIC_DATA]" at bounding box center [914, 137] width 230 height 40
click at [961, 130] on td "first_name changed from Aachal to RISHAMSA" at bounding box center [914, 137] width 230 height 40
copy td "Aachal"
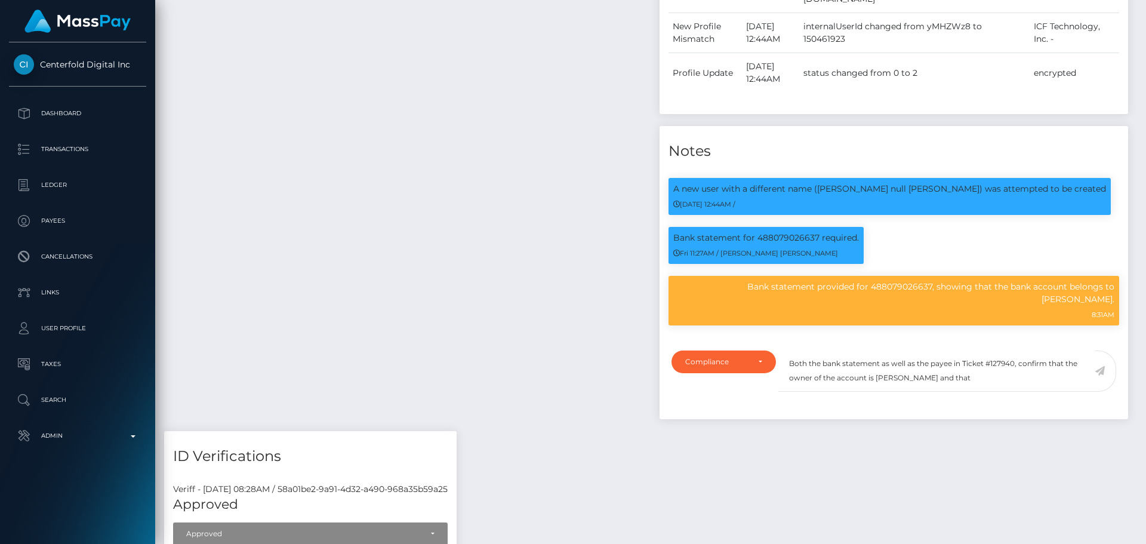
scroll to position [143, 307]
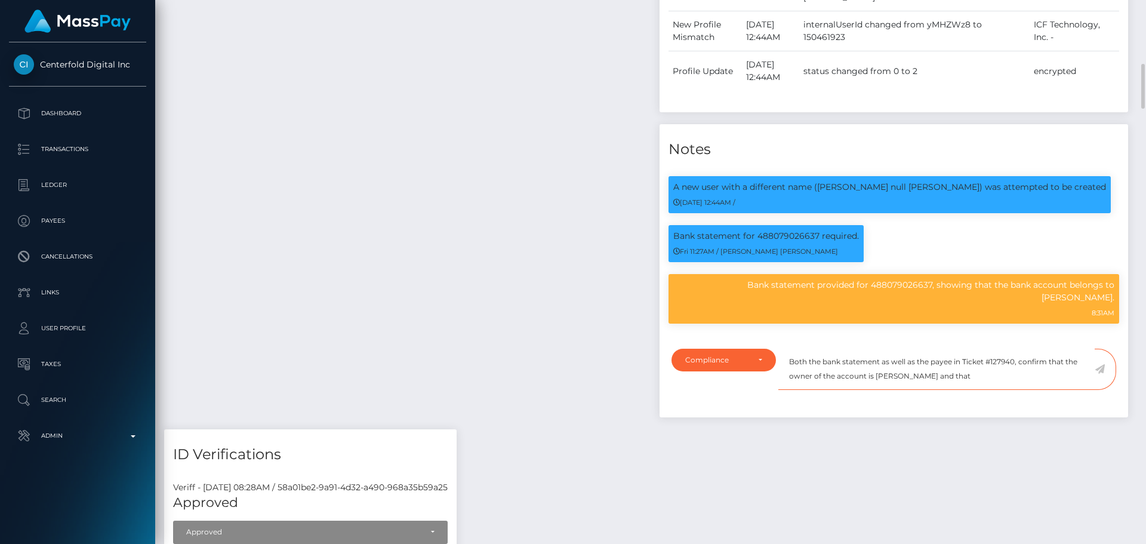
click at [1005, 365] on textarea "Both the bank statement as well as the payee in Ticket #127940, confirm that th…" at bounding box center [936, 369] width 316 height 41
paste textarea "Aachal"
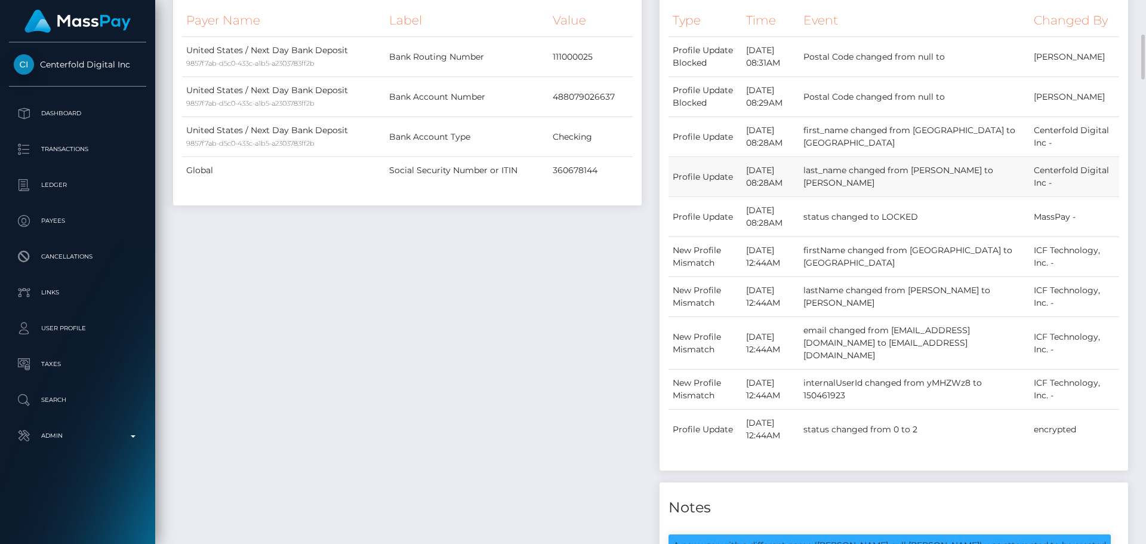
scroll to position [358, 0]
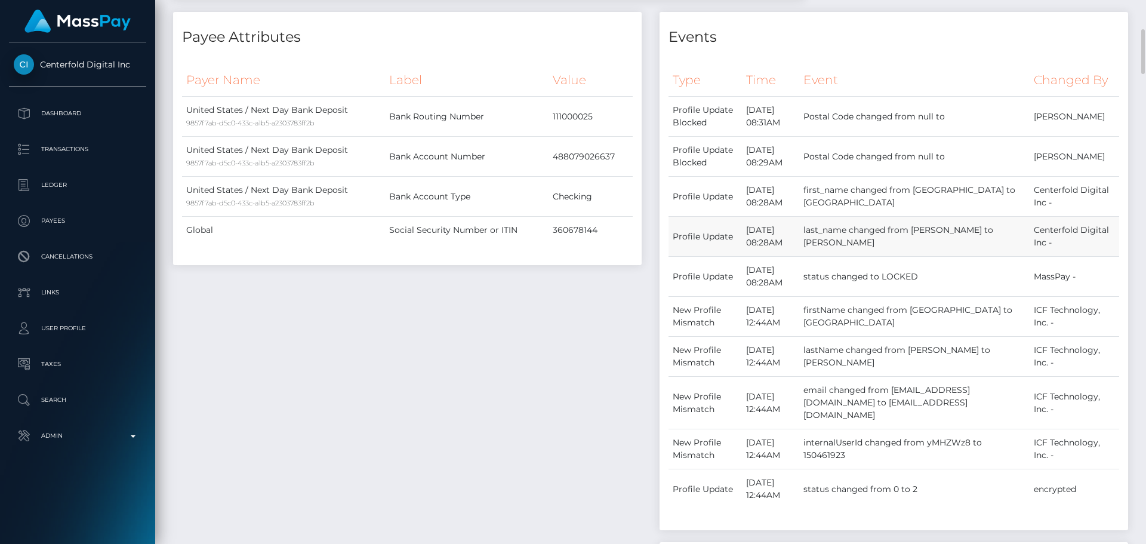
click at [963, 230] on td "last_name changed from Chhetri to PYAKUREL" at bounding box center [914, 237] width 230 height 40
copy td "Chhetri"
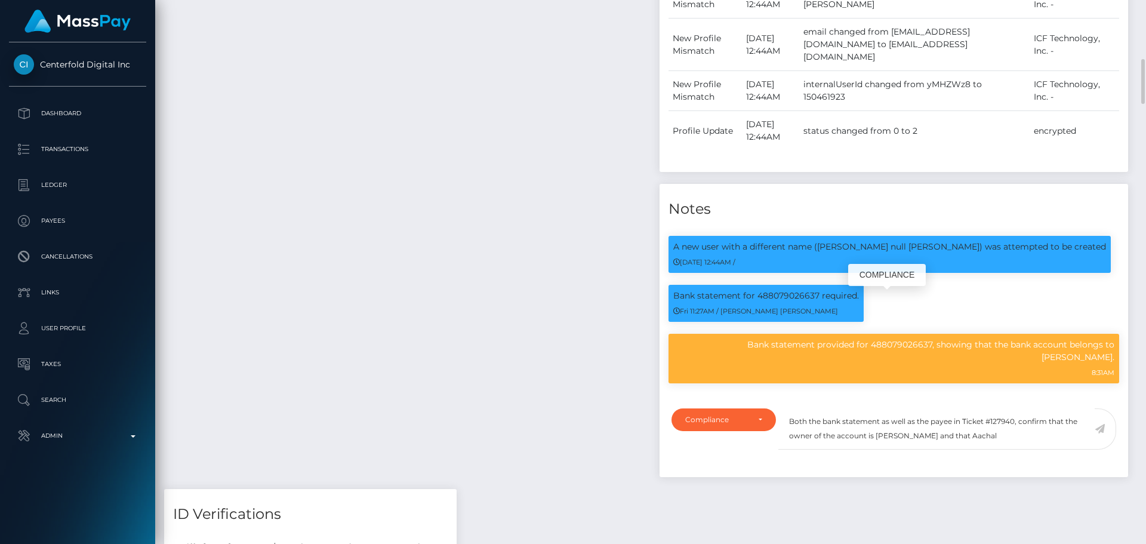
scroll to position [143, 307]
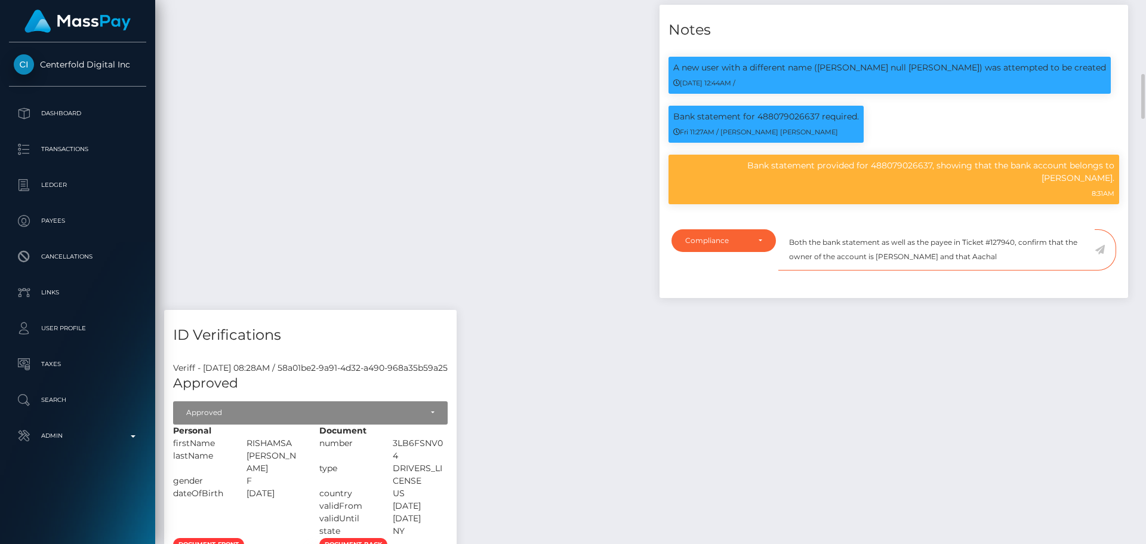
click at [1050, 245] on textarea "Both the bank statement as well as the payee in Ticket #127940, confirm that th…" at bounding box center [936, 249] width 316 height 41
paste textarea "Chhetri"
type textarea "Both the bank statement as well as the payee in Ticket #127940, confirm that th…"
click at [1104, 245] on icon at bounding box center [1100, 250] width 10 height 10
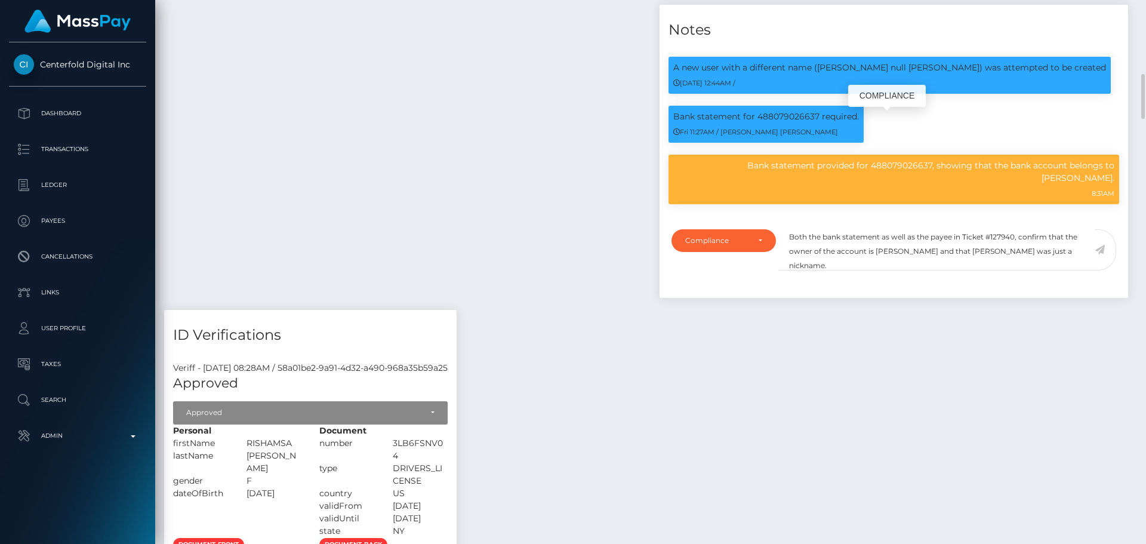
scroll to position [143, 307]
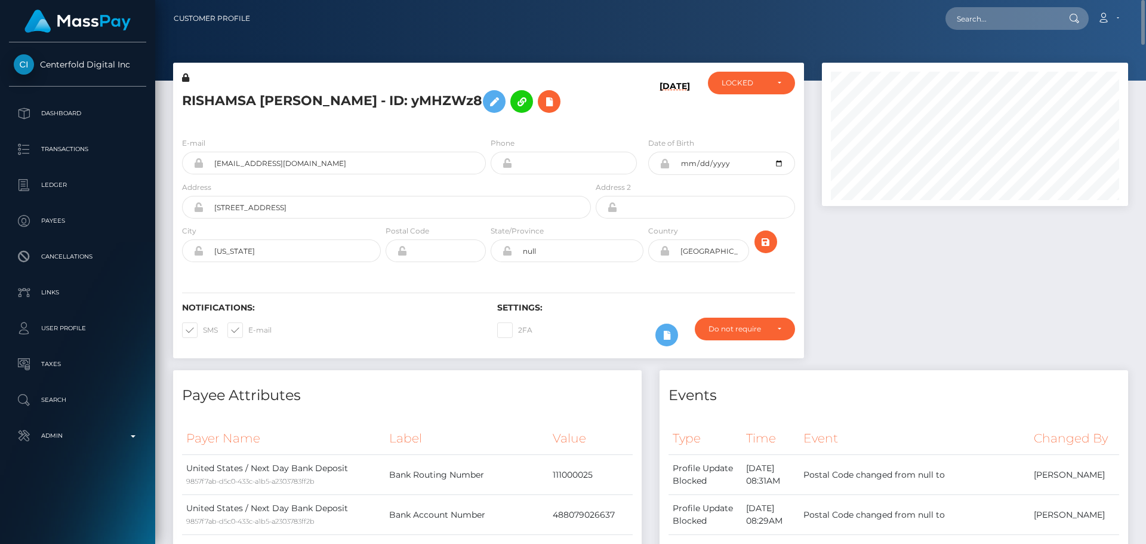
scroll to position [143, 307]
click at [542, 104] on icon at bounding box center [549, 101] width 14 height 15
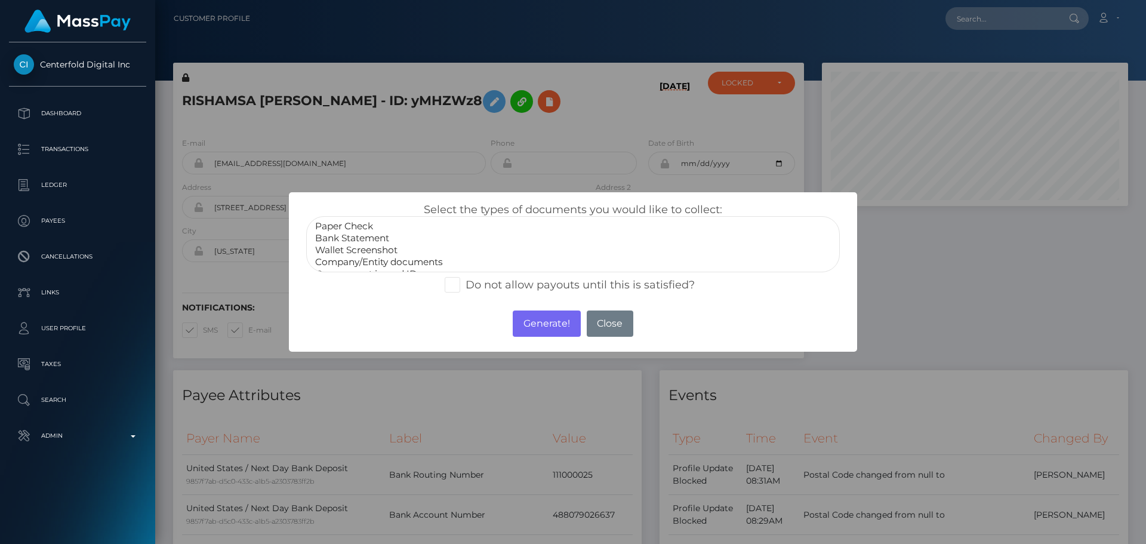
select select "Bank Statement"
click at [371, 239] on option "Bank Statement" at bounding box center [573, 238] width 518 height 12
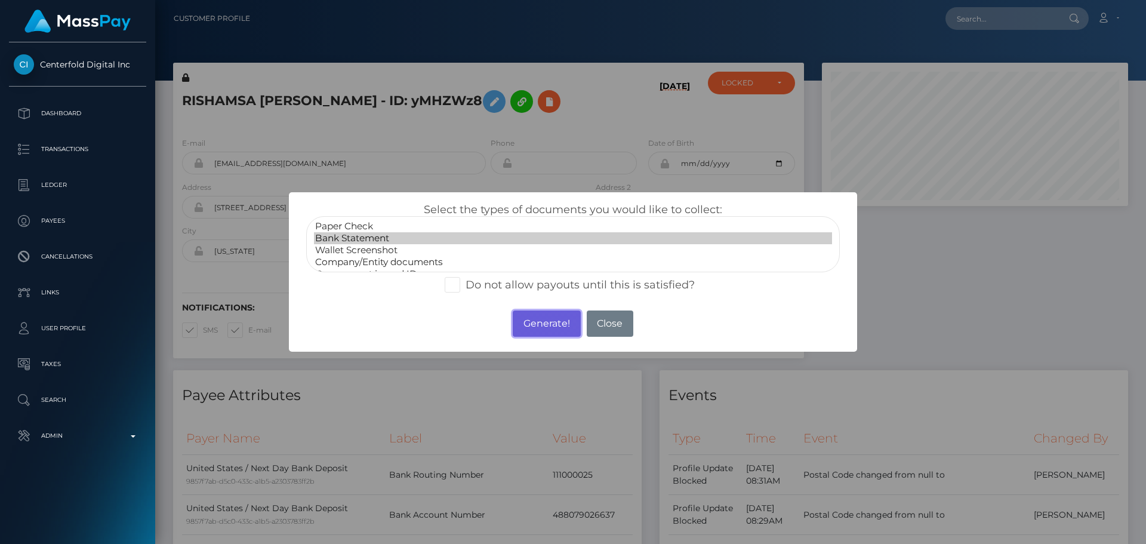
click at [549, 325] on button "Generate!" at bounding box center [546, 323] width 67 height 26
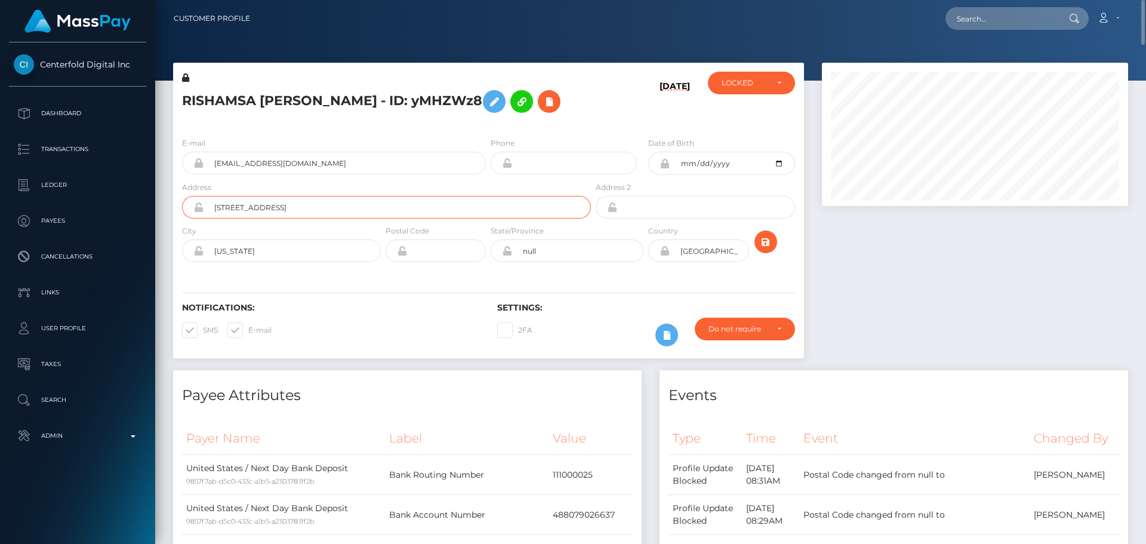
click at [270, 209] on input "[STREET_ADDRESS]" at bounding box center [397, 207] width 387 height 23
drag, startPoint x: 270, startPoint y: 209, endPoint x: 284, endPoint y: 209, distance: 13.1
click at [284, 209] on input "[STREET_ADDRESS]" at bounding box center [397, 207] width 387 height 23
click at [285, 251] on input "[US_STATE]" at bounding box center [292, 250] width 177 height 23
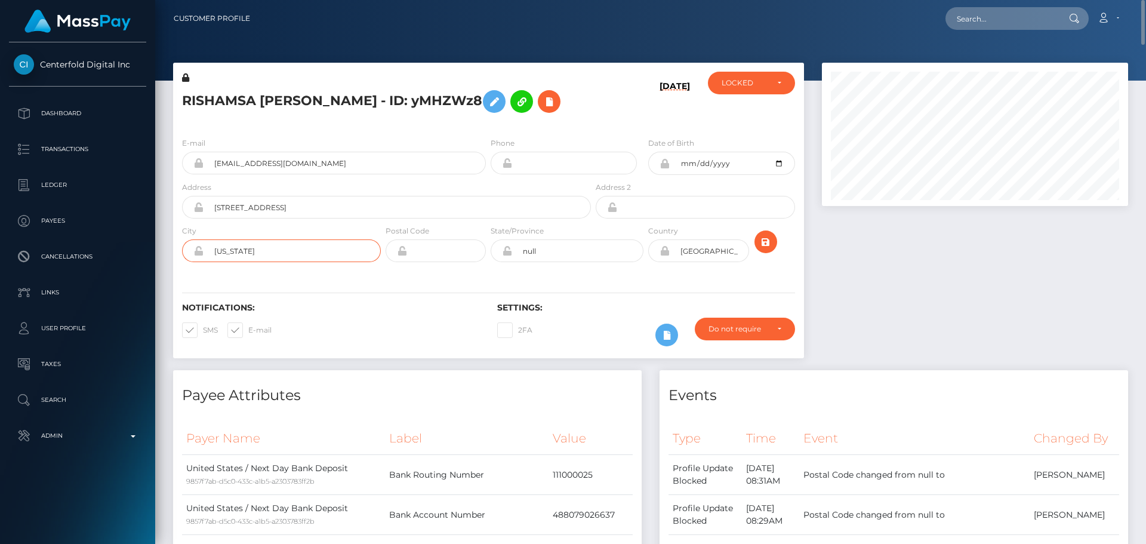
click at [304, 251] on input "[US_STATE]" at bounding box center [292, 250] width 177 height 23
paste input "[GEOGRAPHIC_DATA]"
type input "[GEOGRAPHIC_DATA]"
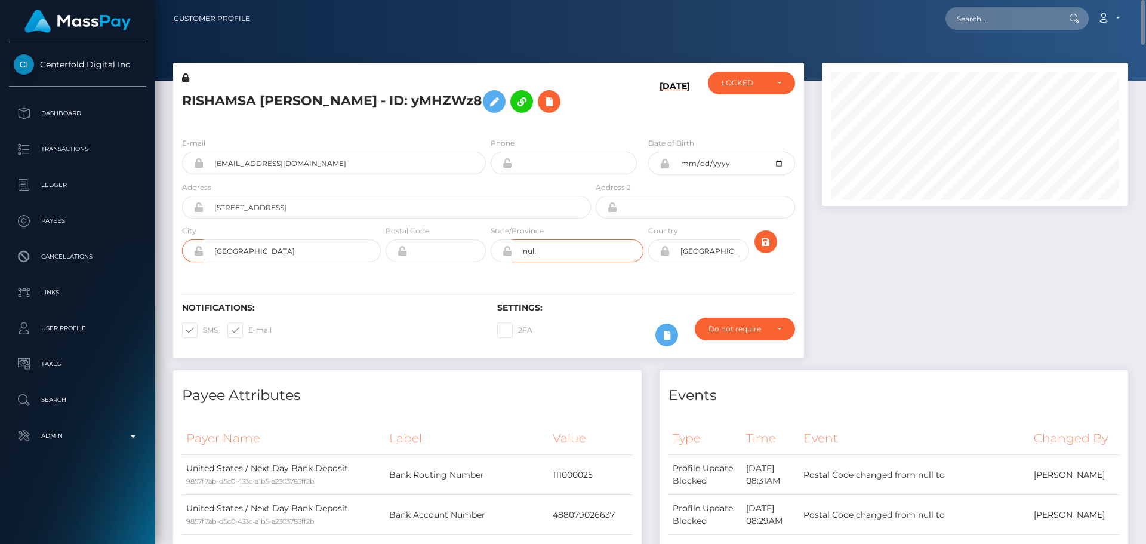
click at [575, 254] on input "null" at bounding box center [577, 250] width 131 height 23
click at [576, 253] on input "null" at bounding box center [577, 250] width 131 height 23
type input "NY"
click at [398, 301] on div "Notifications: SMS E-mail Settings: 2FA" at bounding box center [488, 316] width 631 height 84
click at [323, 207] on input "[STREET_ADDRESS]" at bounding box center [397, 207] width 387 height 23
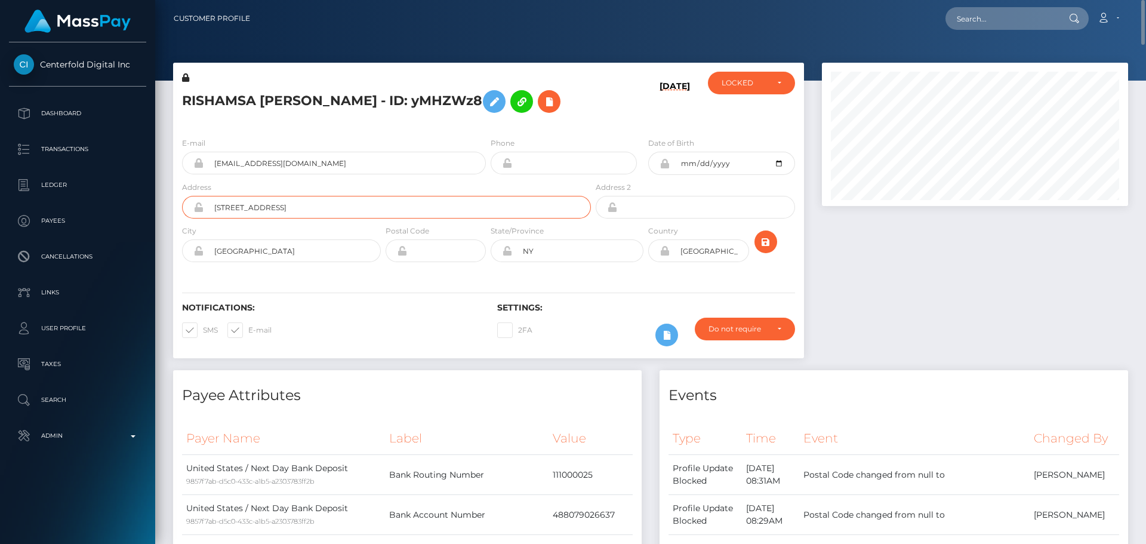
click at [323, 207] on input "[STREET_ADDRESS]" at bounding box center [397, 207] width 387 height 23
click at [436, 250] on input "text" at bounding box center [446, 250] width 79 height 23
paste input "11101"
type input "11101"
click at [326, 205] on input "[STREET_ADDRESS]" at bounding box center [397, 207] width 387 height 23
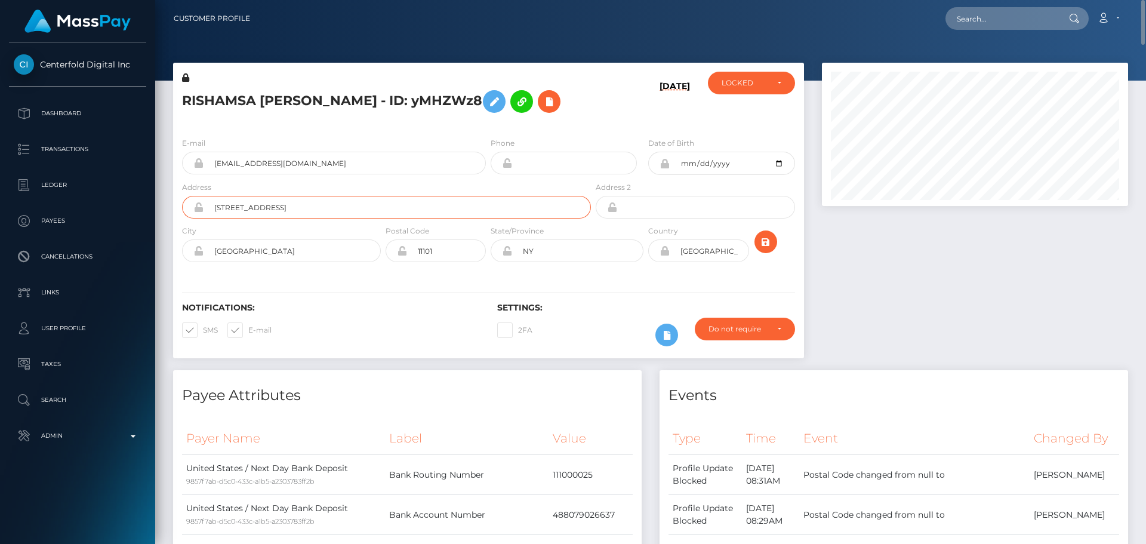
drag, startPoint x: 326, startPoint y: 205, endPoint x: 271, endPoint y: 207, distance: 54.9
click at [271, 207] on input "[STREET_ADDRESS]" at bounding box center [397, 207] width 387 height 23
type input "[STREET_ADDRESS]"
click at [378, 296] on div "Notifications: SMS E-mail Settings: 2FA" at bounding box center [488, 316] width 631 height 84
click at [767, 242] on icon "submit" at bounding box center [766, 242] width 14 height 15
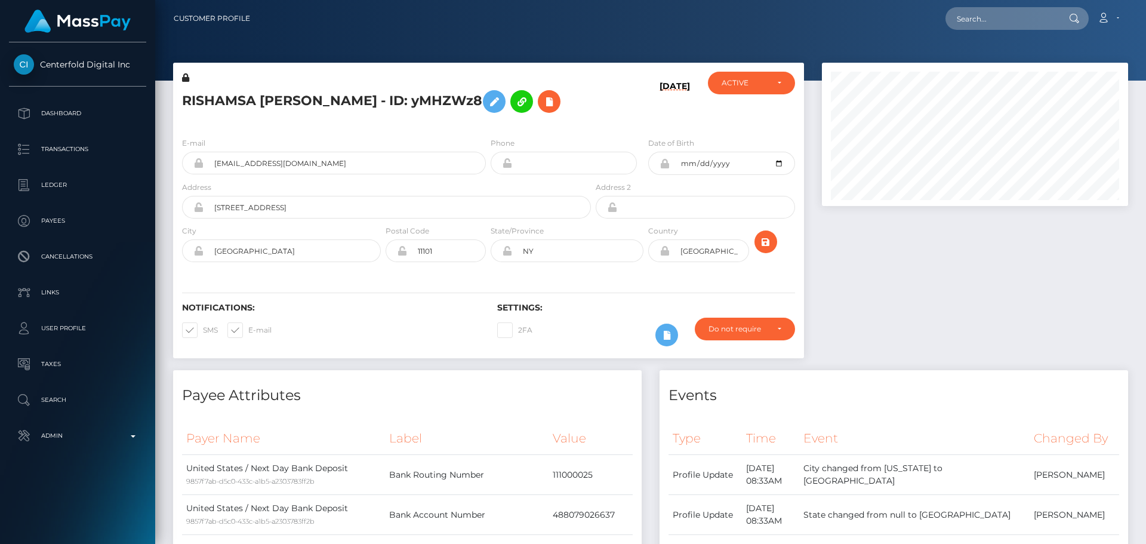
scroll to position [143, 307]
click at [488, 127] on div "RISHAMSA [PERSON_NAME] - ID: yMHZWz8" at bounding box center [383, 100] width 420 height 56
click at [489, 127] on div "RISHAMSA [PERSON_NAME] - ID: yMHZWz8" at bounding box center [383, 100] width 420 height 56
click at [613, 277] on div "Notifications: SMS E-mail Settings: 2FA" at bounding box center [488, 316] width 631 height 84
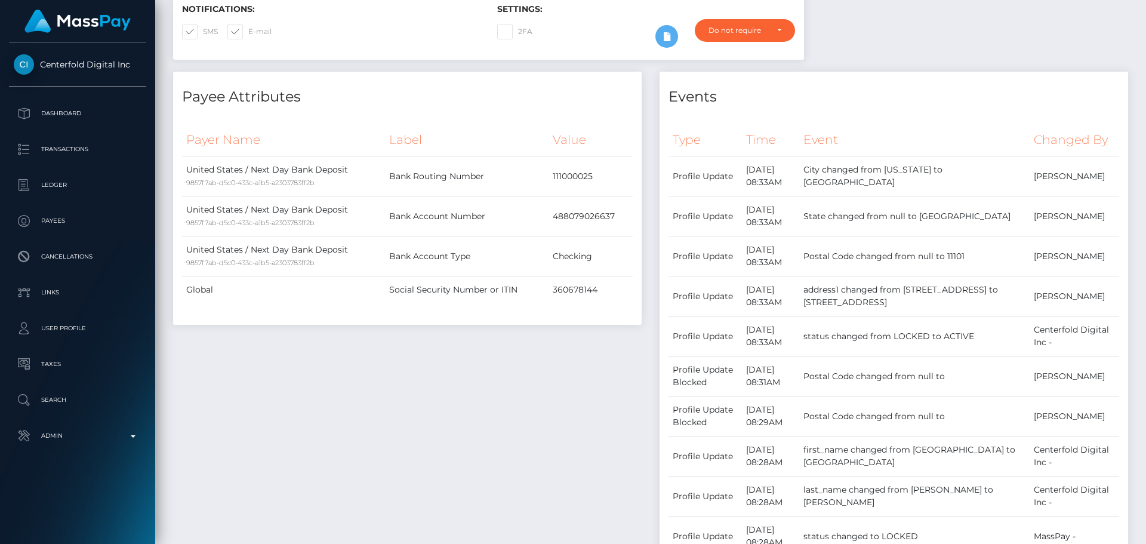
scroll to position [0, 0]
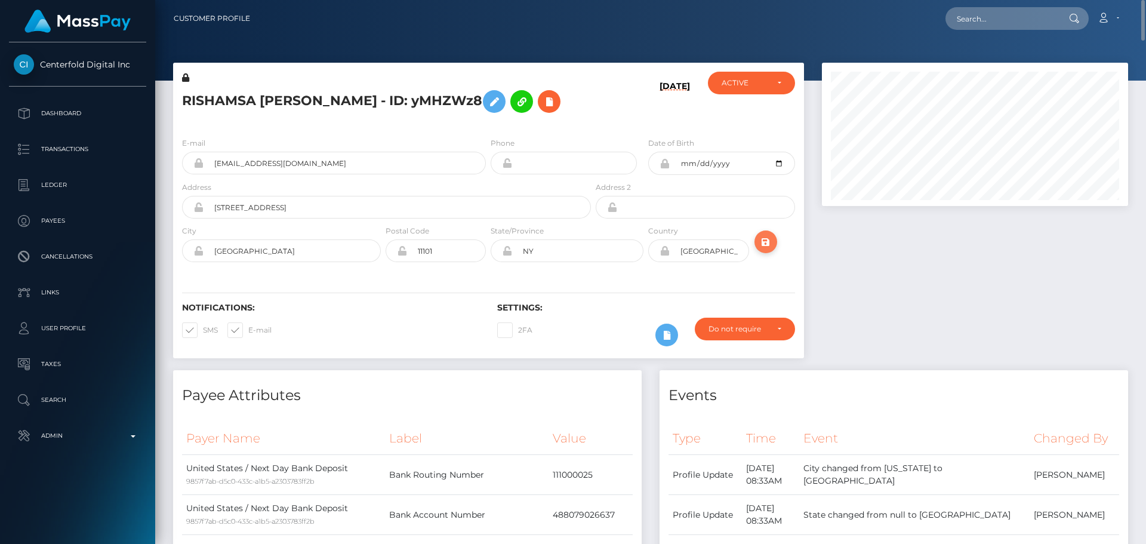
click at [768, 243] on icon "submit" at bounding box center [766, 242] width 14 height 15
click at [555, 103] on h5 "RISHAMSA [PERSON_NAME] - ID: yMHZWz8" at bounding box center [383, 101] width 402 height 35
click at [592, 100] on div "RISHAMSA [PERSON_NAME] - ID: yMHZWz8" at bounding box center [383, 100] width 420 height 56
click at [561, 106] on h5 "RISHAMSA [PERSON_NAME] - ID: yMHZWz8" at bounding box center [383, 101] width 402 height 35
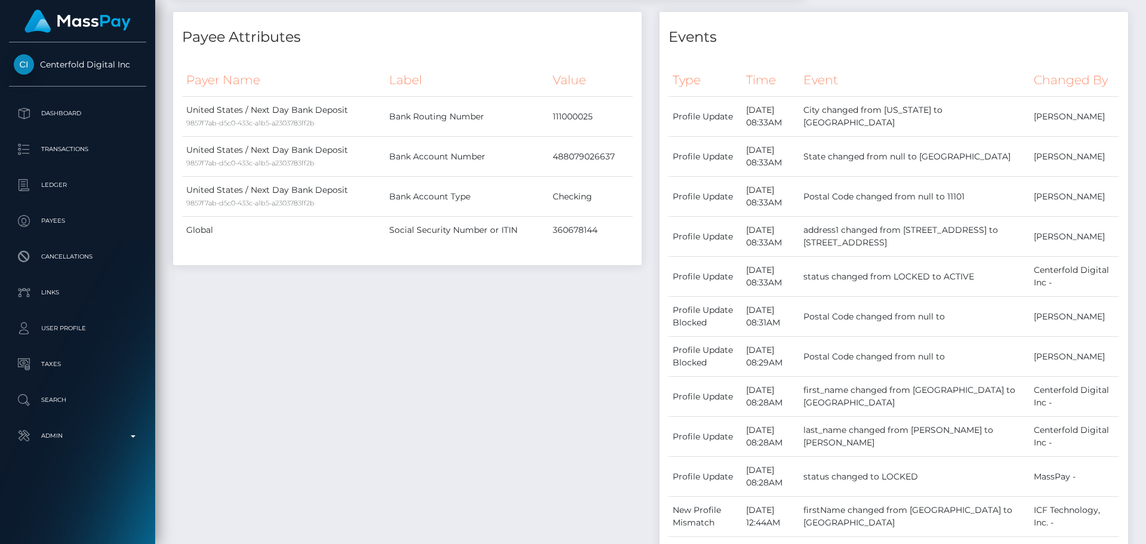
scroll to position [0, 0]
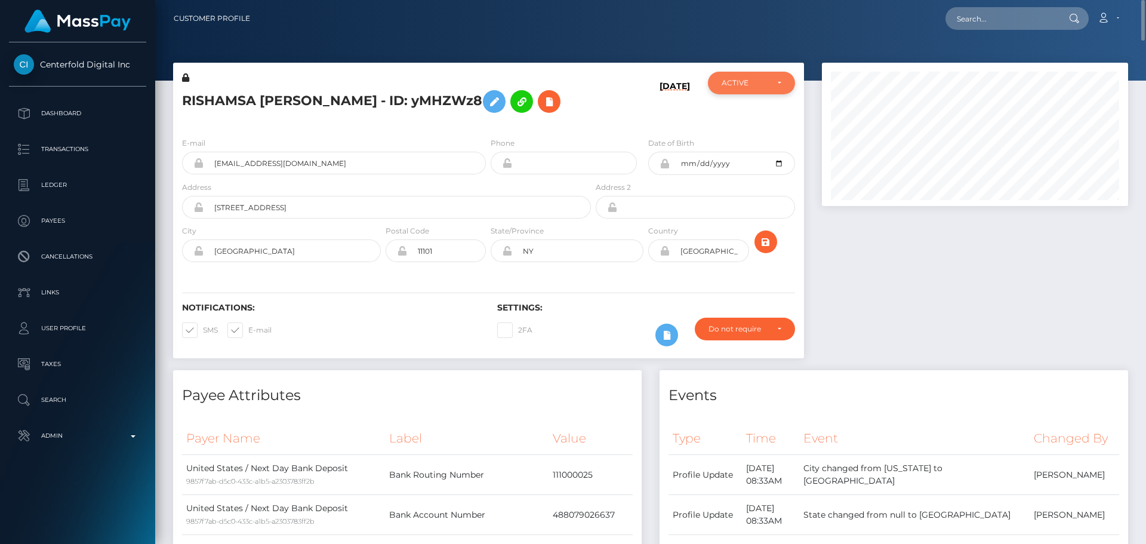
click at [774, 84] on div "ACTIVE" at bounding box center [752, 83] width 60 height 10
click at [606, 104] on div "[DATE]" at bounding box center [645, 100] width 105 height 56
click at [763, 245] on icon "submit" at bounding box center [766, 242] width 14 height 15
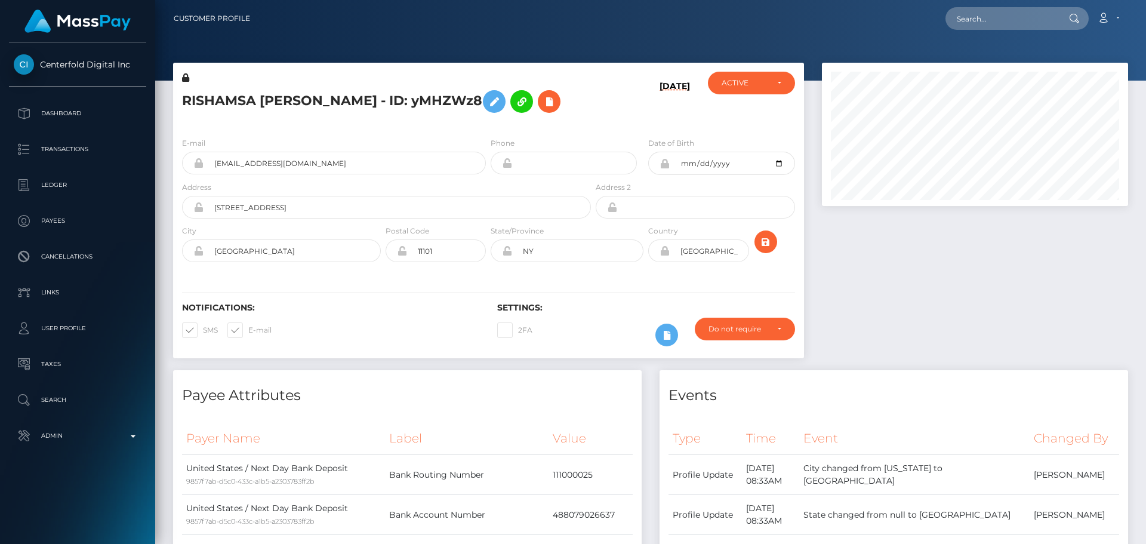
click at [606, 111] on div "[DATE]" at bounding box center [645, 100] width 105 height 56
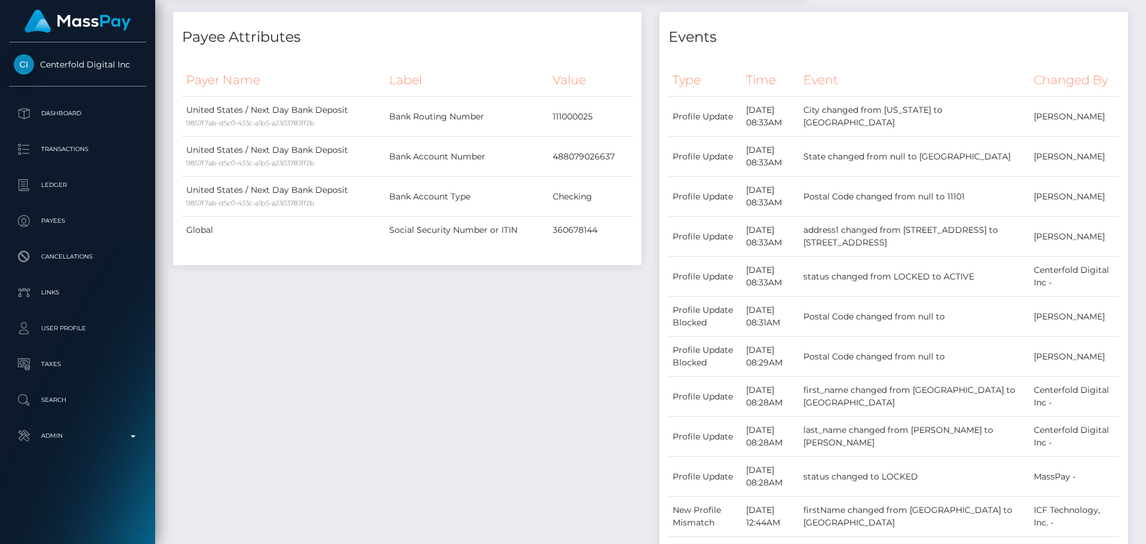
scroll to position [0, 0]
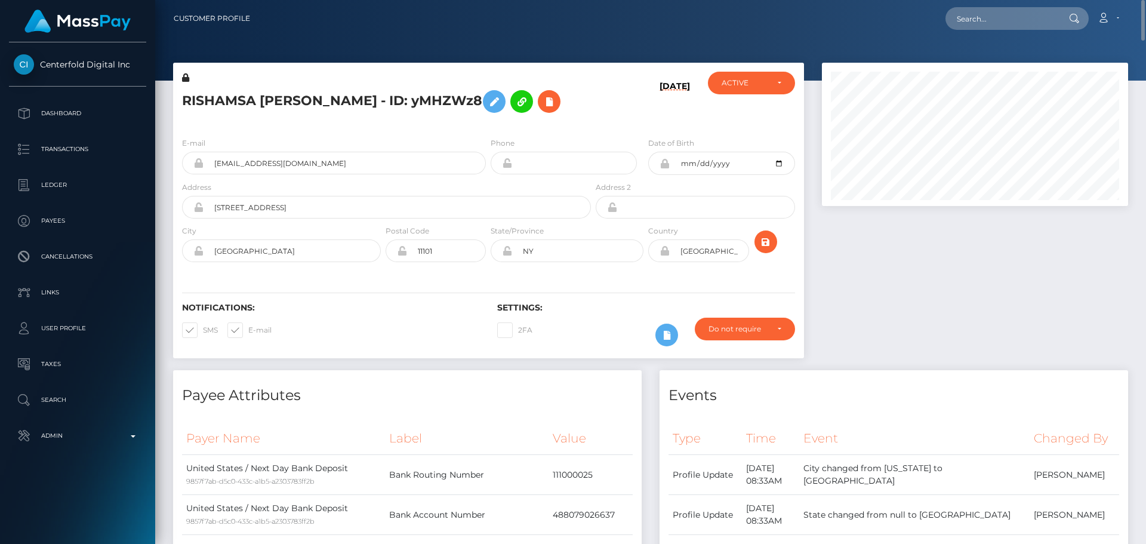
click at [320, 103] on h5 "RISHAMSA [PERSON_NAME] - ID: yMHZWz8" at bounding box center [383, 101] width 402 height 35
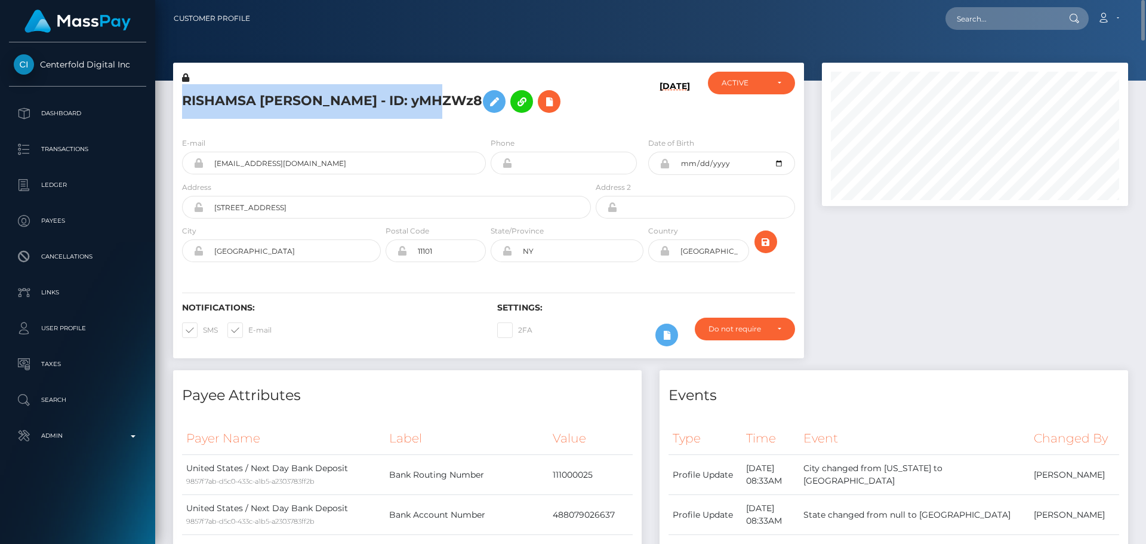
click at [320, 103] on h5 "RISHAMSA [PERSON_NAME] - ID: yMHZWz8" at bounding box center [383, 101] width 402 height 35
copy h5 "RISHAMSA [PERSON_NAME] - ID: yMHZWz8"
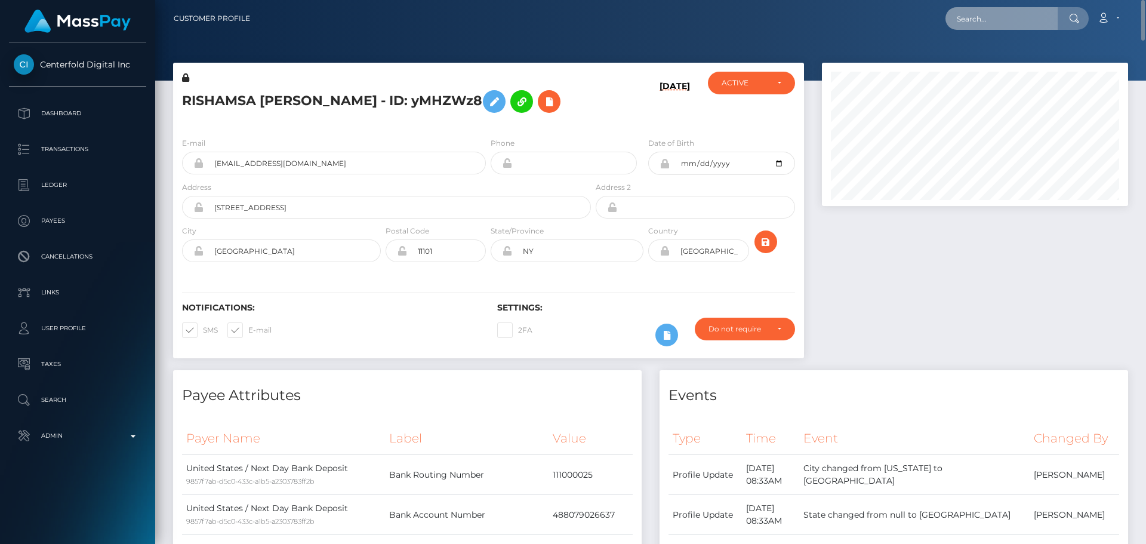
click at [987, 18] on input "text" at bounding box center [1002, 18] width 112 height 23
paste input "1160702"
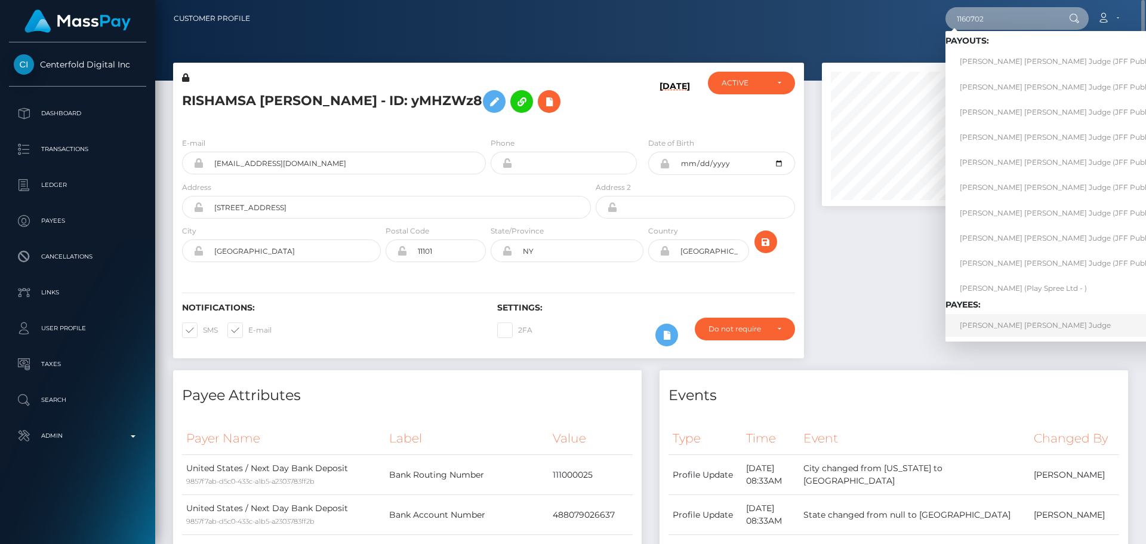
type input "1160702"
click at [1008, 327] on link "[PERSON_NAME] [PERSON_NAME] Judge" at bounding box center [1080, 325] width 268 height 22
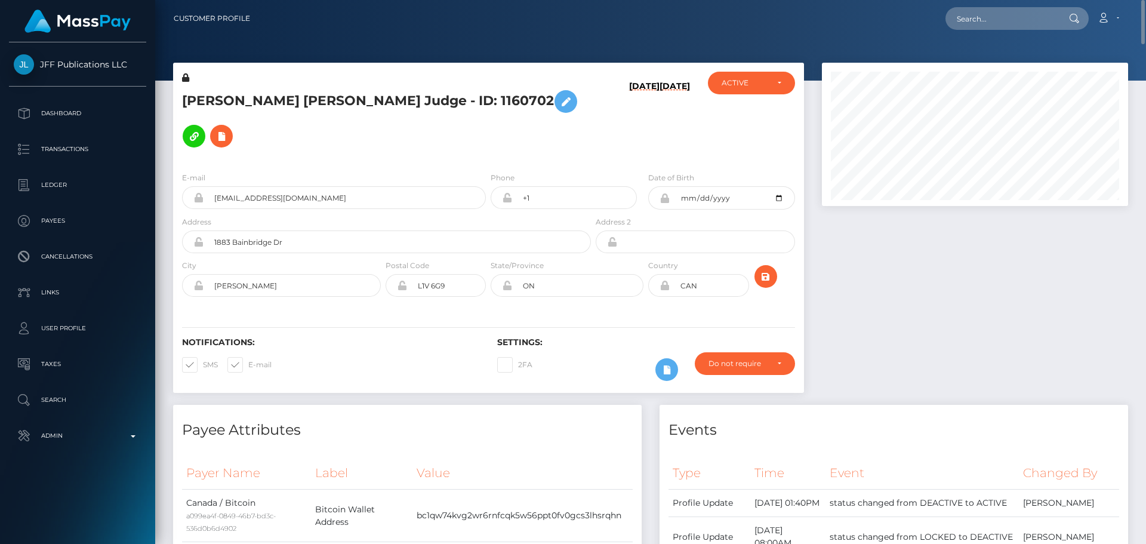
click at [208, 100] on h5 "[PERSON_NAME] [PERSON_NAME] Judge - ID: 1160702" at bounding box center [383, 118] width 402 height 69
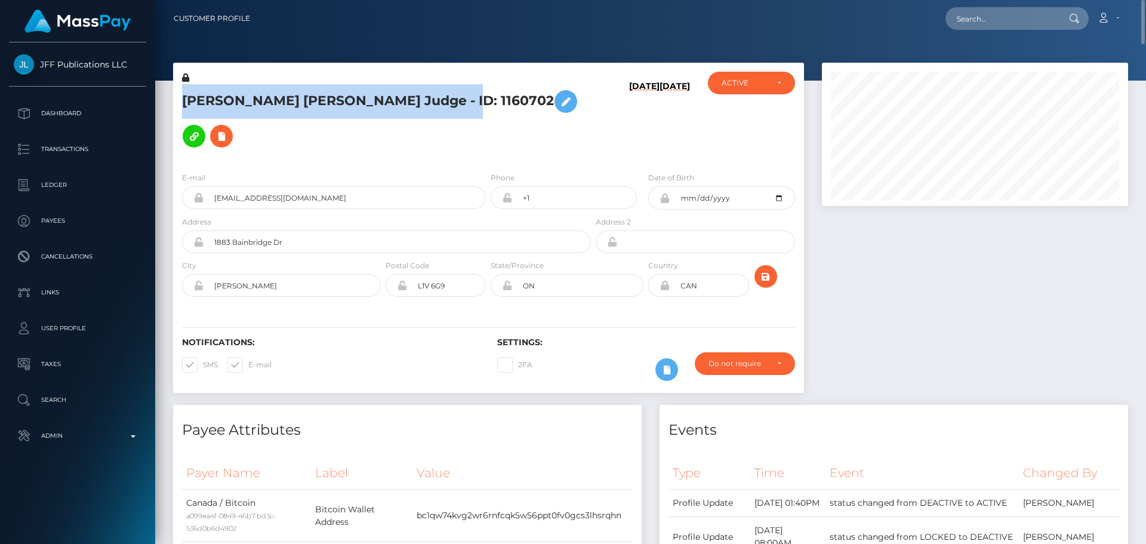
drag, startPoint x: 208, startPoint y: 100, endPoint x: 394, endPoint y: 104, distance: 186.3
click at [394, 104] on h5 "[PERSON_NAME] [PERSON_NAME] Judge - ID: 1160702" at bounding box center [383, 118] width 402 height 69
copy h5 "[PERSON_NAME] [PERSON_NAME] Judge - ID: 1160702"
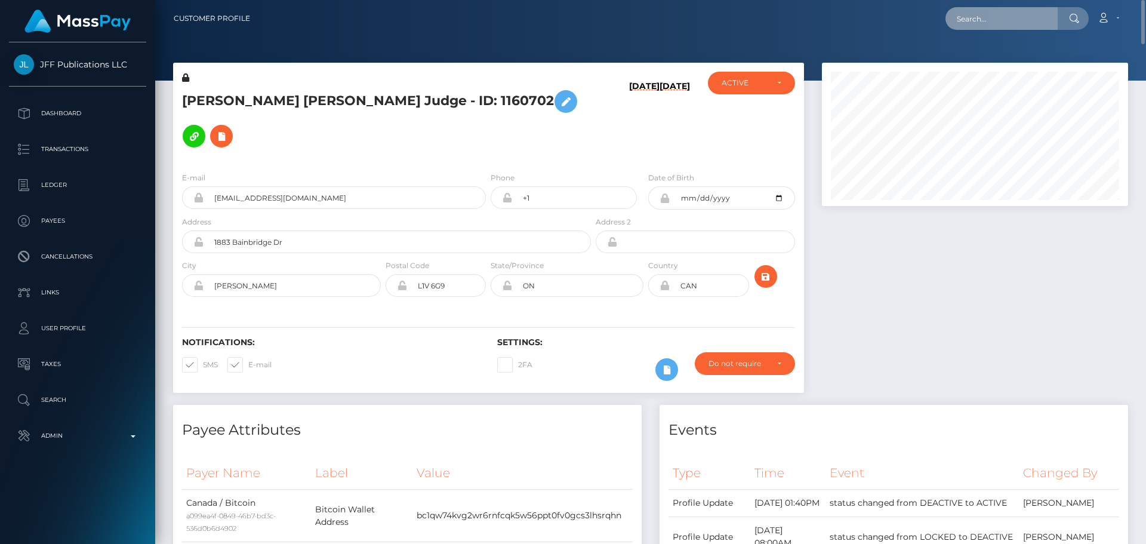
click at [995, 13] on input "text" at bounding box center [1002, 18] width 112 height 23
paste input "1160702"
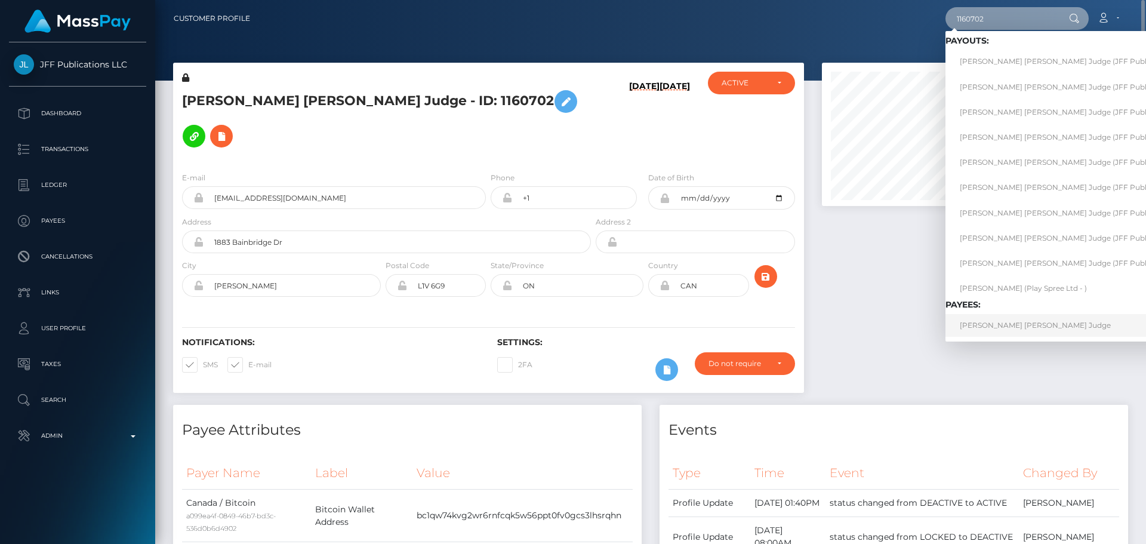
type input "1160702"
click at [1010, 323] on link "[PERSON_NAME] [PERSON_NAME] Judge" at bounding box center [1080, 325] width 268 height 22
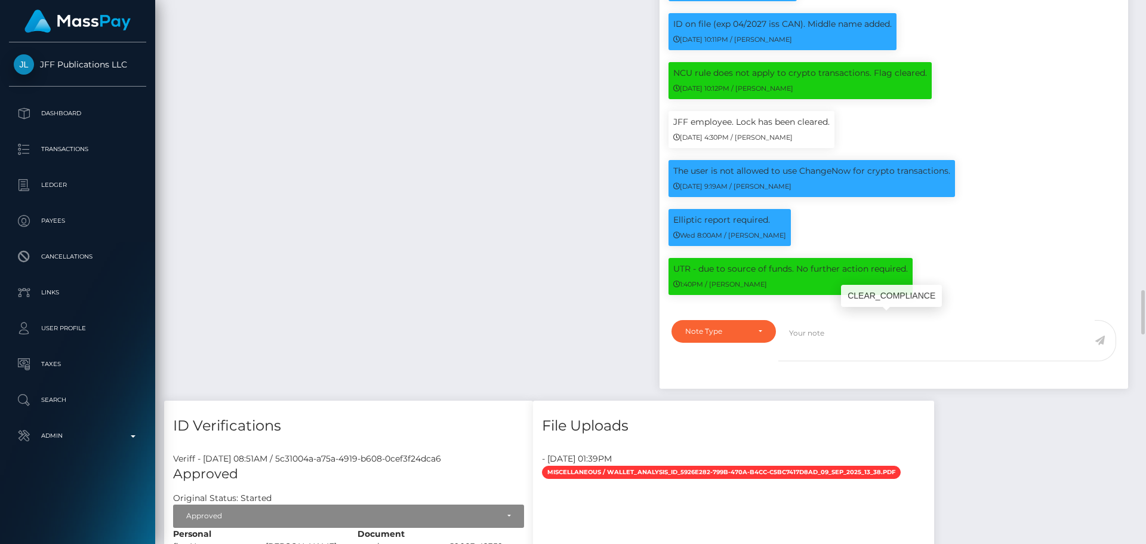
scroll to position [143, 307]
click at [683, 275] on p "UTR - due to source of funds. No further action required." at bounding box center [790, 269] width 235 height 13
drag, startPoint x: 683, startPoint y: 322, endPoint x: 906, endPoint y: 323, distance: 222.1
click at [906, 275] on p "UTR - due to source of funds. No further action required." at bounding box center [790, 269] width 235 height 13
copy p "UTR - due to source of funds. No further action required."
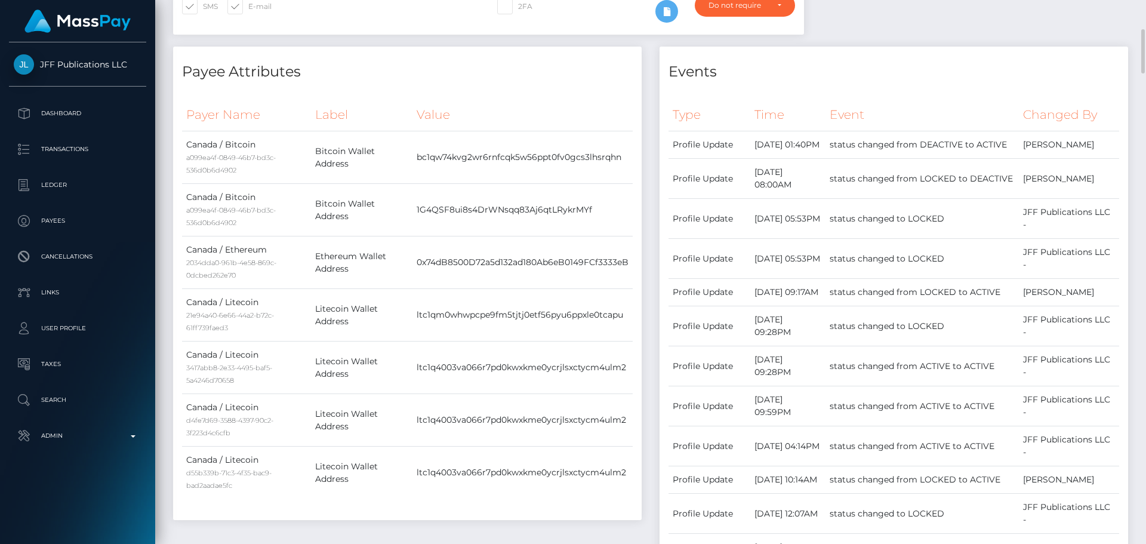
scroll to position [0, 0]
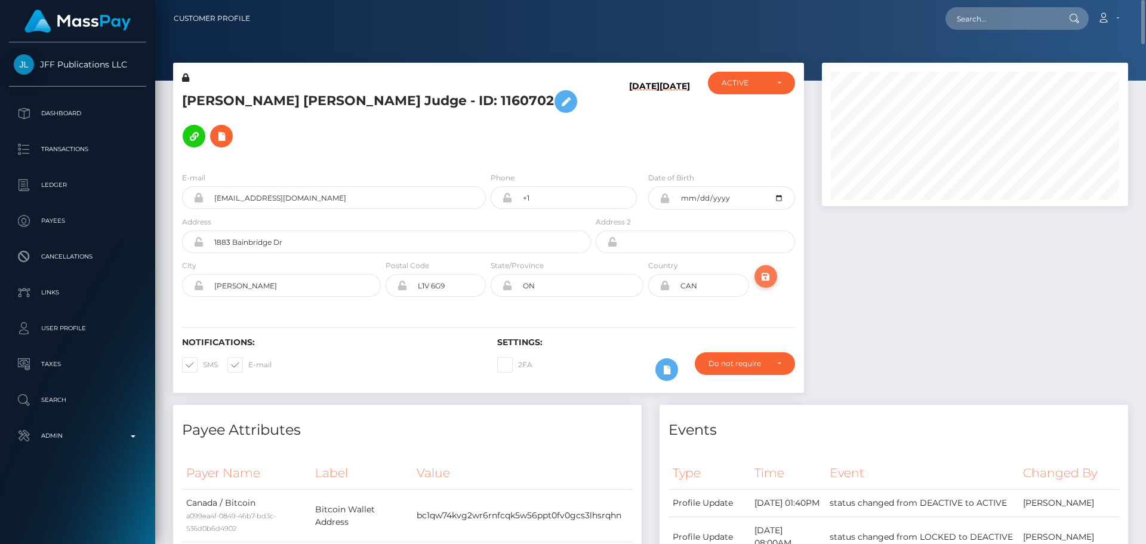
click at [773, 265] on button "submit" at bounding box center [766, 276] width 23 height 23
click at [575, 162] on div "E-mail [EMAIL_ADDRESS][DOMAIN_NAME] Phone [PHONE_NUMBER][DATE]" at bounding box center [488, 235] width 631 height 146
click at [322, 106] on h5 "[PERSON_NAME] [PERSON_NAME] Judge - ID: 1160702" at bounding box center [383, 118] width 402 height 69
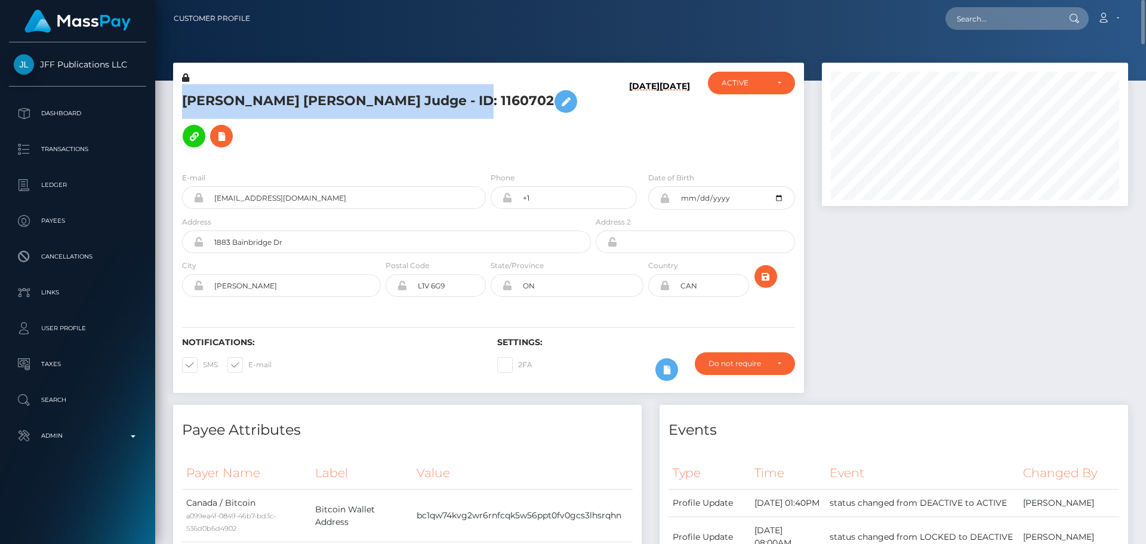
click at [322, 106] on h5 "[PERSON_NAME] [PERSON_NAME] Judge - ID: 1160702" at bounding box center [383, 118] width 402 height 69
copy h5 "[PERSON_NAME] [PERSON_NAME] Judge - ID: 1160702"
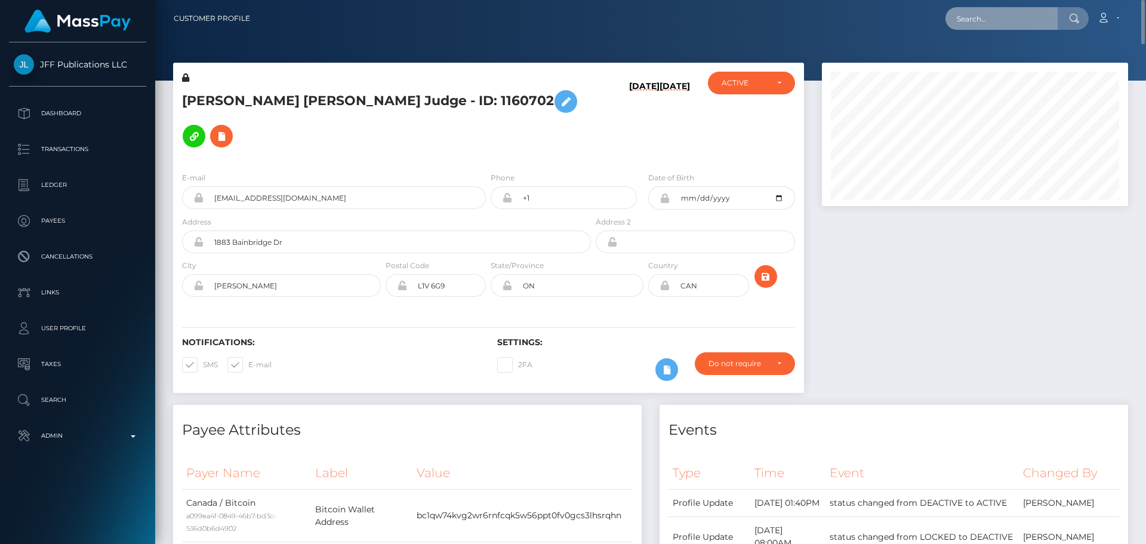
click at [1015, 16] on input "text" at bounding box center [1002, 18] width 112 height 23
paste input "569322407823679488"
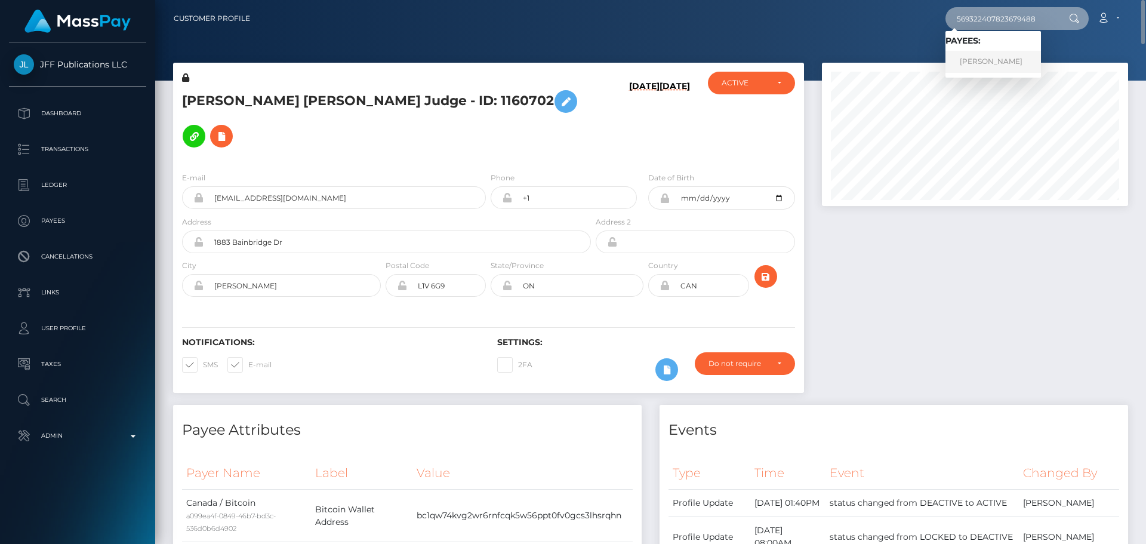
type input "569322407823679488"
click at [1003, 56] on link "[PERSON_NAME]" at bounding box center [994, 62] width 96 height 22
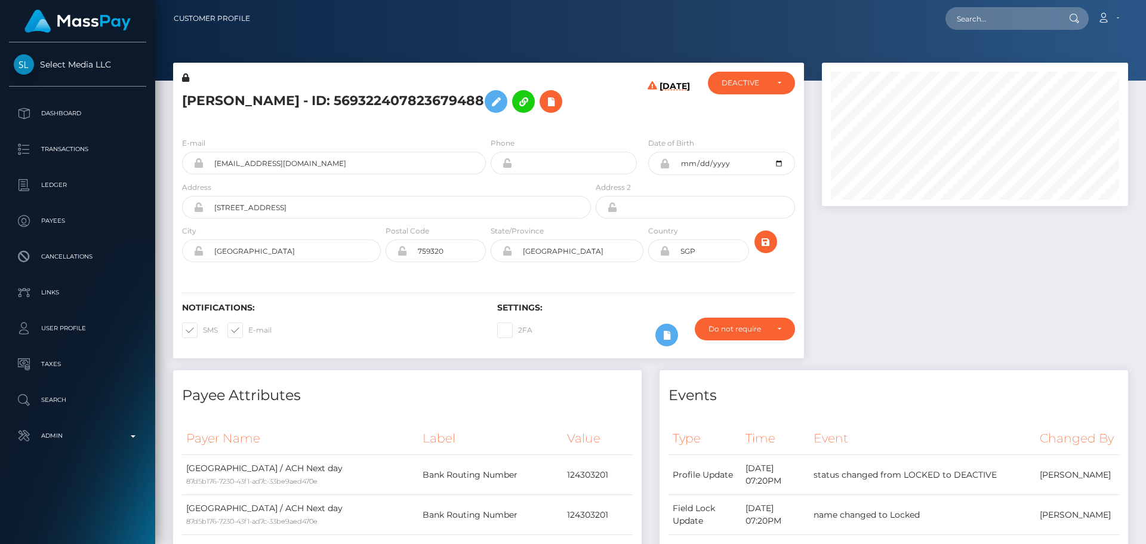
scroll to position [143, 307]
click at [616, 118] on div "[DATE]" at bounding box center [645, 100] width 105 height 56
click at [353, 117] on h5 "[PERSON_NAME] - ID: 569322407823679488" at bounding box center [383, 101] width 402 height 35
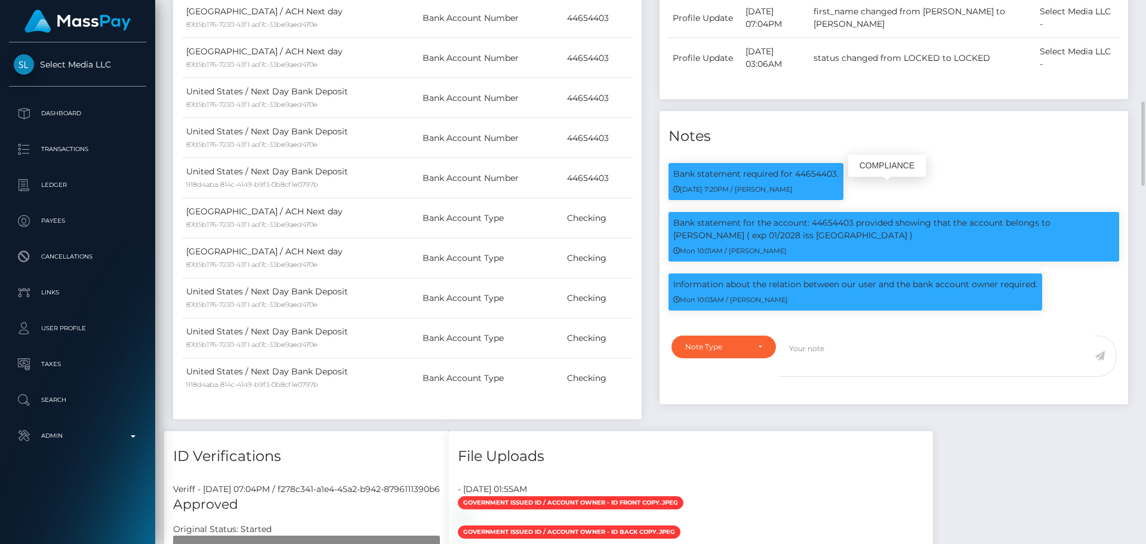
click at [923, 186] on div "Bank statement required for 44654403. [DATE] 7:20PM / [PERSON_NAME]" at bounding box center [894, 187] width 469 height 49
click at [951, 165] on div "Notes Bank statement required for 44654403. [DATE] 7:20PM / [PERSON_NAME]" at bounding box center [894, 257] width 469 height 293
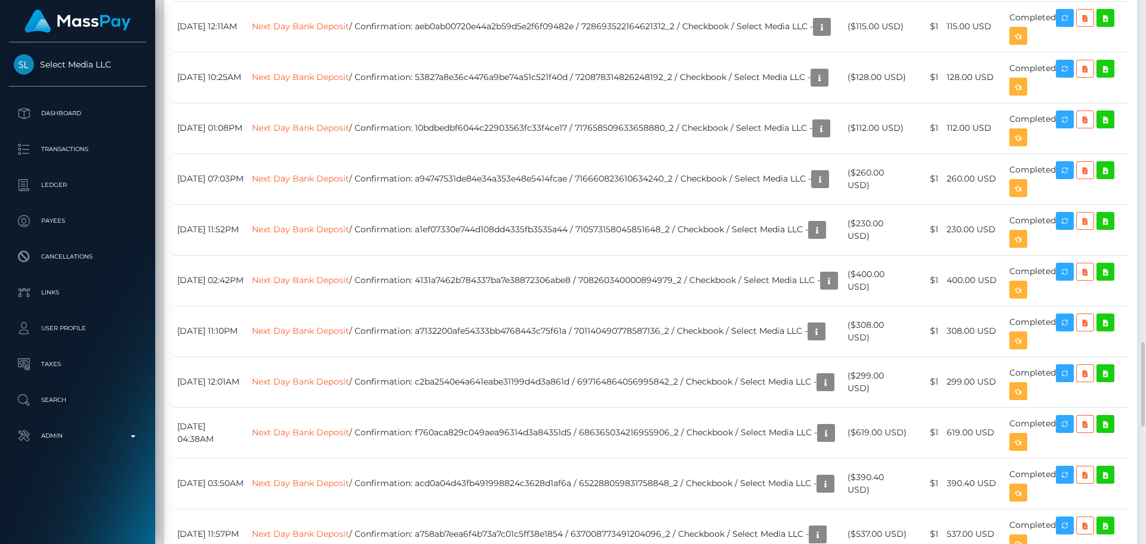
scroll to position [1970, 0]
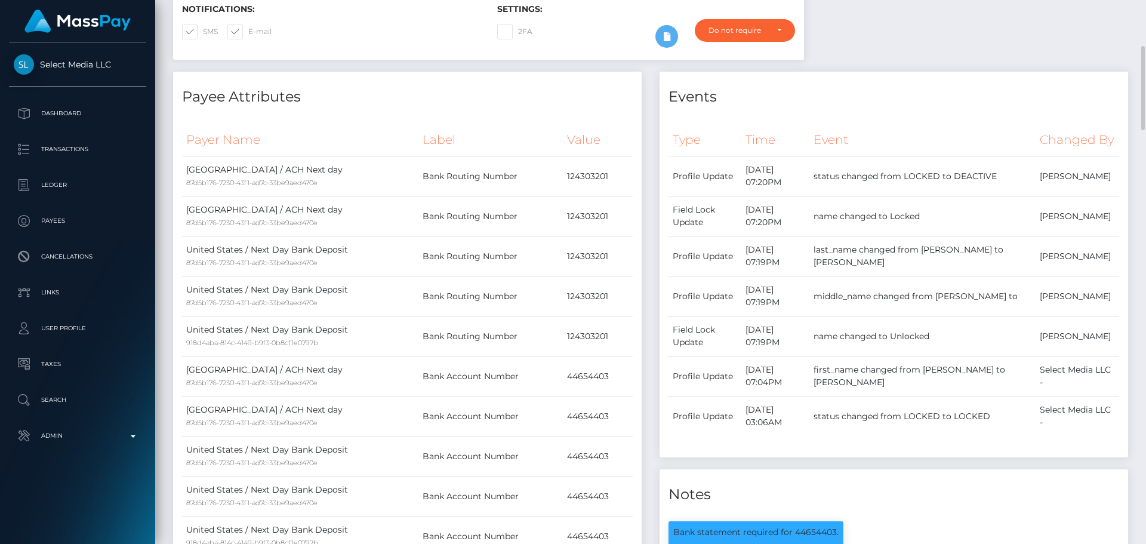
scroll to position [0, 0]
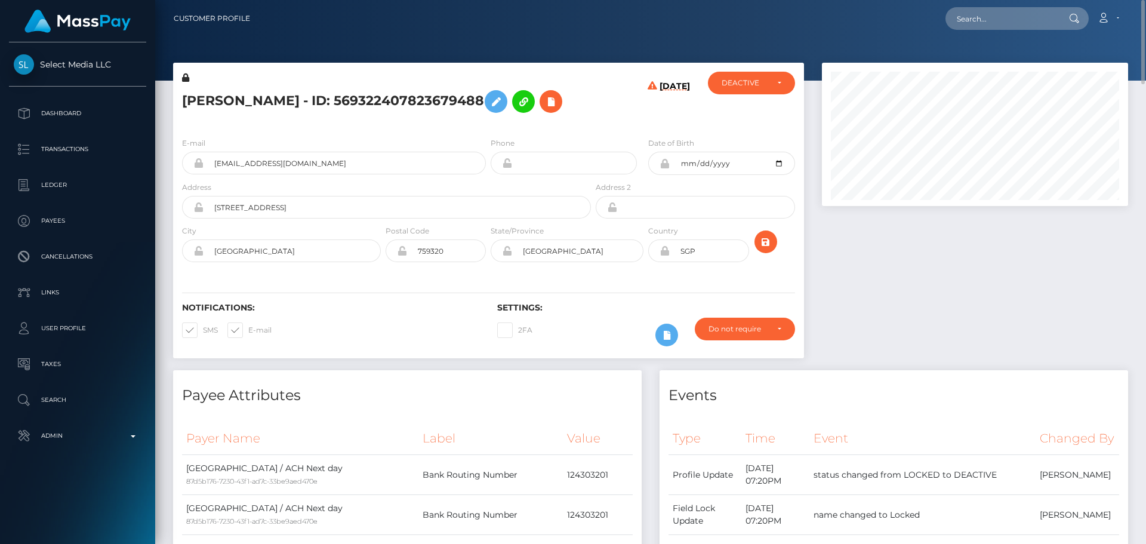
click at [210, 106] on h5 "[PERSON_NAME] - ID: 569322407823679488" at bounding box center [383, 101] width 402 height 35
copy h5 "SHARON"
click at [265, 101] on h5 "[PERSON_NAME] - ID: 569322407823679488" at bounding box center [383, 101] width 402 height 35
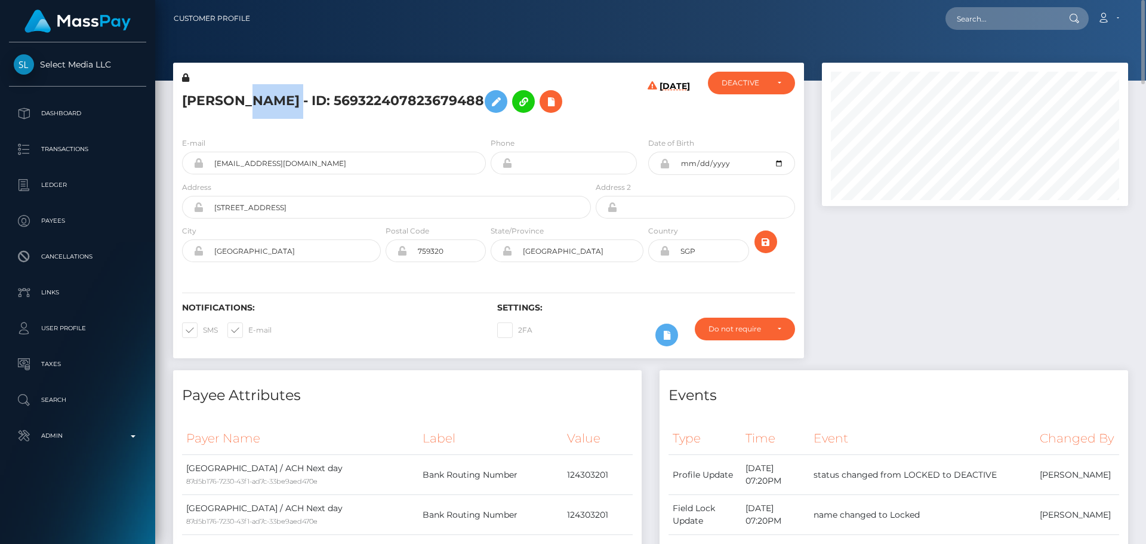
copy h5 "SUPPIAH"
click at [602, 119] on div "[DATE]" at bounding box center [645, 100] width 105 height 56
click at [488, 127] on div "[PERSON_NAME] - ID: 569322407823679488" at bounding box center [383, 100] width 420 height 56
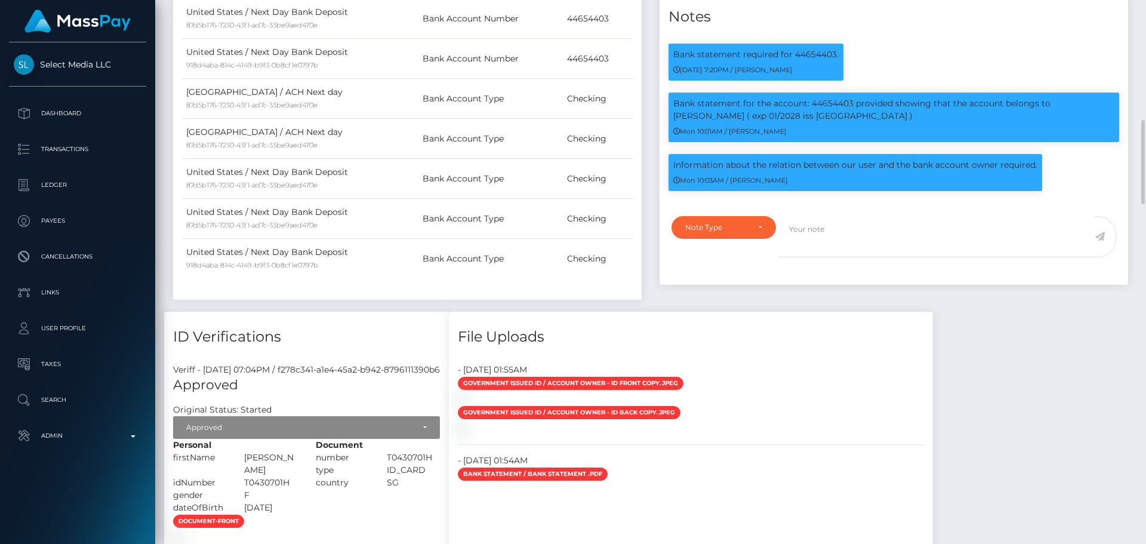
scroll to position [716, 0]
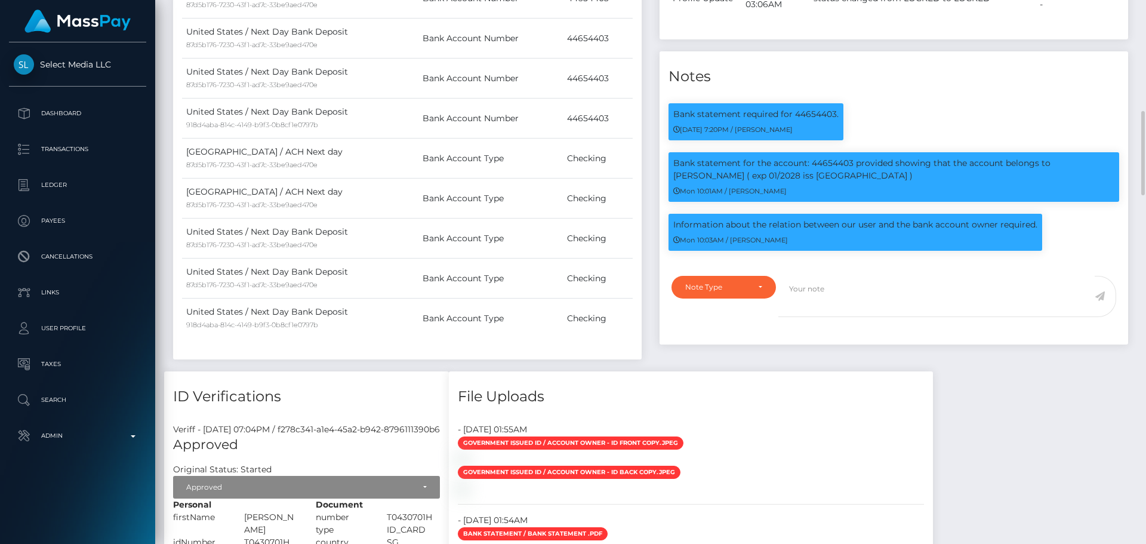
click at [644, 165] on div "Payee Attributes Payer Name Label Value United States / ACH Next day 87d5b176-7…" at bounding box center [407, 13] width 486 height 718
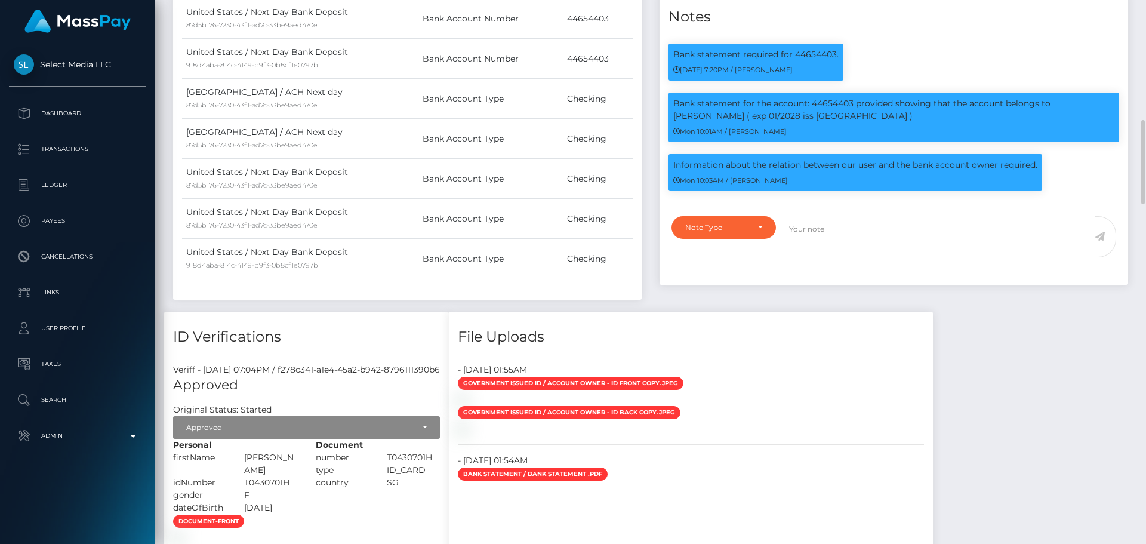
scroll to position [143, 307]
click at [687, 171] on p "Information about the relation between our user and the bank account owner requ…" at bounding box center [855, 165] width 364 height 13
drag, startPoint x: 687, startPoint y: 181, endPoint x: 1021, endPoint y: 181, distance: 334.3
click at [1021, 171] on p "Information about the relation between our user and the bank account owner requ…" at bounding box center [855, 165] width 364 height 13
copy p "Information about the relation between our user and the bank account owner requ…"
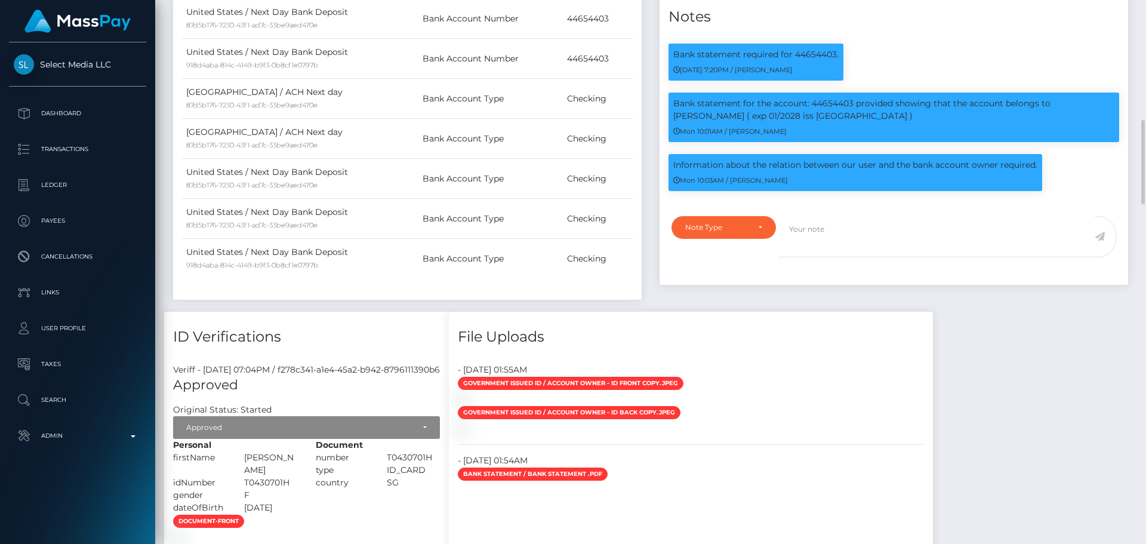
click at [899, 285] on div "Note Type Compliance Clear Compliance General Note Type" at bounding box center [894, 247] width 469 height 76
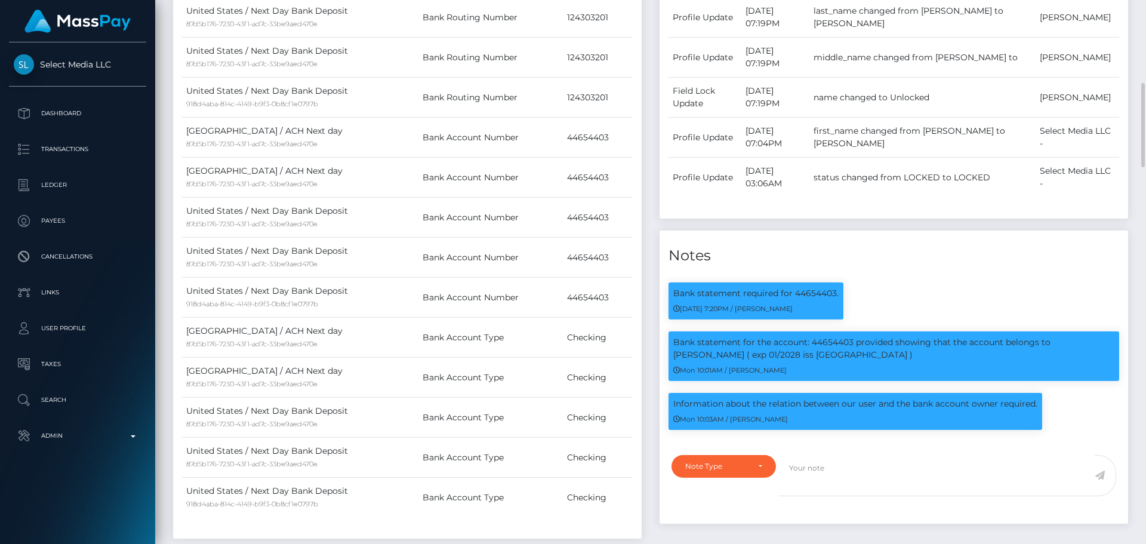
scroll to position [836, 0]
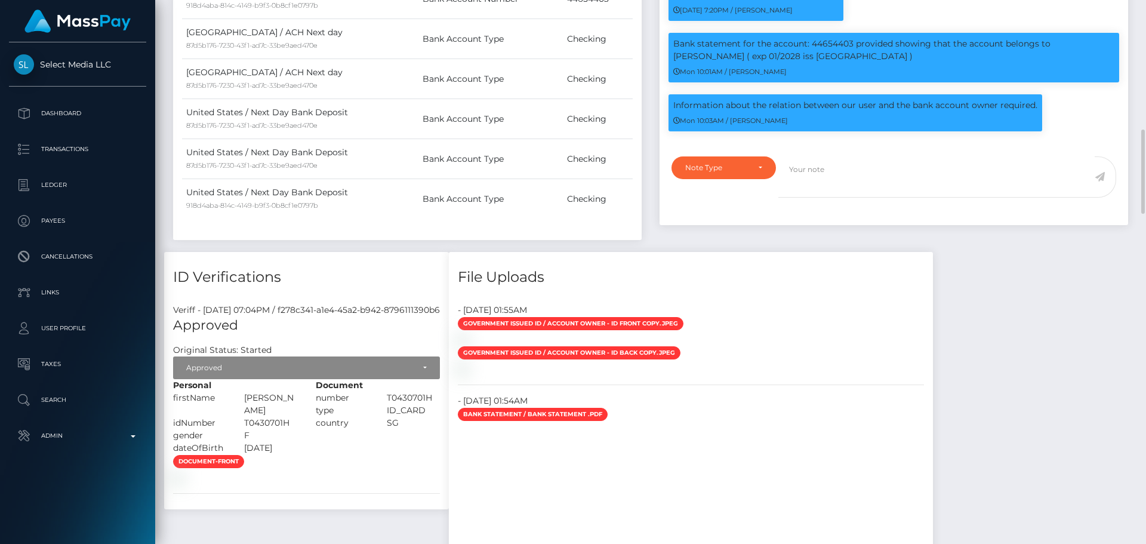
click at [756, 265] on div "File Uploads" at bounding box center [691, 270] width 484 height 36
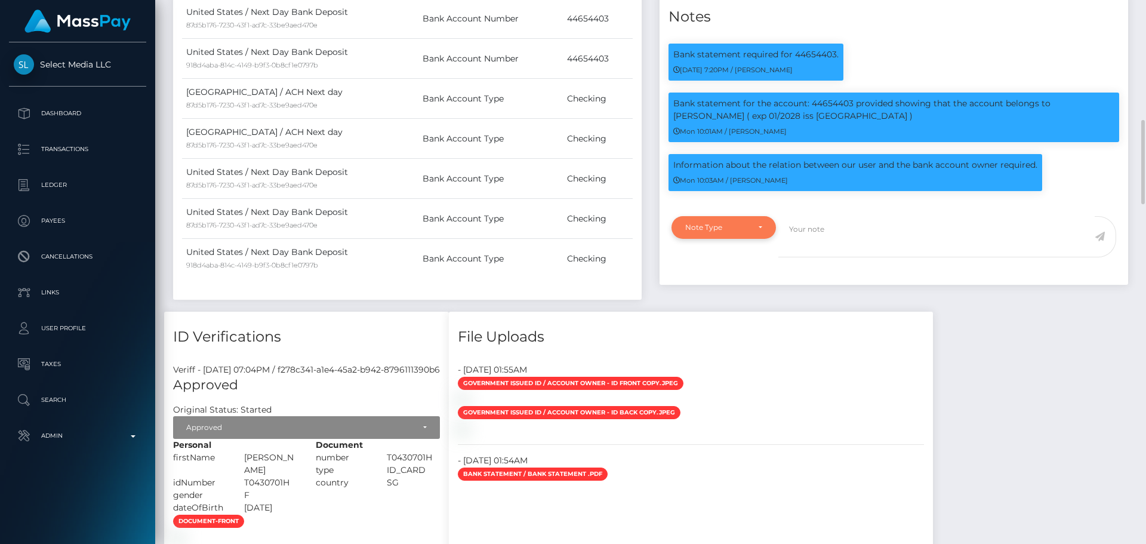
click at [750, 238] on div "Note Type" at bounding box center [724, 227] width 104 height 23
click at [736, 295] on link "Compliance" at bounding box center [724, 284] width 104 height 22
select select "COMPLIANCE"
click at [819, 252] on textarea at bounding box center [936, 236] width 316 height 41
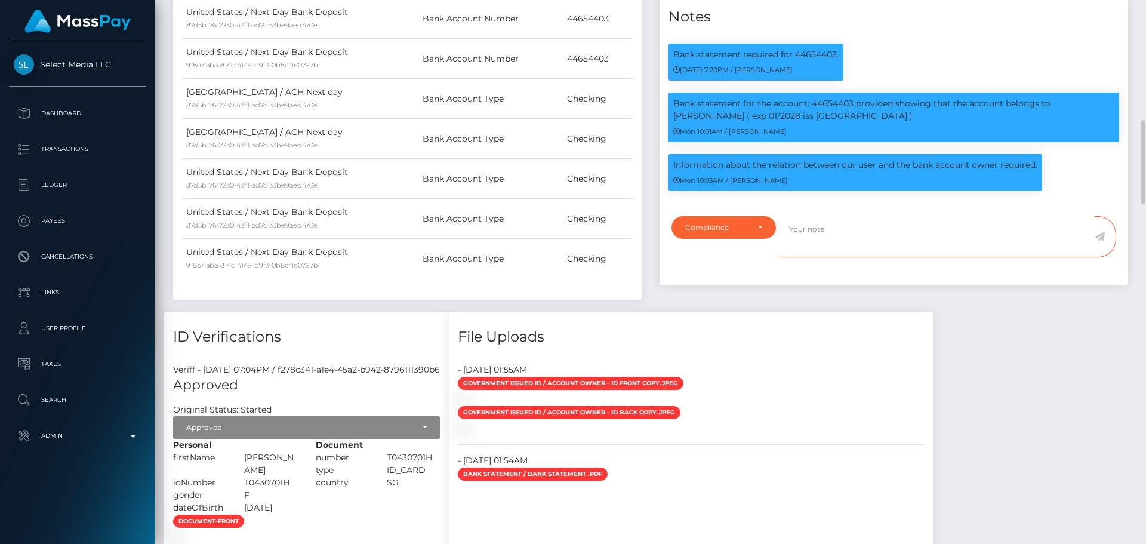
type textarea "O"
paste textarea "Ticket #128918"
click at [959, 249] on textarea "In Ticket #128918, payee confirmed that the" at bounding box center [936, 236] width 316 height 41
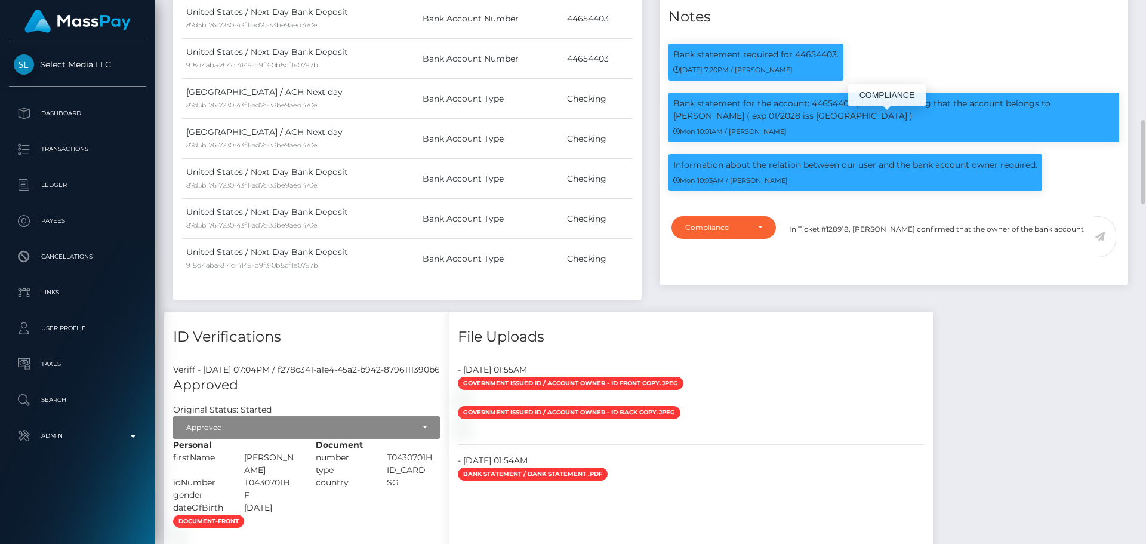
click at [835, 121] on p "Bank statement for the account: 44654403 provided showing that the account belo…" at bounding box center [893, 109] width 441 height 25
copy p "44654403"
click at [1066, 252] on textarea "In Ticket #128918, payee confirmed that the owner of the bank account" at bounding box center [936, 236] width 316 height 41
paste textarea "44654403"
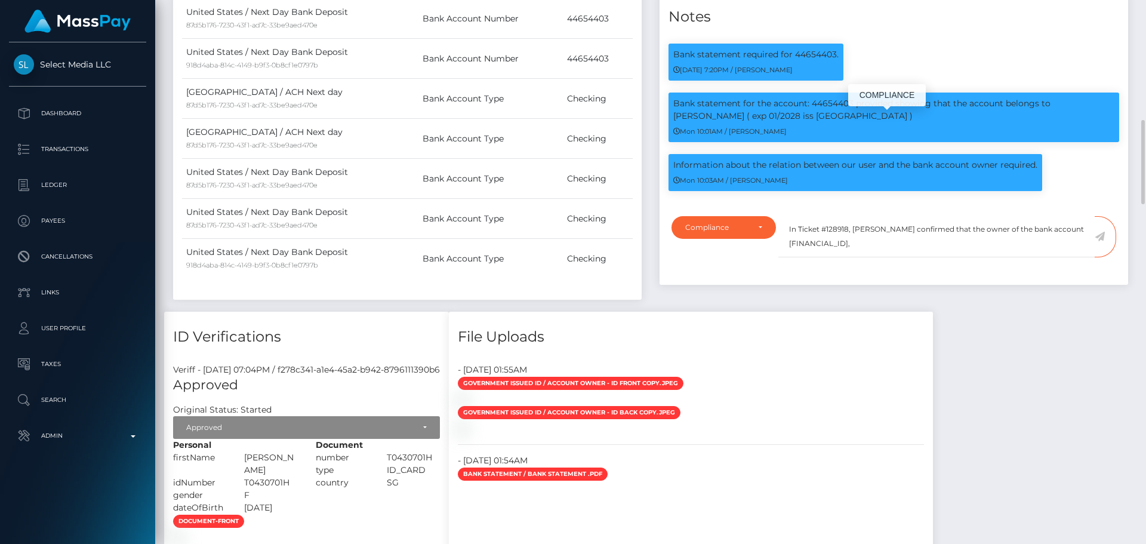
click at [1074, 122] on p "Bank statement for the account: 44654403 provided showing that the account belo…" at bounding box center [893, 109] width 441 height 25
drag, startPoint x: 1074, startPoint y: 122, endPoint x: 692, endPoint y: 136, distance: 382.9
click at [692, 122] on p "Bank statement for the account: 44654403 provided showing that the account belo…" at bounding box center [893, 109] width 441 height 25
copy p "Taree Mayfeild"
click at [1088, 248] on textarea "In Ticket #128918, payee confirmed that the owner of the bank account 44654403," at bounding box center [936, 236] width 316 height 41
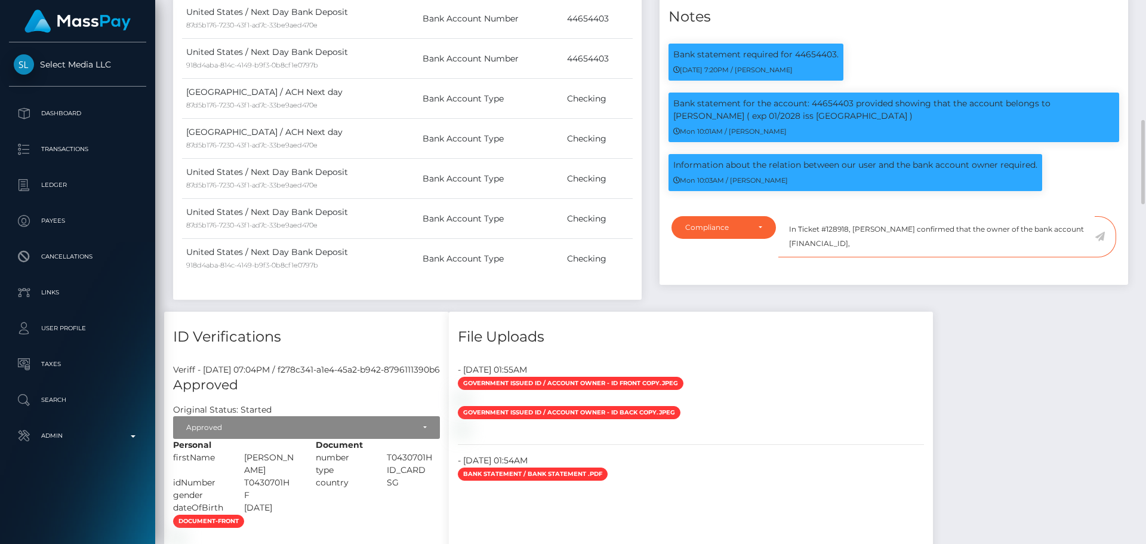
paste textarea "Taree Mayfeild"
click at [923, 257] on textarea "In Ticket #128918, payee confirmed that the owner of the bank account 44654403,…" at bounding box center [936, 236] width 316 height 41
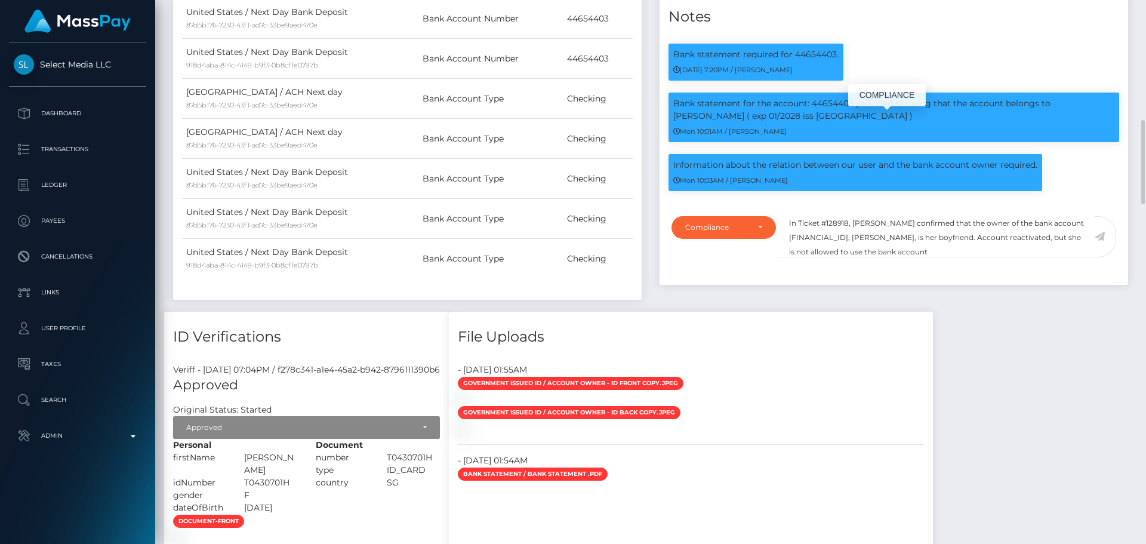
click at [828, 121] on p "Bank statement for the account: 44654403 provided showing that the account belo…" at bounding box center [893, 109] width 441 height 25
copy p "44654403"
click at [931, 257] on textarea "In Ticket #128918, payee confirmed that the owner of the bank account 44654403,…" at bounding box center [936, 236] width 316 height 41
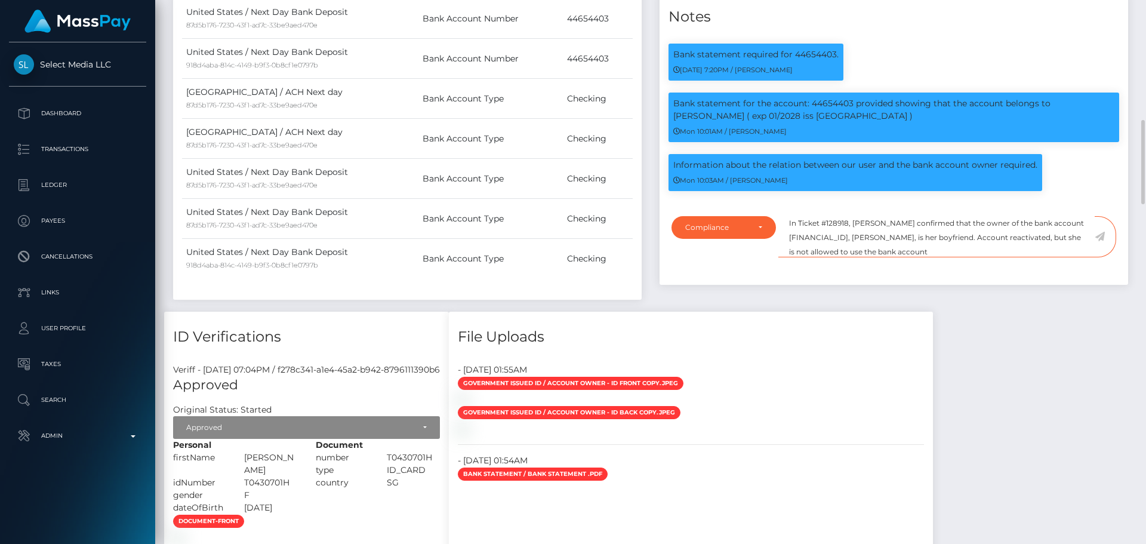
paste textarea "44654403"
type textarea "In Ticket #128918, [PERSON_NAME] confirmed that the owner of the bank account […"
click at [1105, 254] on span at bounding box center [1105, 236] width 21 height 41
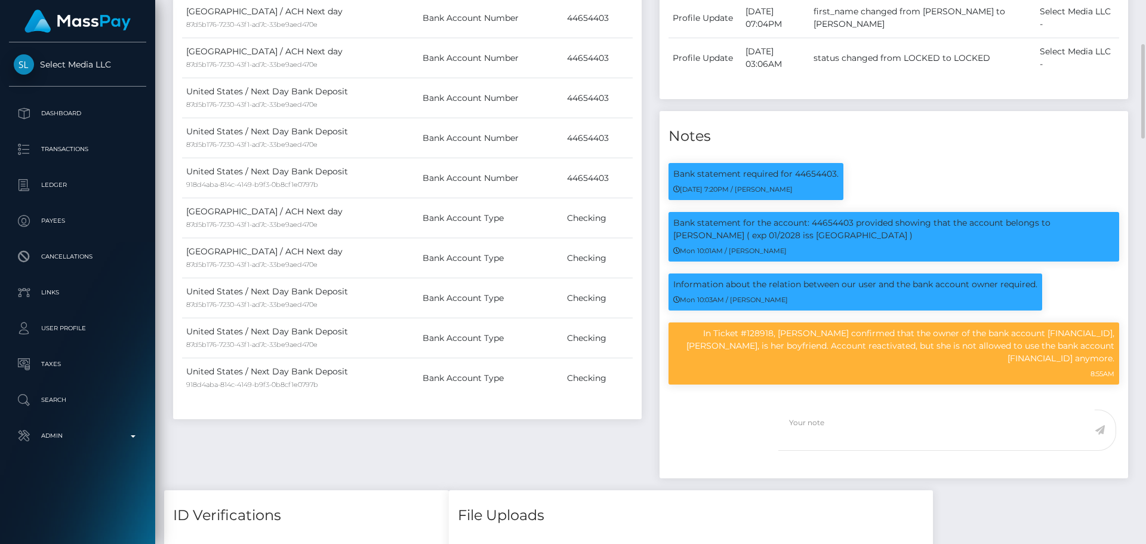
scroll to position [716, 0]
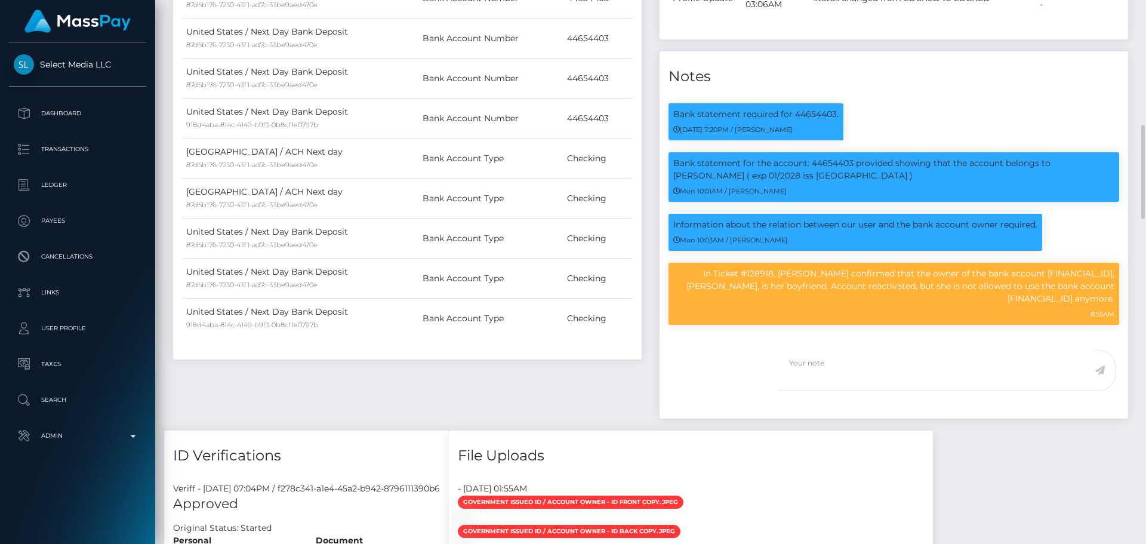
click at [722, 368] on div "Note Type Compliance Clear Compliance General" at bounding box center [721, 378] width 116 height 56
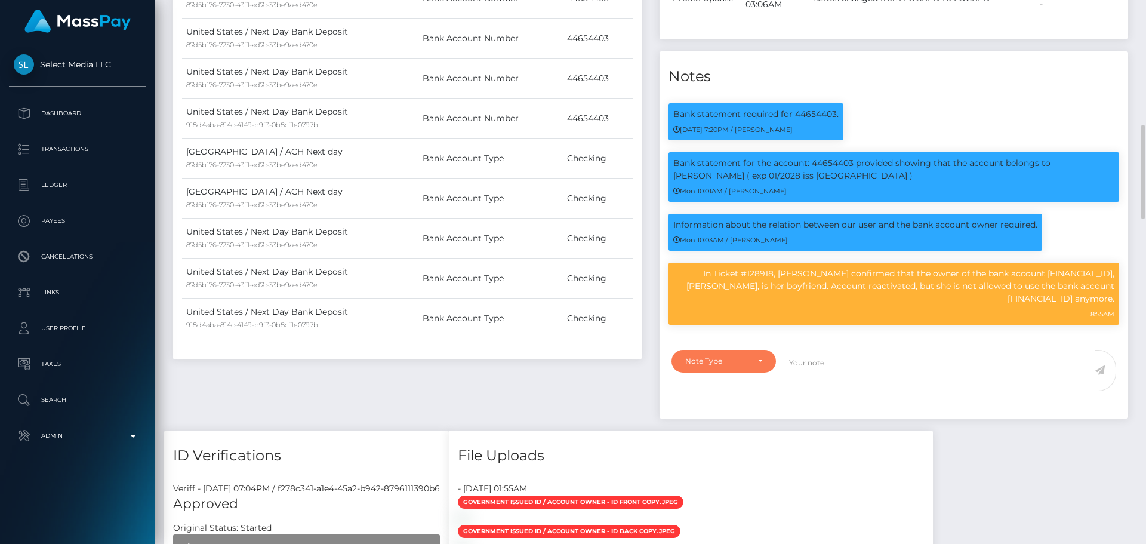
scroll to position [596779, 596616]
click at [720, 365] on div "Note Type" at bounding box center [716, 361] width 63 height 10
click at [990, 430] on div "Events Type Time Event Changed By" at bounding box center [894, 42] width 486 height 777
click at [894, 113] on div "Bank statement required for 44654403. [DATE] 7:20PM / [PERSON_NAME] 8:55AM" at bounding box center [894, 218] width 469 height 248
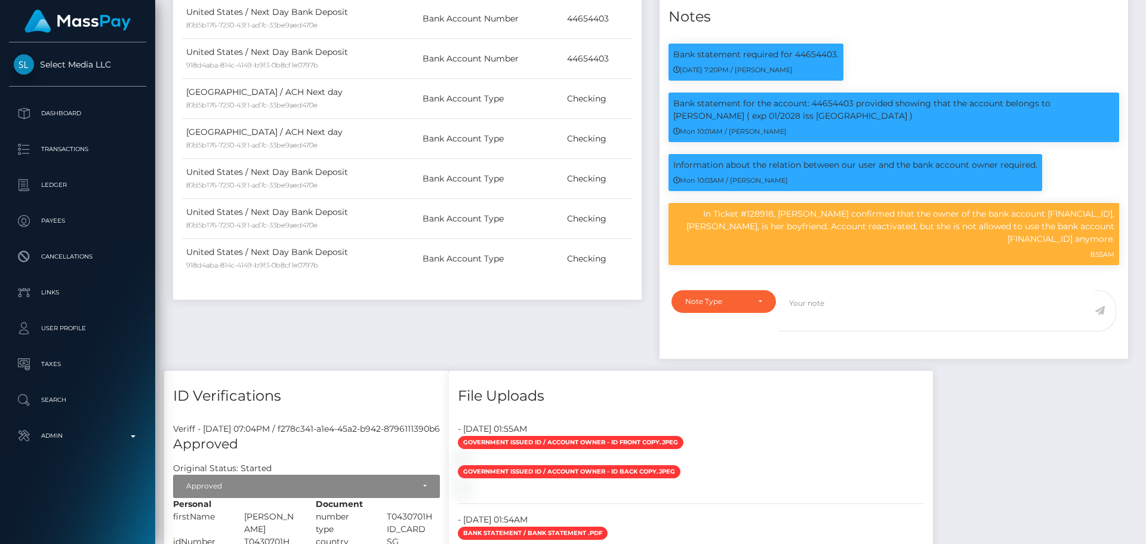
scroll to position [836, 0]
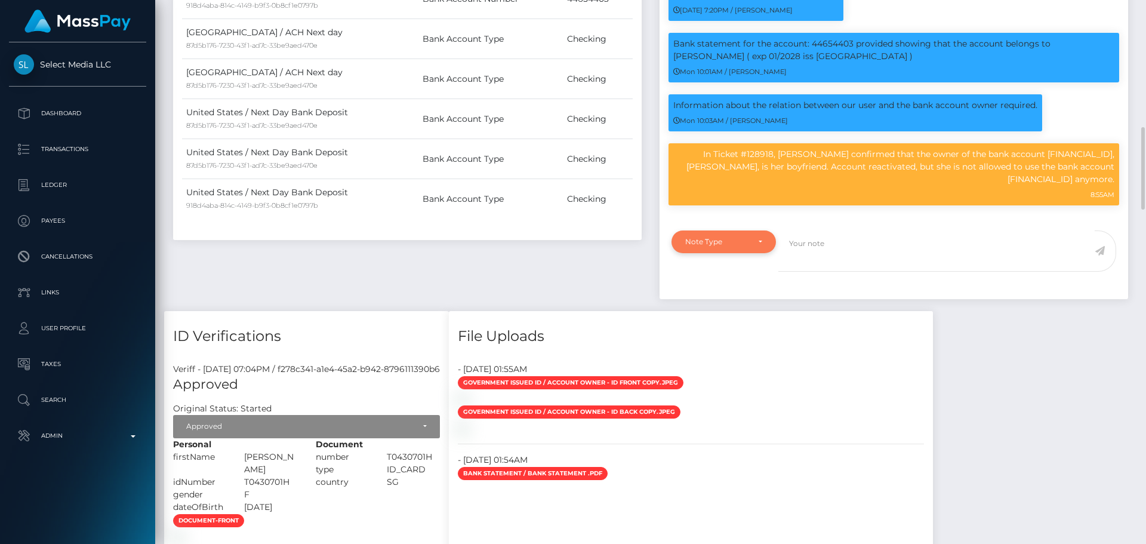
click at [744, 241] on div "Note Type" at bounding box center [724, 241] width 104 height 23
click at [725, 330] on span "Clear Compliance" at bounding box center [718, 324] width 64 height 11
select select "CLEAR_COMPLIANCE"
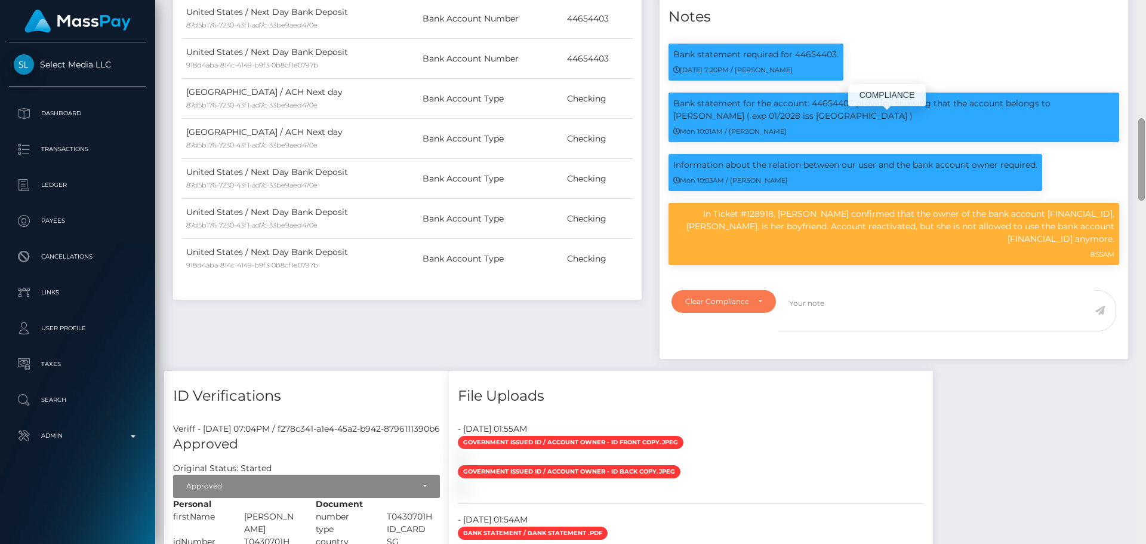
scroll to position [143, 307]
click at [852, 318] on textarea at bounding box center [936, 310] width 316 height 41
paste textarea "Bank statement provided for showing that the bank account belongs to [PERSON_NA…"
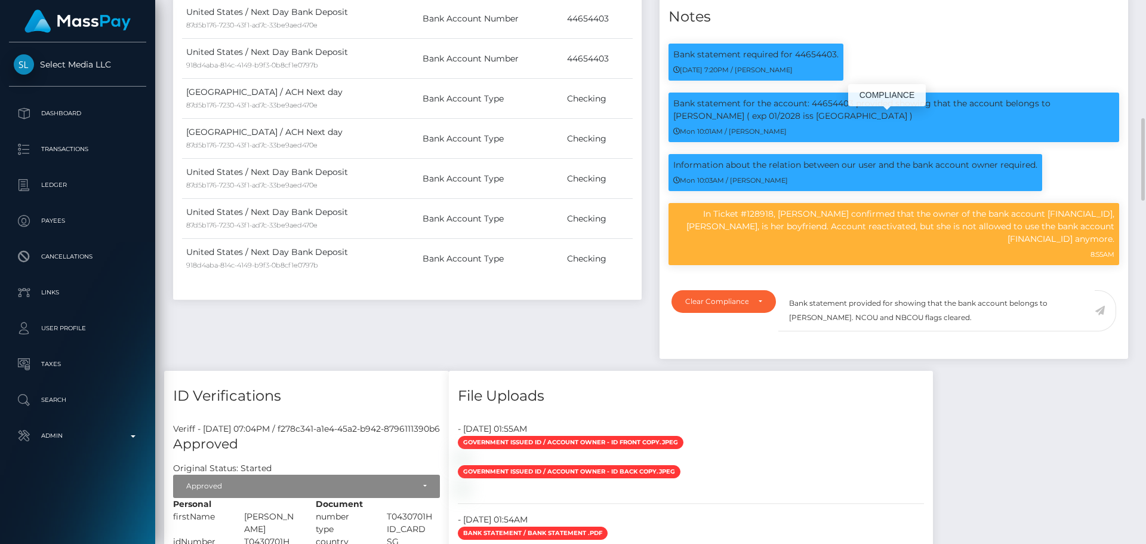
click at [829, 122] on p "Bank statement for the account: 44654403 provided showing that the account belo…" at bounding box center [893, 109] width 441 height 25
copy p "44654403"
click at [892, 311] on textarea "Bank statement provided for showing that the bank account belongs to [PERSON_NA…" at bounding box center [936, 310] width 316 height 41
paste textarea "44654403"
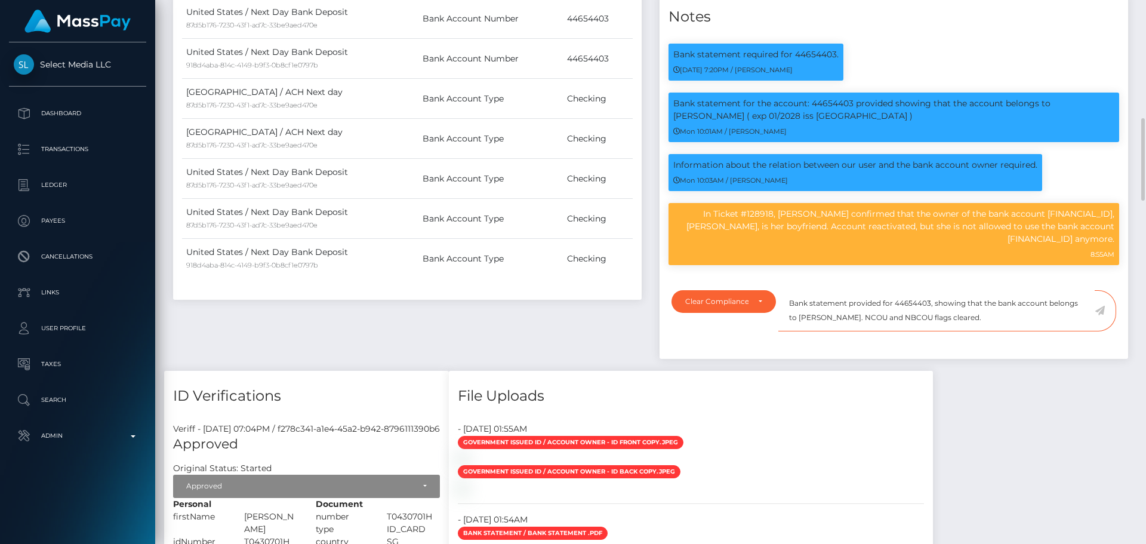
click at [809, 323] on textarea "Bank statement provided for 44654403, showing that the bank account belongs to …" at bounding box center [936, 310] width 316 height 41
drag, startPoint x: 809, startPoint y: 323, endPoint x: 860, endPoint y: 324, distance: 50.8
click at [860, 324] on textarea "Bank statement provided for 44654403, showing that the bank account belongs to …" at bounding box center [936, 310] width 316 height 41
paste textarea "[PERSON_NAME]"
drag, startPoint x: 1006, startPoint y: 324, endPoint x: 787, endPoint y: 301, distance: 220.2
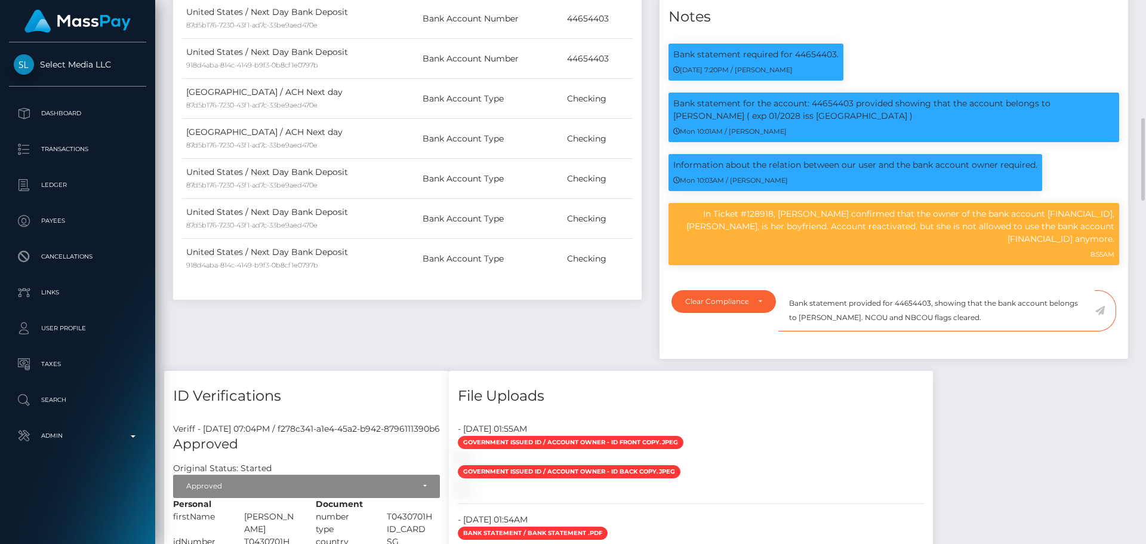
click at [787, 301] on textarea "Bank statement provided for 44654403, showing that the bank account belongs to …" at bounding box center [936, 310] width 316 height 41
type textarea "Bank statement provided for 44654403, showing that the bank account belongs to …"
click at [1020, 318] on textarea "Bank statement provided for 44654403, showing that the bank account belongs to …" at bounding box center [936, 310] width 316 height 41
click at [1100, 315] on icon at bounding box center [1100, 311] width 10 height 10
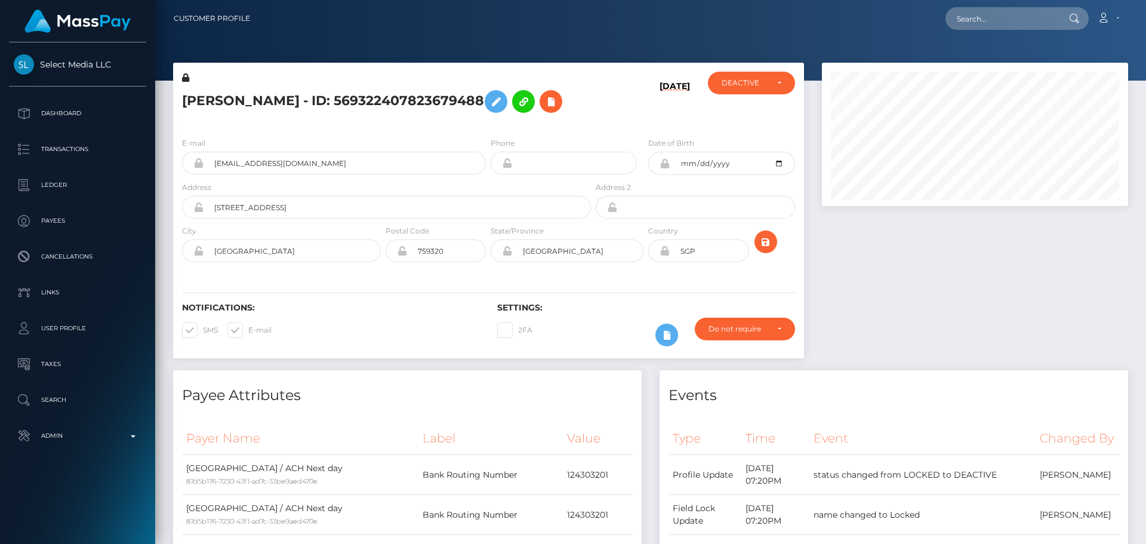
scroll to position [143, 307]
click at [609, 116] on div "[DATE]" at bounding box center [645, 100] width 105 height 56
click at [593, 109] on div "[DATE]" at bounding box center [645, 100] width 105 height 56
click at [609, 114] on div "[DATE]" at bounding box center [645, 100] width 105 height 56
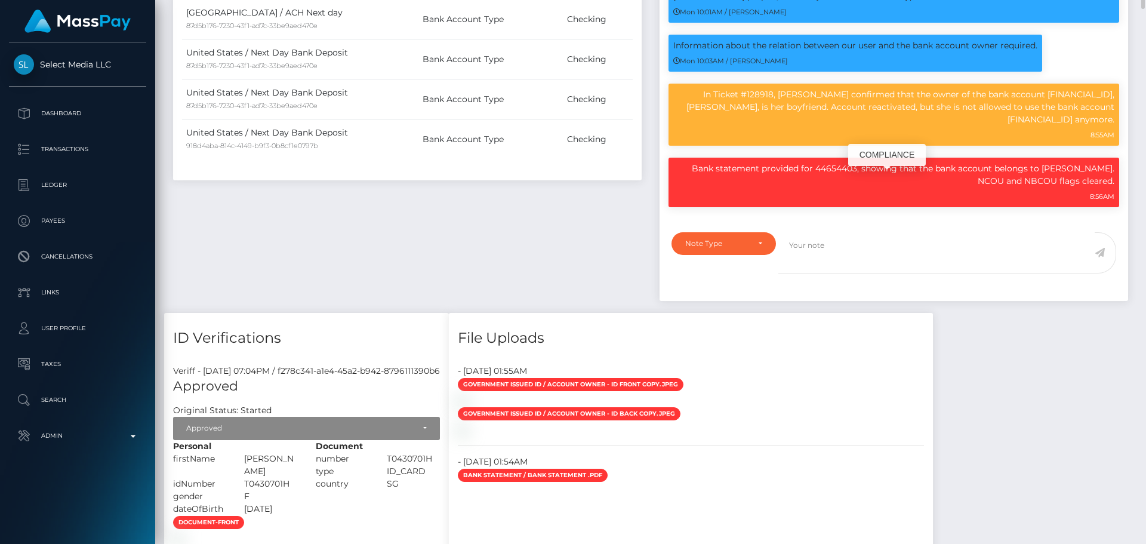
scroll to position [955, 0]
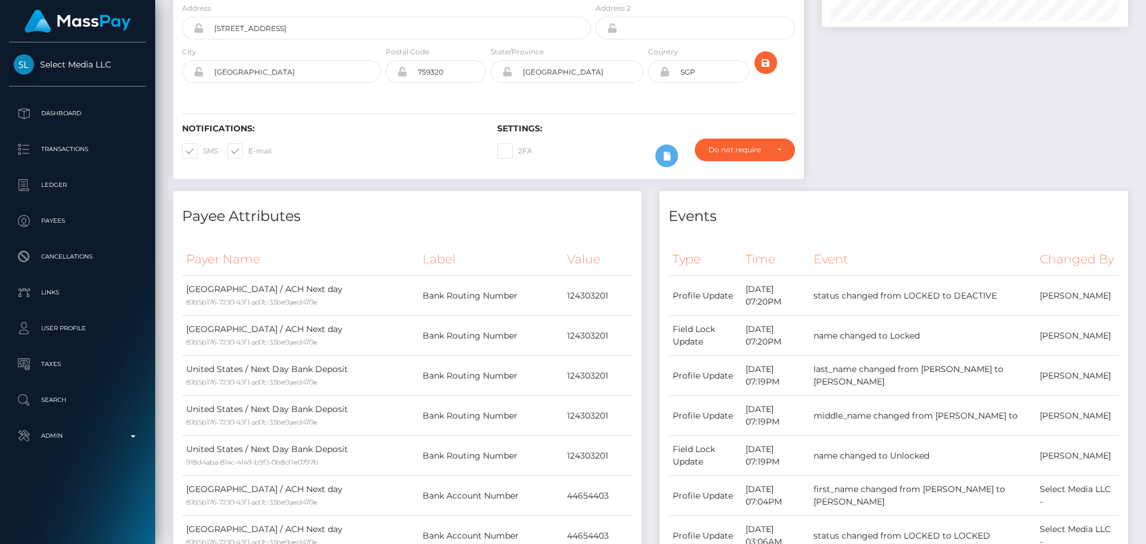
scroll to position [0, 0]
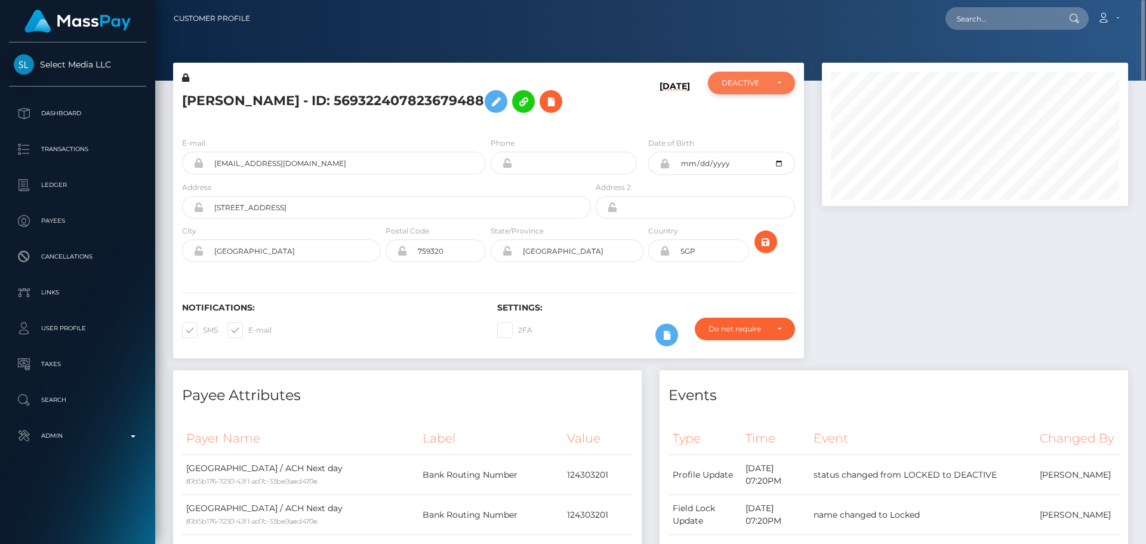
click at [743, 79] on div "DEACTIVE" at bounding box center [745, 83] width 46 height 10
click at [743, 115] on span "ACTIVE" at bounding box center [735, 115] width 27 height 11
select select "ACTIVE"
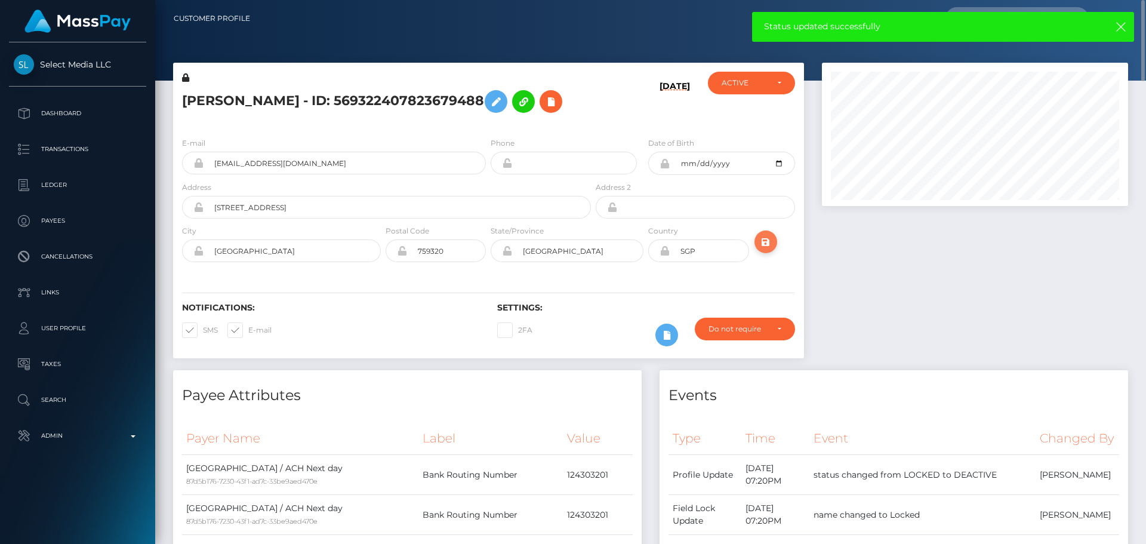
click at [762, 248] on icon "submit" at bounding box center [766, 242] width 14 height 15
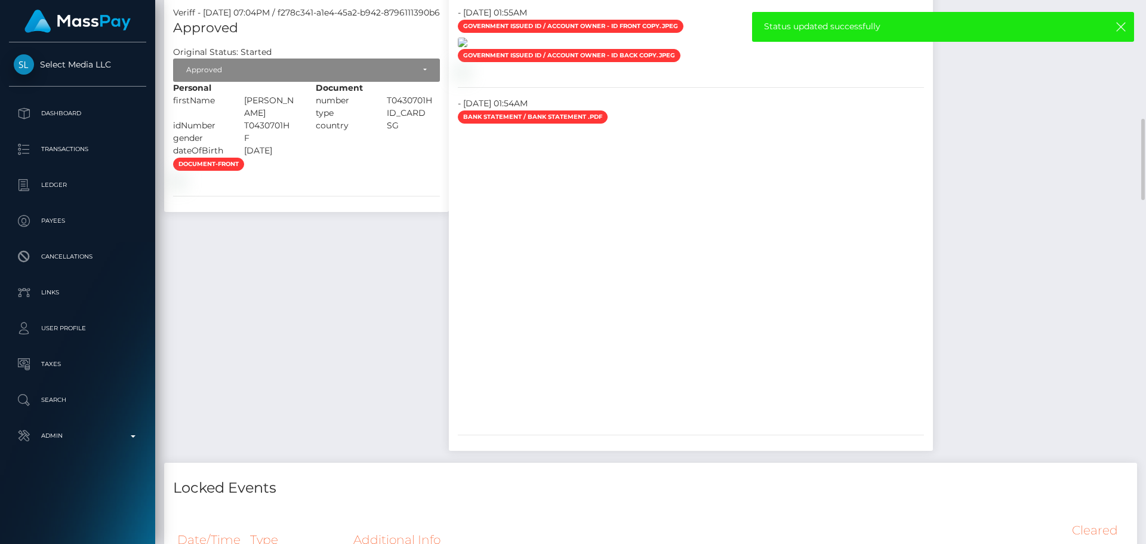
scroll to position [1134, 0]
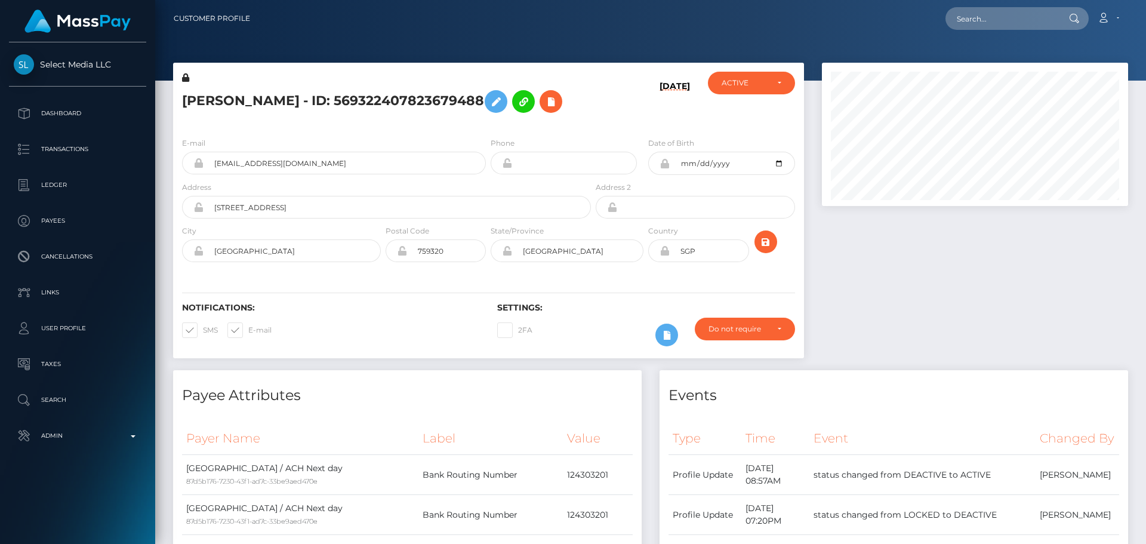
scroll to position [143, 307]
click at [296, 103] on h5 "[PERSON_NAME] - ID: 569322407823679488" at bounding box center [383, 101] width 402 height 35
copy h5 "[PERSON_NAME] - ID: 569322407823679488"
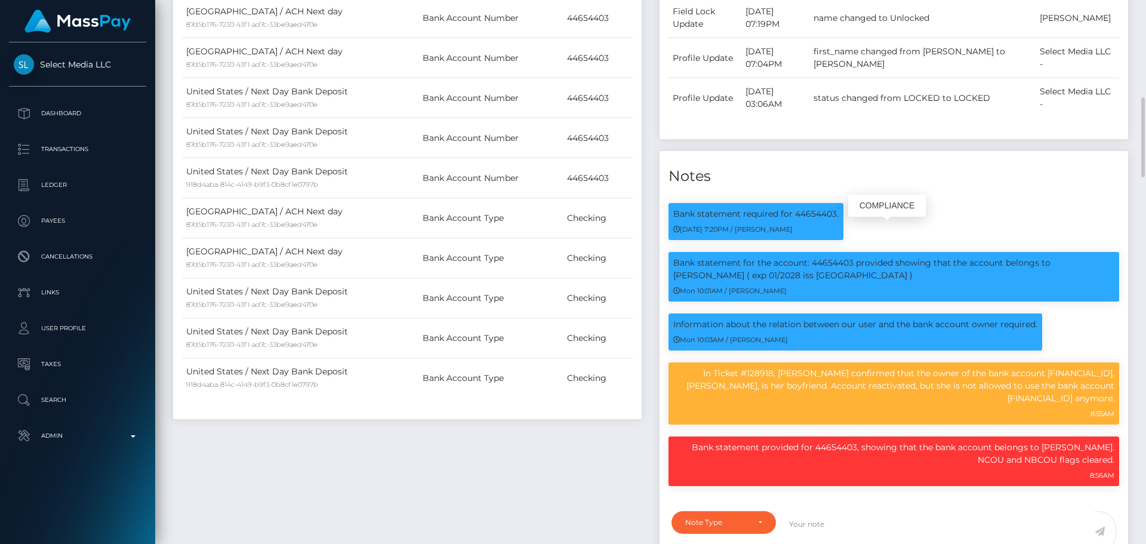
scroll to position [716, 0]
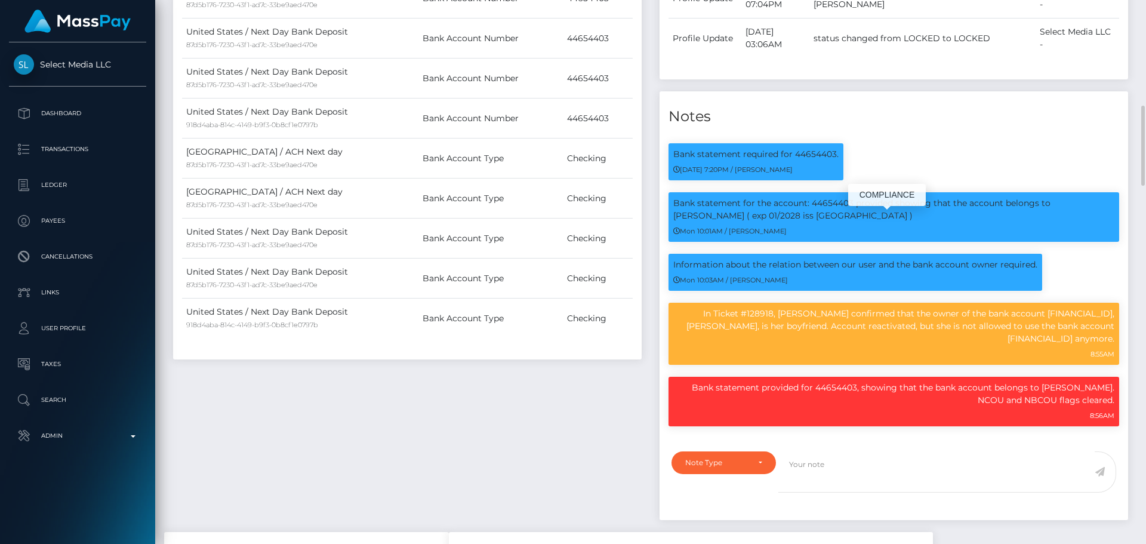
click at [839, 222] on p "Bank statement for the account: 44654403 provided showing that the account belo…" at bounding box center [893, 209] width 441 height 25
copy p "44654403"
click at [562, 165] on td "Bank Account Type" at bounding box center [490, 158] width 145 height 40
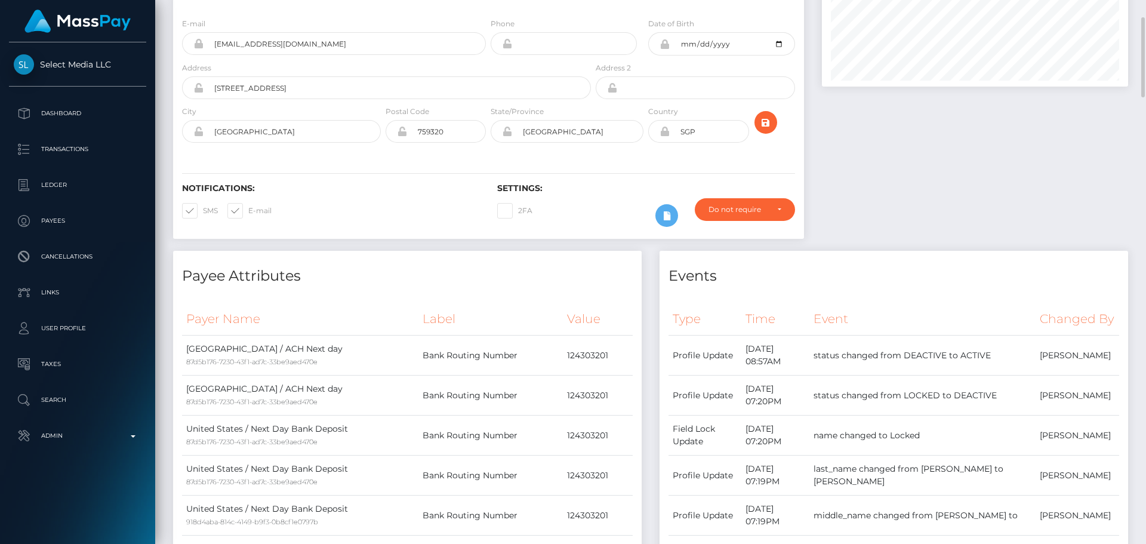
scroll to position [0, 0]
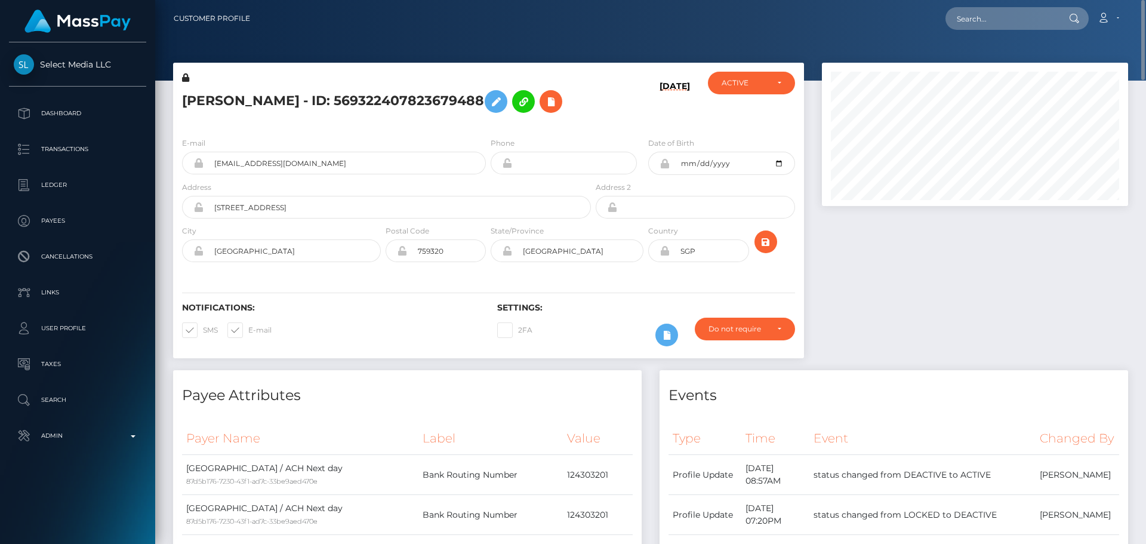
click at [591, 121] on div "[PERSON_NAME] - ID: 569322407823679488" at bounding box center [383, 100] width 420 height 56
click at [766, 242] on icon "submit" at bounding box center [766, 242] width 14 height 15
click at [485, 122] on div "SHARON SUPPIAH - ID: 569322407823679488" at bounding box center [383, 100] width 420 height 56
click at [765, 242] on icon "submit" at bounding box center [766, 242] width 14 height 15
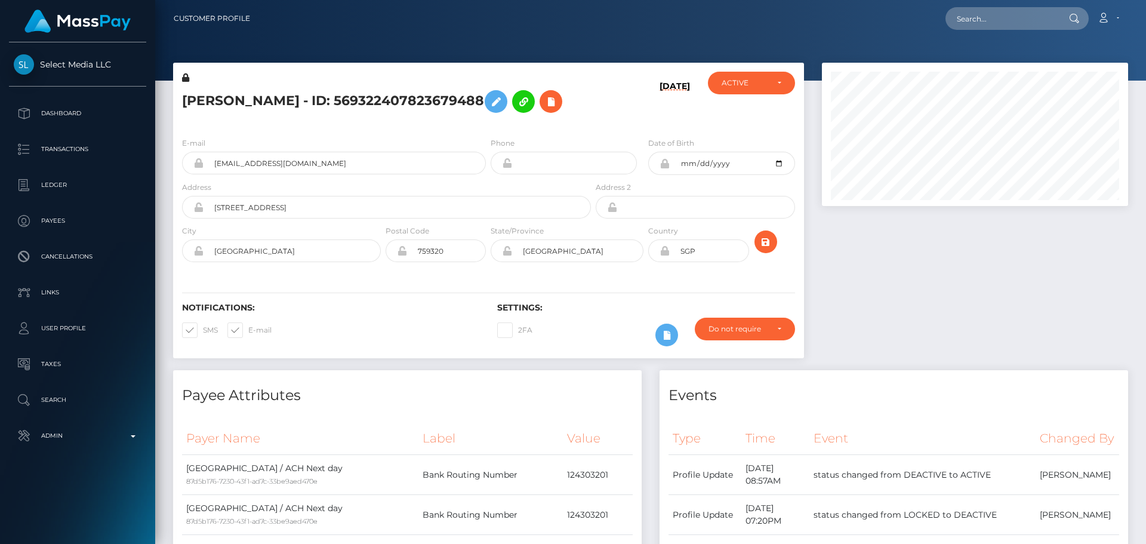
scroll to position [143, 307]
click at [488, 124] on div "[PERSON_NAME] - ID: 569322407823679488" at bounding box center [383, 100] width 420 height 56
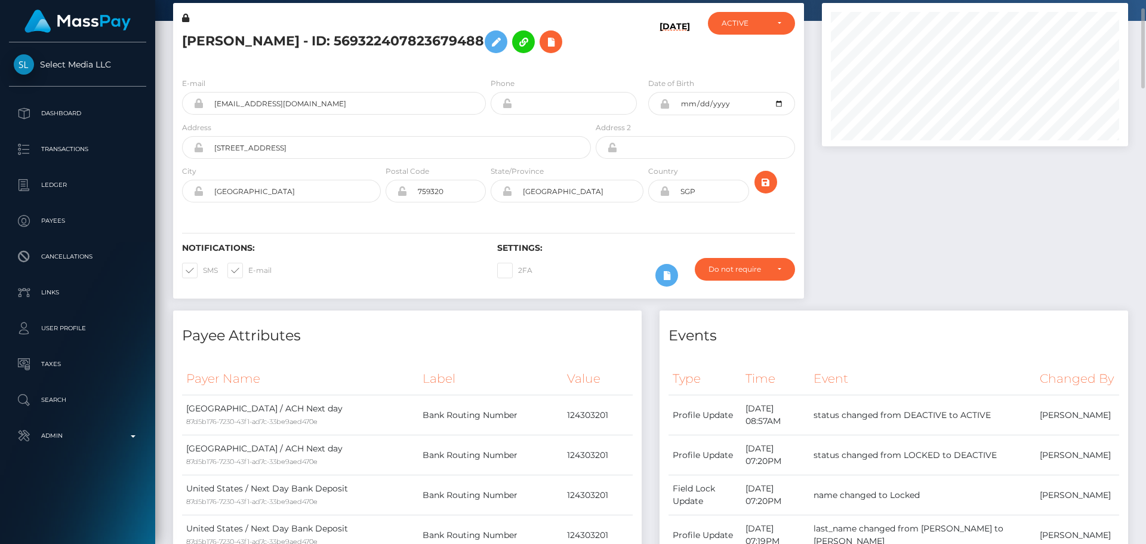
scroll to position [119, 0]
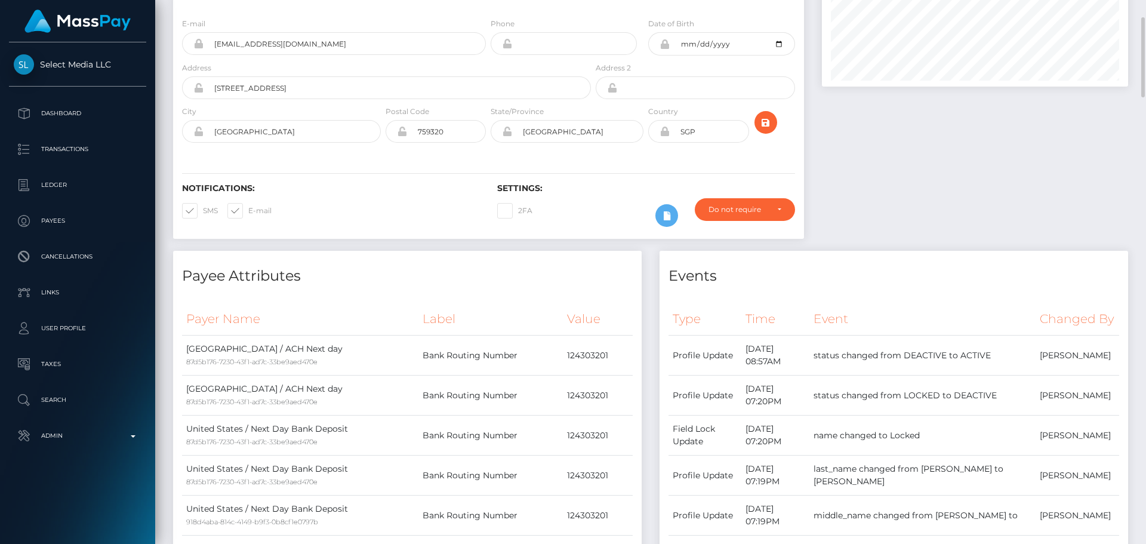
click at [493, 157] on div "Notifications: SMS E-mail Settings: 2FA" at bounding box center [488, 197] width 631 height 84
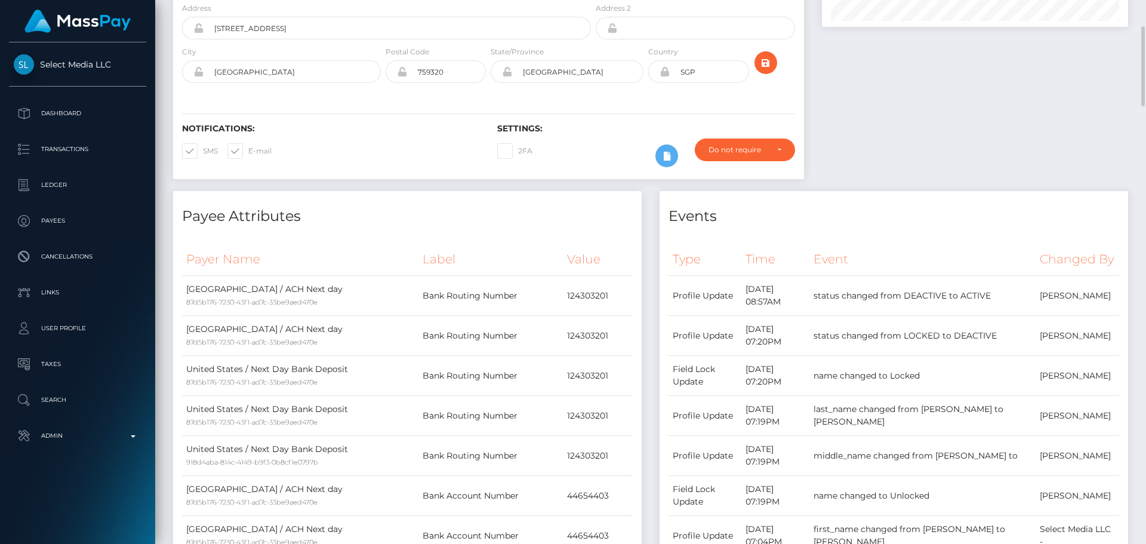
scroll to position [0, 0]
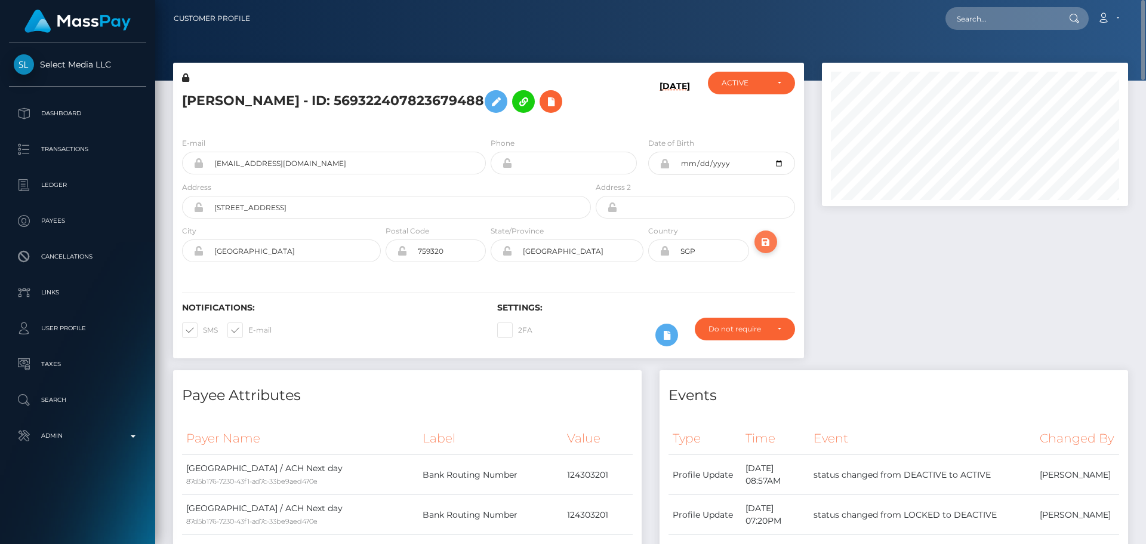
click at [772, 233] on button "submit" at bounding box center [766, 241] width 23 height 23
